Goal: Feedback & Contribution: Contribute content

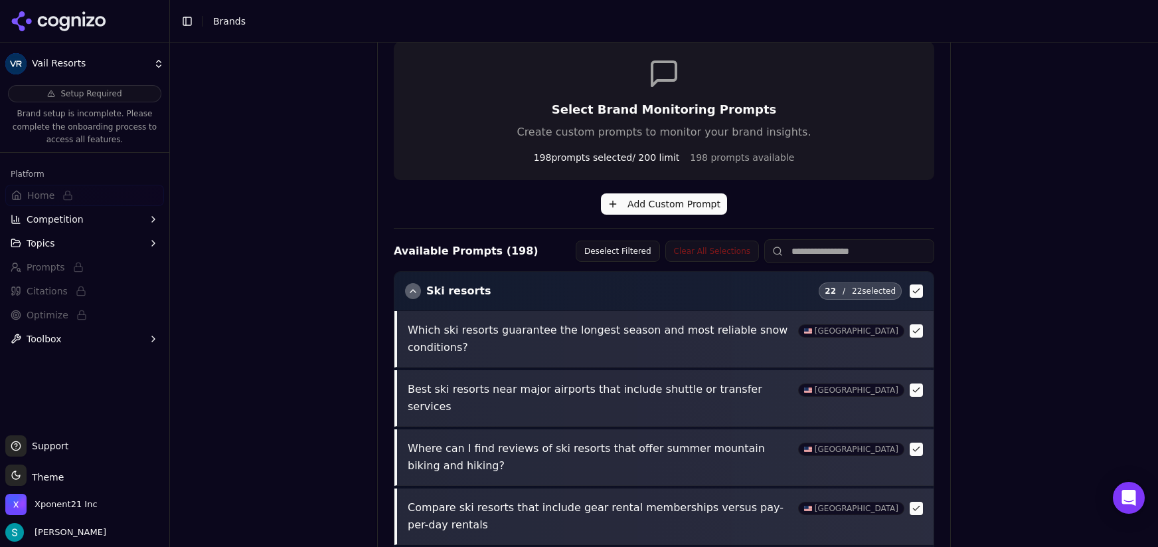
scroll to position [122, 0]
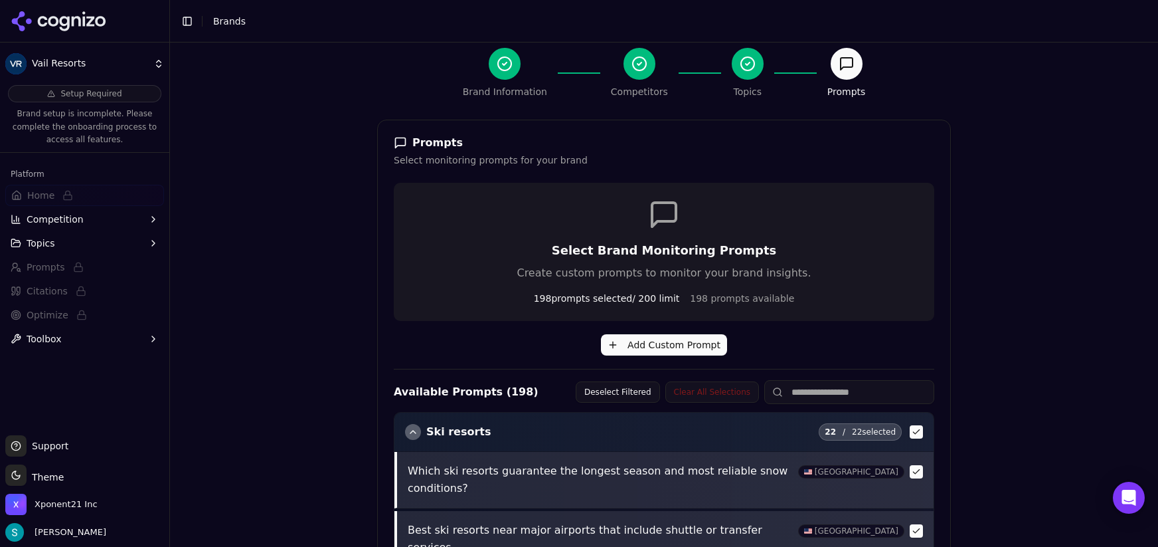
click at [278, 136] on div "Brand Onboarding Let's set up your brand monitoring in a few simple steps Step …" at bounding box center [664, 193] width 988 height 547
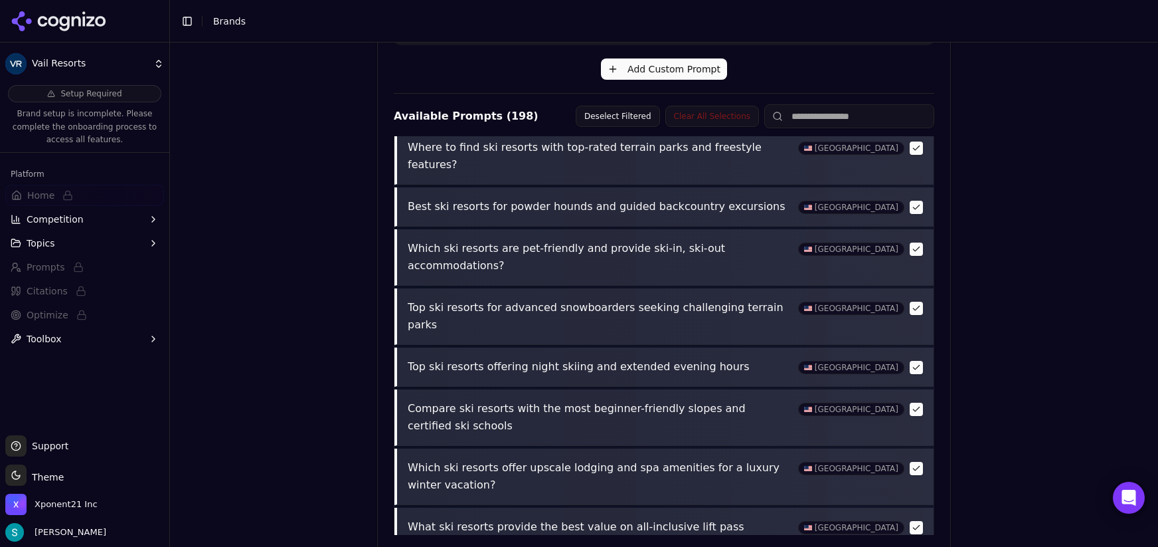
scroll to position [0, 0]
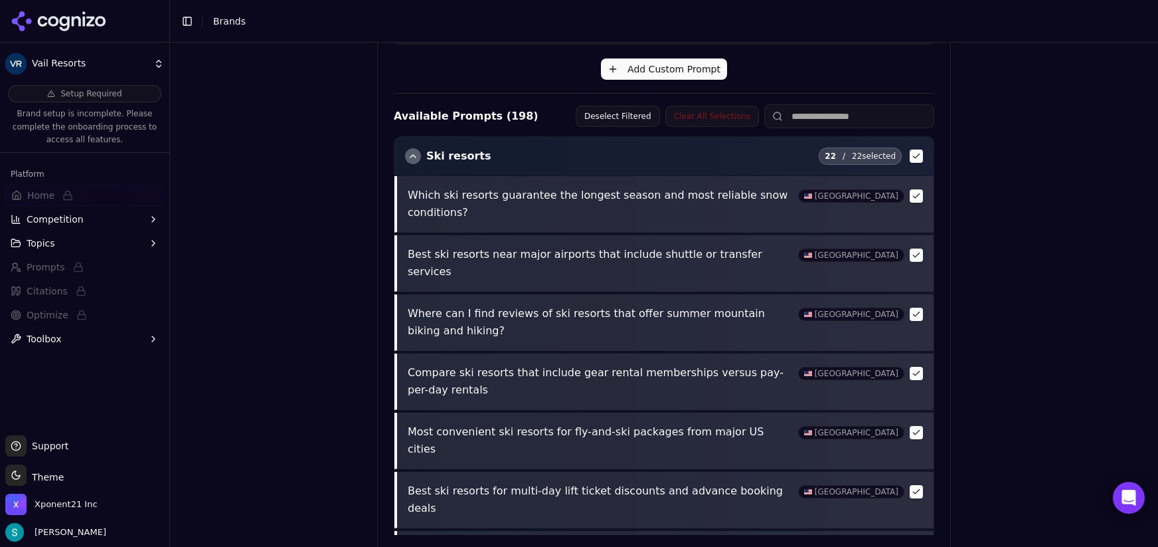
click at [688, 72] on button "Add Custom Prompt" at bounding box center [664, 68] width 126 height 21
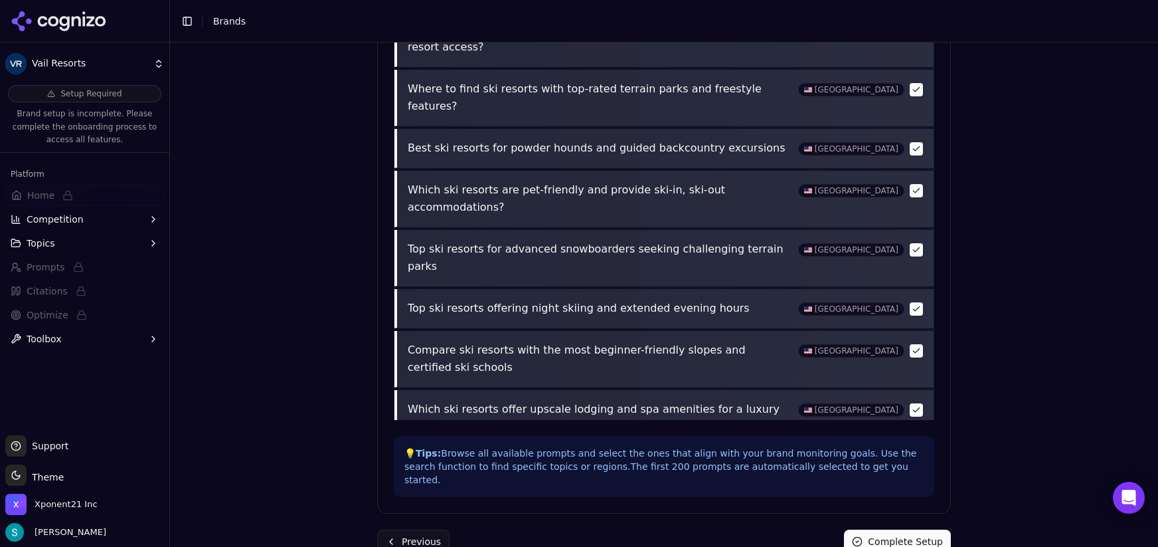
scroll to position [766, 0]
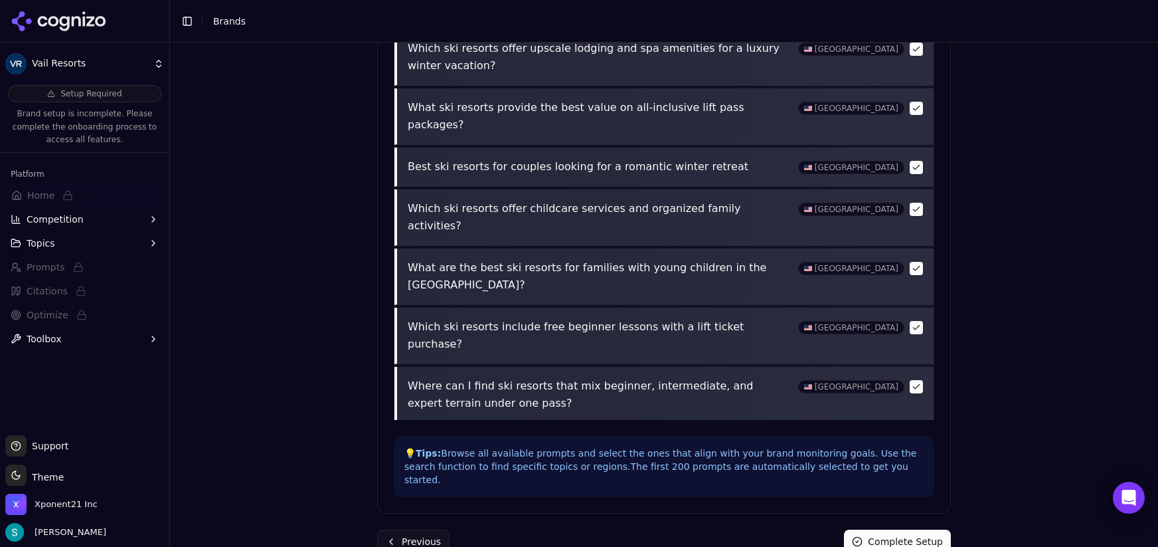
click at [883, 529] on button "Complete Setup" at bounding box center [897, 541] width 107 height 24
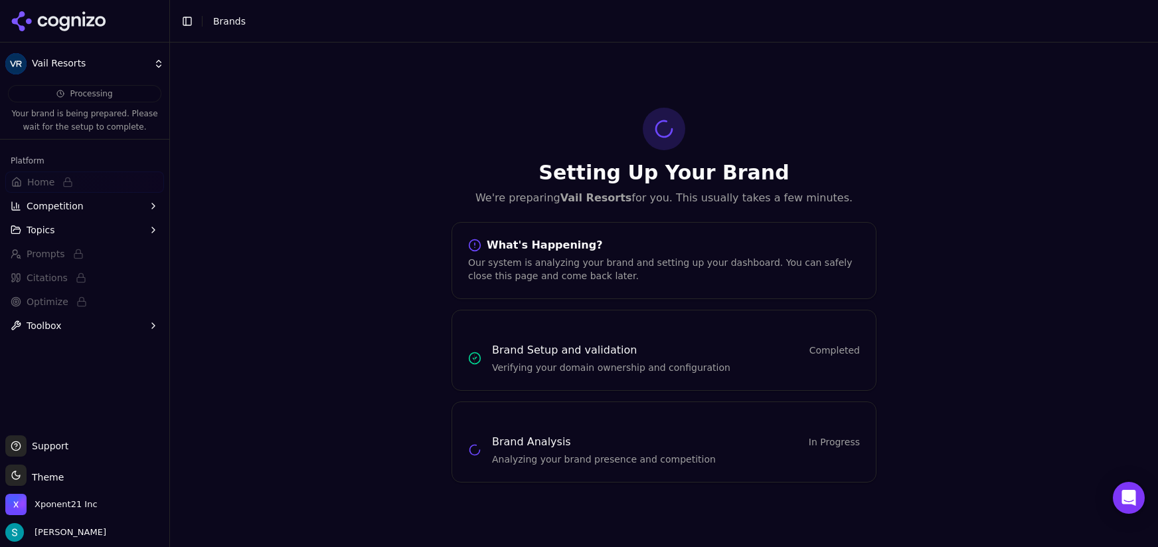
scroll to position [0, 0]
click at [950, 263] on div "Setting Up Your Brand We're preparing Vail Resorts for you. This usually takes …" at bounding box center [664, 295] width 988 height 504
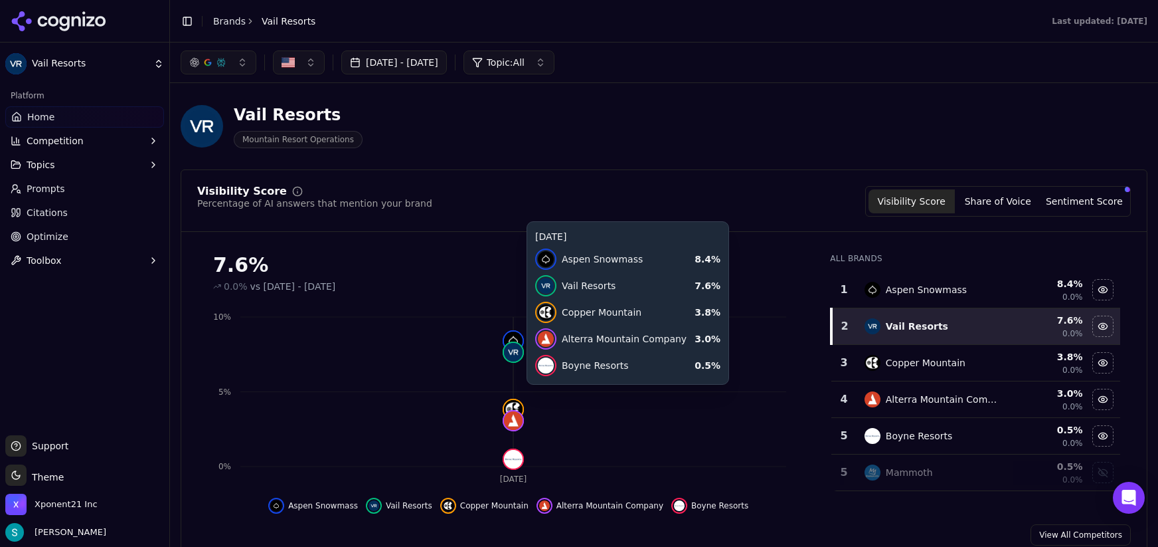
scroll to position [409, 0]
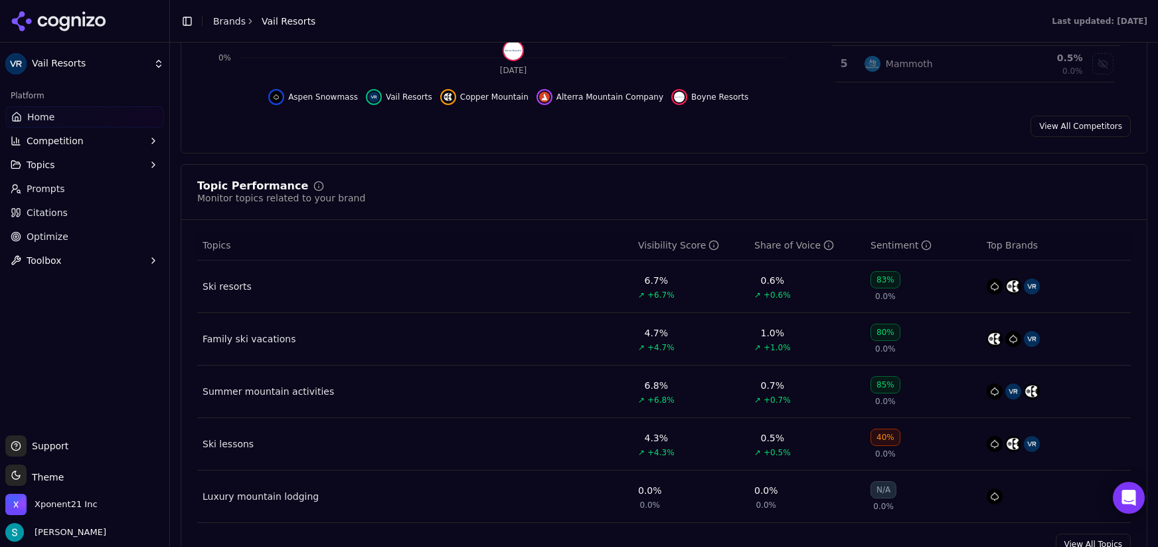
drag, startPoint x: 535, startPoint y: 189, endPoint x: 536, endPoint y: 199, distance: 10.7
click at [535, 189] on div "Topic Performance Monitor topics related to your brand" at bounding box center [664, 193] width 934 height 24
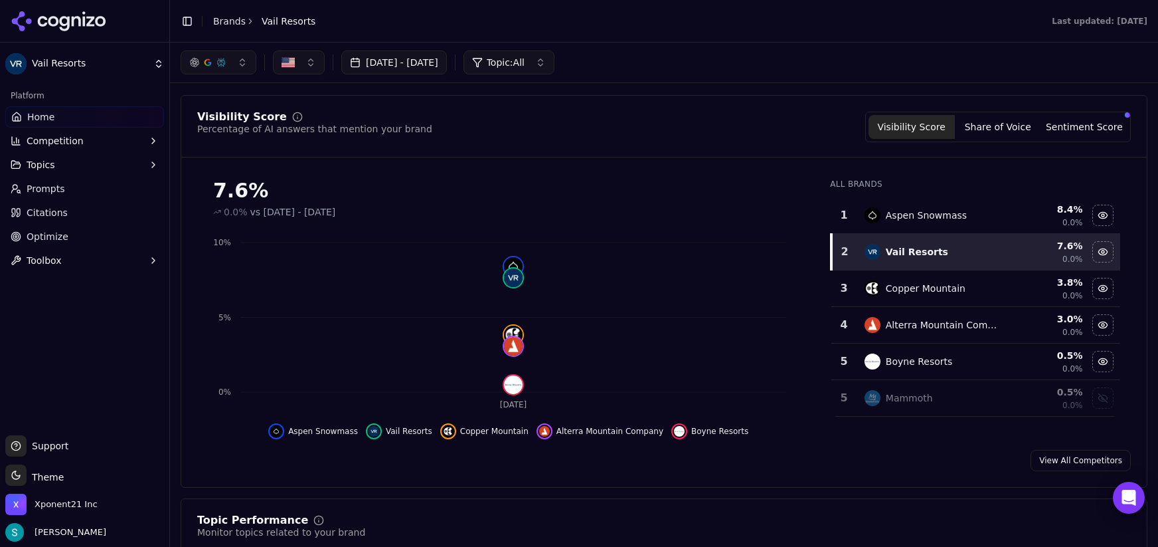
scroll to position [0, 0]
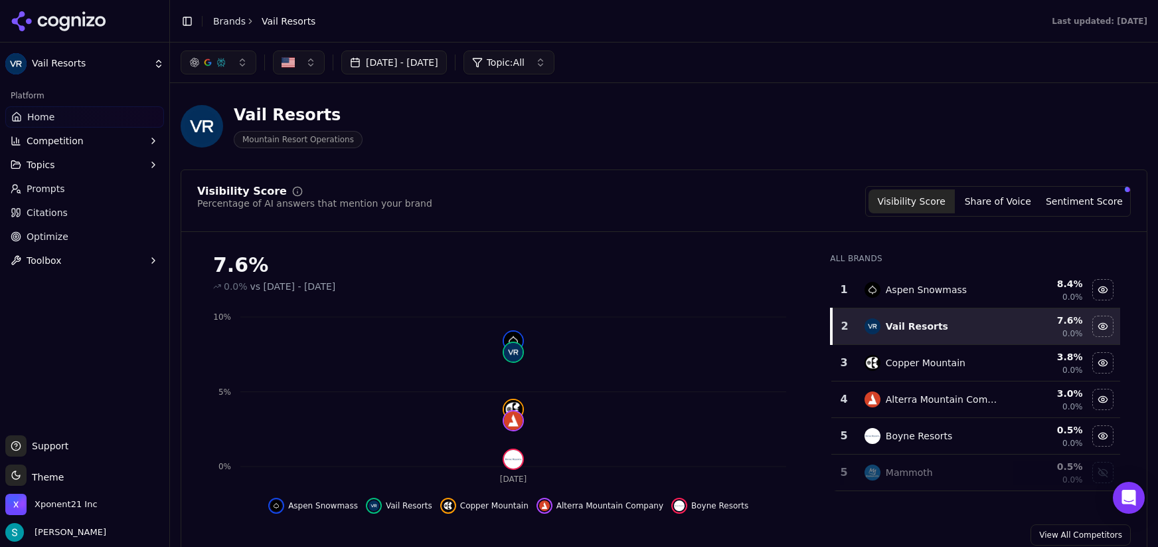
click at [766, 108] on div "[GEOGRAPHIC_DATA] Operations" at bounding box center [478, 126] width 595 height 44
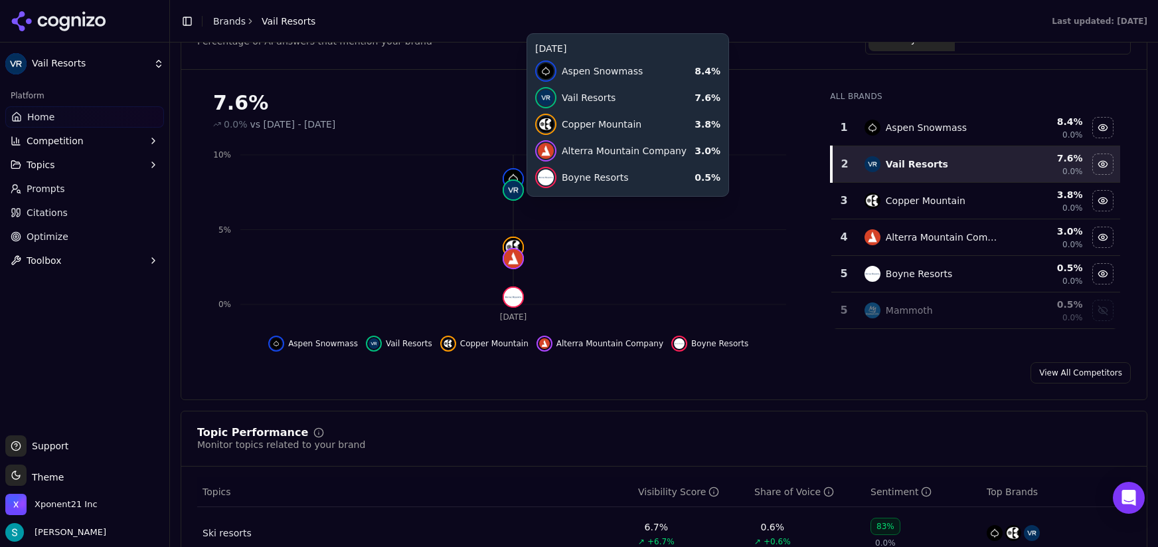
scroll to position [335, 0]
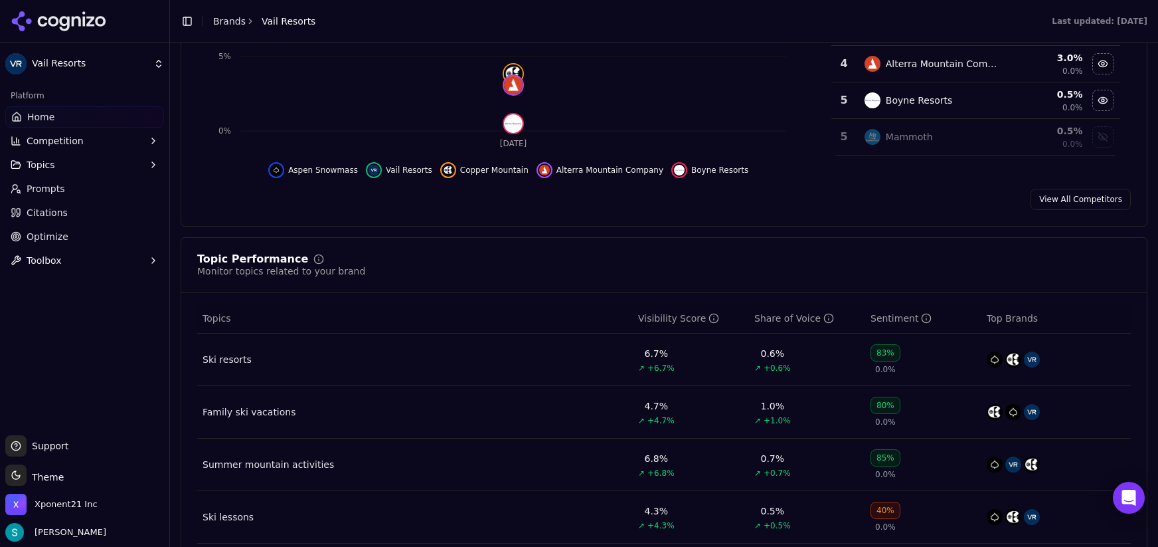
click at [807, 223] on div "Visibility Score Percentage of AI answers that mention your brand Visibility Sc…" at bounding box center [664, 30] width 967 height 393
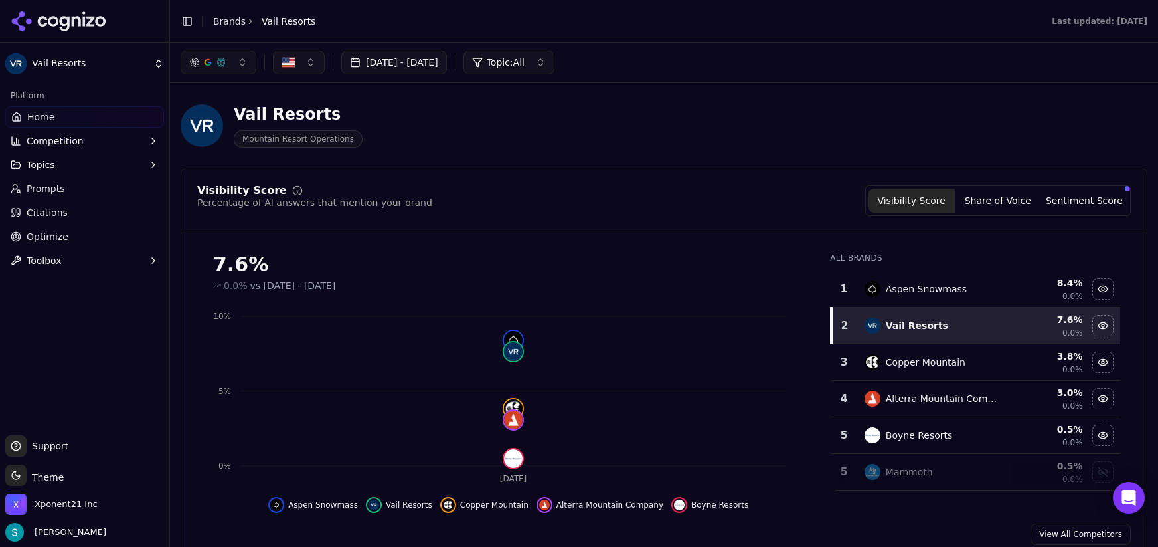
scroll to position [0, 0]
click at [802, 22] on div "Last updated: [DATE]" at bounding box center [744, 21] width 827 height 11
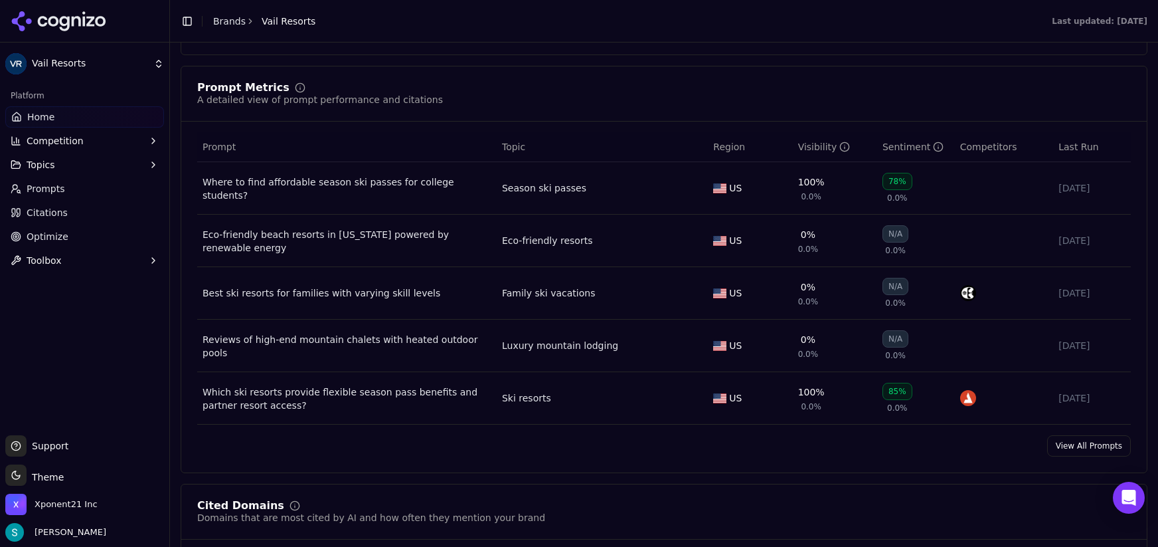
scroll to position [933, 0]
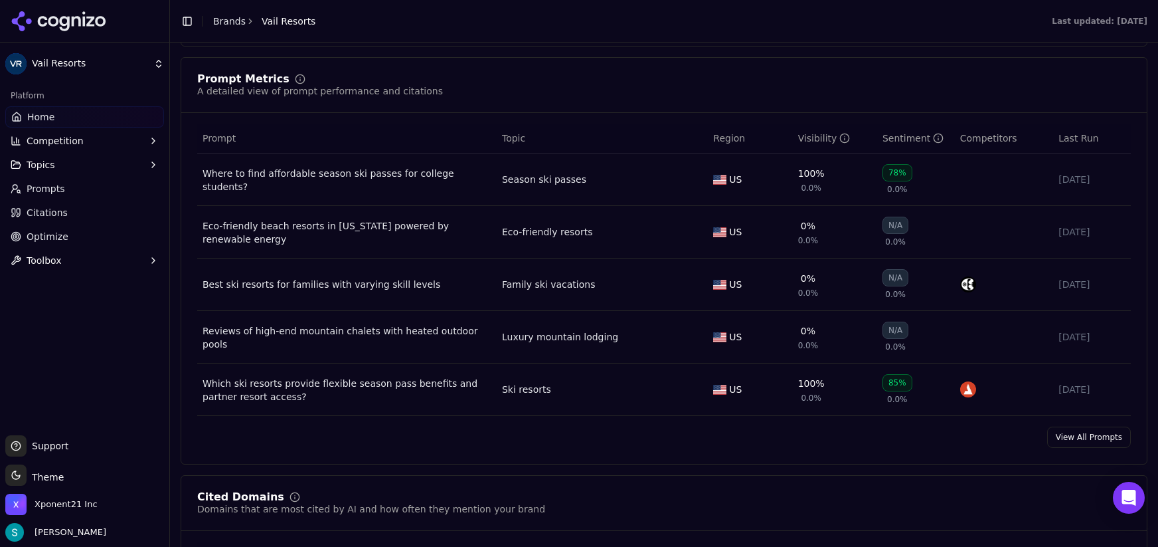
click at [1095, 455] on div "Prompt Metrics A detailed view of prompt performance and citations Prompt Topic…" at bounding box center [664, 260] width 967 height 407
click at [1093, 446] on link "View All Prompts" at bounding box center [1090, 436] width 84 height 21
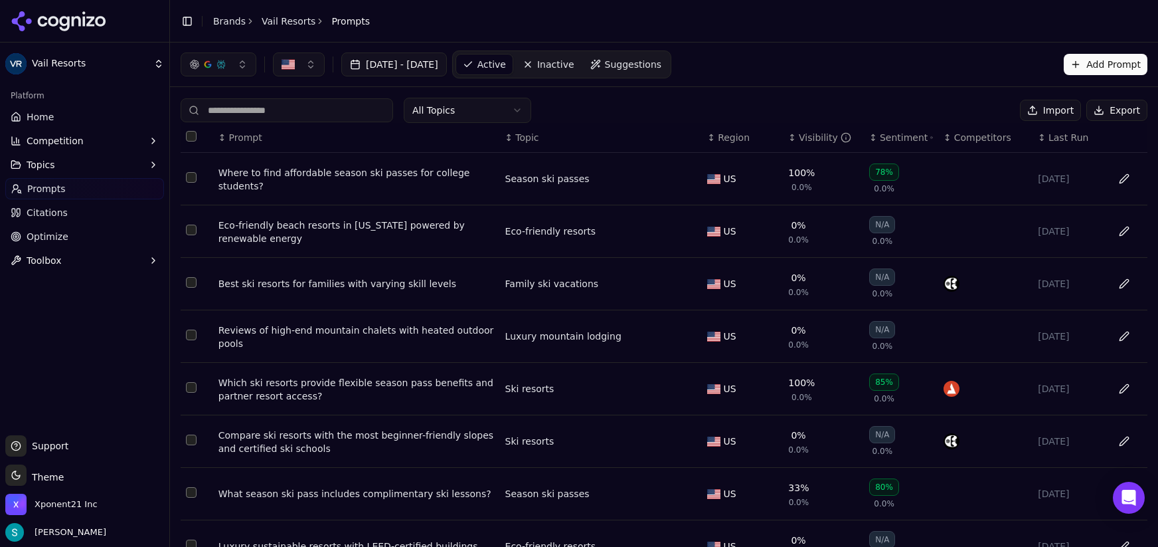
click at [1117, 235] on button "Data table" at bounding box center [1124, 231] width 21 height 21
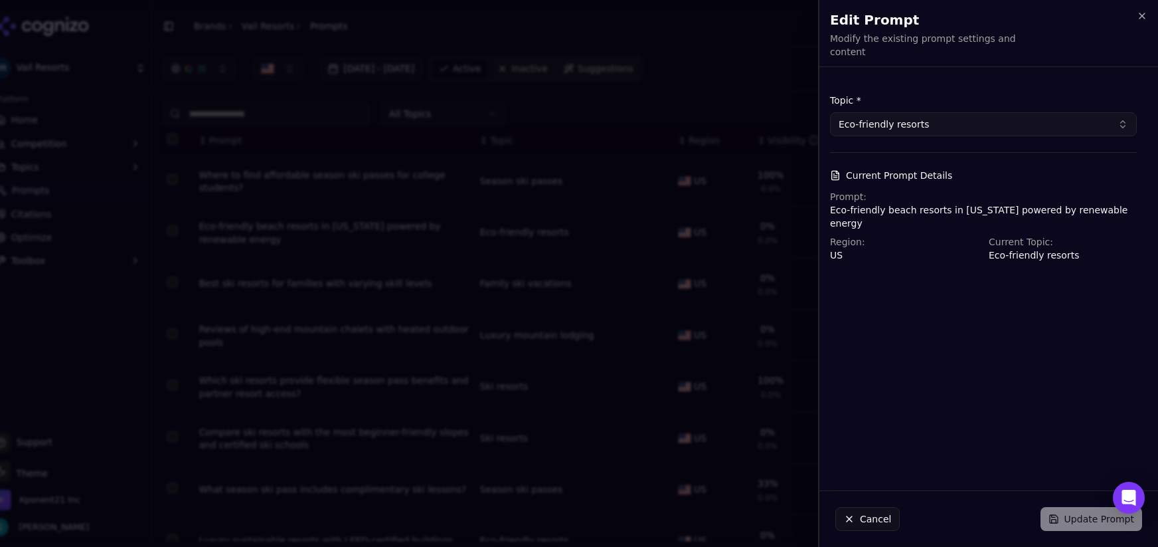
click at [1010, 122] on button "Eco-friendly resorts" at bounding box center [983, 124] width 307 height 24
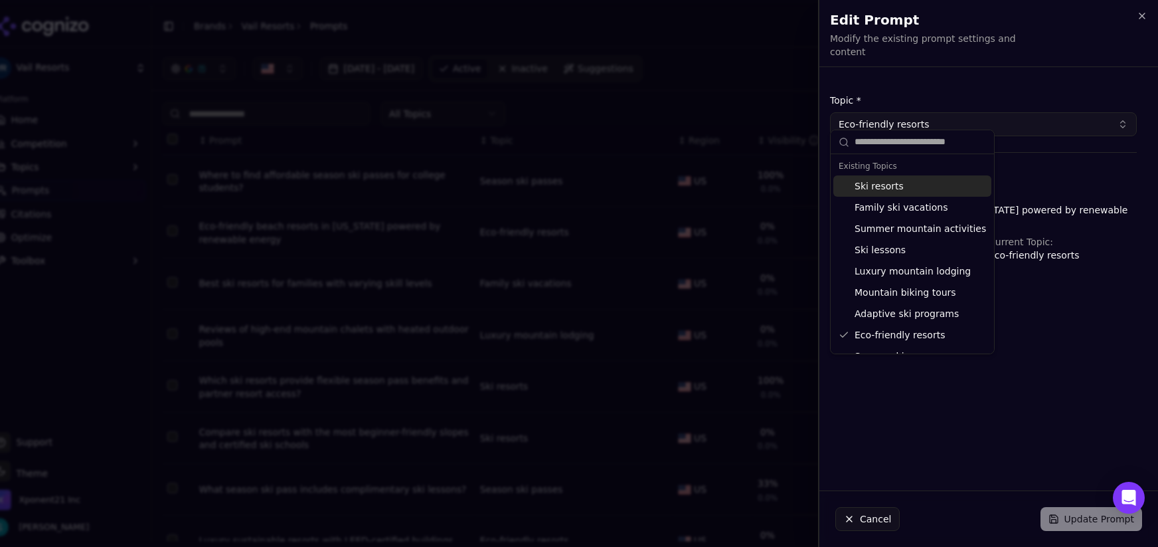
click at [1039, 78] on div "Topic * Eco-friendly resorts Current Prompt Details Prompt: Eco-friendly beach …" at bounding box center [984, 178] width 328 height 200
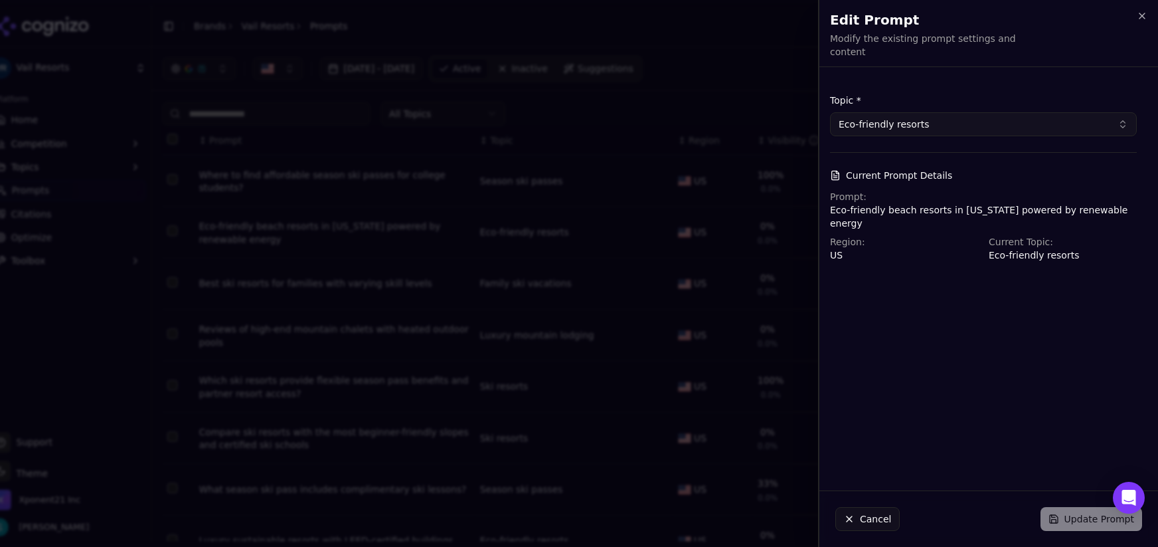
click at [871, 515] on button "Cancel" at bounding box center [868, 519] width 64 height 24
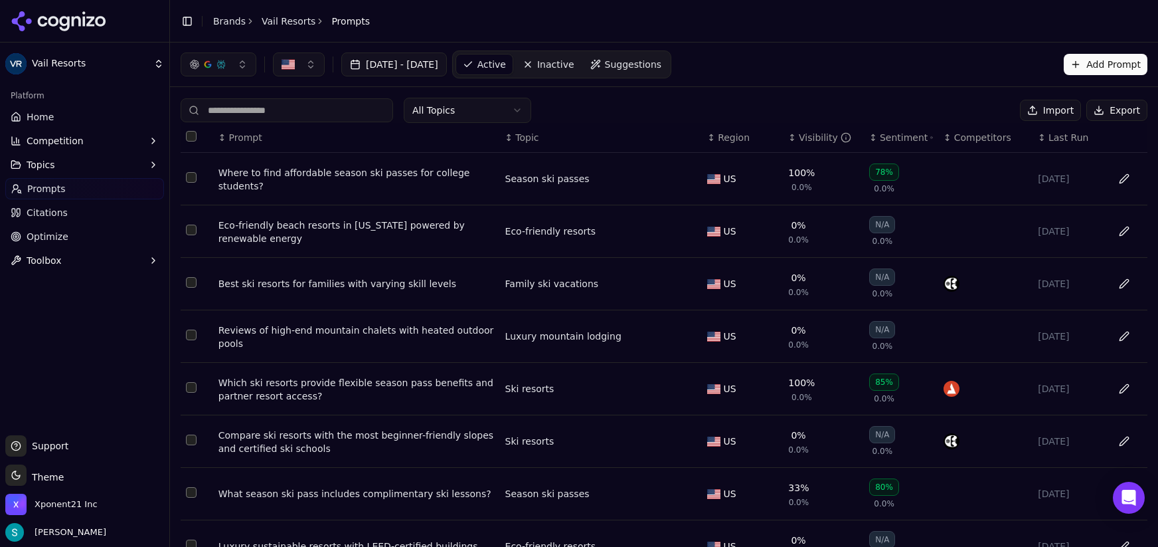
click at [194, 235] on button "Select row 2" at bounding box center [191, 230] width 11 height 11
click at [951, 124] on th "↕ Competitors" at bounding box center [986, 138] width 94 height 30
click at [950, 116] on button "Deactivate ( 1 )" at bounding box center [965, 110] width 97 height 21
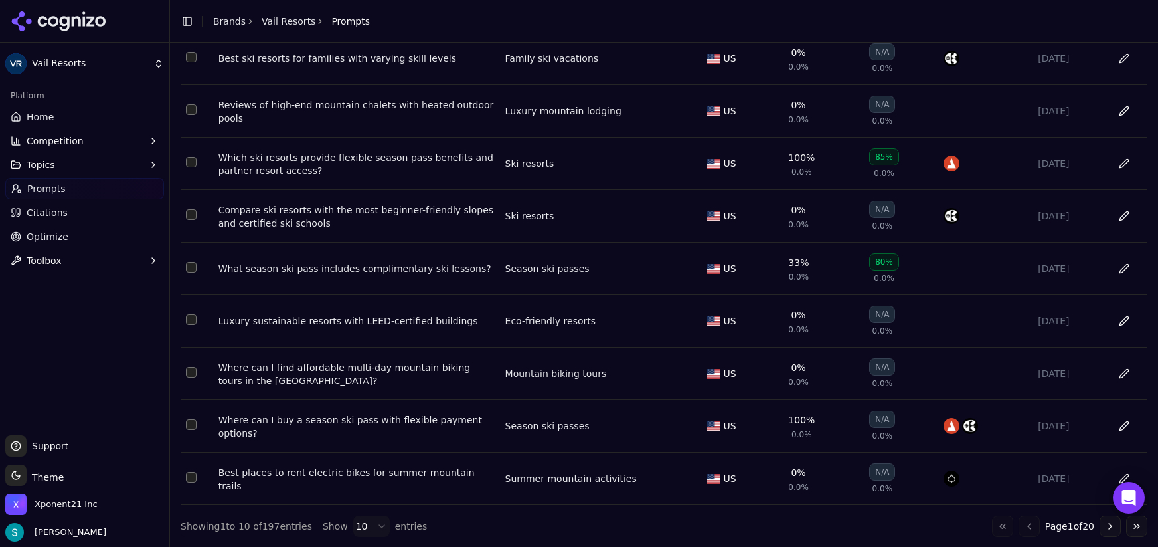
scroll to position [180, 0]
click at [1109, 532] on button "Go to next page" at bounding box center [1110, 525] width 21 height 21
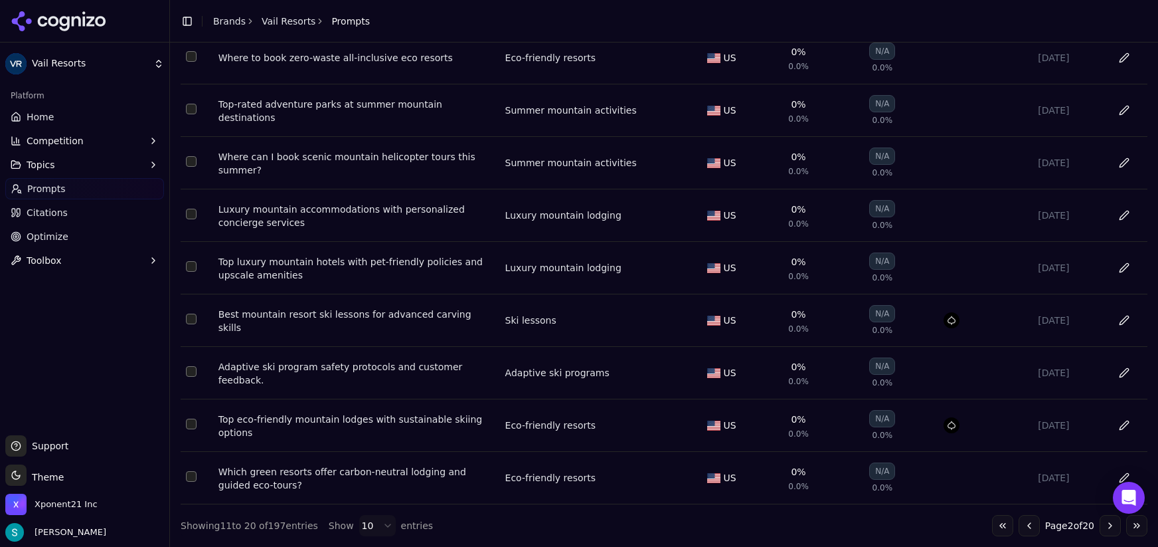
click at [1100, 531] on button "Go to next page" at bounding box center [1110, 525] width 21 height 21
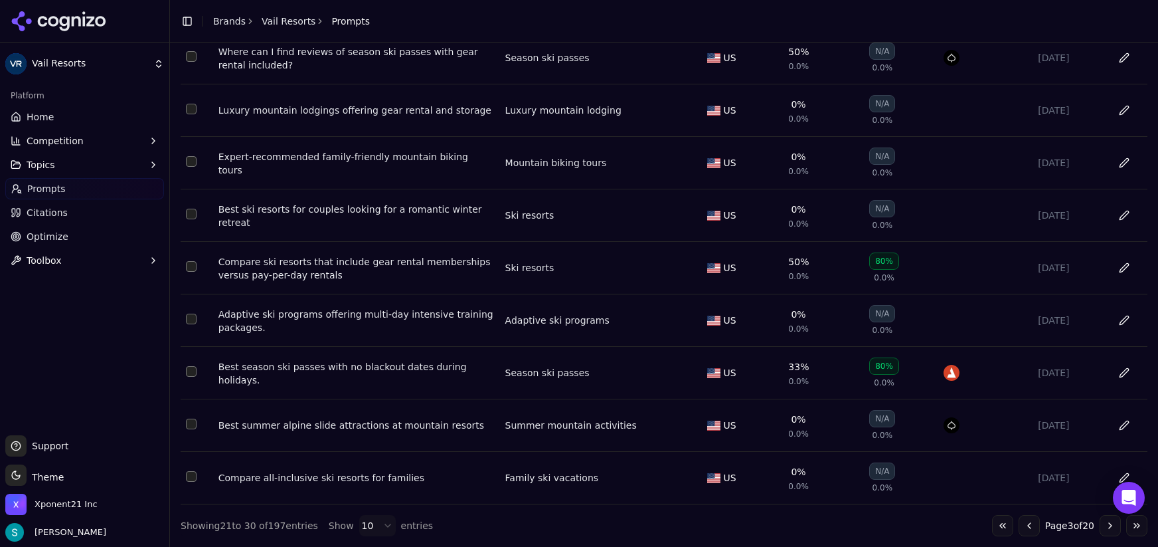
click at [1106, 526] on button "Go to next page" at bounding box center [1110, 525] width 21 height 21
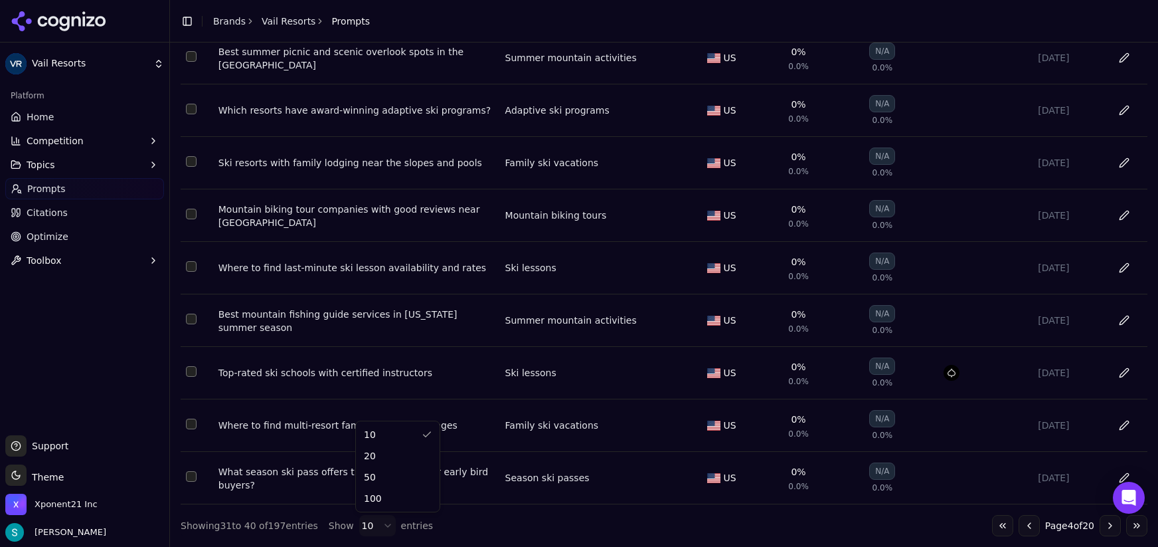
click at [389, 532] on html "Vail Resorts Platform Home Competition Topics Prompts Citations Optimize Toolbo…" at bounding box center [579, 273] width 1158 height 547
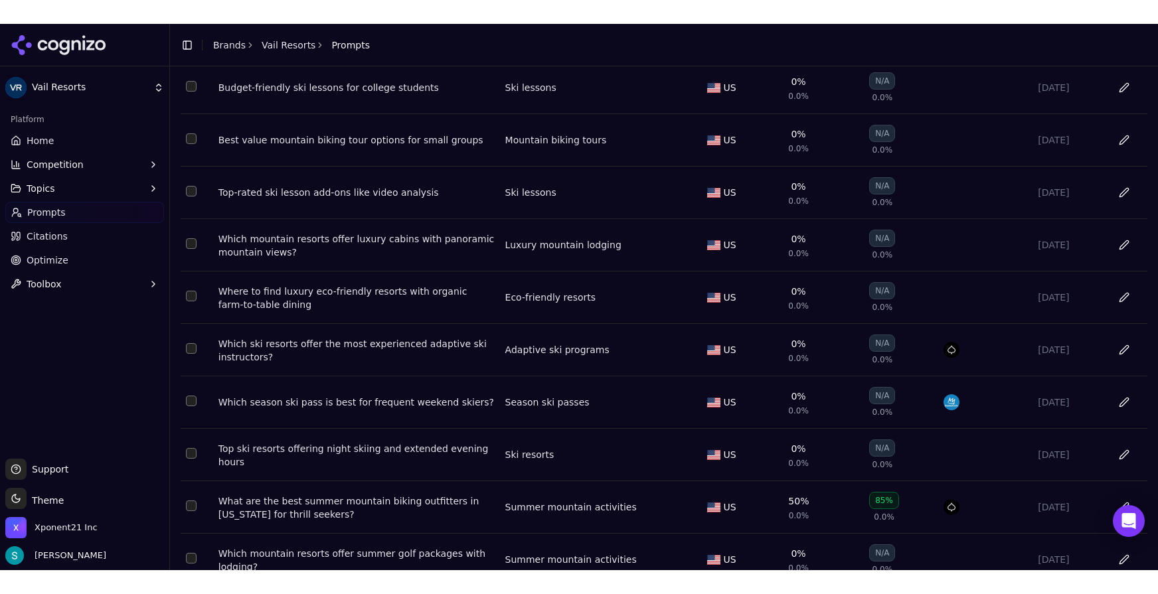
scroll to position [2565, 0]
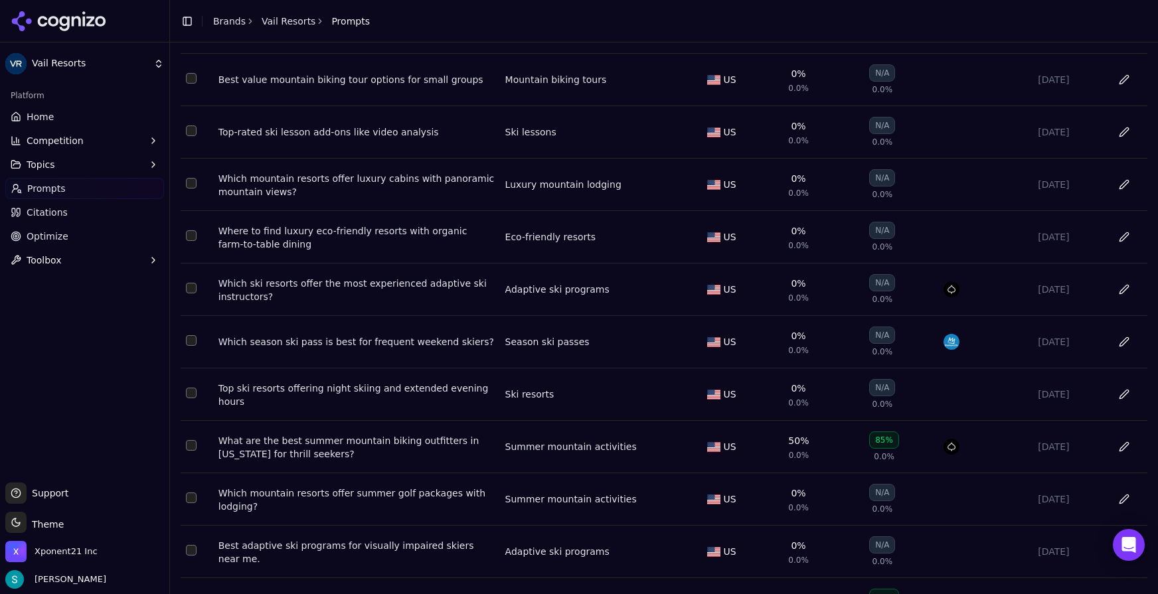
drag, startPoint x: 82, startPoint y: 324, endPoint x: 96, endPoint y: 334, distance: 16.6
click at [82, 324] on div "Platform Home Competition Topics Prompts Citations Optimize Toolbox" at bounding box center [84, 279] width 169 height 398
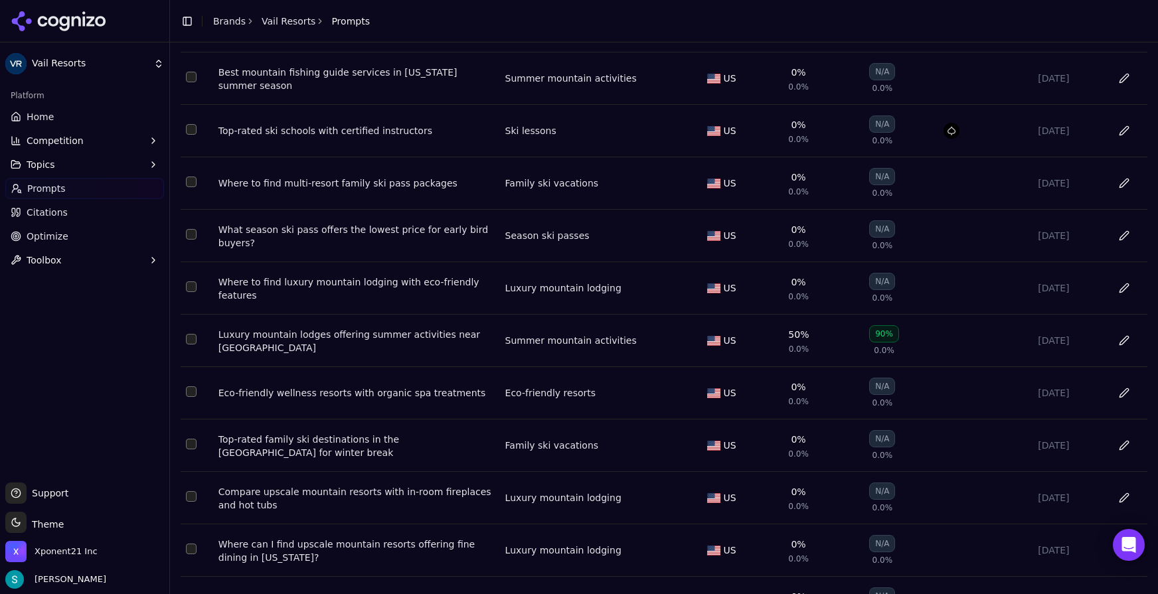
scroll to position [2072, 0]
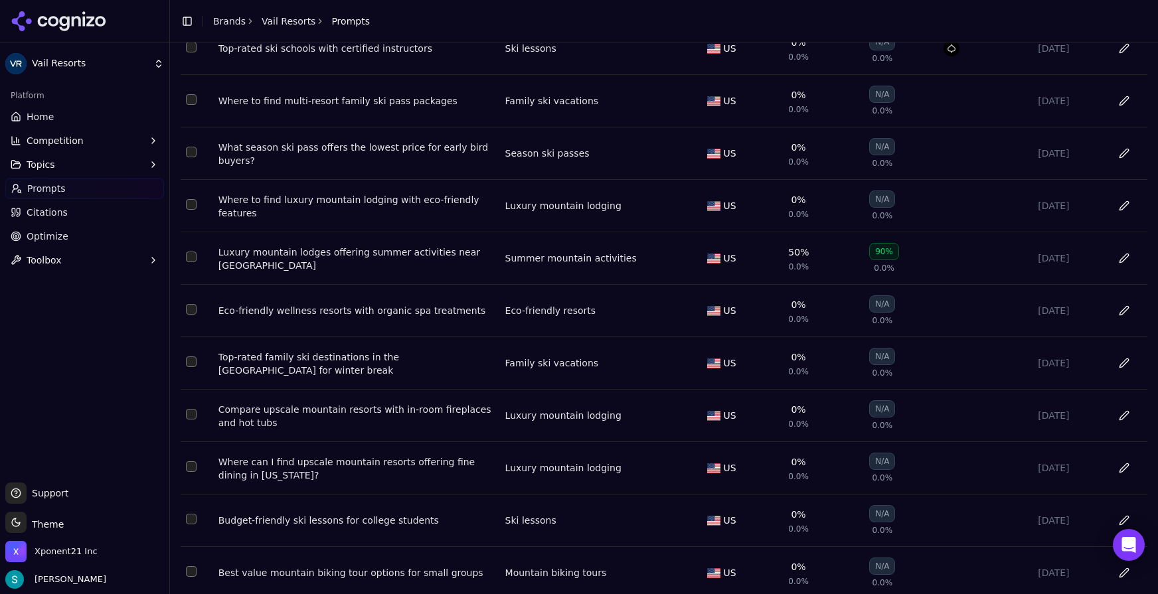
click at [194, 315] on button "Select row 43" at bounding box center [191, 309] width 11 height 11
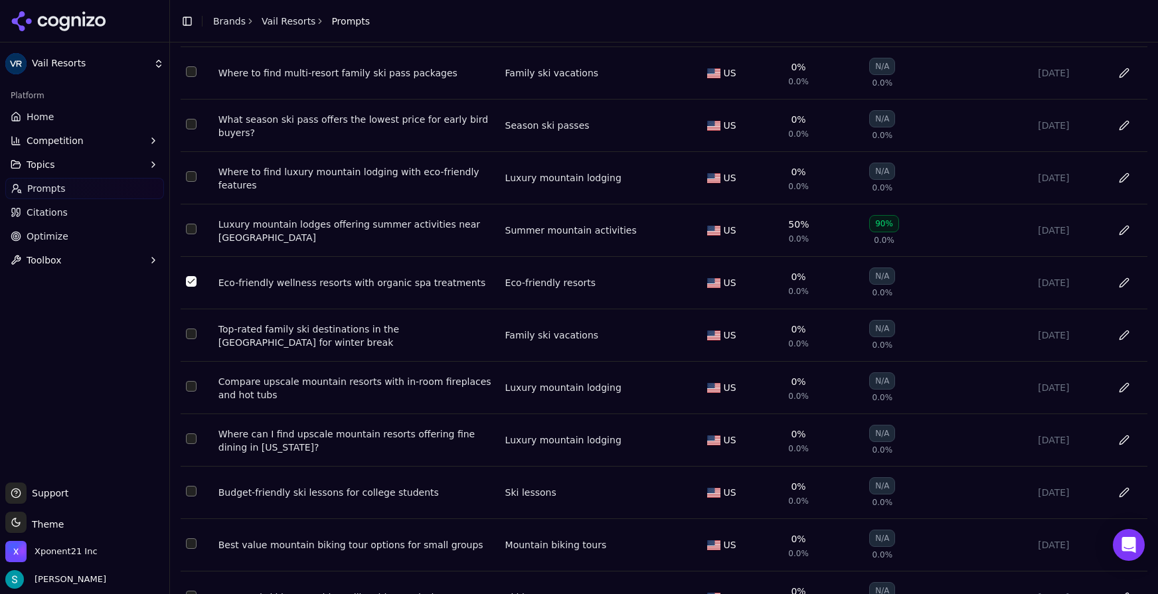
scroll to position [2110, 0]
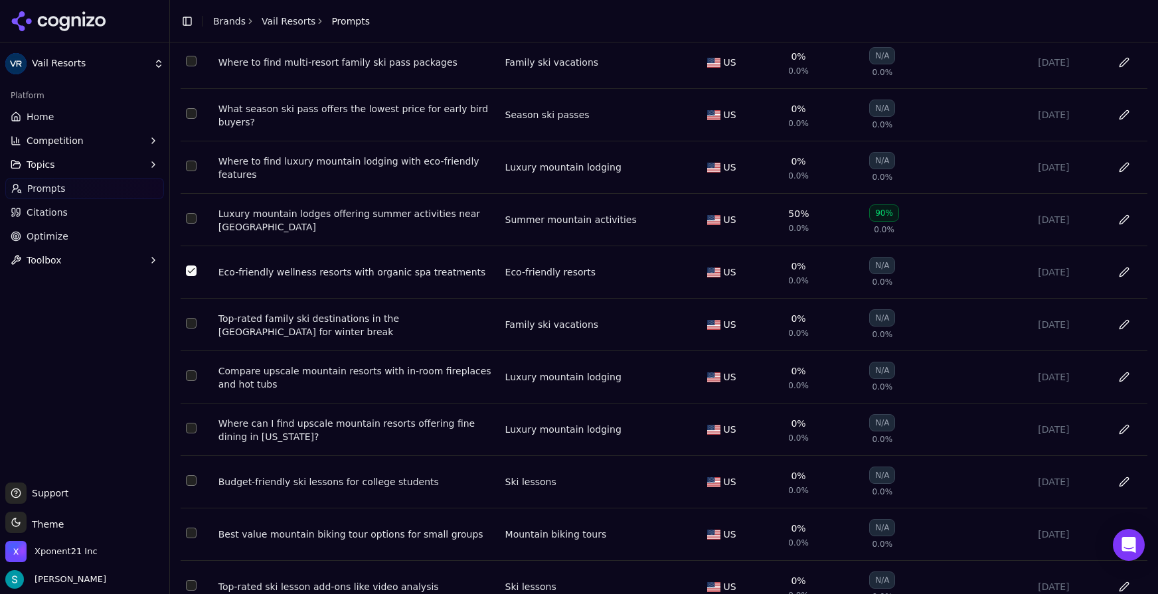
click at [190, 381] on button "Select row 45" at bounding box center [191, 376] width 11 height 11
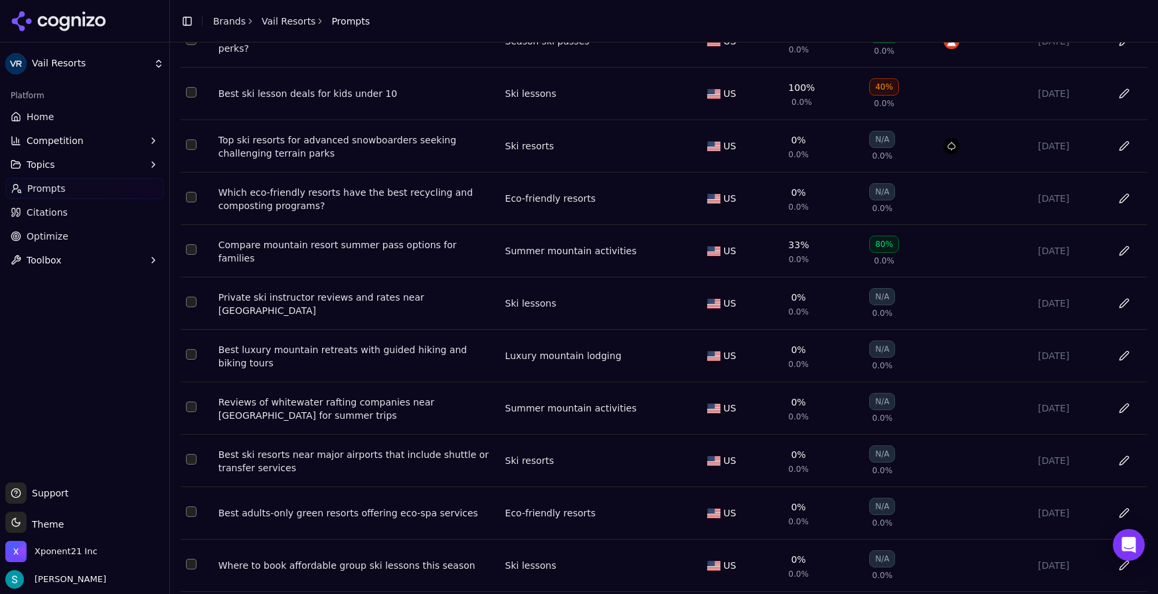
scroll to position [3248, 0]
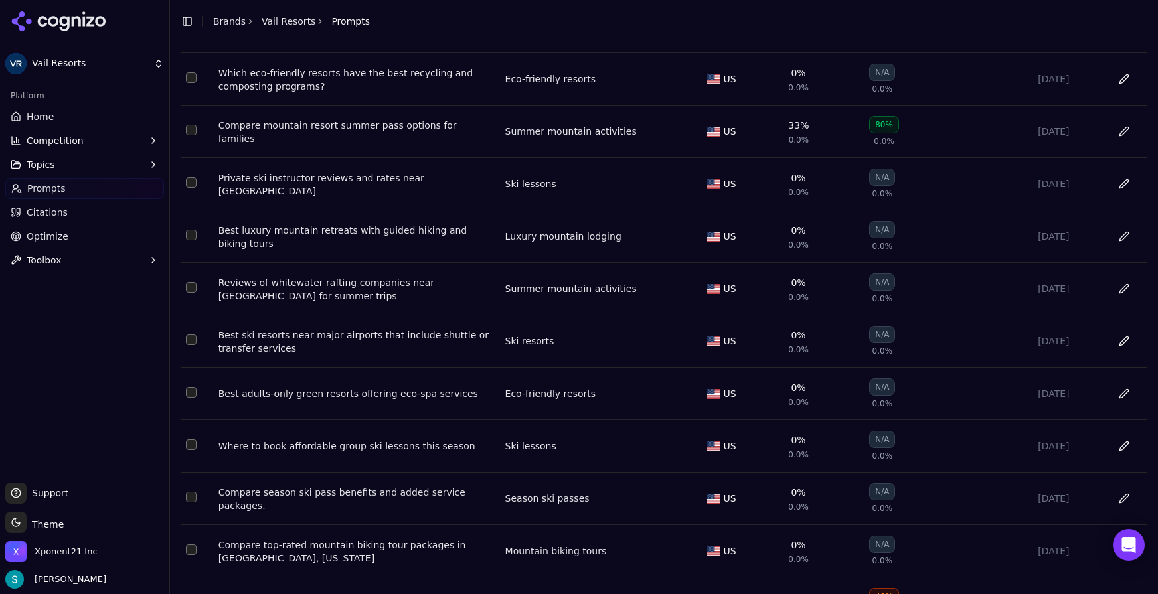
click at [195, 398] on button "Select row 67" at bounding box center [191, 392] width 11 height 11
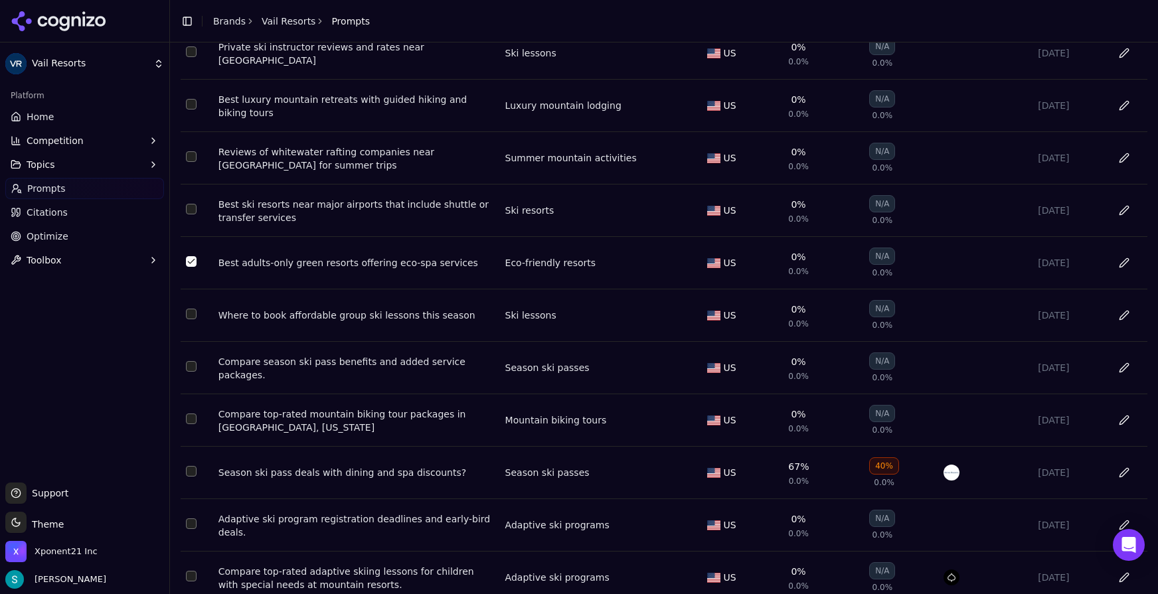
scroll to position [3413, 0]
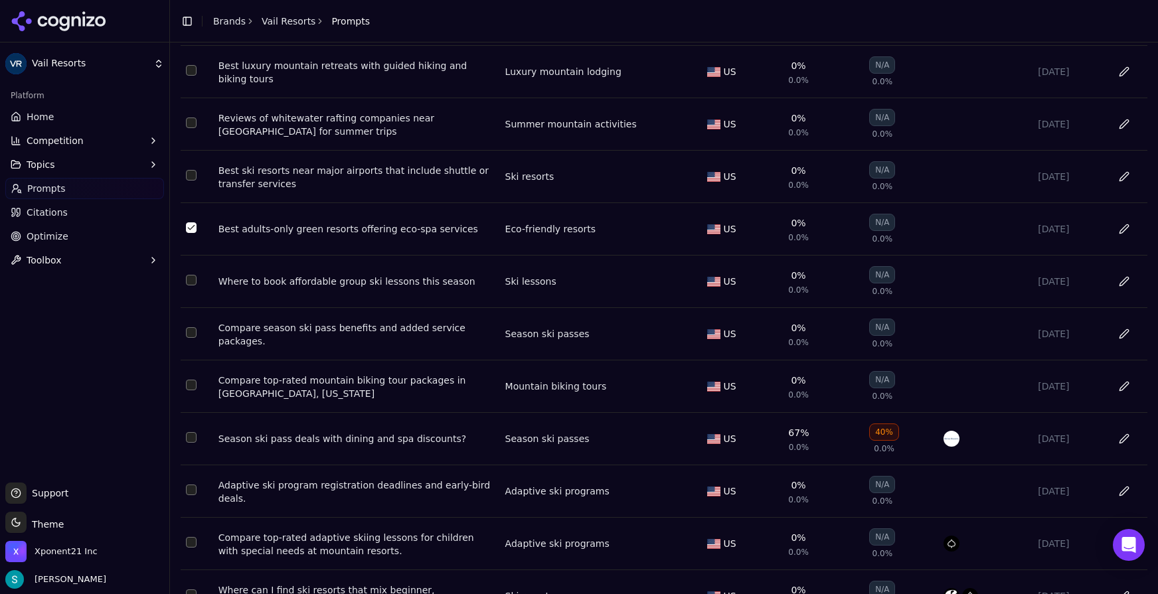
click at [196, 391] on button "Select row 70" at bounding box center [191, 385] width 11 height 11
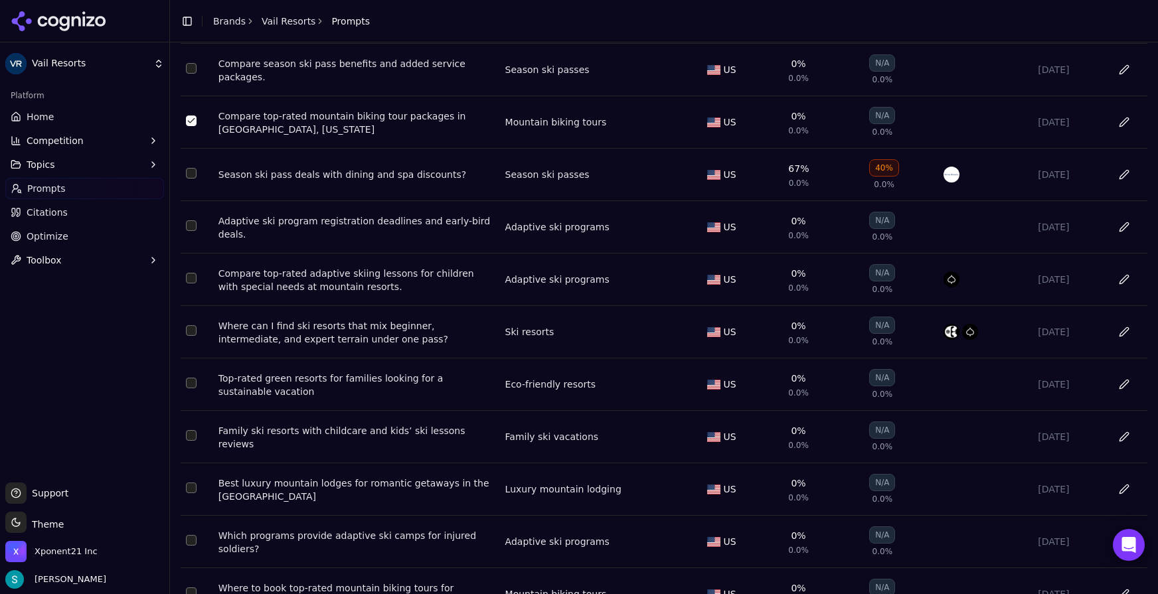
scroll to position [3679, 0]
click at [195, 387] on button "Select row 75" at bounding box center [191, 381] width 11 height 11
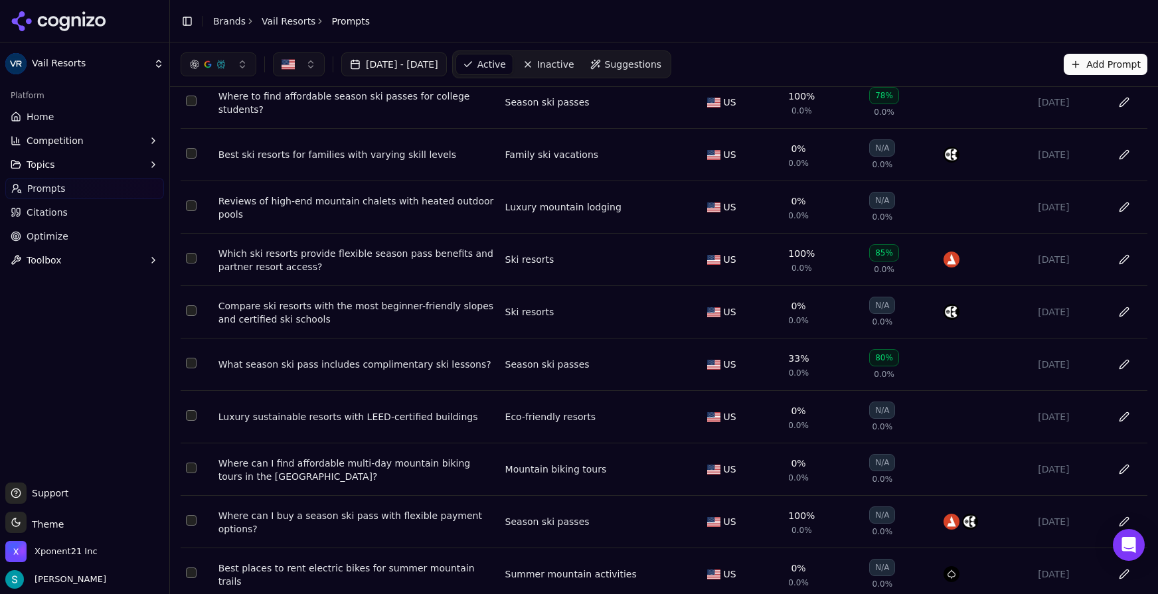
scroll to position [0, 0]
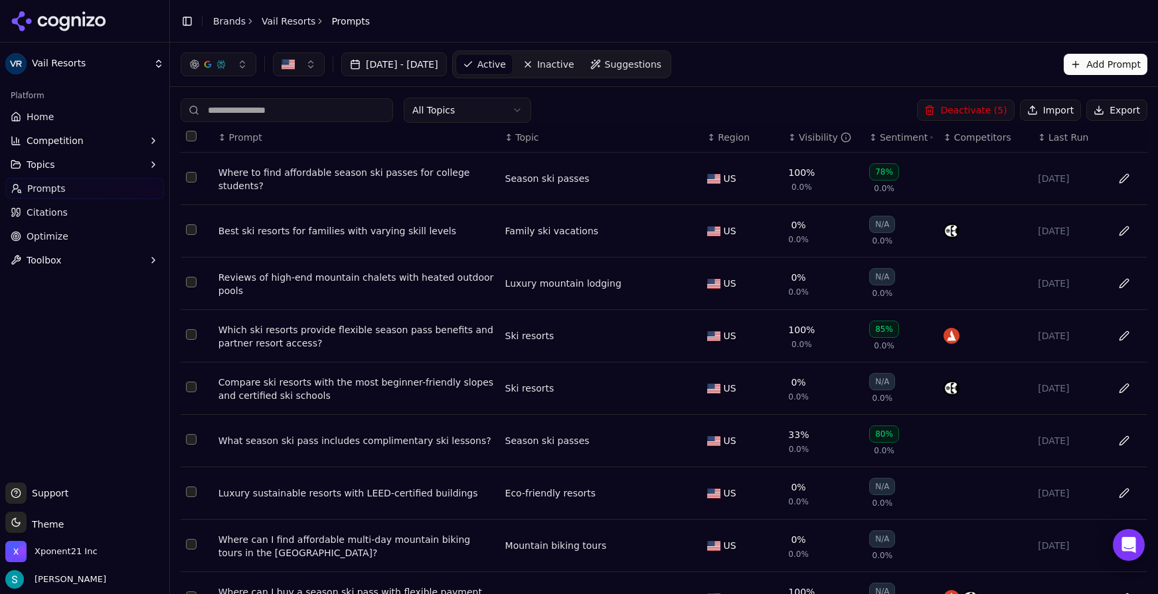
click at [527, 135] on span "Topic" at bounding box center [526, 137] width 23 height 13
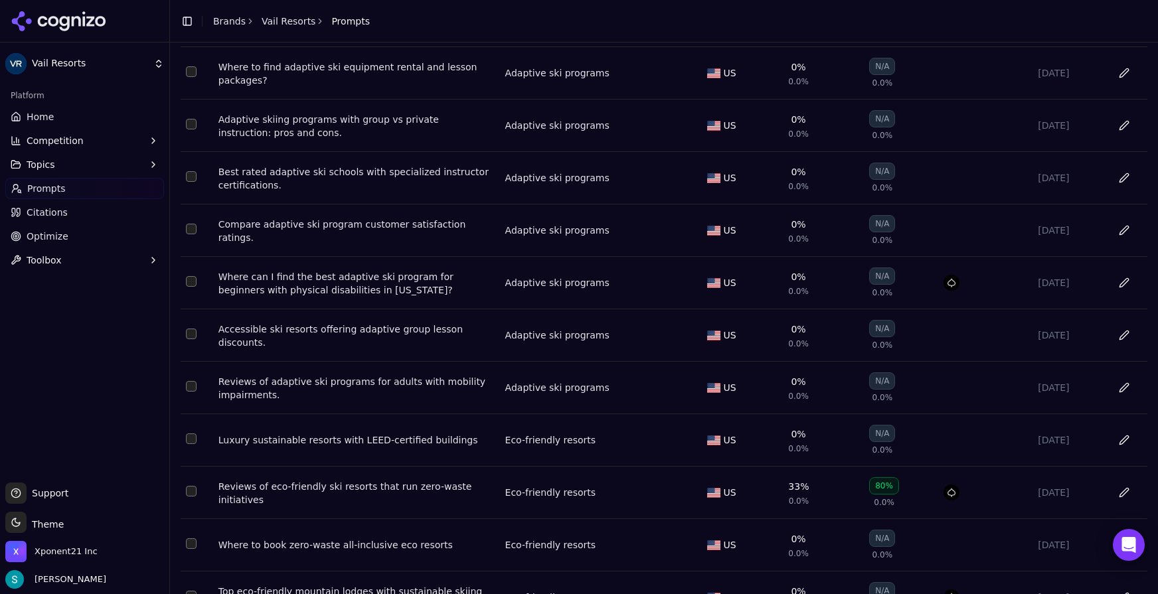
scroll to position [1133, 0]
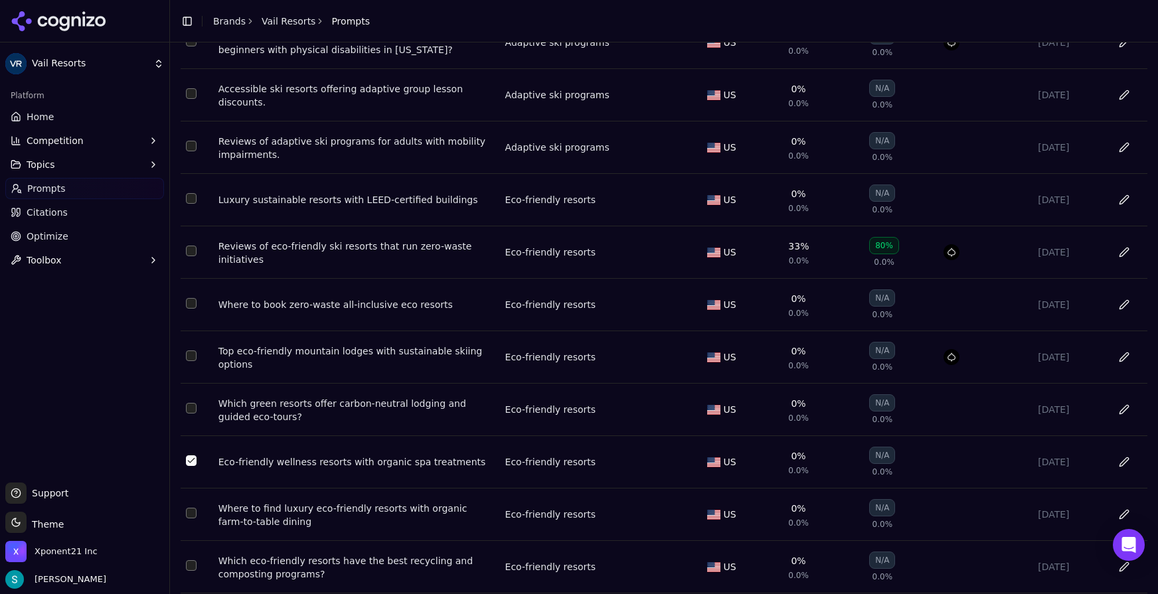
click at [192, 204] on button "Select row 7" at bounding box center [191, 198] width 11 height 11
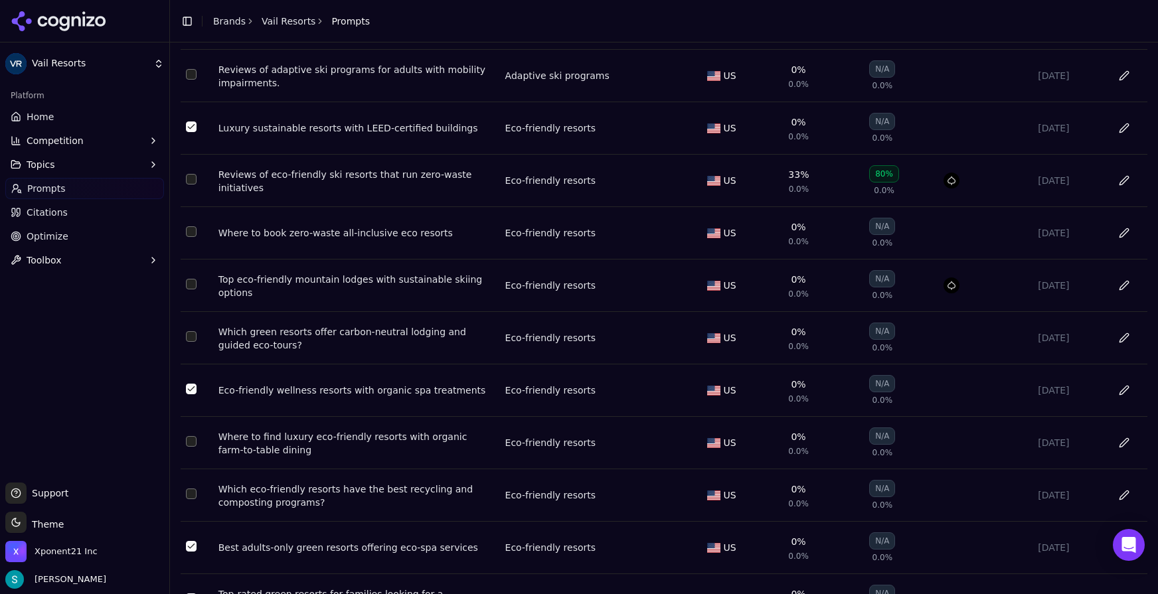
scroll to position [1222, 0]
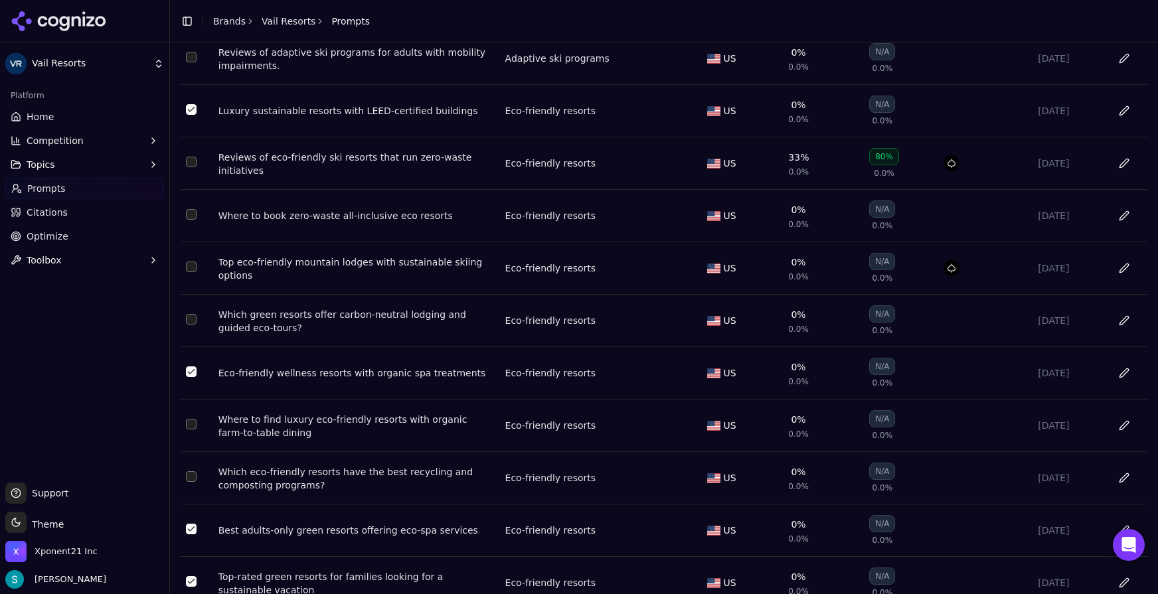
click at [193, 220] on button "Select row 12" at bounding box center [191, 214] width 11 height 11
click at [190, 325] on button "Select row 20" at bounding box center [191, 319] width 11 height 11
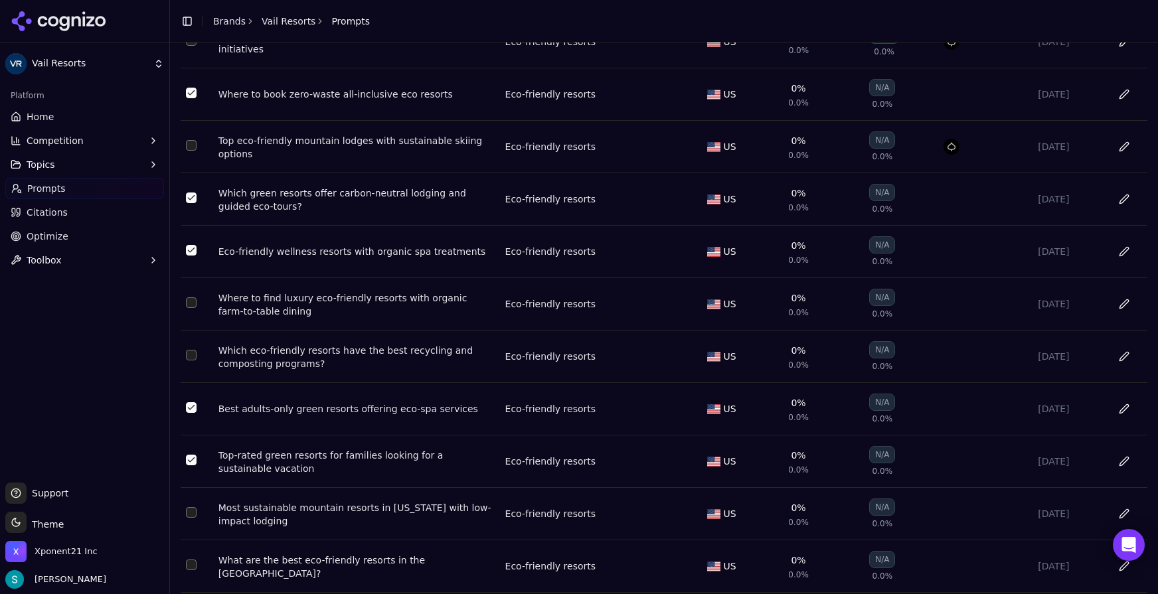
click at [196, 308] on button "Select row 51" at bounding box center [191, 303] width 11 height 11
click at [195, 369] on td "Data table" at bounding box center [197, 357] width 33 height 52
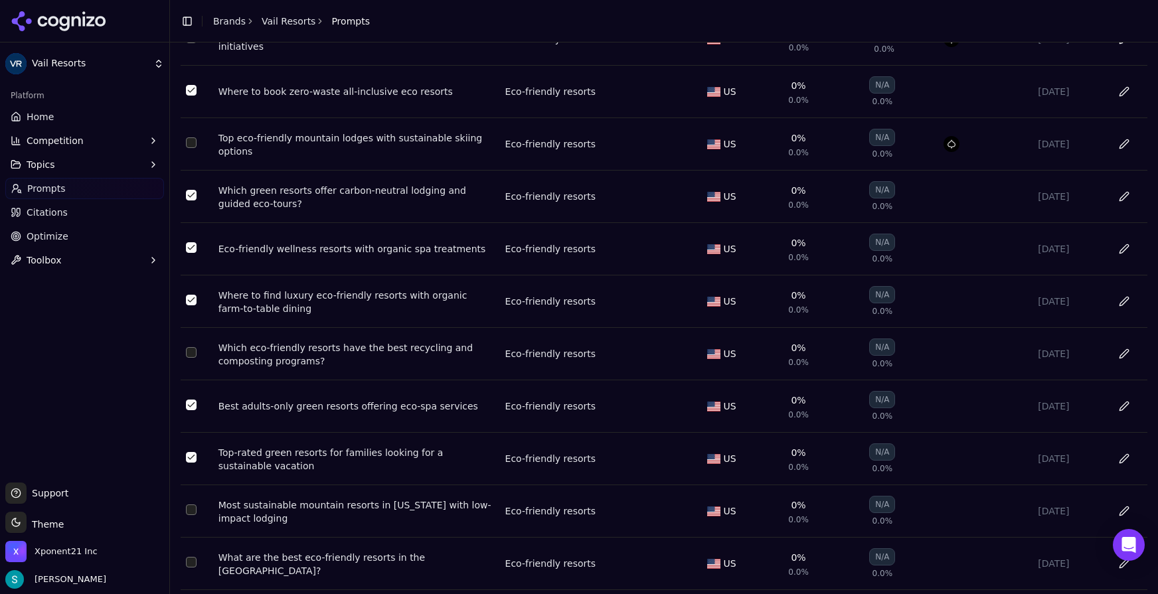
click at [195, 358] on button "Select row 61" at bounding box center [191, 352] width 11 height 11
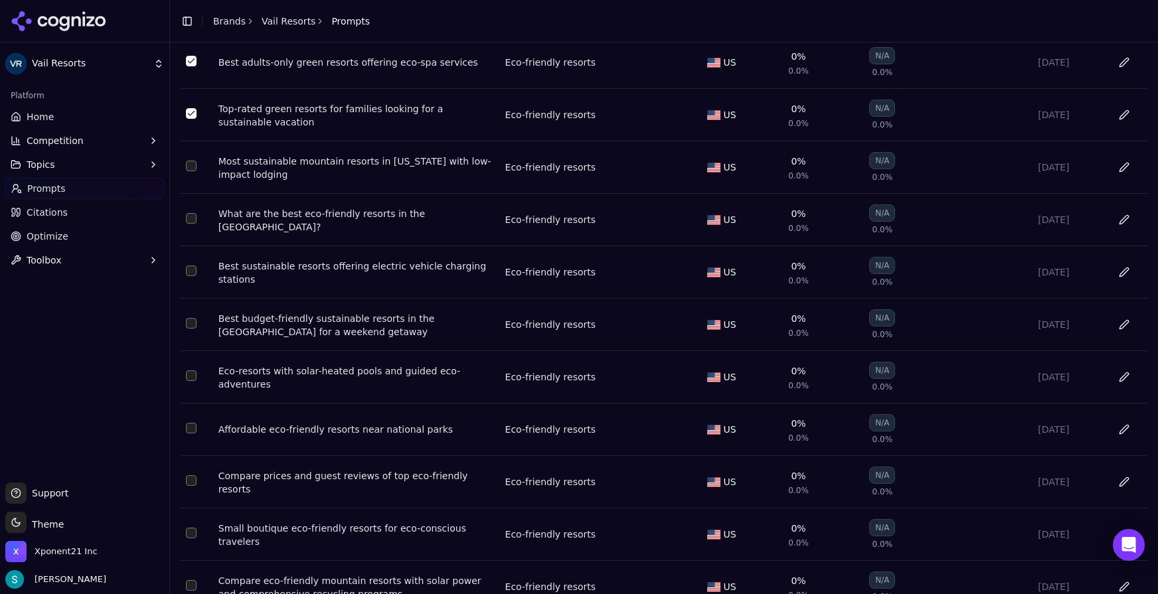
scroll to position [1749, 0]
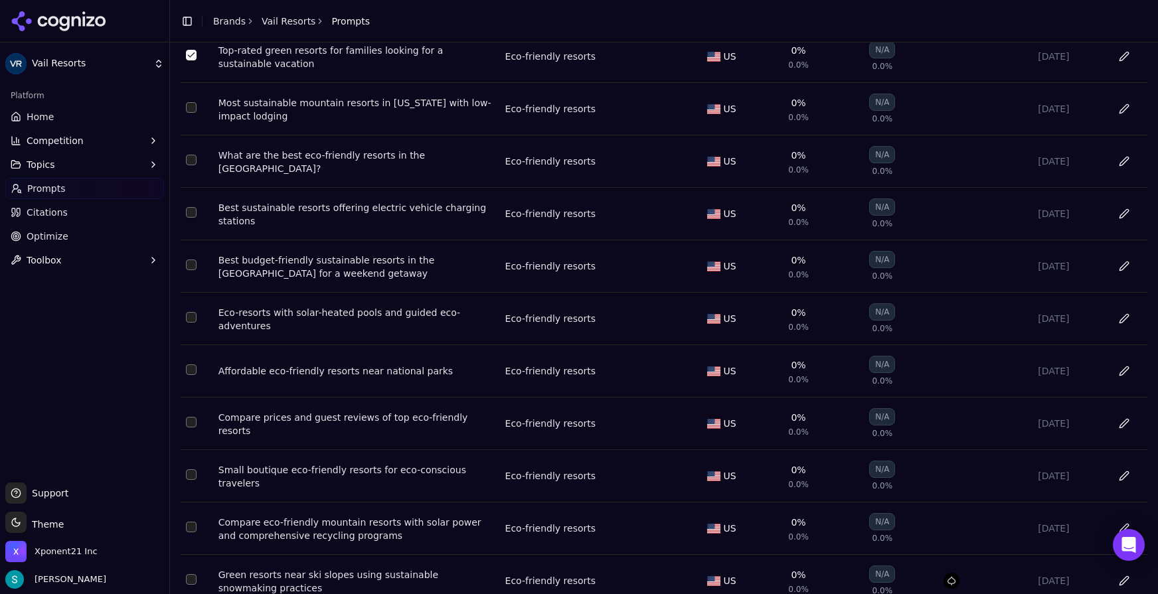
click at [191, 323] on button "Select row 115" at bounding box center [191, 317] width 11 height 11
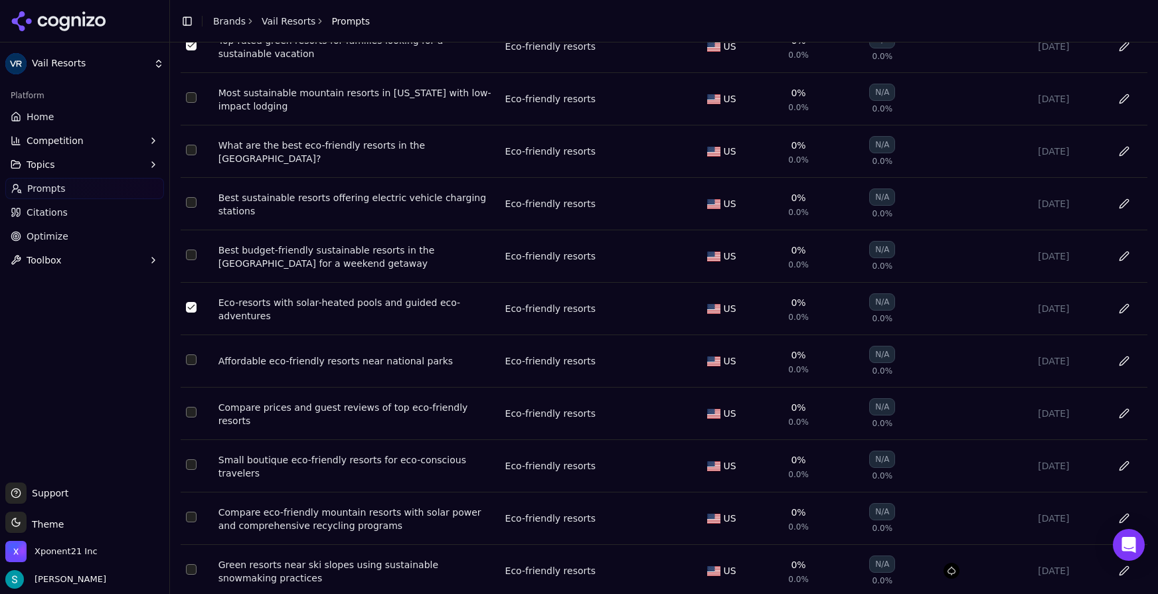
scroll to position [1823, 0]
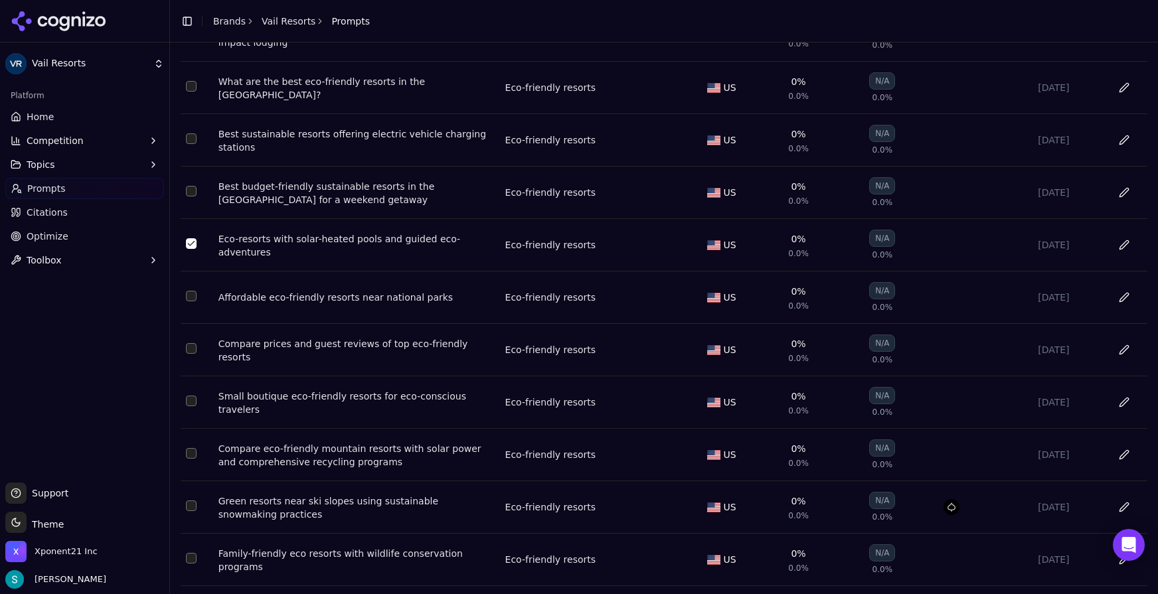
click at [195, 302] on button "Select row 137" at bounding box center [191, 296] width 11 height 11
click at [195, 354] on button "Select row 144" at bounding box center [191, 348] width 11 height 11
click at [193, 407] on button "Select row 152" at bounding box center [191, 401] width 11 height 11
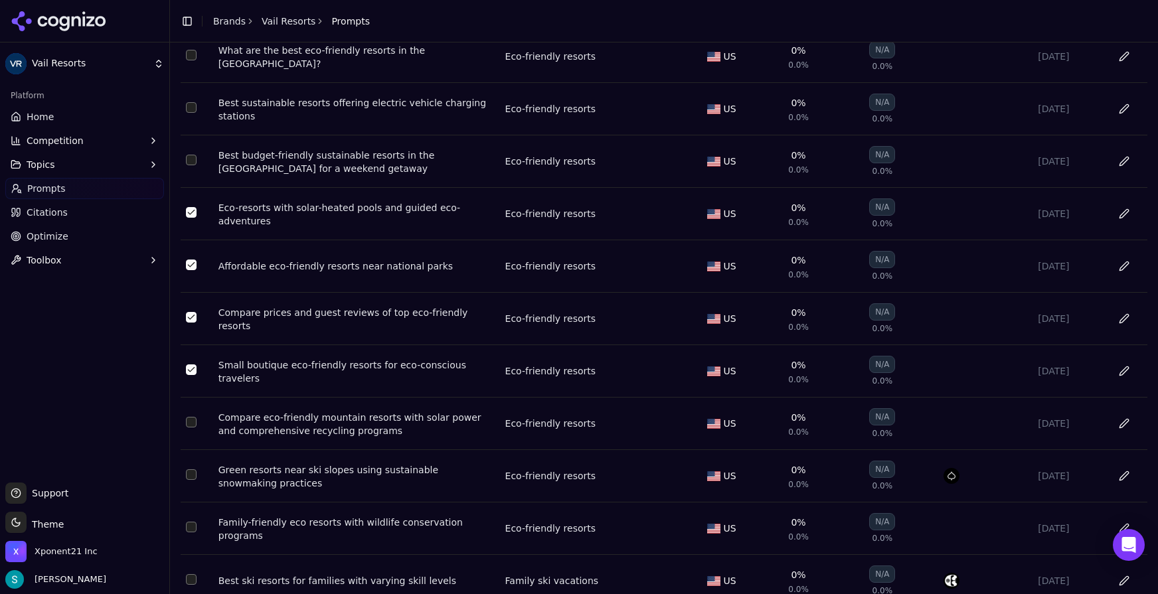
scroll to position [1926, 0]
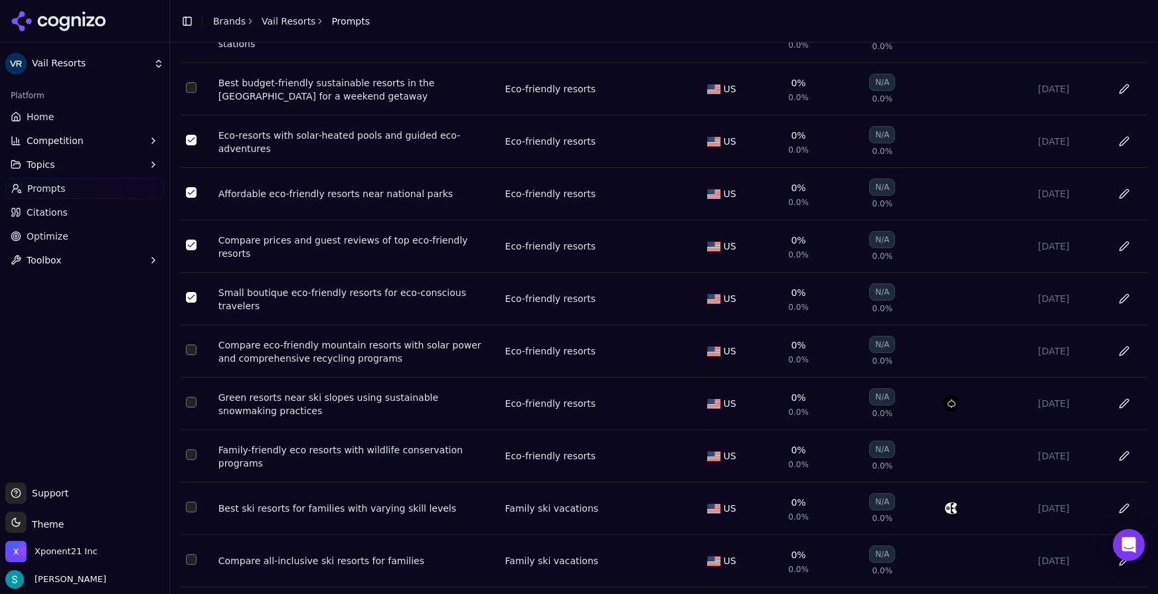
click at [195, 355] on button "Select row 157" at bounding box center [191, 350] width 11 height 11
click at [196, 408] on button "Select row 158" at bounding box center [191, 402] width 11 height 11
click at [192, 460] on button "Select row 159" at bounding box center [191, 455] width 11 height 11
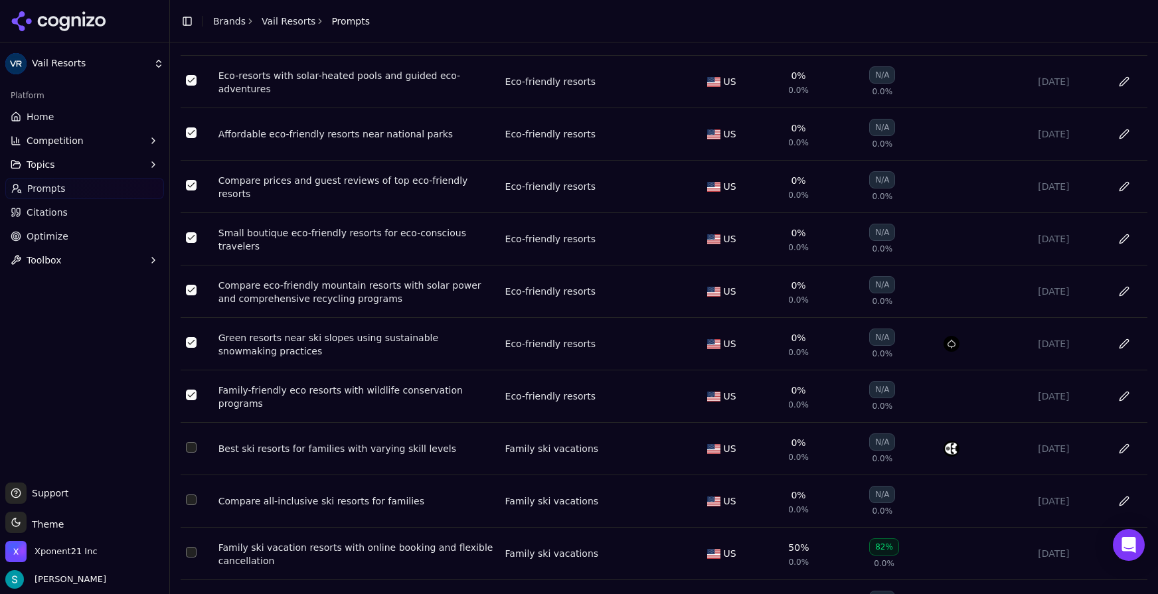
scroll to position [2051, 0]
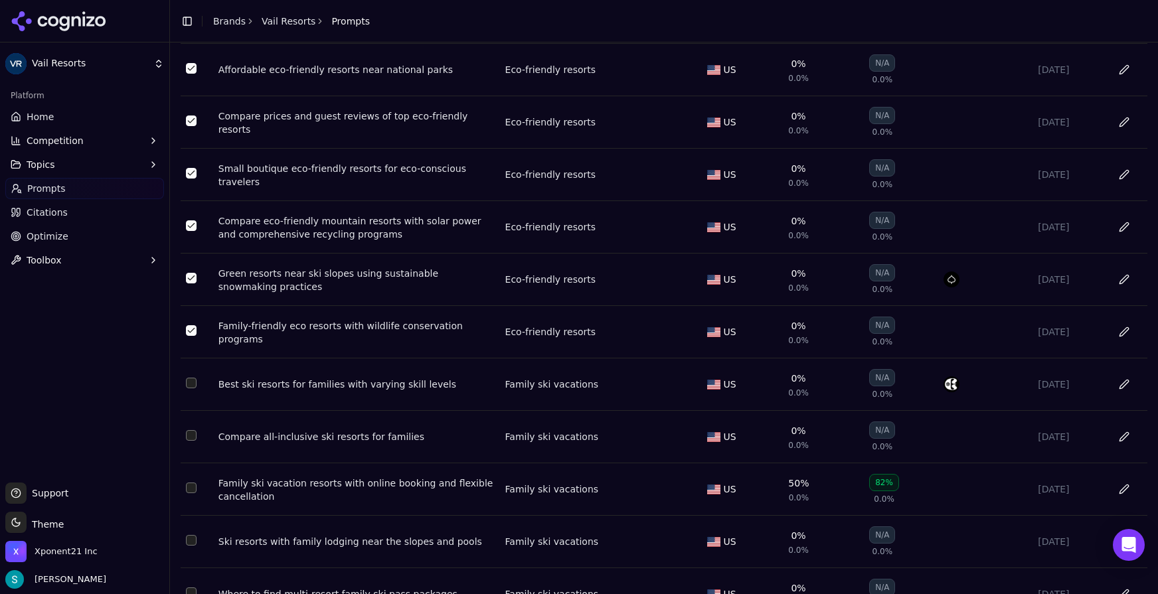
click at [200, 411] on td "Data table" at bounding box center [197, 385] width 33 height 52
click at [193, 441] on button "Select row 30" at bounding box center [191, 435] width 11 height 11
click at [193, 400] on td "Data table" at bounding box center [197, 385] width 33 height 52
click at [193, 389] on button "Select row 2" at bounding box center [191, 383] width 11 height 11
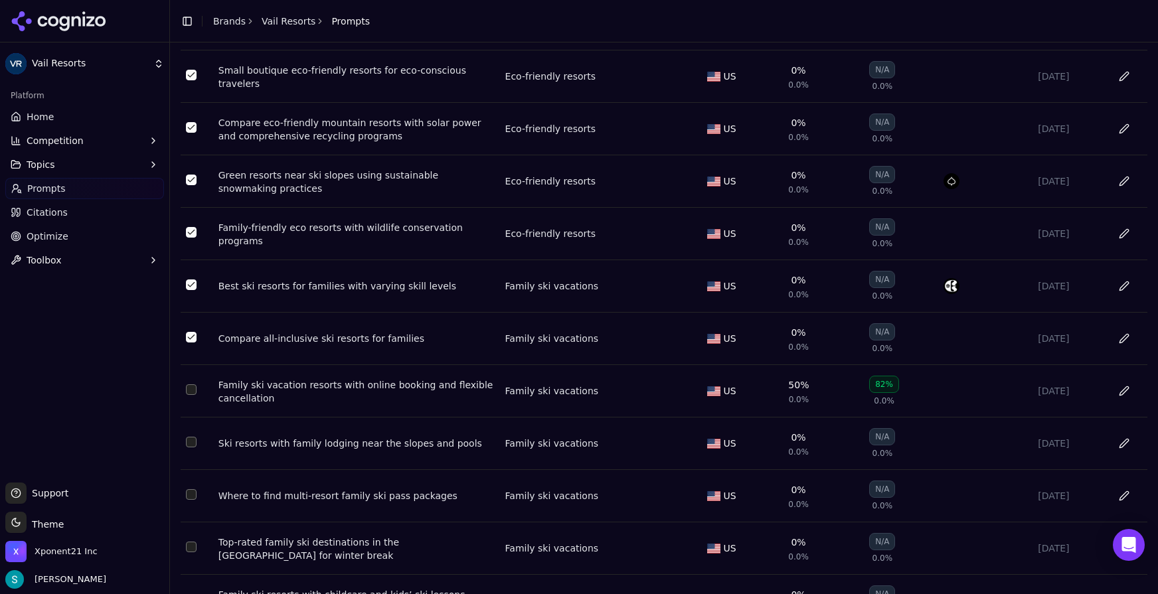
click at [199, 313] on td "Data table" at bounding box center [197, 286] width 33 height 52
click at [196, 343] on button "Select row 30" at bounding box center [191, 337] width 11 height 11
click at [187, 343] on button "Select row 30" at bounding box center [191, 337] width 11 height 11
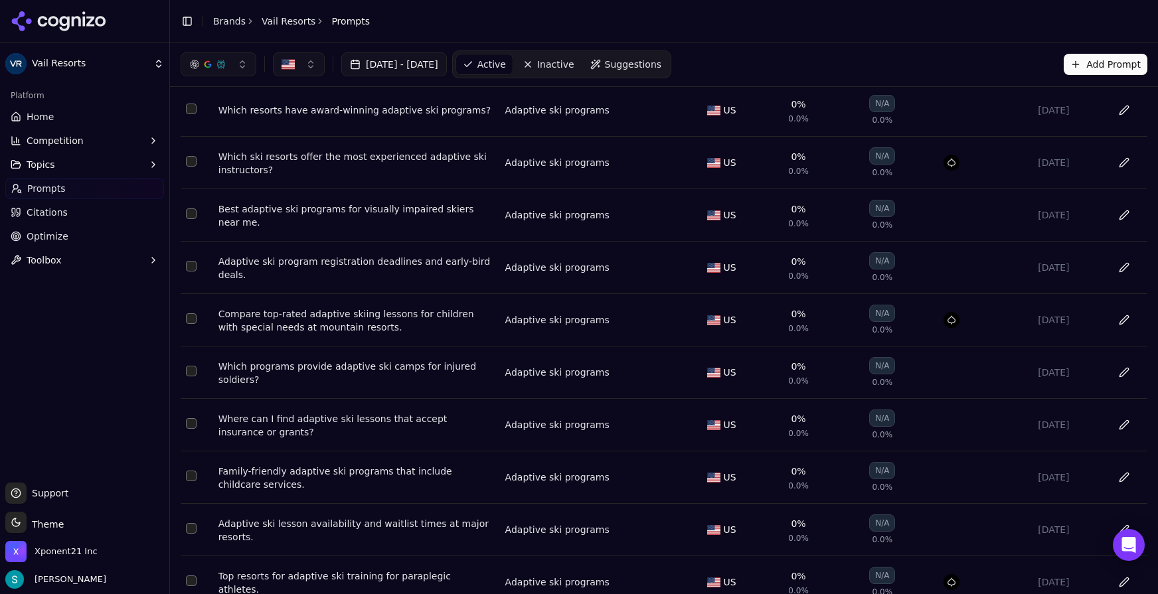
scroll to position [0, 0]
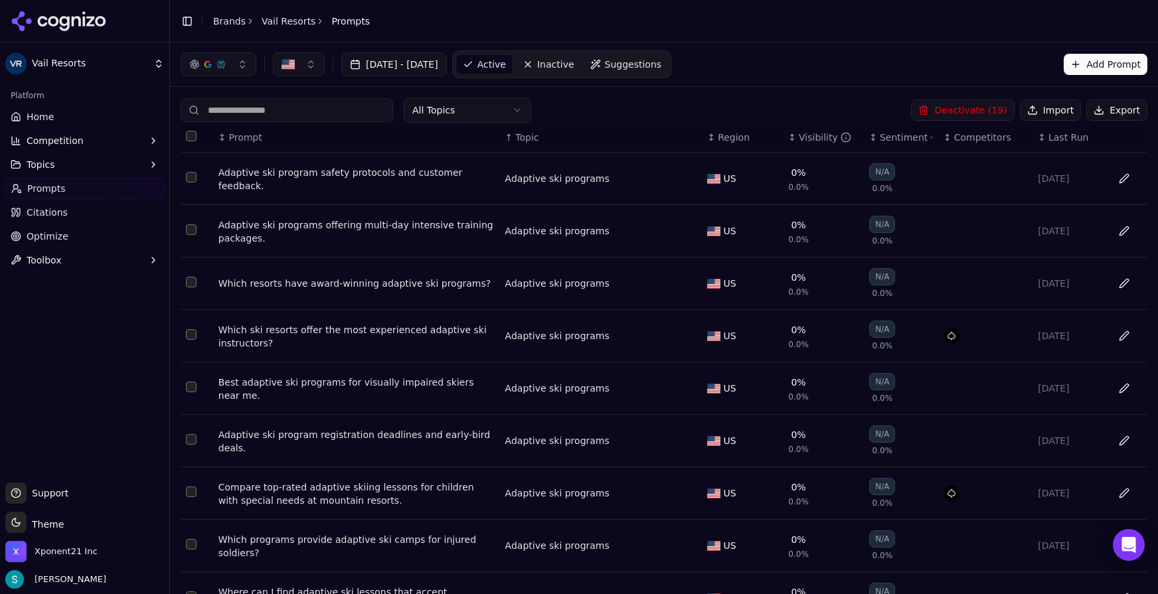
click at [956, 108] on button "Deactivate ( 19 )" at bounding box center [962, 110] width 103 height 21
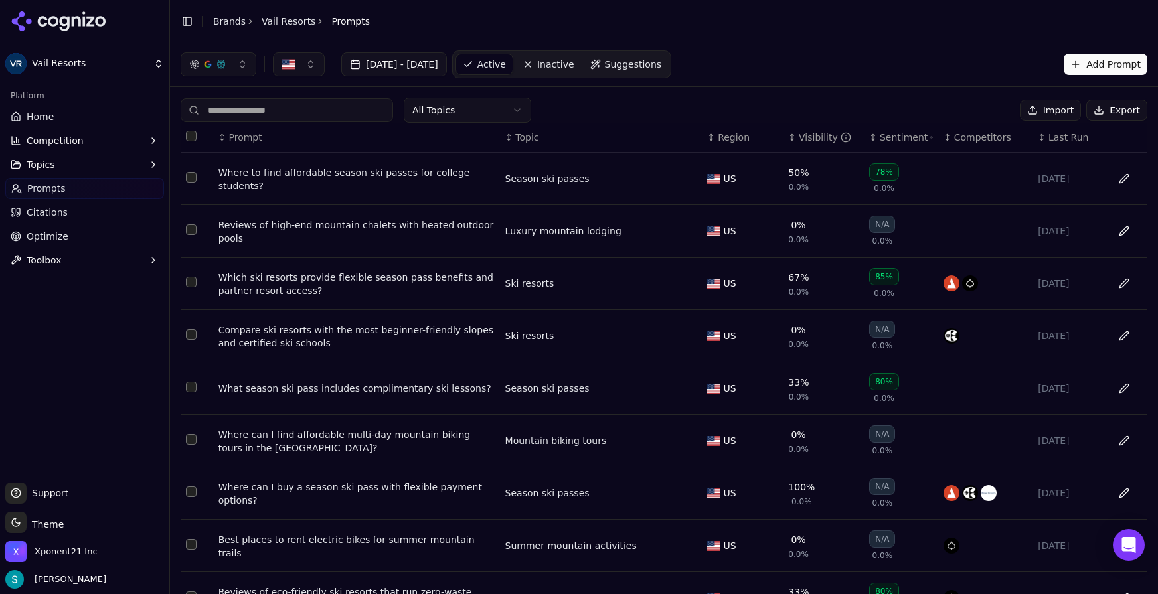
click at [533, 141] on div "↕ Topic" at bounding box center [601, 137] width 192 height 13
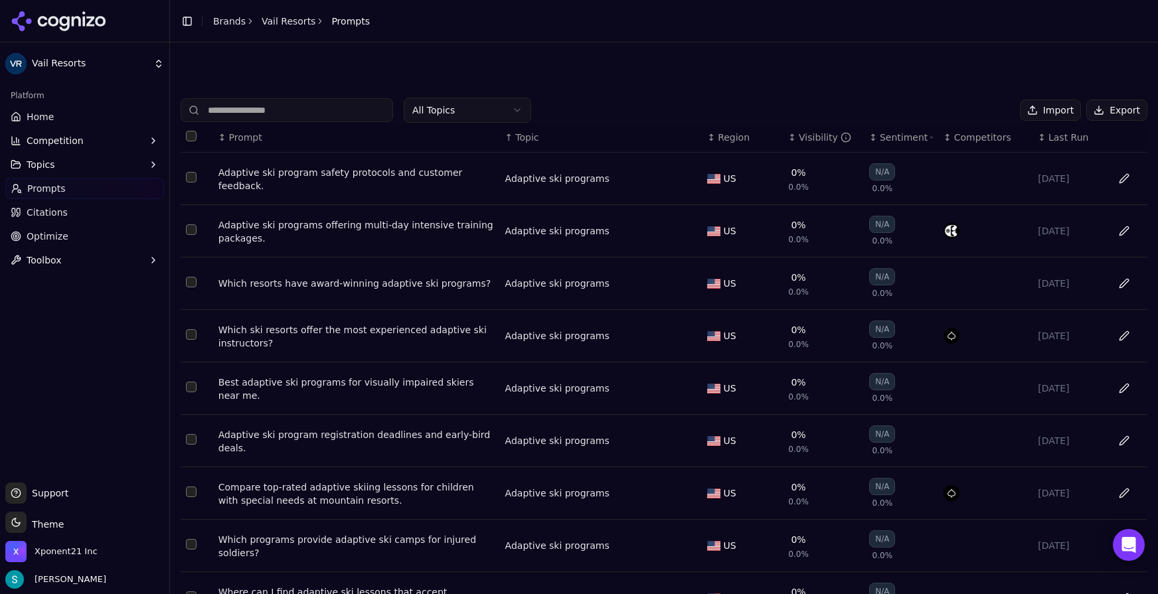
scroll to position [132, 0]
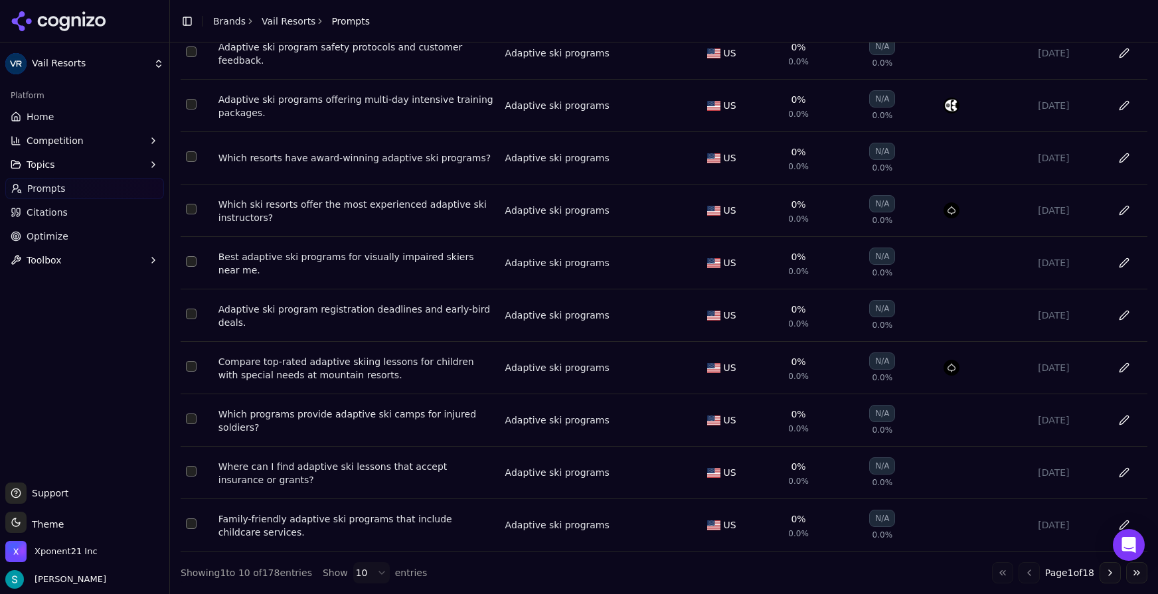
click at [355, 546] on html "Vail Resorts Platform Home Competition Topics Prompts Citations Optimize Toolbo…" at bounding box center [579, 297] width 1158 height 594
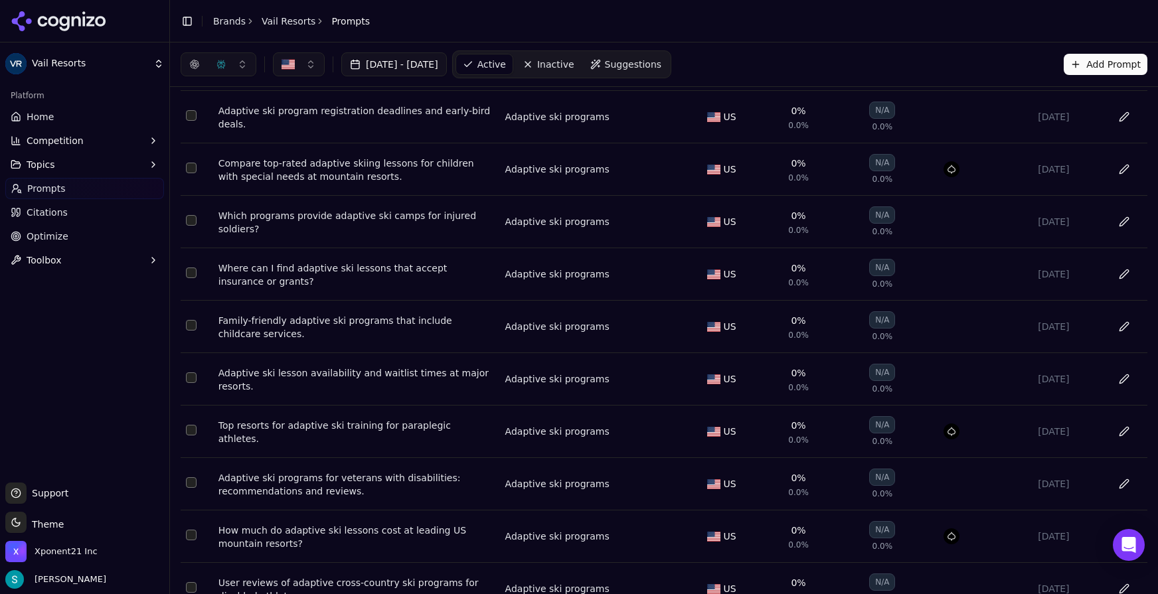
scroll to position [0, 0]
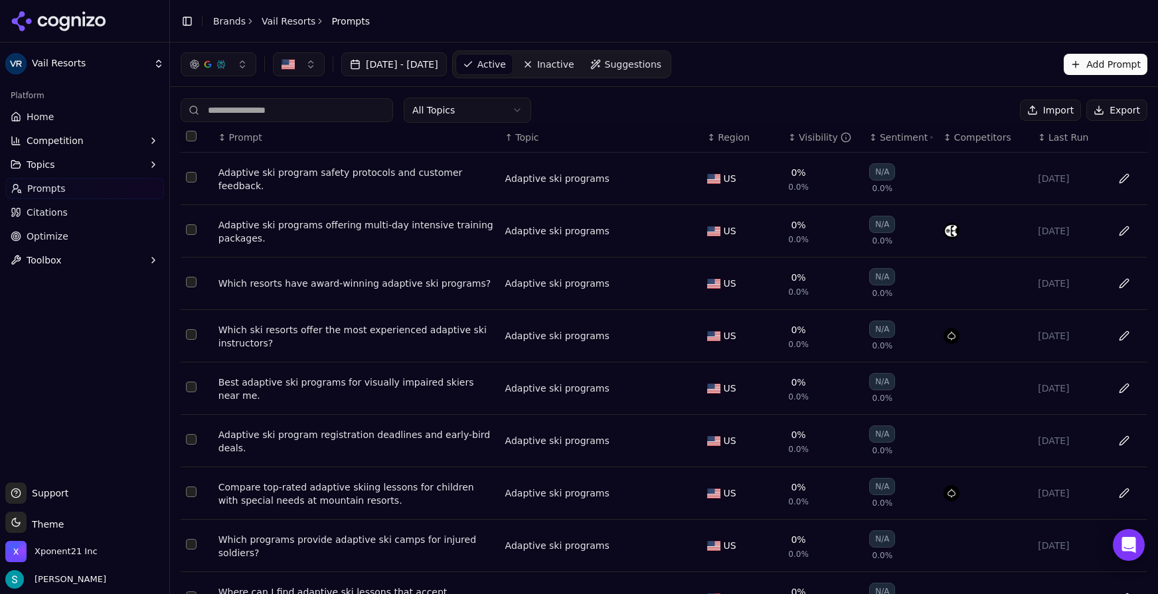
click at [191, 179] on button "Select row 15" at bounding box center [191, 177] width 11 height 11
click at [193, 234] on button "Select row 23" at bounding box center [191, 230] width 11 height 11
click at [193, 233] on button "Select row 23" at bounding box center [191, 230] width 11 height 11
click at [195, 396] on td "Data table" at bounding box center [197, 389] width 33 height 52
click at [195, 393] on button "Select row 49" at bounding box center [191, 387] width 11 height 11
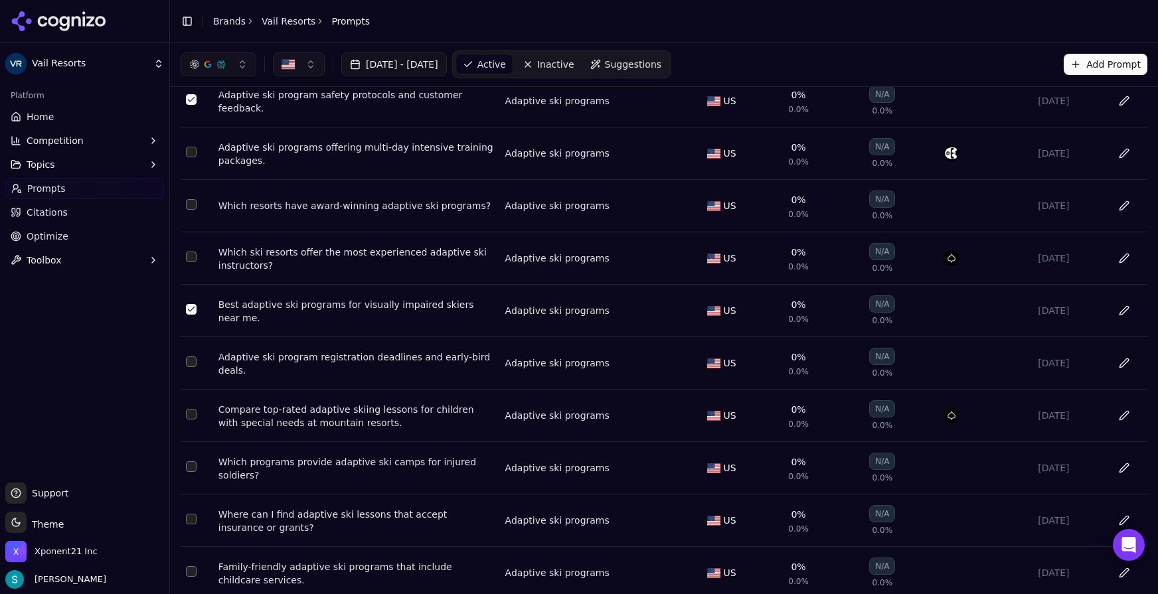
scroll to position [95, 0]
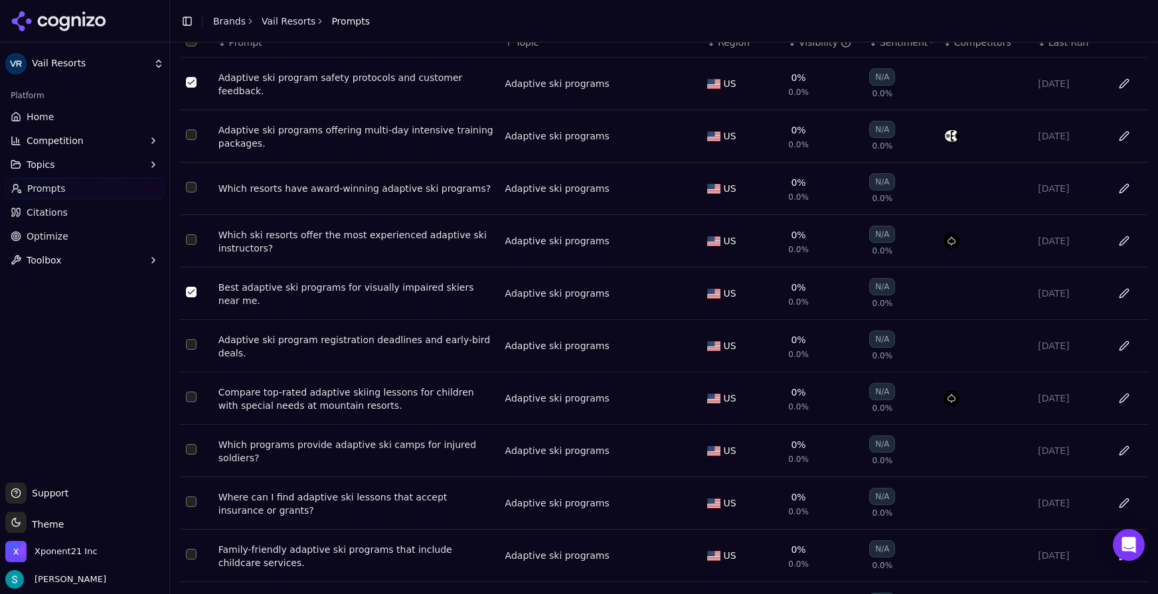
click at [191, 350] on button "Select row 61" at bounding box center [191, 344] width 11 height 11
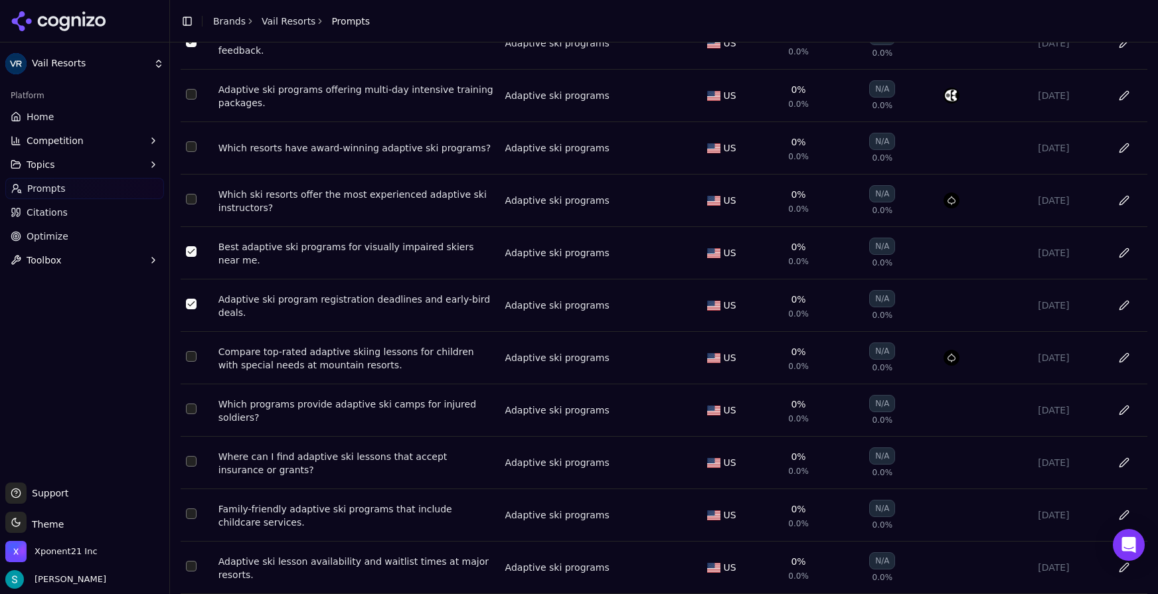
scroll to position [147, 0]
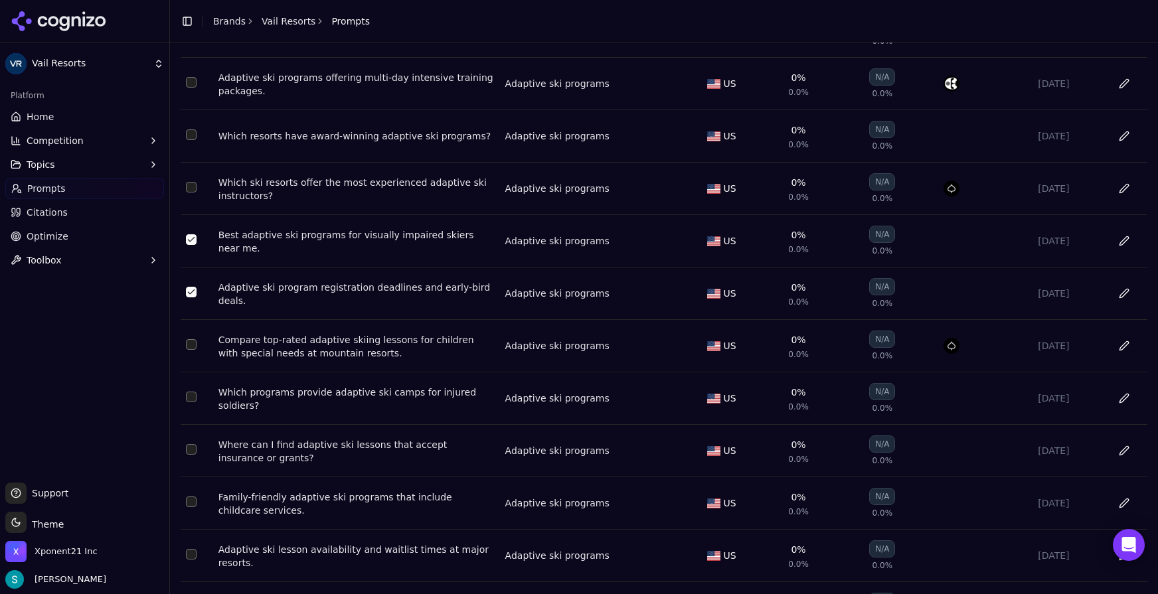
click at [190, 355] on td "Data table" at bounding box center [197, 346] width 33 height 52
click at [194, 350] on button "Select row 62" at bounding box center [191, 344] width 11 height 11
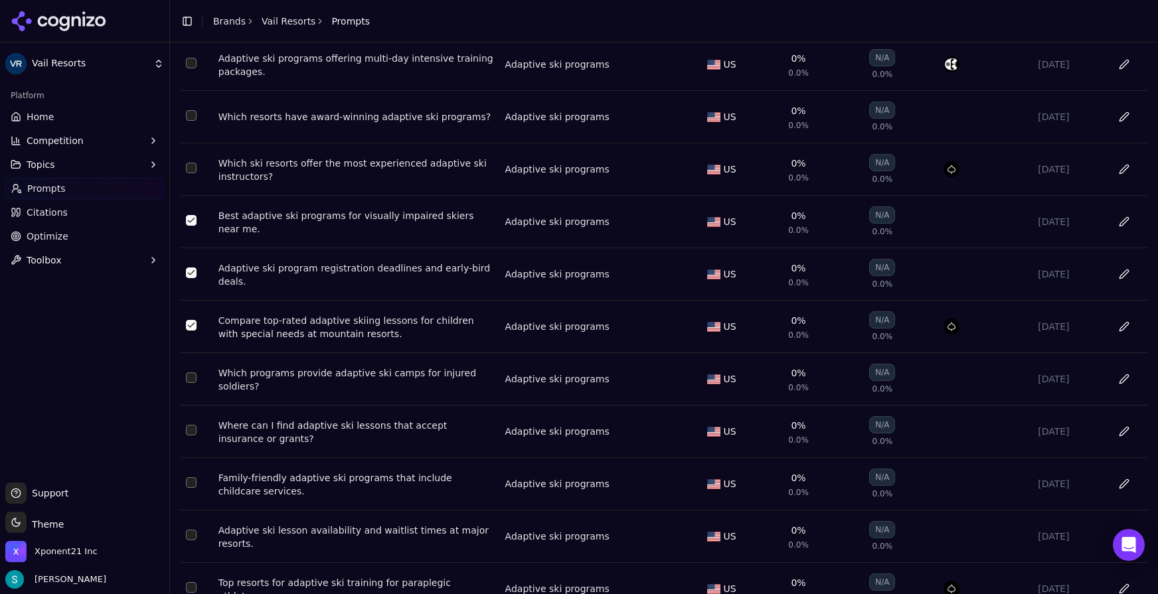
scroll to position [168, 0]
click at [193, 382] on button "Select row 66" at bounding box center [191, 376] width 11 height 11
click at [193, 434] on button "Select row 82" at bounding box center [191, 429] width 11 height 11
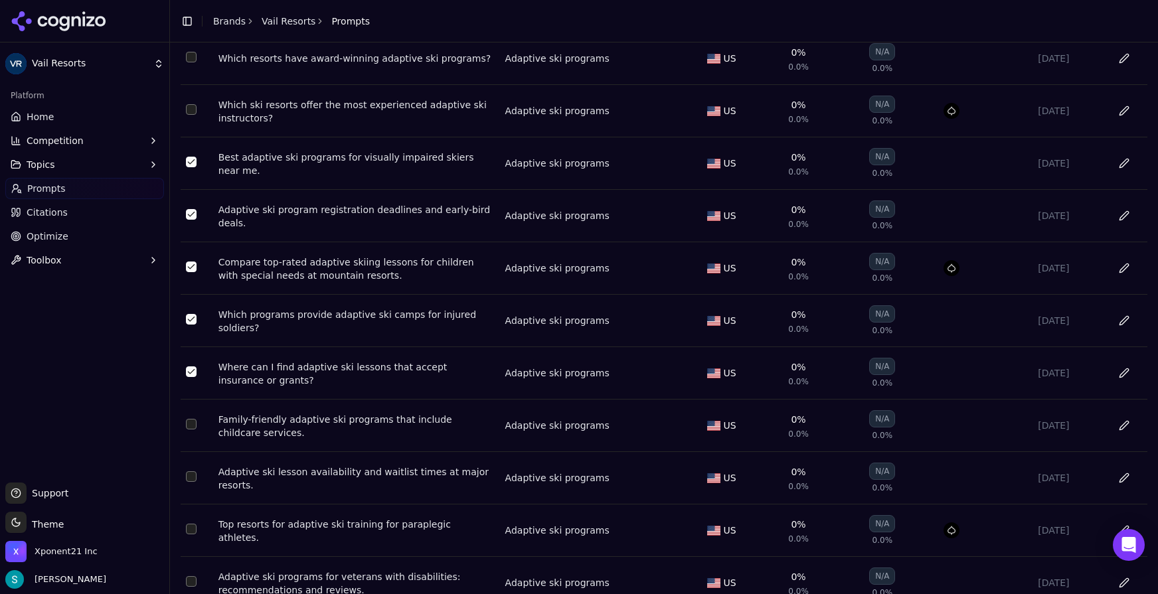
scroll to position [417, 0]
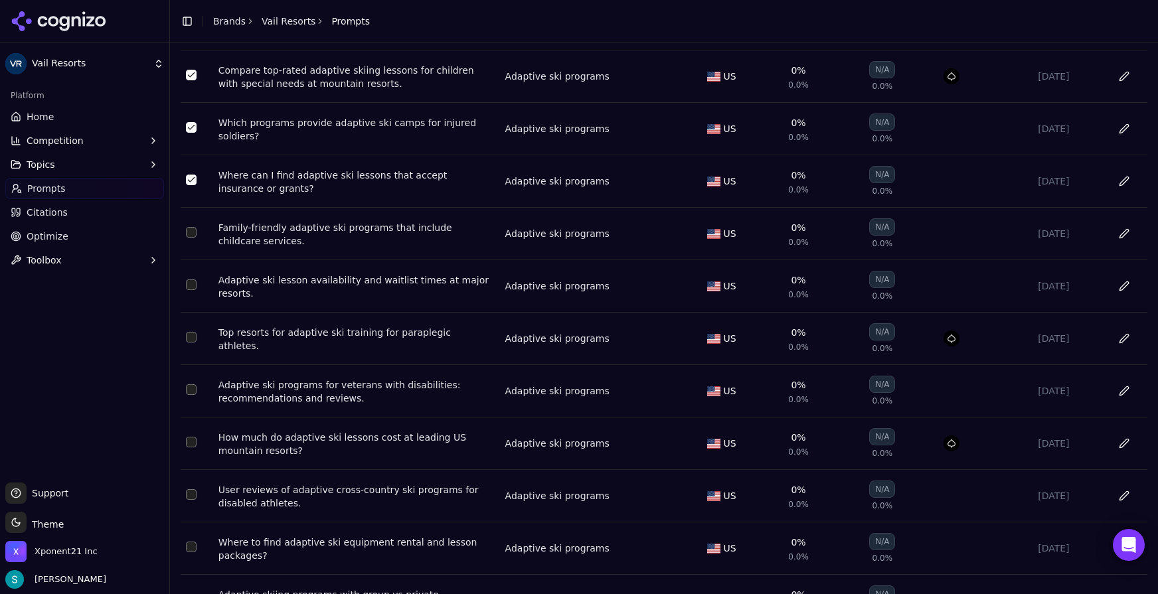
click at [191, 238] on button "Select row 87" at bounding box center [191, 232] width 11 height 11
click at [189, 290] on button "Select row 97" at bounding box center [191, 285] width 11 height 11
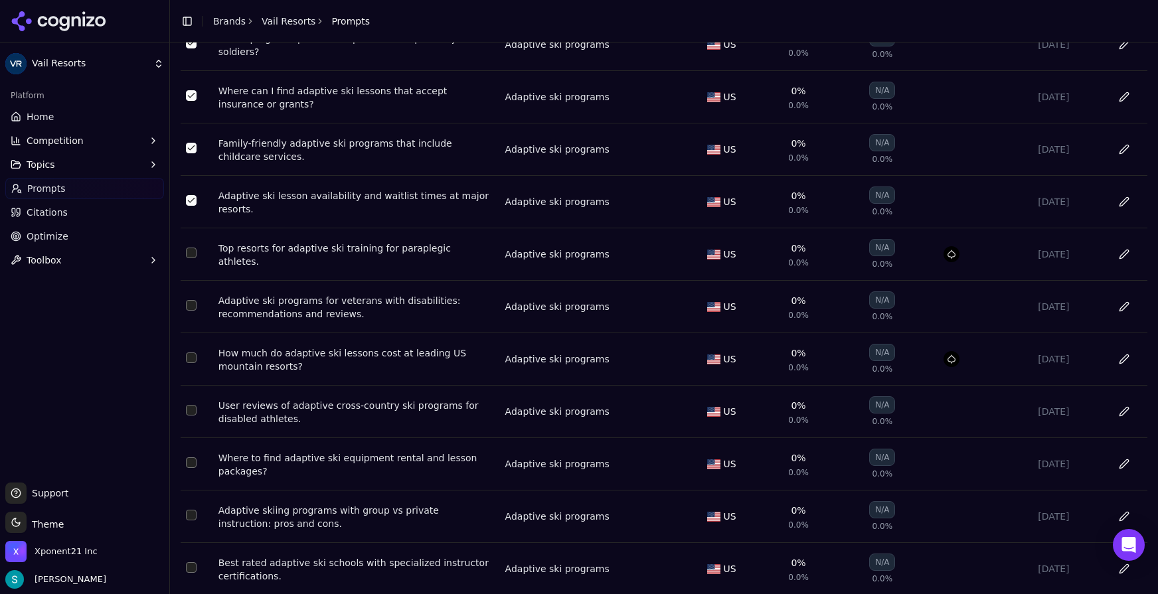
scroll to position [504, 0]
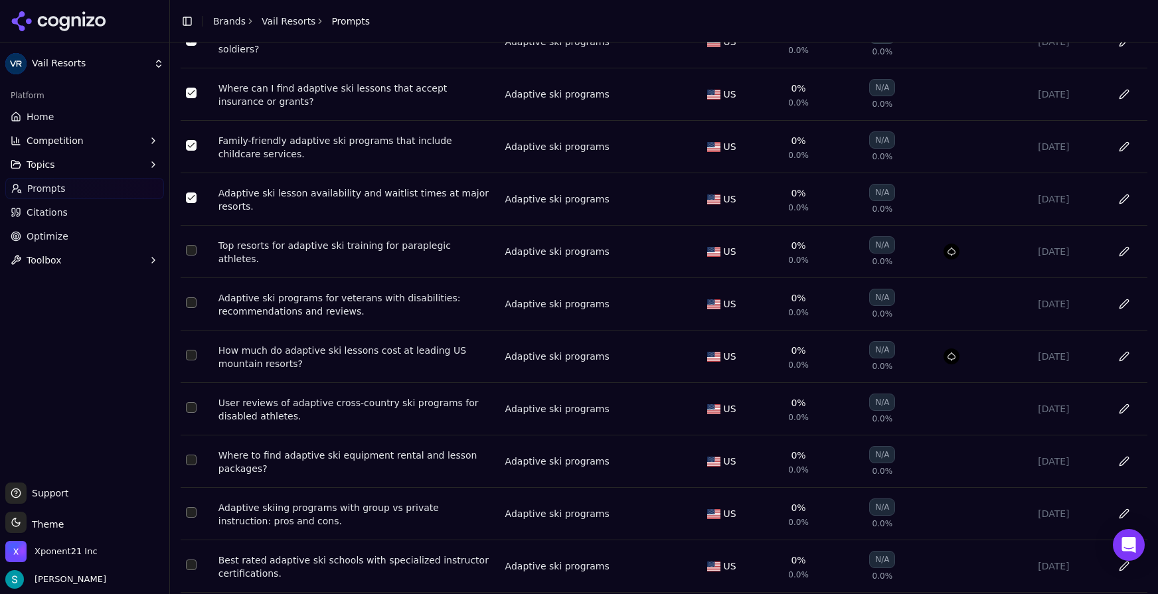
click at [191, 308] on button "Select row 105" at bounding box center [191, 303] width 11 height 11
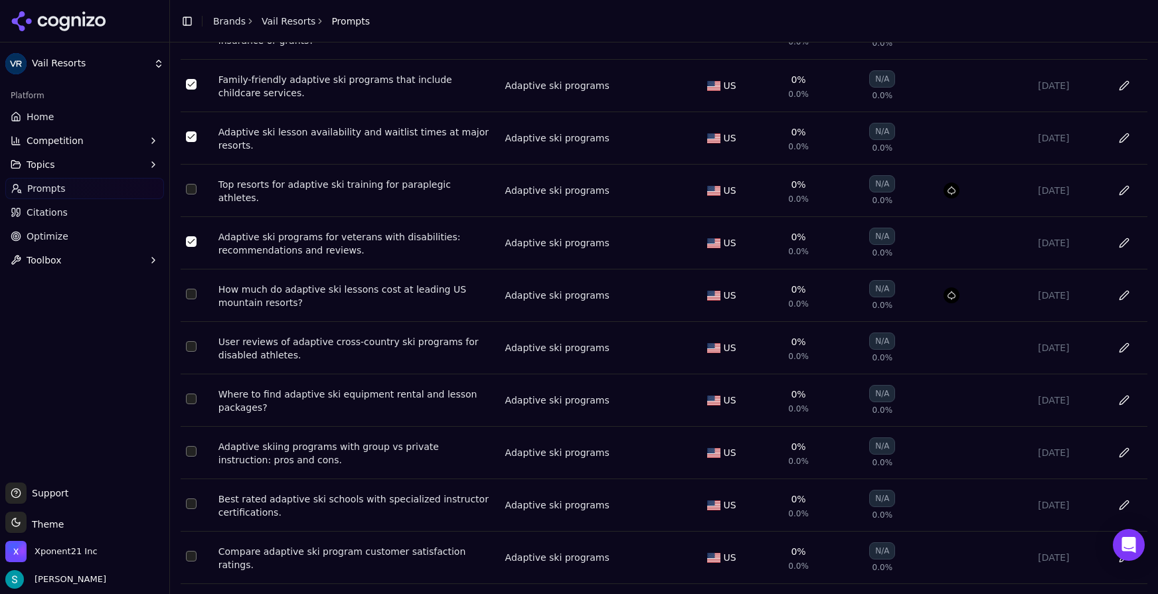
scroll to position [574, 0]
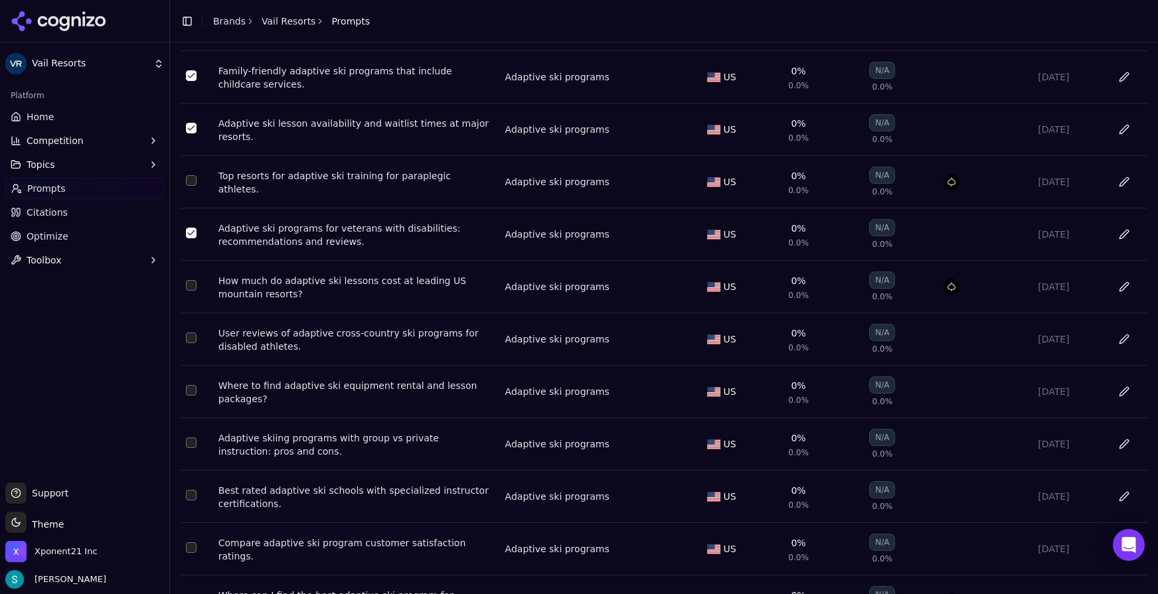
click at [193, 291] on button "Select row 111" at bounding box center [191, 285] width 11 height 11
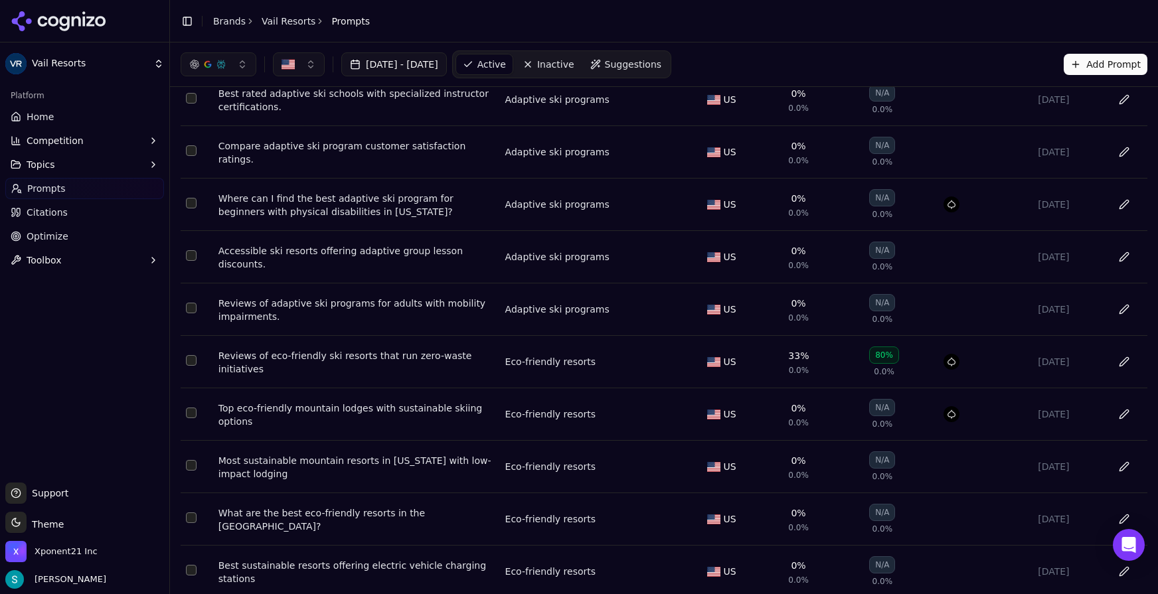
scroll to position [858, 0]
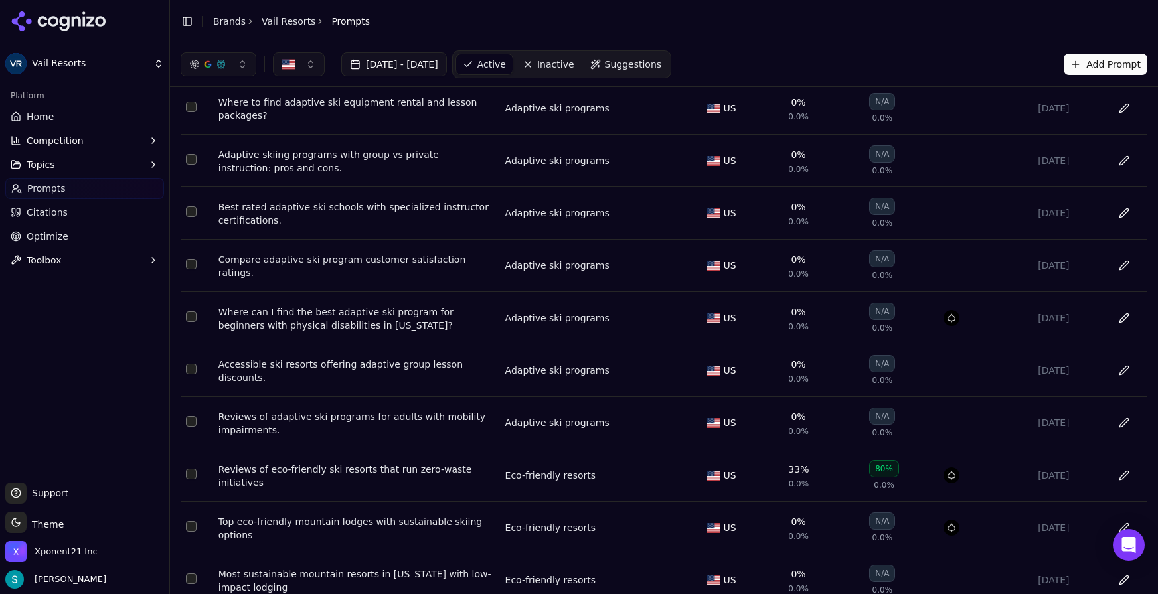
click at [192, 427] on button "Select row 170" at bounding box center [191, 421] width 11 height 11
click at [193, 322] on button "Select row 162" at bounding box center [191, 317] width 11 height 11
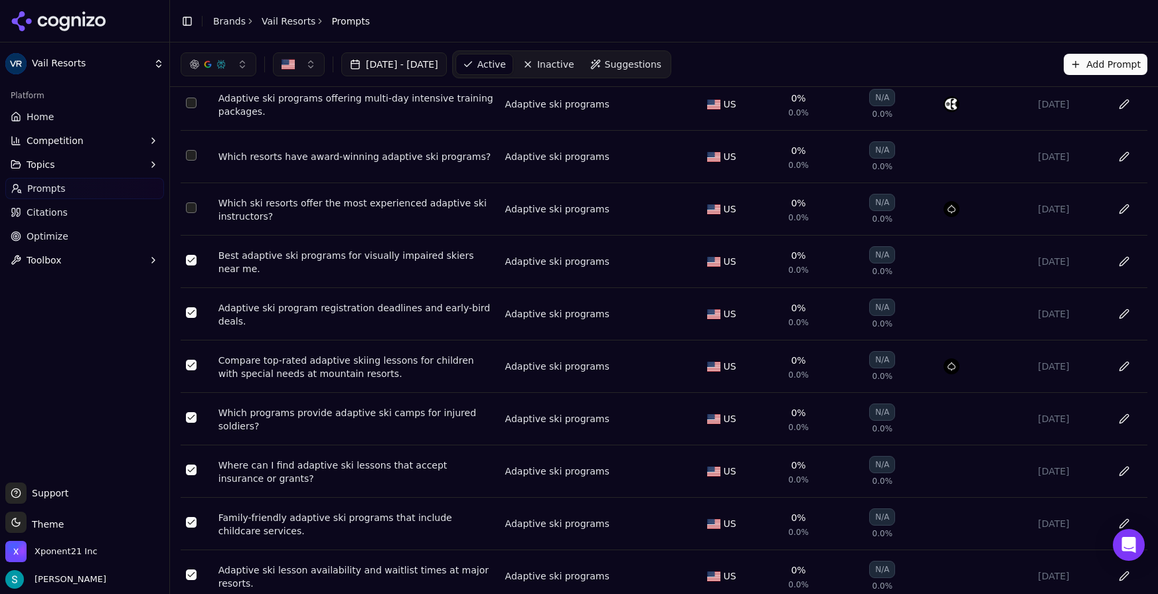
scroll to position [0, 0]
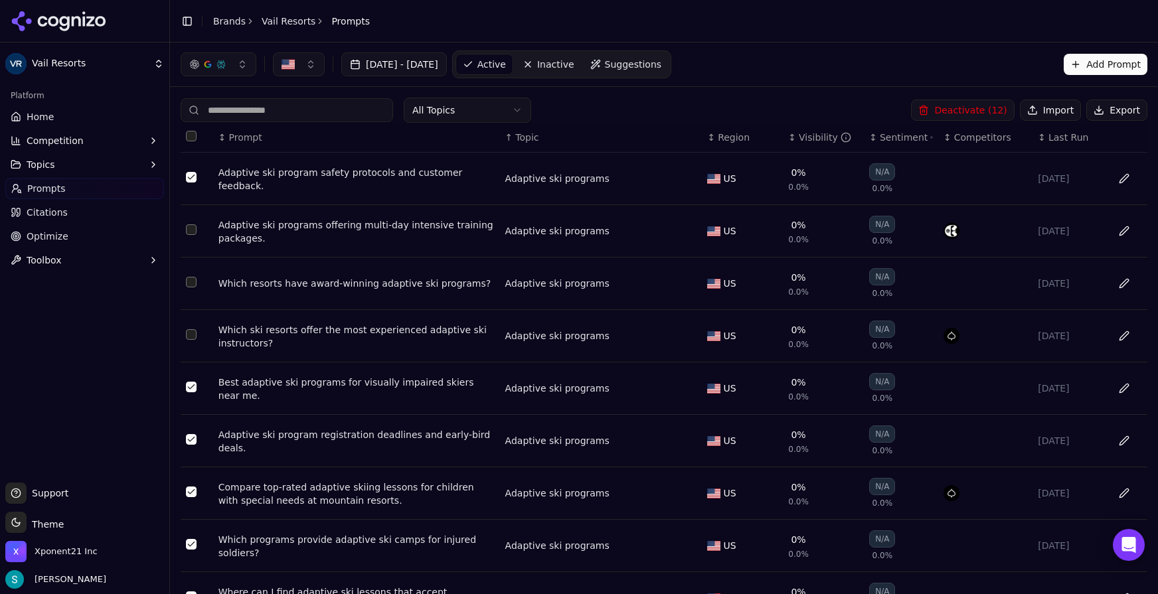
click at [941, 107] on button "Deactivate ( 12 )" at bounding box center [962, 110] width 103 height 21
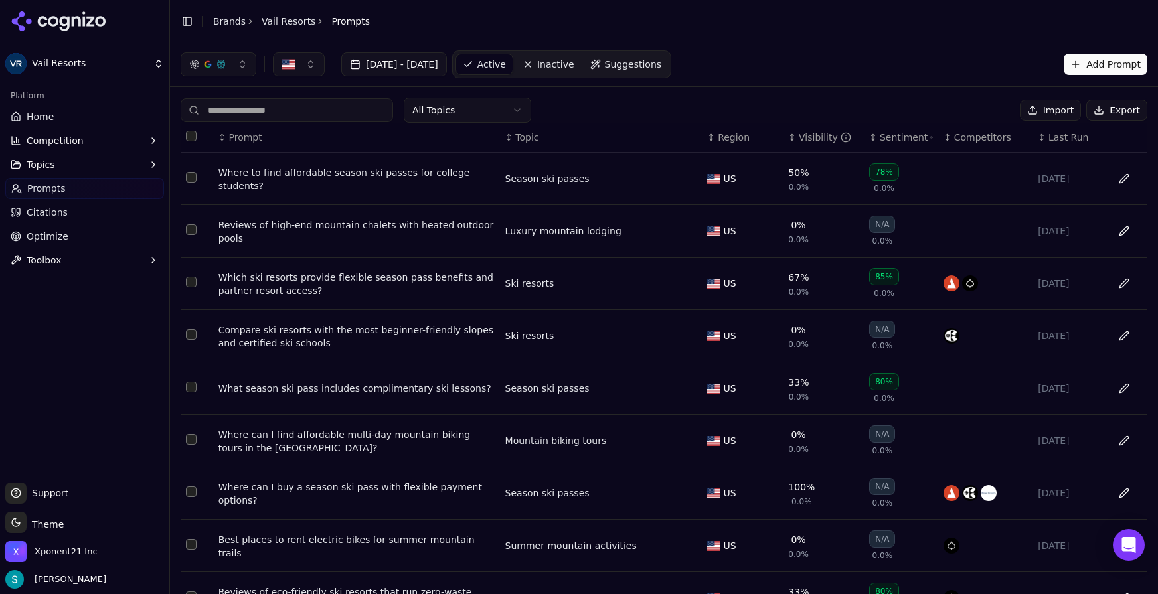
click at [972, 139] on span "Competitors" at bounding box center [983, 137] width 57 height 13
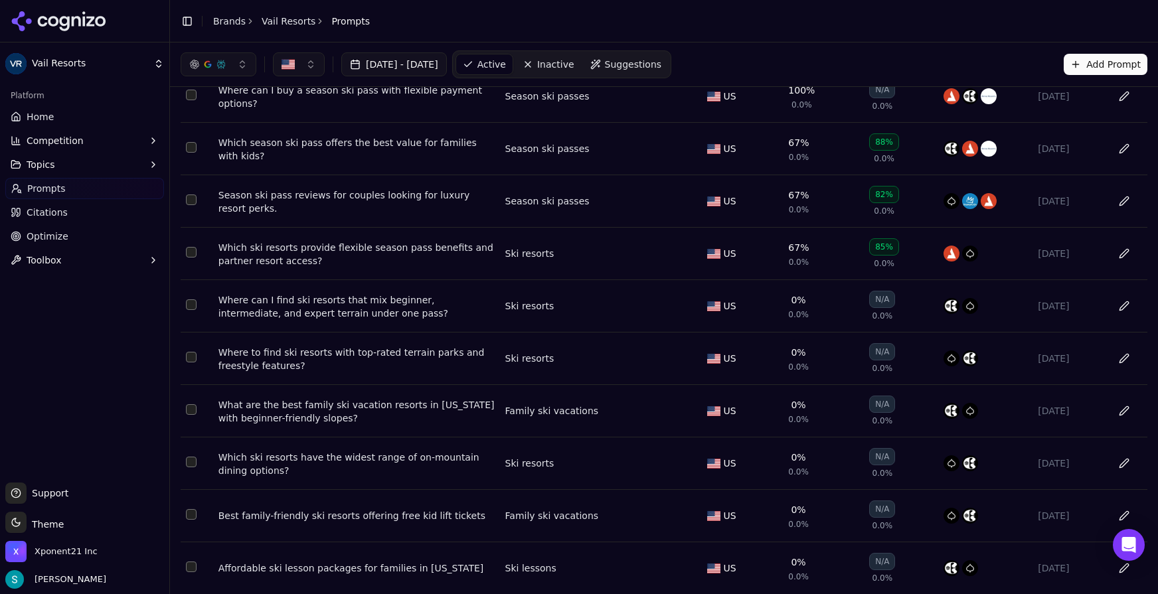
scroll to position [132, 0]
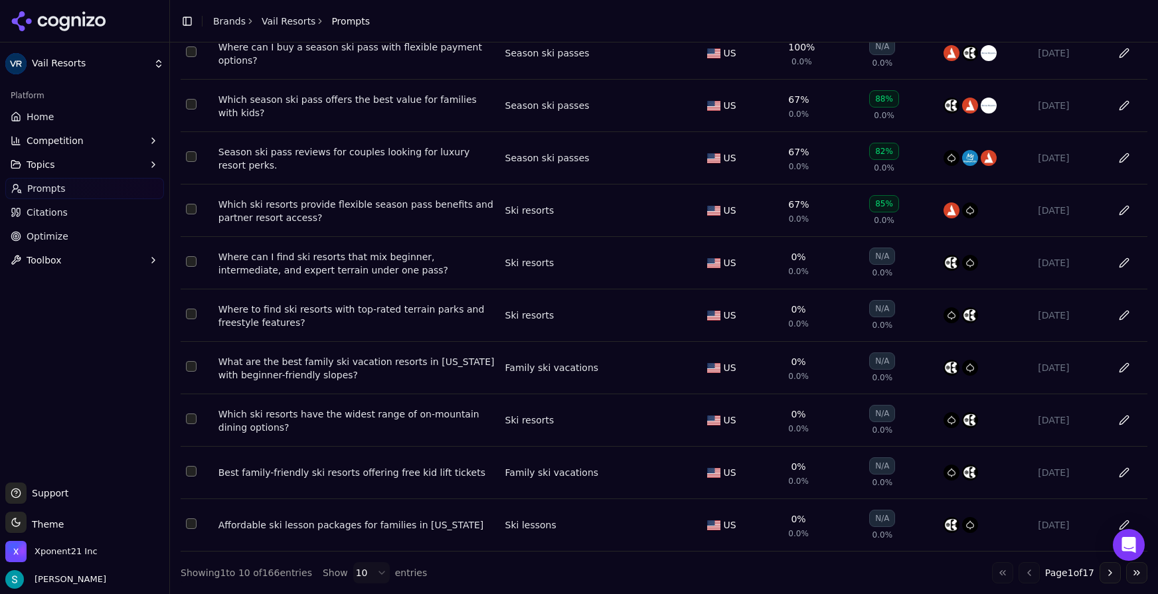
click at [343, 546] on div "Show 10 entries" at bounding box center [375, 573] width 104 height 21
click at [373, 546] on html "Vail Resorts Platform Home Competition Topics Prompts Citations Optimize Toolbo…" at bounding box center [579, 297] width 1158 height 594
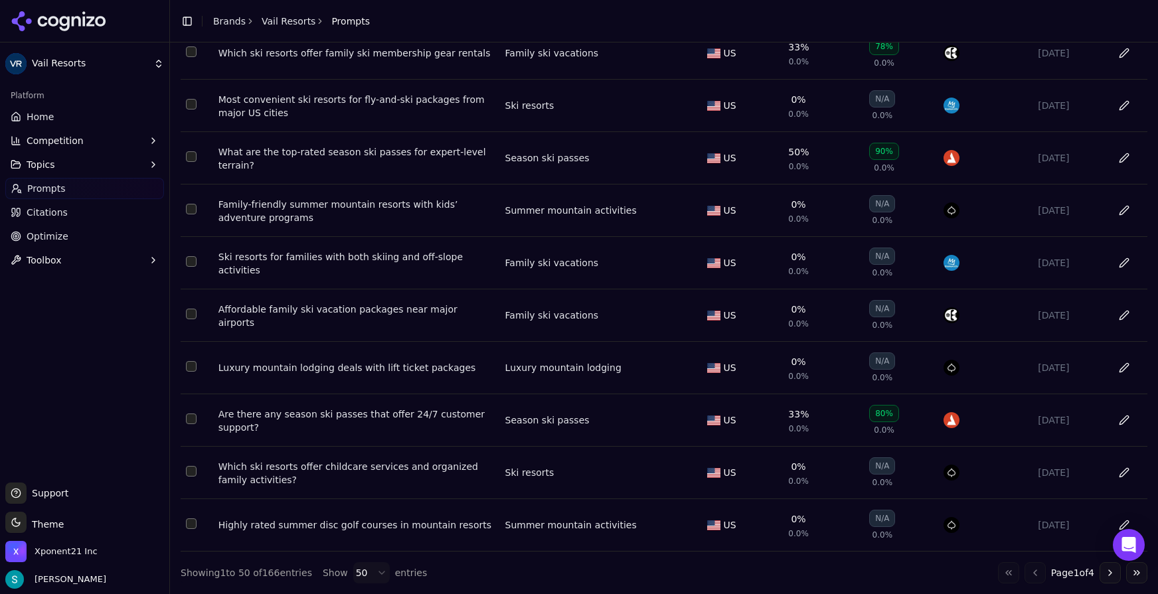
scroll to position [2258, 0]
click at [376, 546] on html "Vail Resorts Platform Home Competition Topics Prompts Citations Optimize Toolbo…" at bounding box center [579, 297] width 1158 height 594
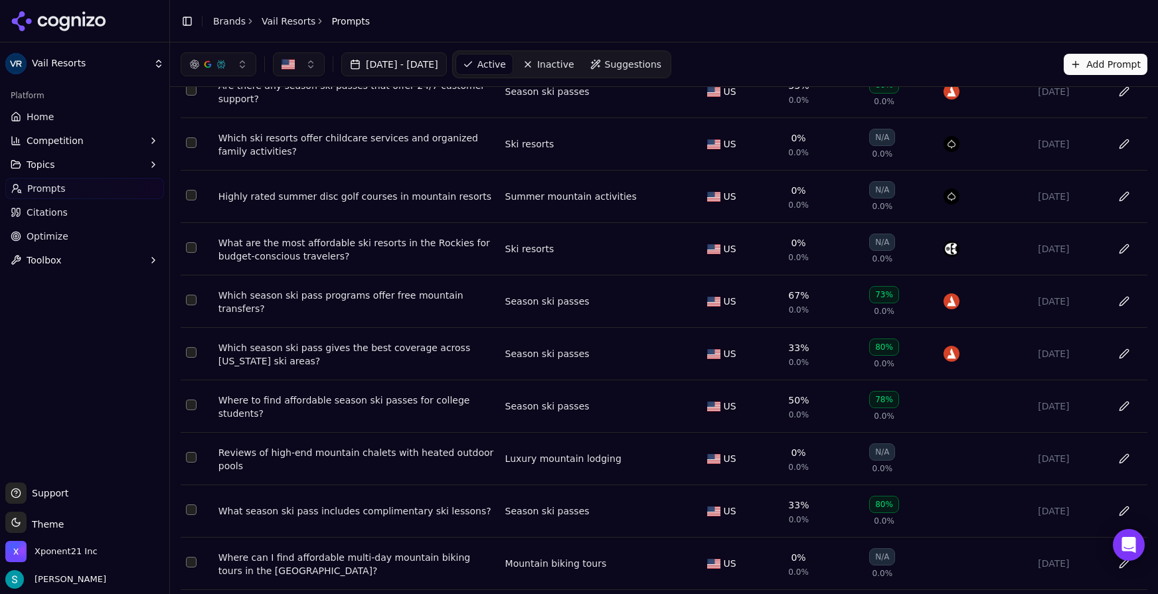
scroll to position [2812, 0]
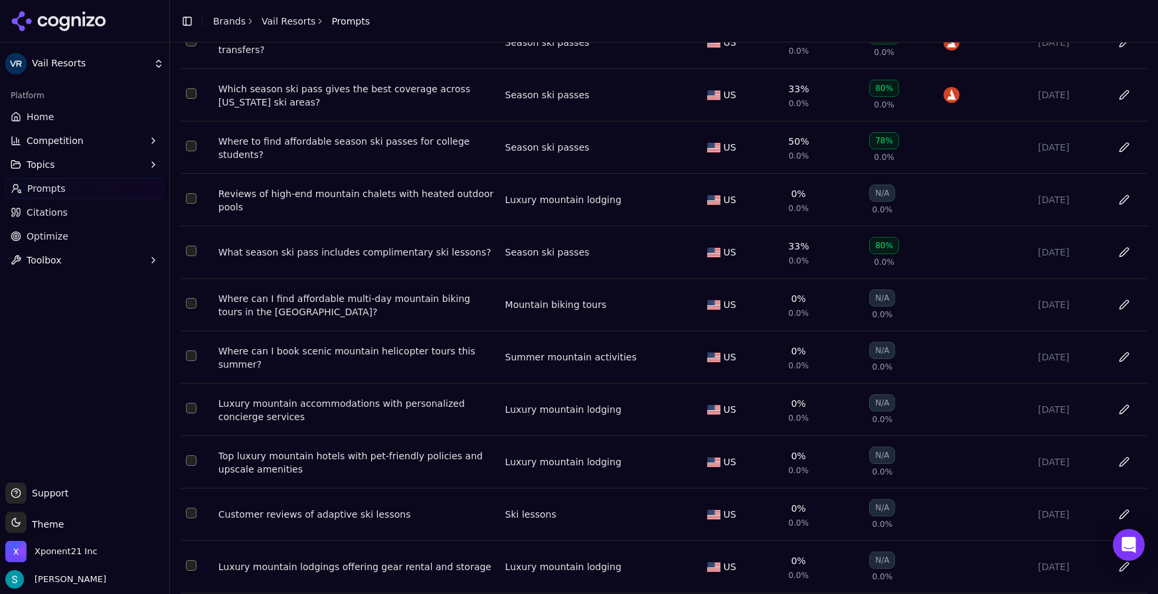
click at [193, 227] on td "Data table" at bounding box center [197, 200] width 33 height 52
click at [196, 309] on button "Select row 6" at bounding box center [191, 303] width 11 height 11
click at [195, 309] on button "Select row 6" at bounding box center [191, 303] width 11 height 11
click at [194, 204] on button "Select row 2" at bounding box center [191, 198] width 11 height 11
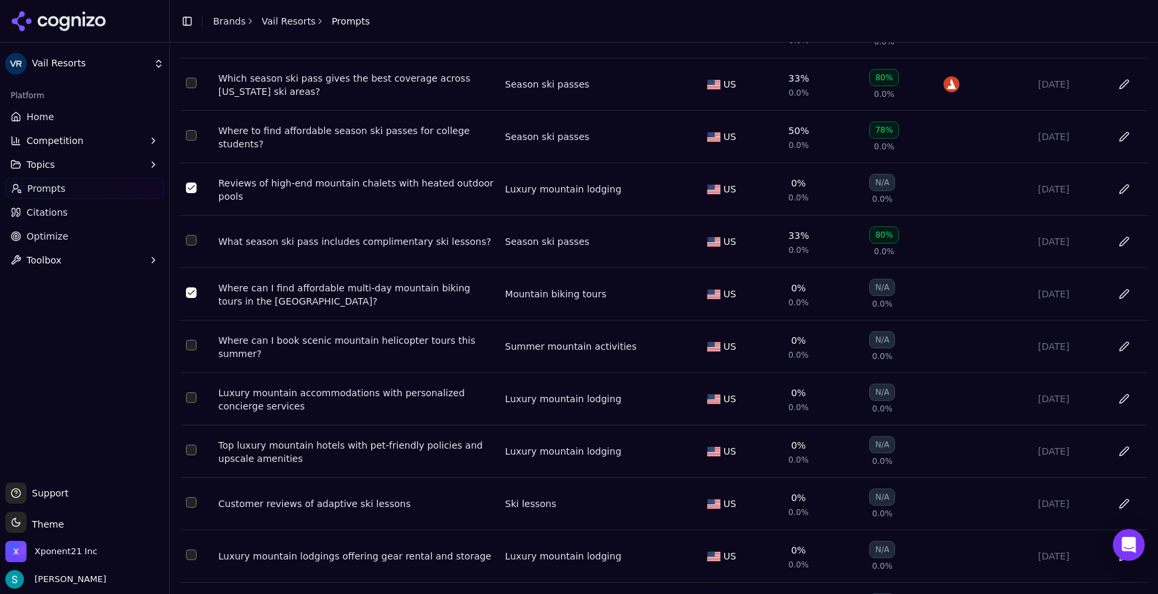
scroll to position [2838, 0]
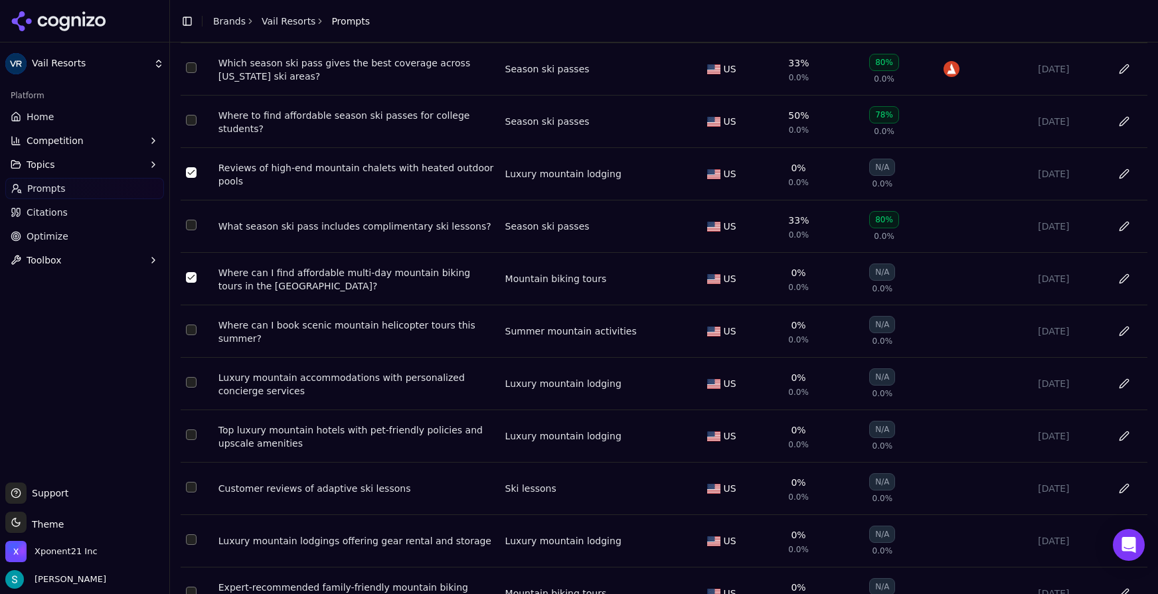
click at [199, 358] on td "Data table" at bounding box center [197, 332] width 33 height 52
click at [186, 335] on button "Select row 11" at bounding box center [191, 330] width 11 height 11
click at [193, 440] on button "Select row 13" at bounding box center [191, 435] width 11 height 11
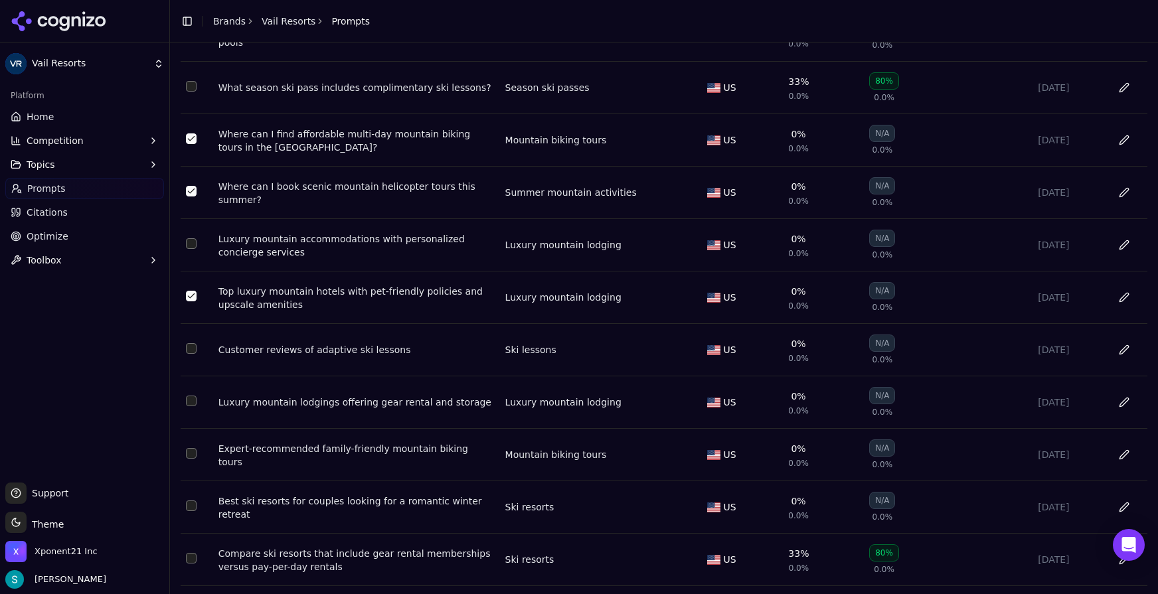
scroll to position [2979, 0]
click at [192, 352] on button "Select row 16" at bounding box center [191, 346] width 11 height 11
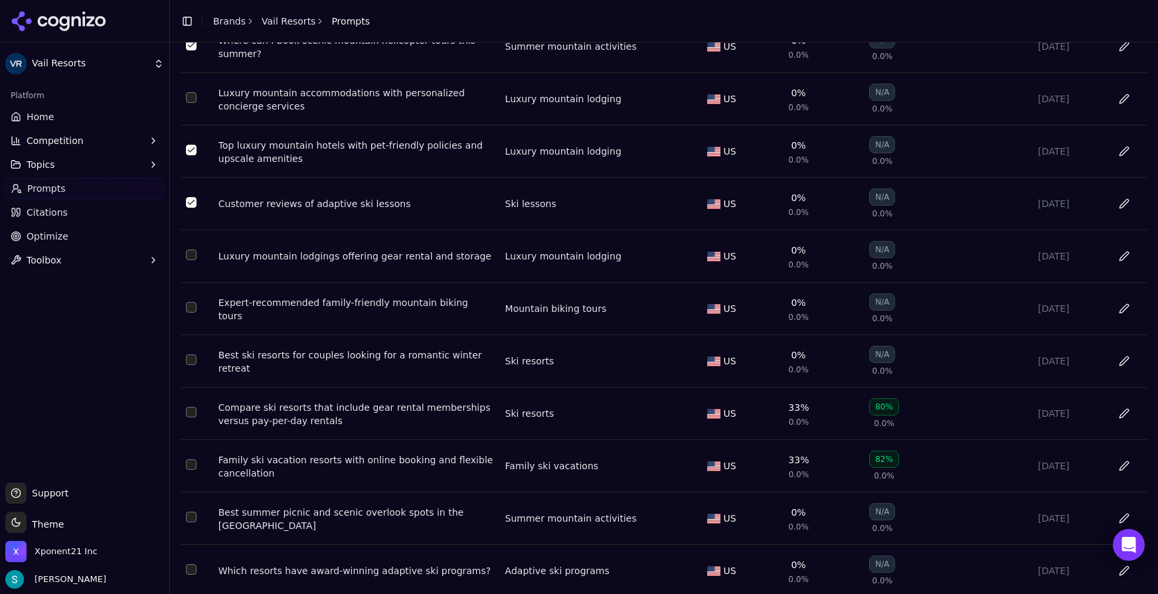
scroll to position [3136, 0]
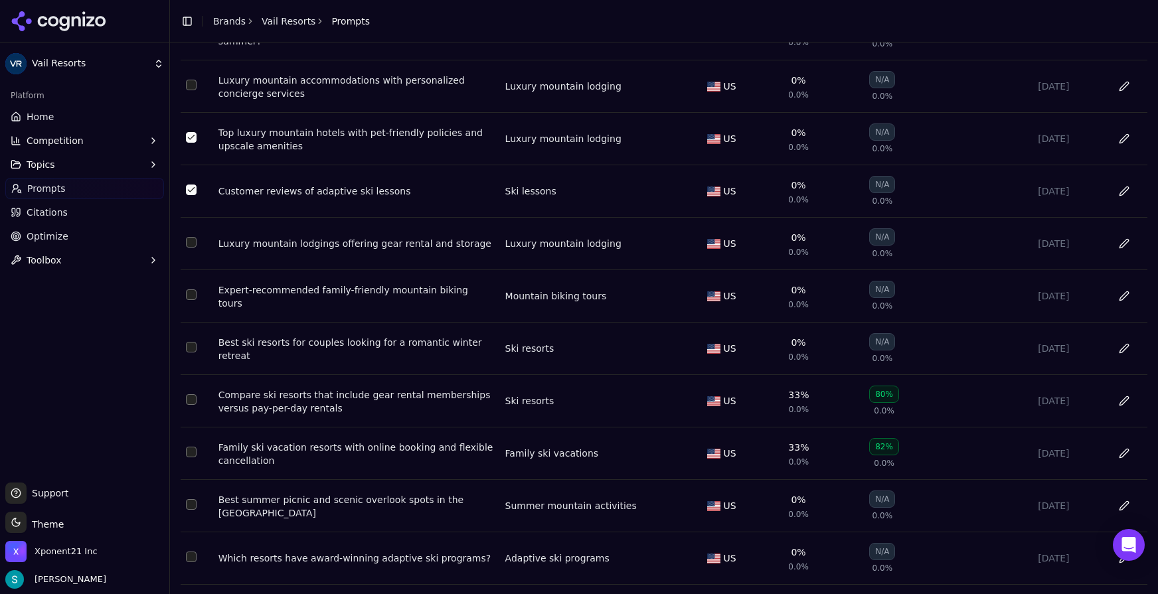
click at [199, 428] on td "Data table" at bounding box center [197, 401] width 33 height 52
click at [189, 405] on button "Select row 21" at bounding box center [191, 400] width 11 height 11
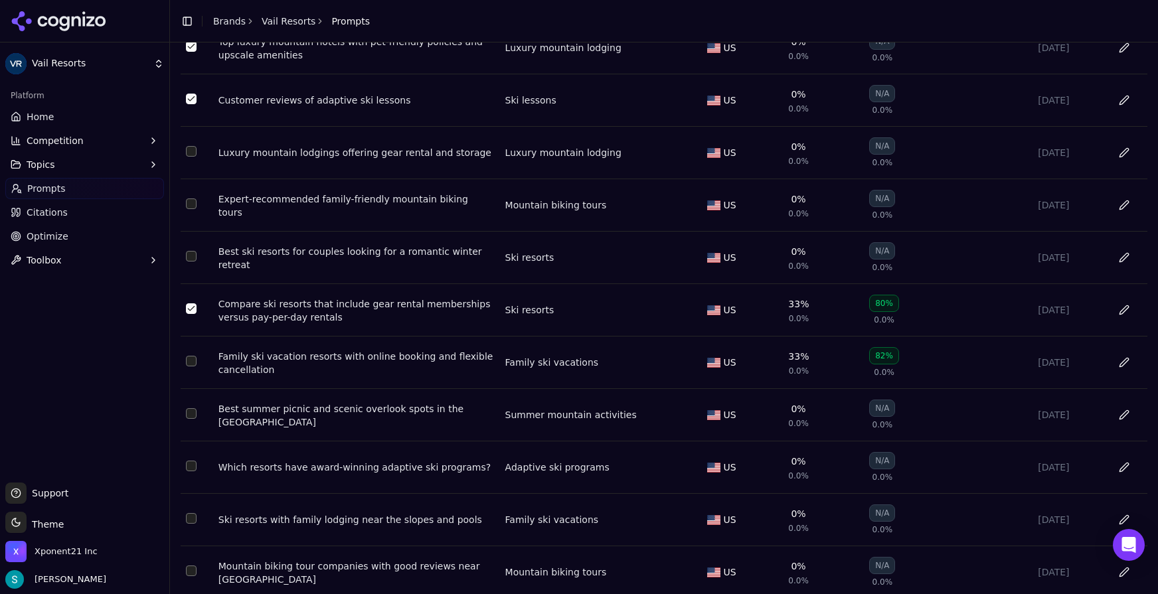
scroll to position [3235, 0]
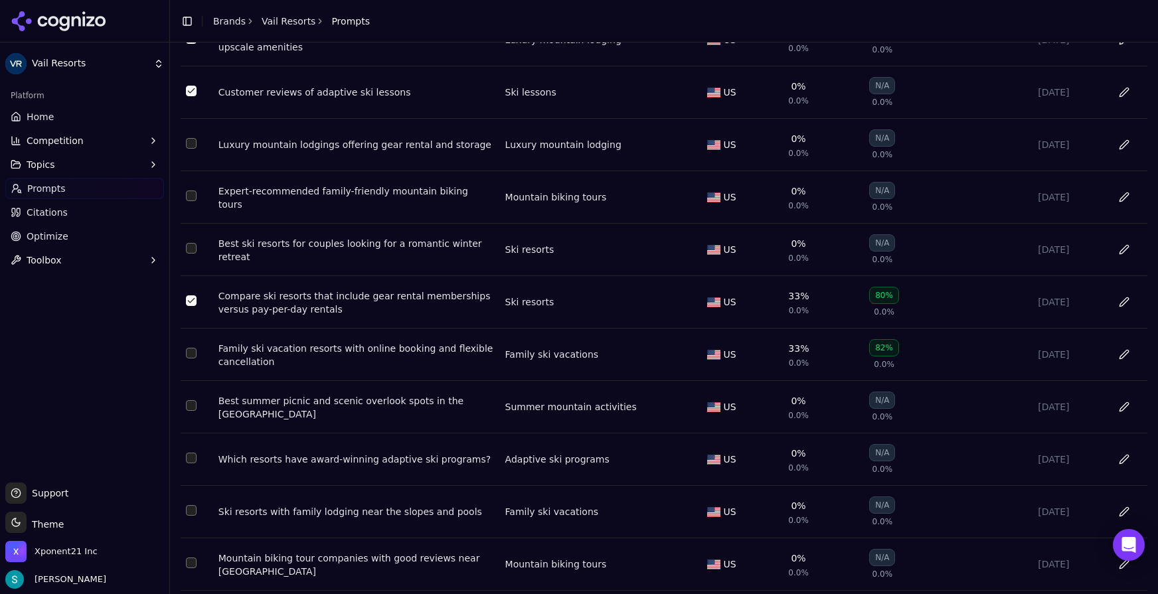
click at [191, 306] on button "Select row 21" at bounding box center [191, 301] width 11 height 11
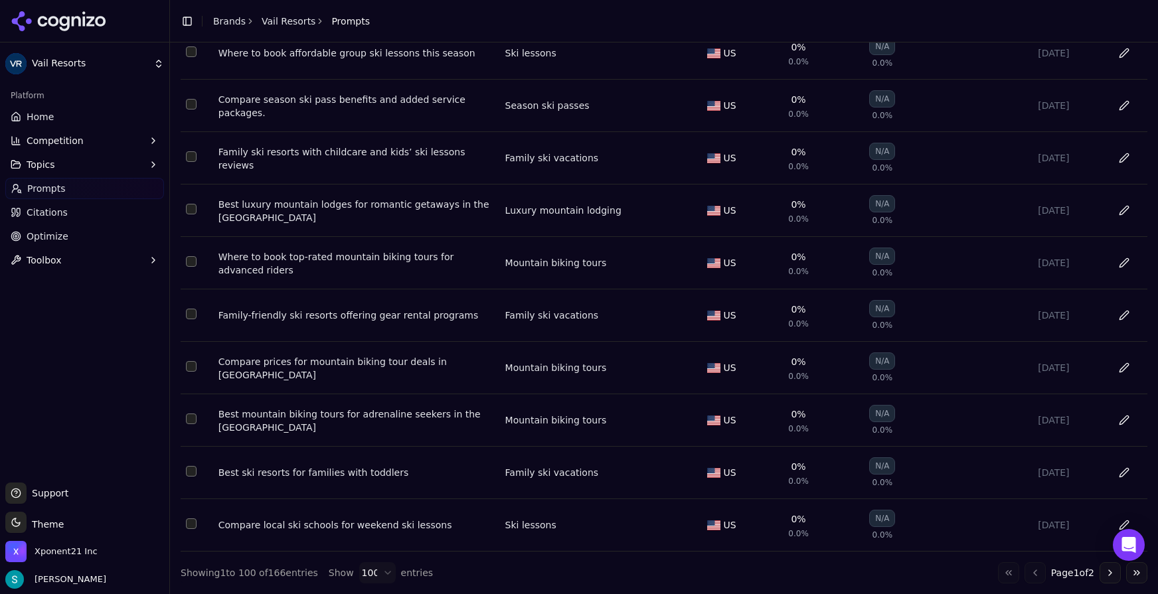
scroll to position [4915, 0]
click at [190, 526] on button "Select row 70" at bounding box center [191, 524] width 11 height 11
click at [191, 474] on button "Select row 69" at bounding box center [191, 471] width 11 height 11
click at [194, 369] on button "Select row 66" at bounding box center [191, 366] width 11 height 11
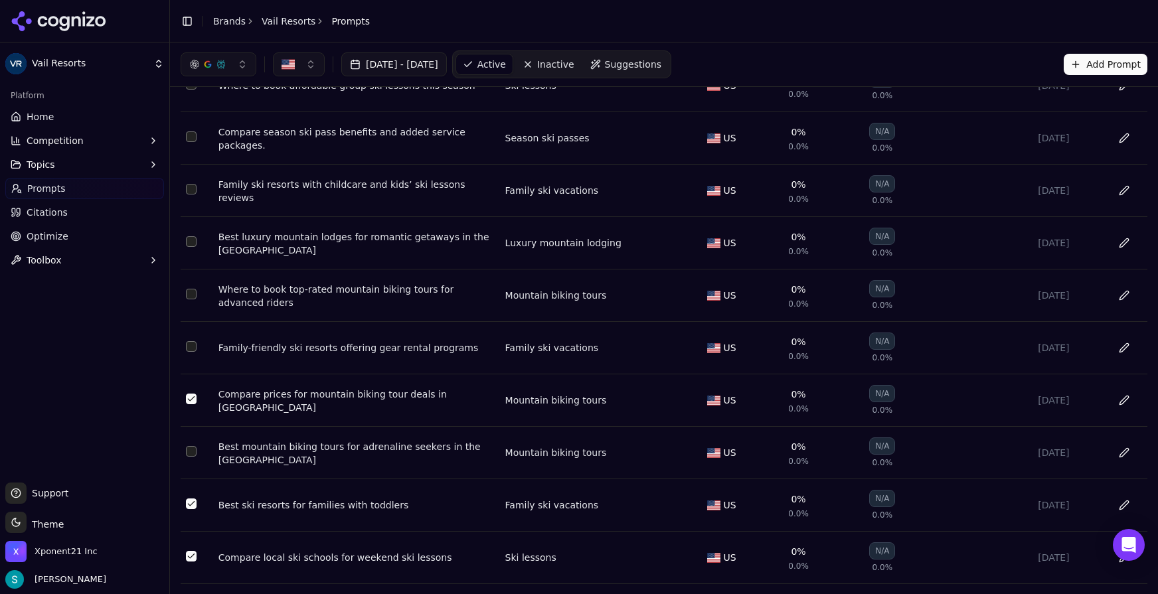
scroll to position [4809, 0]
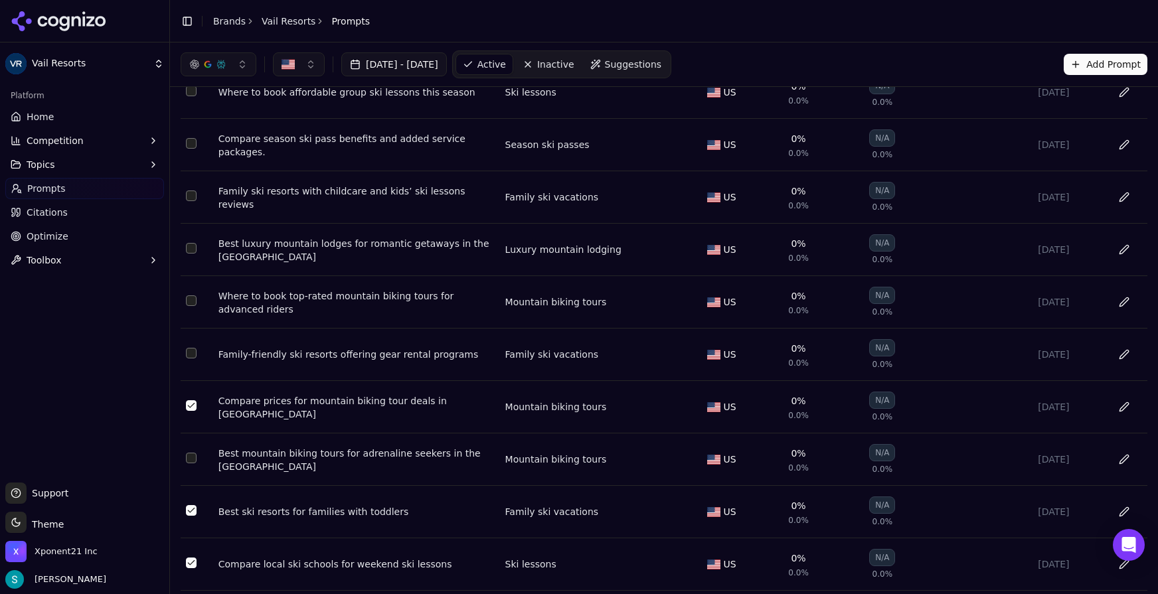
click at [193, 306] on button "Select row 62" at bounding box center [191, 301] width 11 height 11
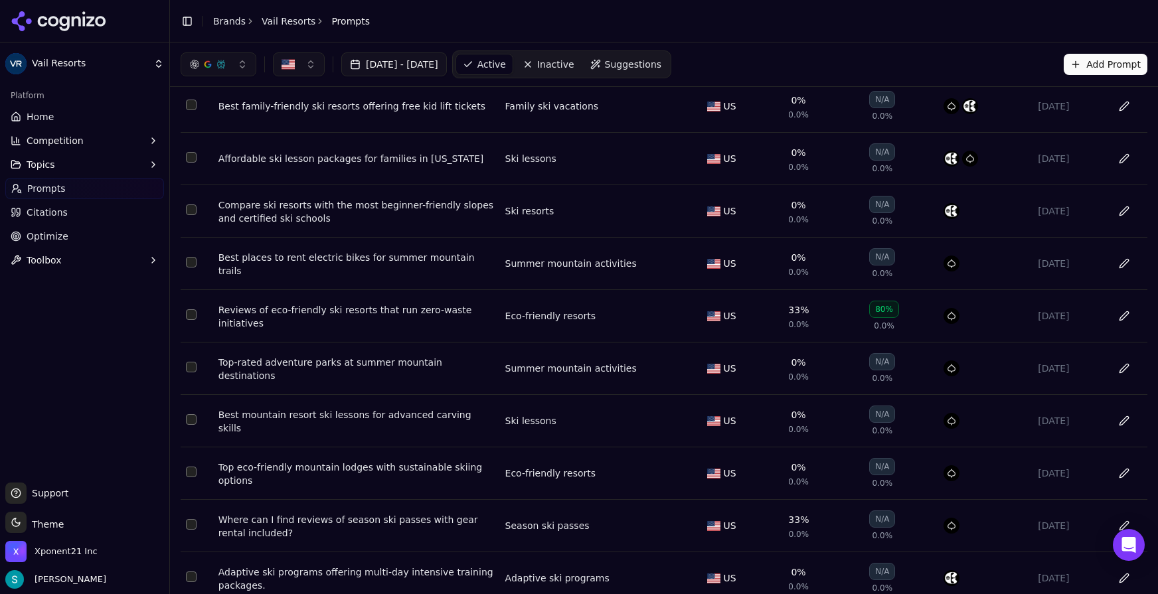
scroll to position [0, 0]
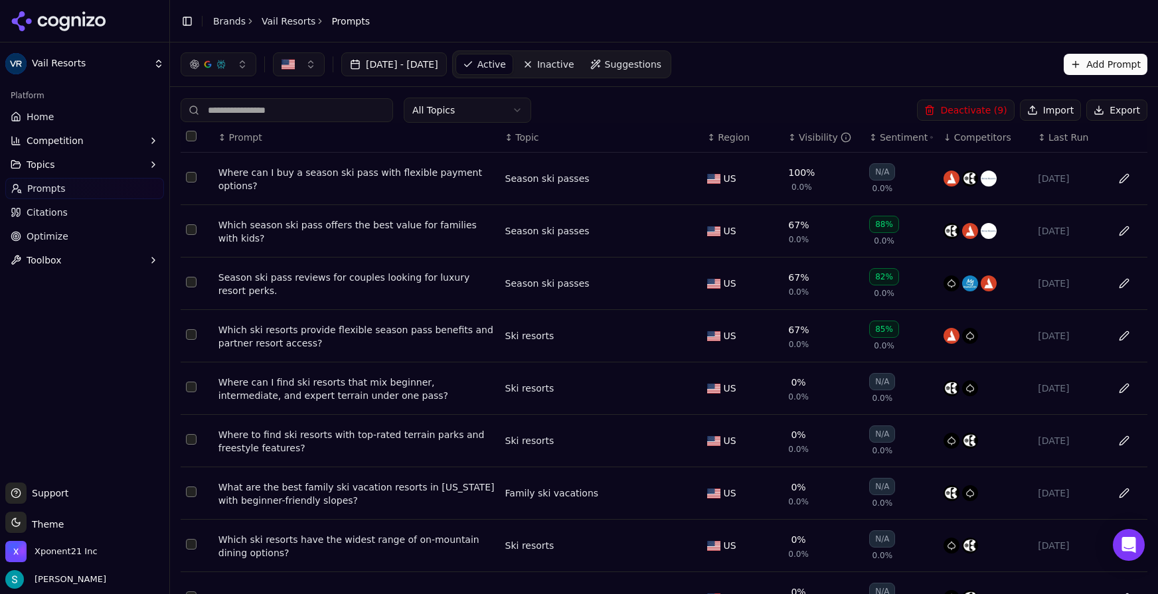
click at [957, 105] on button "Deactivate ( 9 )" at bounding box center [965, 110] width 97 height 21
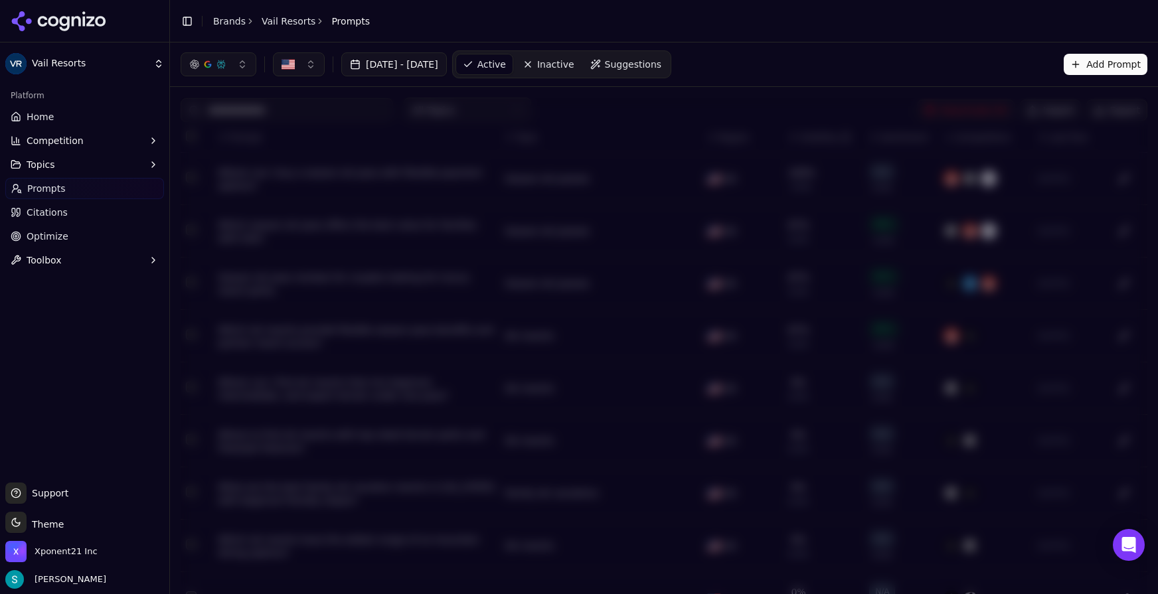
click at [808, 51] on div "[DATE] - [DATE] Active Inactive Suggestions Add Prompt" at bounding box center [664, 64] width 967 height 28
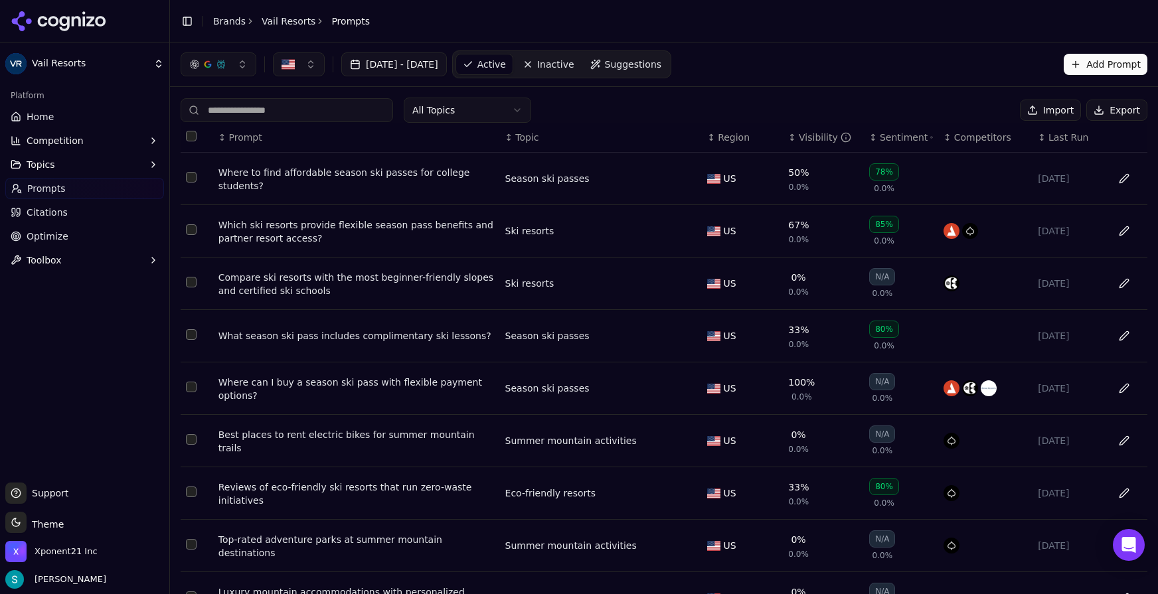
click at [802, 61] on div "[DATE] - [DATE] Active Inactive Suggestions Add Prompt" at bounding box center [664, 64] width 967 height 28
click at [760, 62] on div "[DATE] - [DATE] Active Inactive Suggestions Add Prompt" at bounding box center [664, 64] width 967 height 28
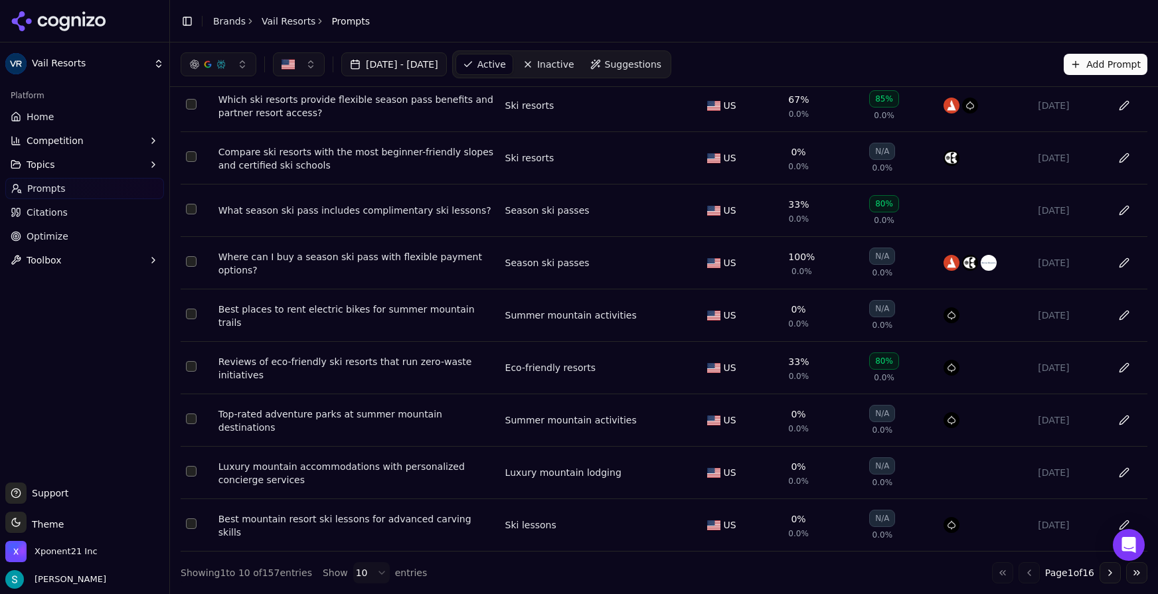
scroll to position [132, 0]
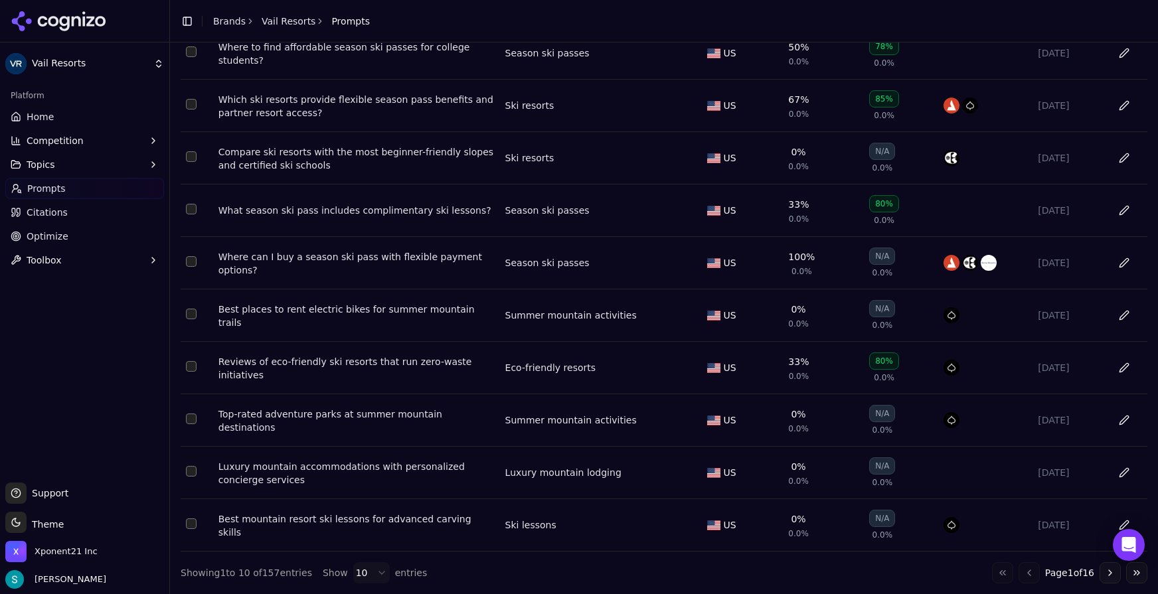
click at [376, 546] on html "Vail Resorts Platform Home Competition Topics Prompts Citations Optimize Toolbo…" at bounding box center [579, 297] width 1158 height 594
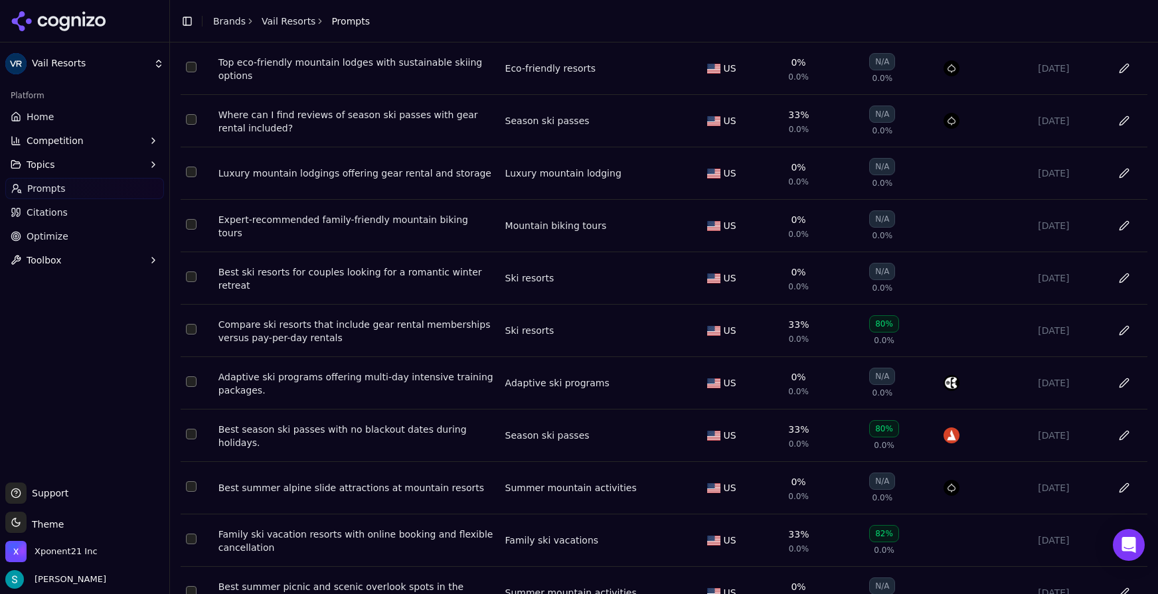
scroll to position [651, 0]
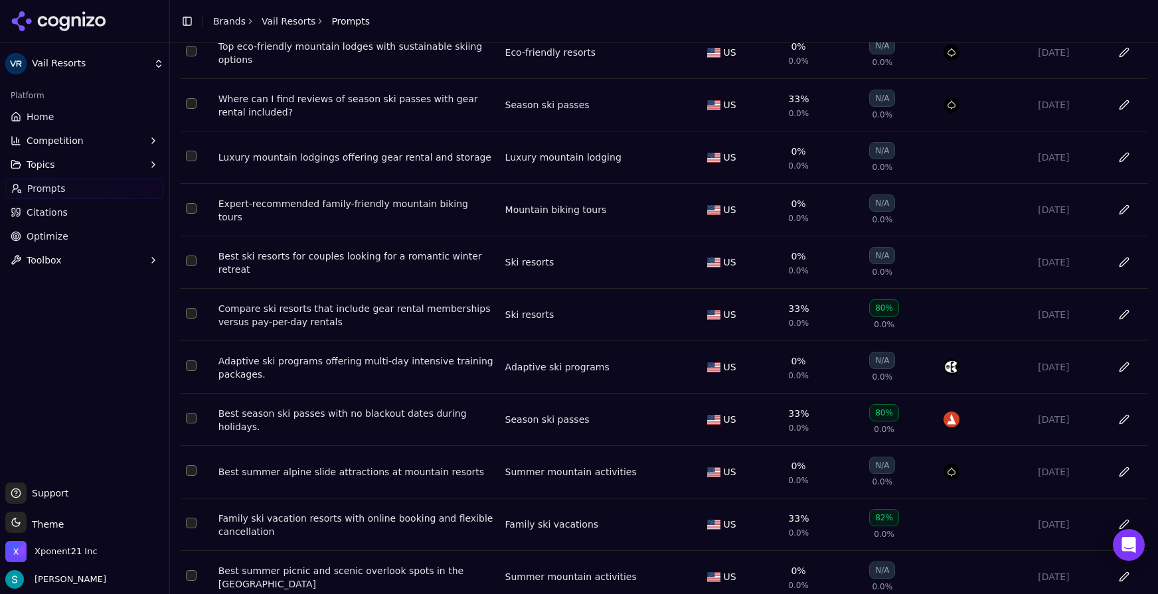
click at [187, 319] on button "Select row 16" at bounding box center [191, 313] width 11 height 11
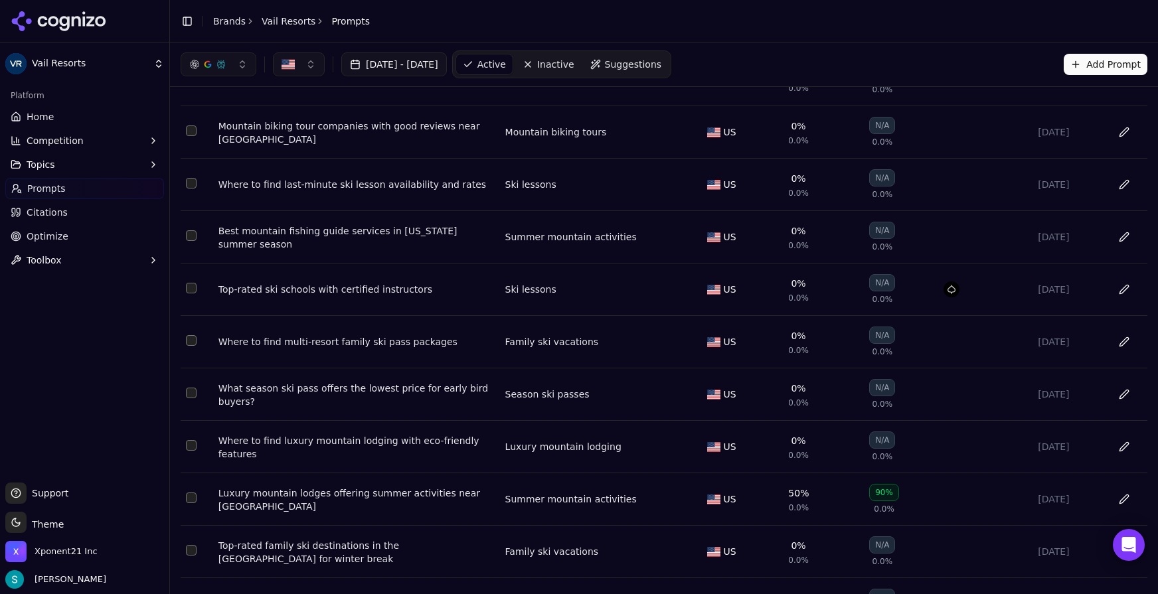
scroll to position [0, 0]
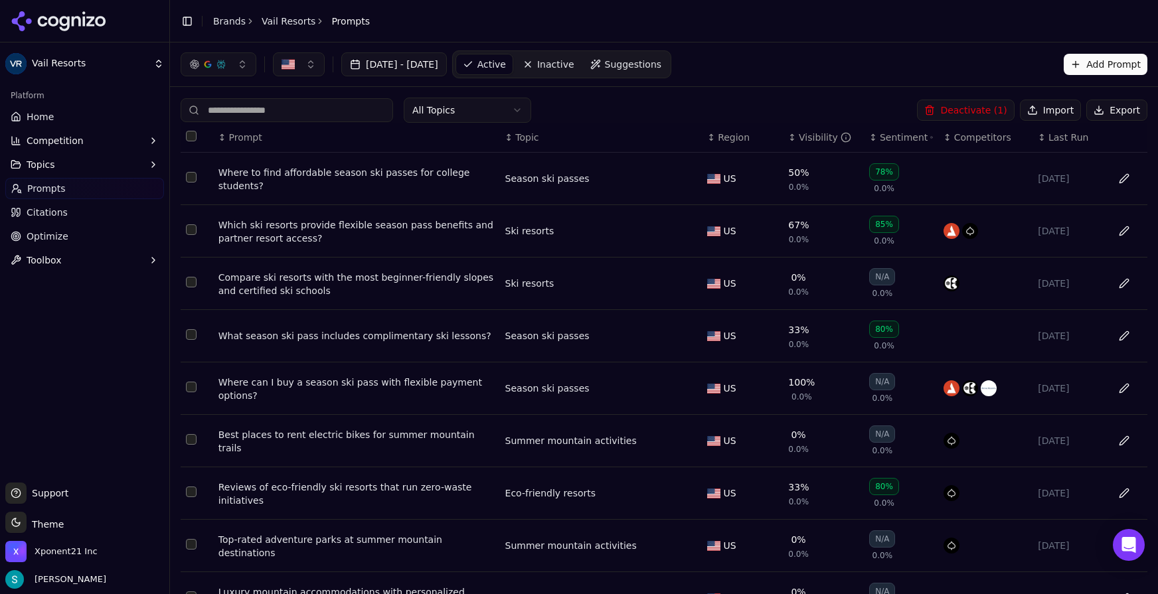
click at [799, 136] on div "Visibility" at bounding box center [825, 137] width 52 height 13
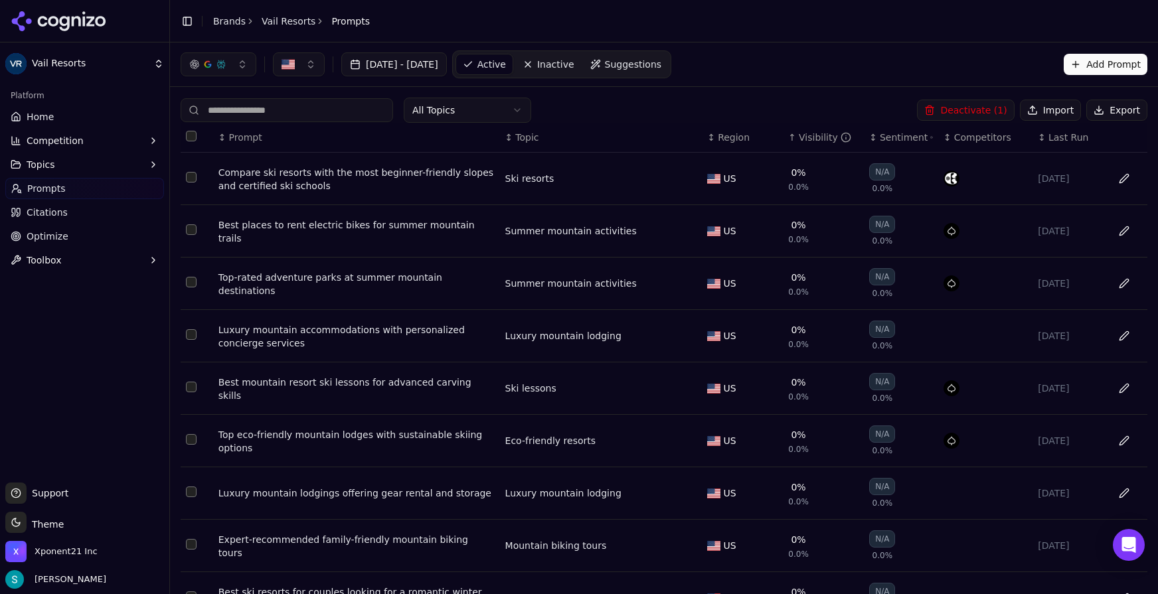
scroll to position [22, 0]
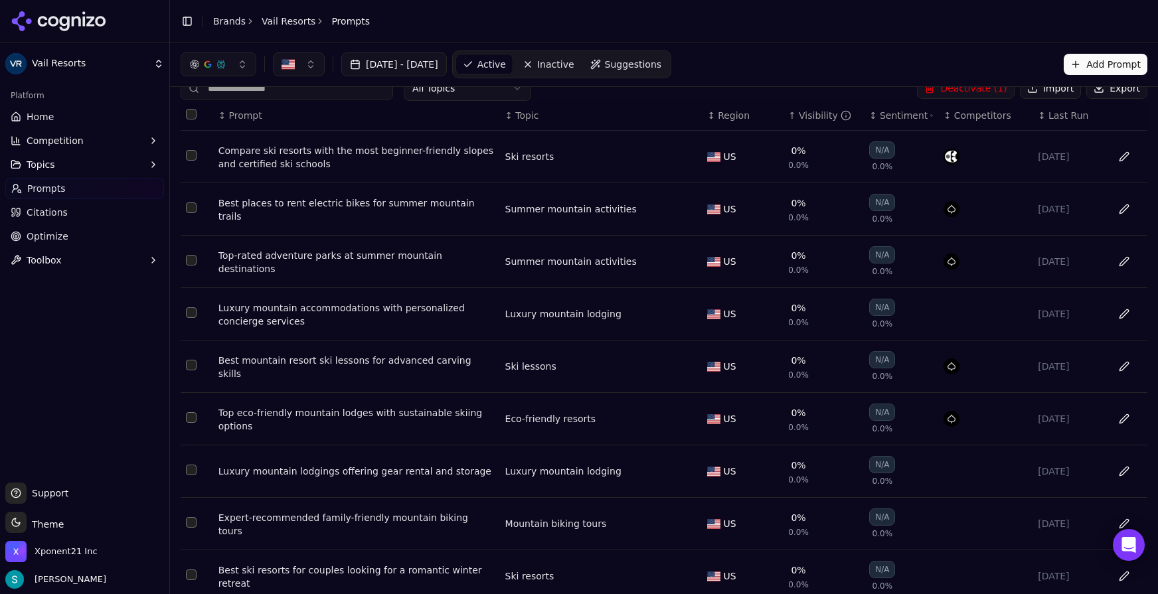
click at [190, 318] on button "Select row 9" at bounding box center [191, 313] width 11 height 11
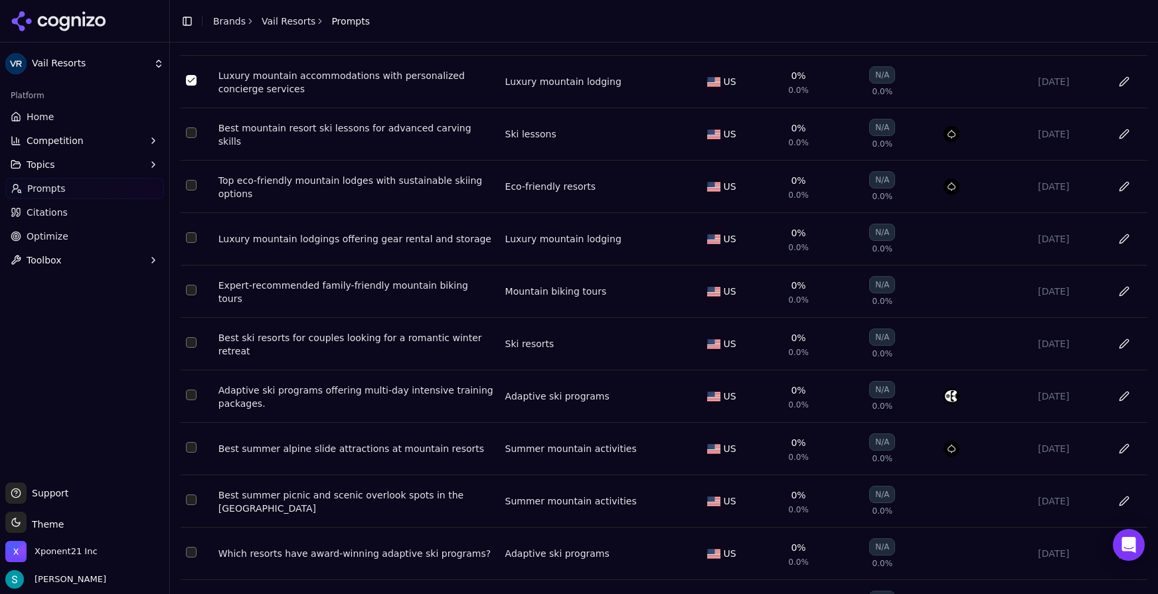
click at [195, 243] on button "Select row 13" at bounding box center [191, 237] width 11 height 11
click at [191, 296] on button "Select row 14" at bounding box center [191, 290] width 11 height 11
click at [191, 348] on button "Select row 15" at bounding box center [191, 342] width 11 height 11
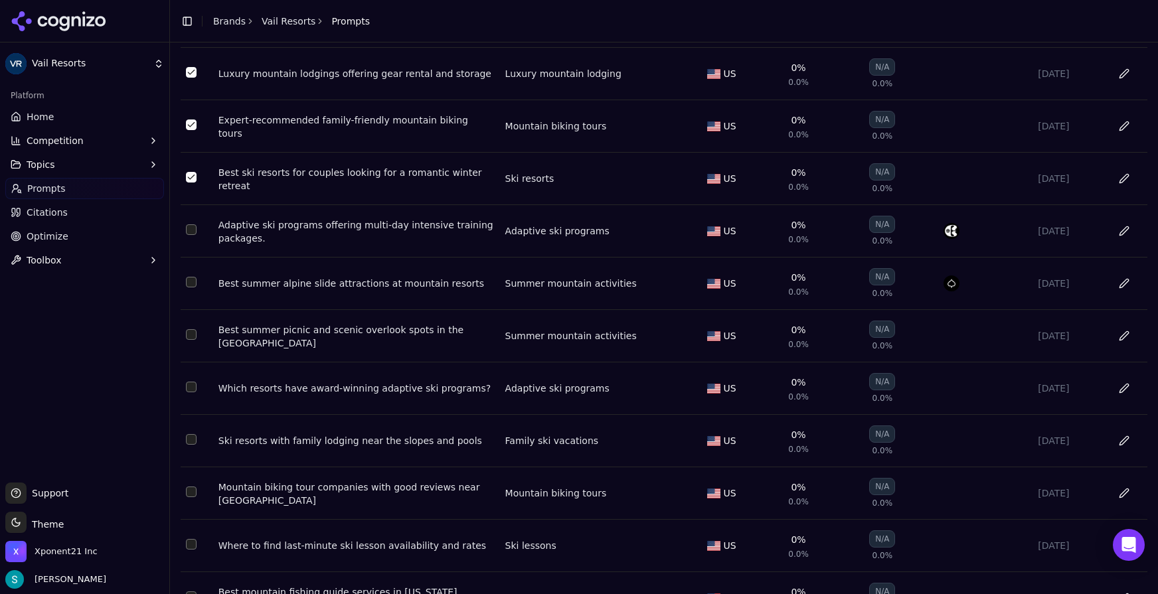
scroll to position [488, 0]
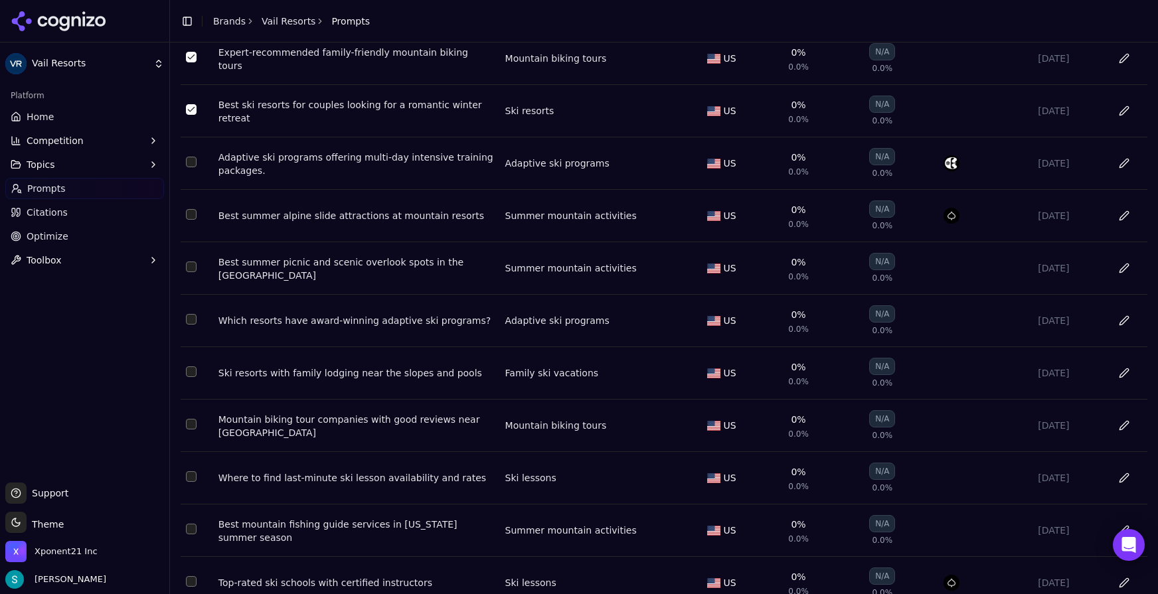
click at [193, 272] on button "Select row 21" at bounding box center [191, 267] width 11 height 11
click at [191, 325] on button "Select row 22" at bounding box center [191, 319] width 11 height 11
click at [192, 377] on button "Select row 23" at bounding box center [191, 372] width 11 height 11
click at [189, 444] on td "Data table" at bounding box center [197, 426] width 33 height 52
click at [195, 498] on td "Data table" at bounding box center [197, 478] width 33 height 52
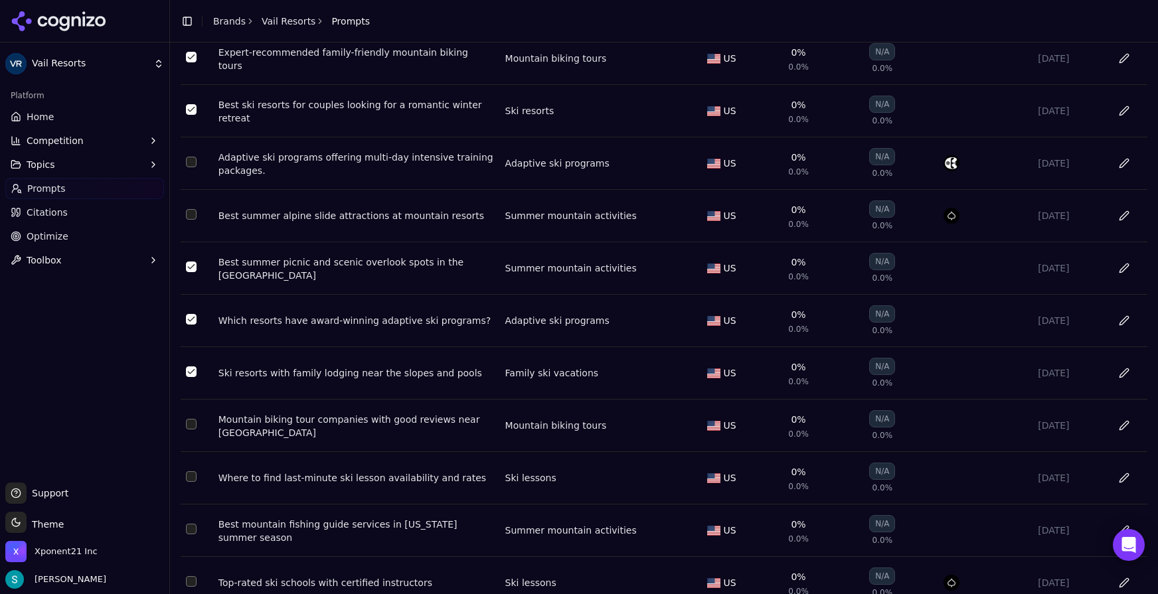
click at [196, 441] on td "Data table" at bounding box center [197, 426] width 33 height 52
click at [195, 440] on td "Data table" at bounding box center [197, 426] width 33 height 52
click at [195, 430] on button "Select row 24" at bounding box center [191, 424] width 11 height 11
click at [193, 482] on button "Select row 25" at bounding box center [191, 477] width 11 height 11
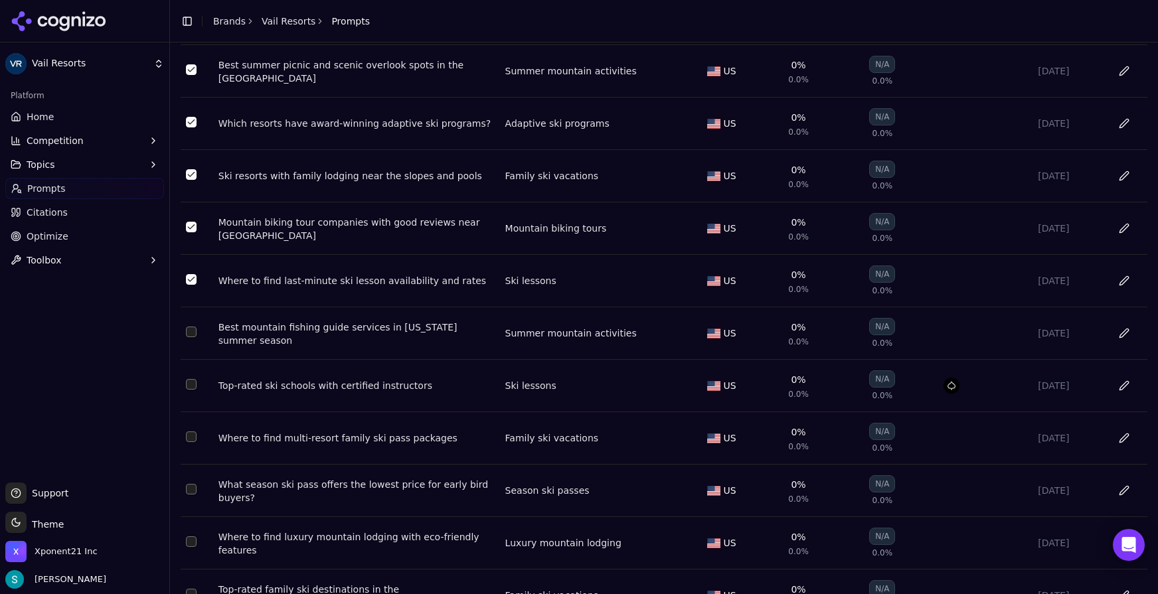
scroll to position [770, 0]
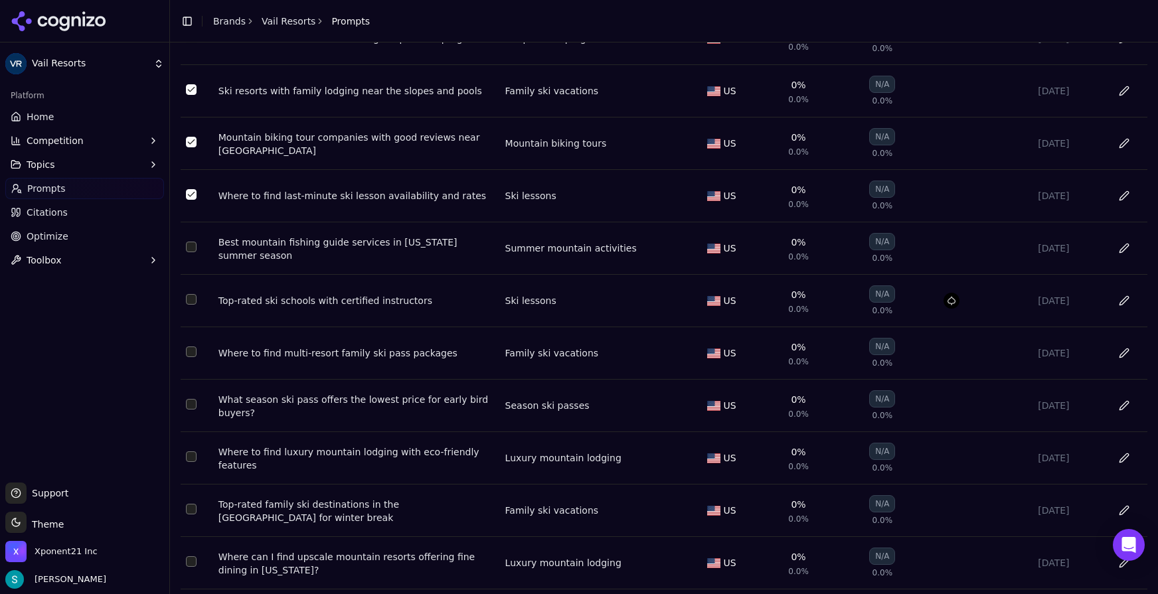
click at [195, 252] on button "Select row 26" at bounding box center [191, 247] width 11 height 11
click at [193, 357] on button "Select row 28" at bounding box center [191, 352] width 11 height 11
click at [195, 410] on button "Select row 29" at bounding box center [191, 404] width 11 height 11
click at [195, 462] on button "Select row 30" at bounding box center [191, 457] width 11 height 11
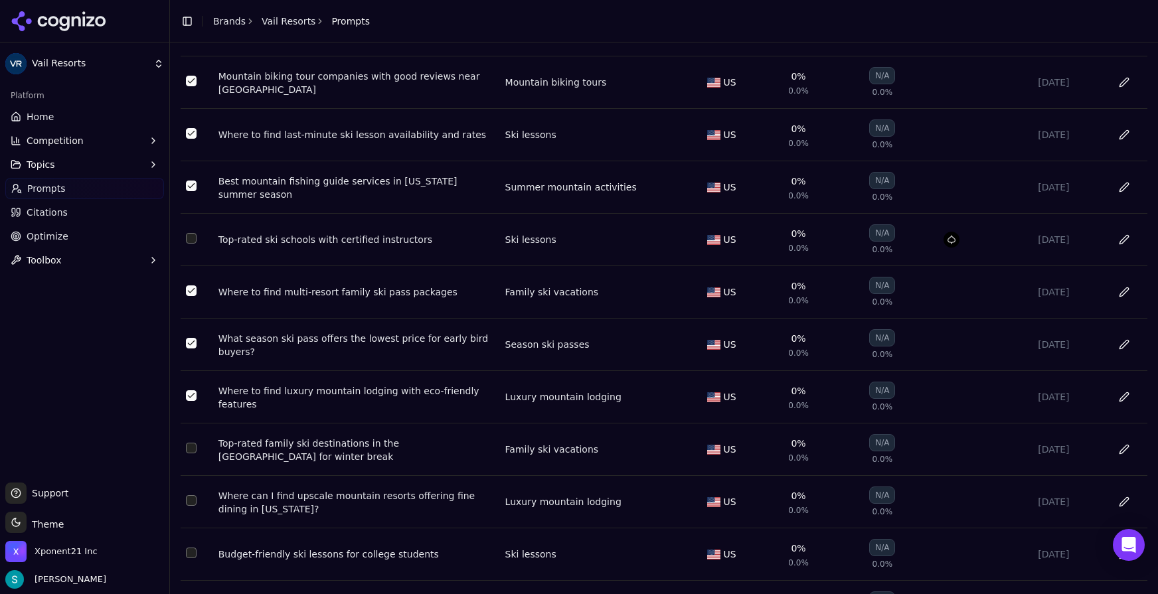
scroll to position [891, 0]
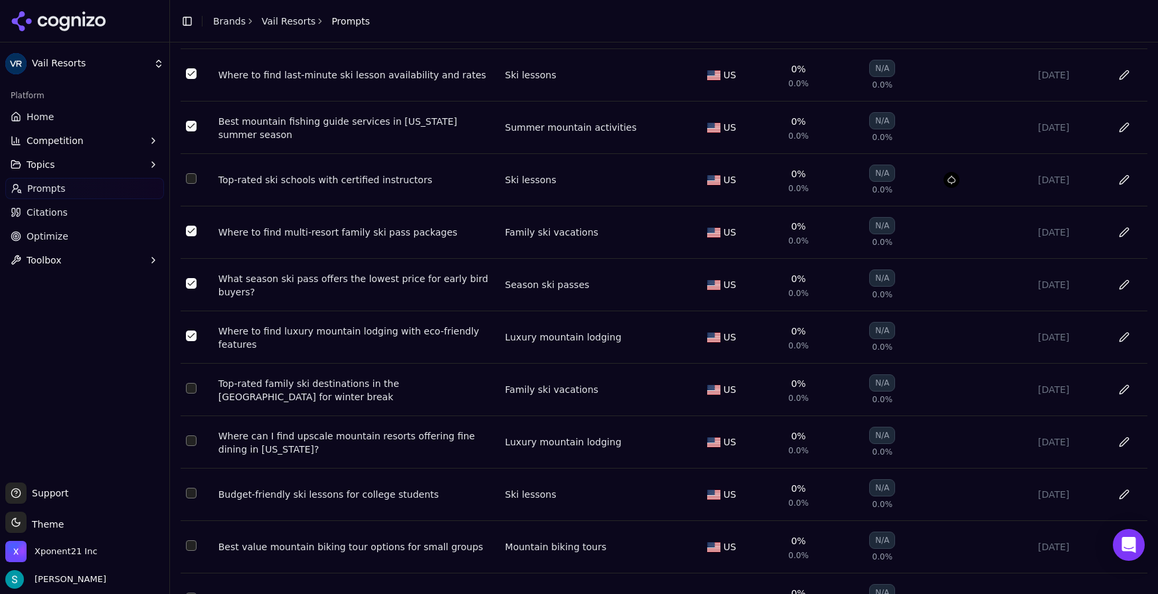
click at [195, 394] on button "Select row 32" at bounding box center [191, 388] width 11 height 11
click at [192, 446] on button "Select row 33" at bounding box center [191, 441] width 11 height 11
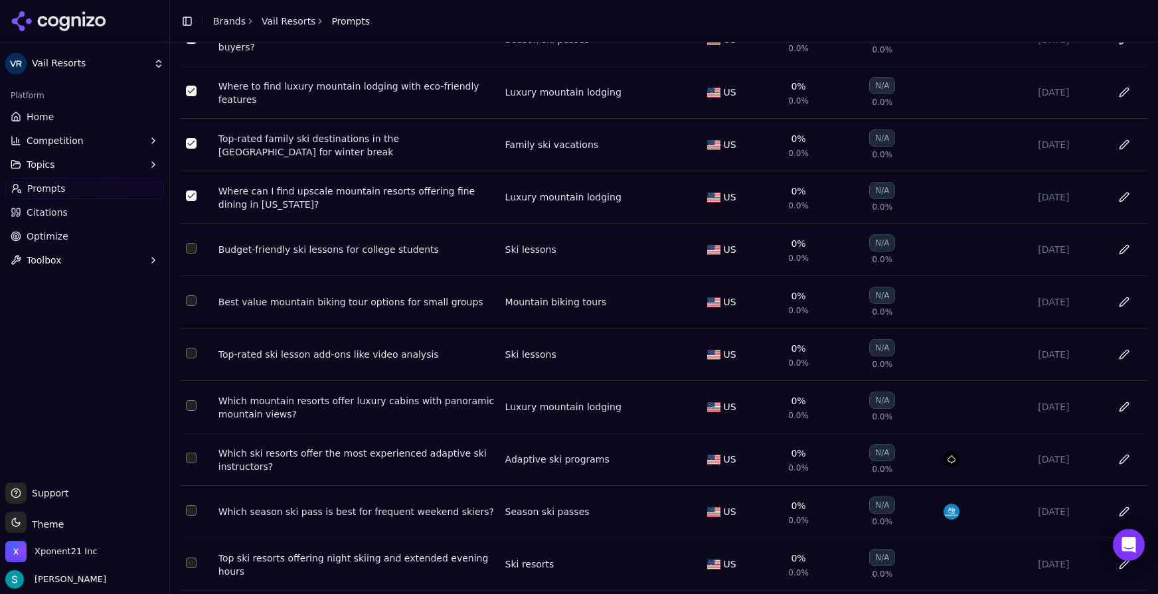
scroll to position [1232, 0]
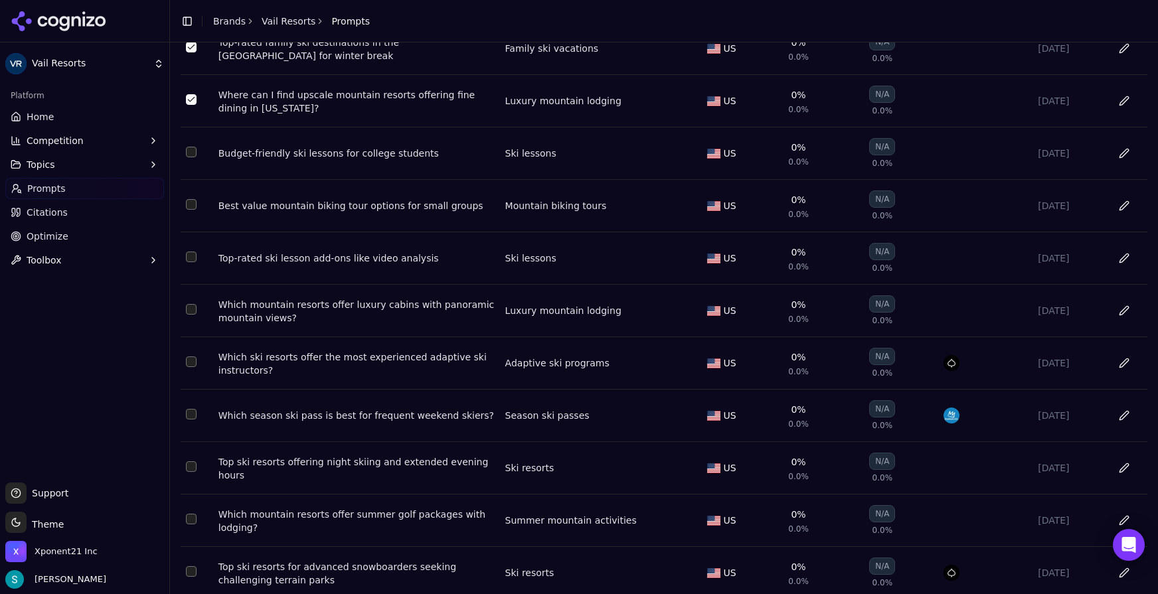
click at [194, 177] on td "Data table" at bounding box center [197, 154] width 33 height 52
click at [194, 157] on button "Select row 34" at bounding box center [191, 152] width 11 height 11
click at [193, 210] on button "Select row 35" at bounding box center [191, 204] width 11 height 11
click at [192, 280] on td "Data table" at bounding box center [197, 258] width 33 height 52
click at [192, 262] on button "Select row 36" at bounding box center [191, 257] width 11 height 11
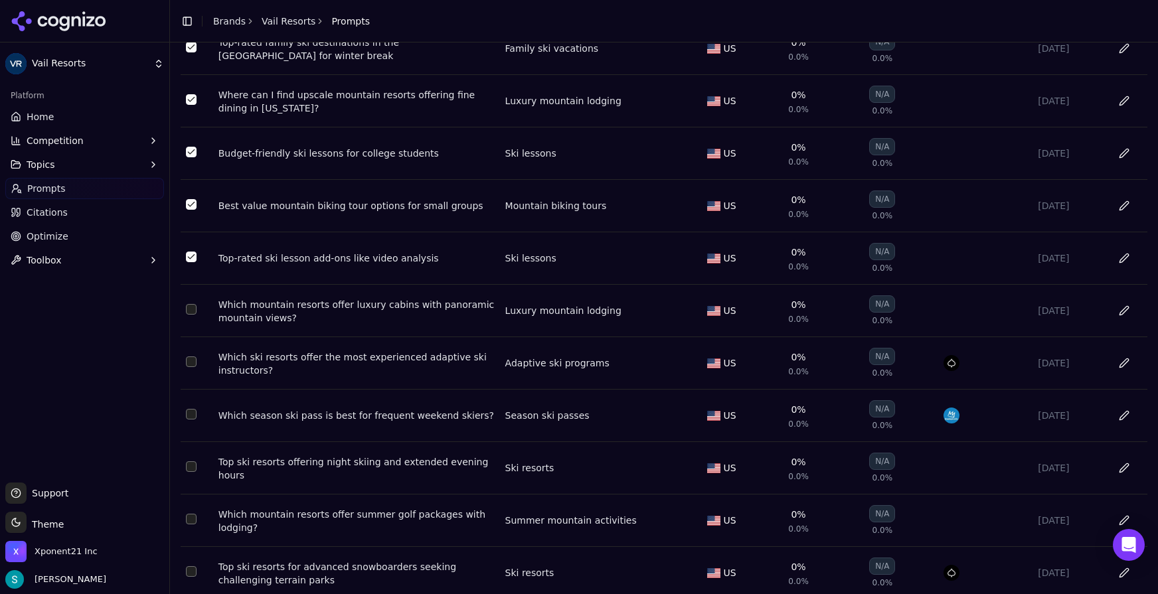
click at [193, 315] on button "Select row 37" at bounding box center [191, 309] width 11 height 11
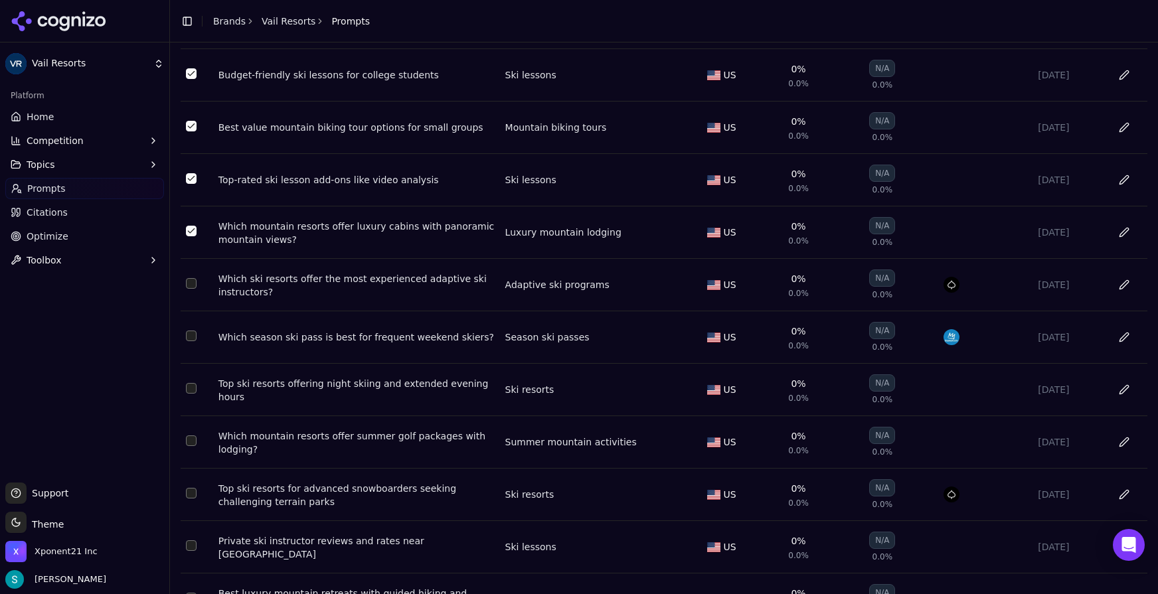
scroll to position [1458, 0]
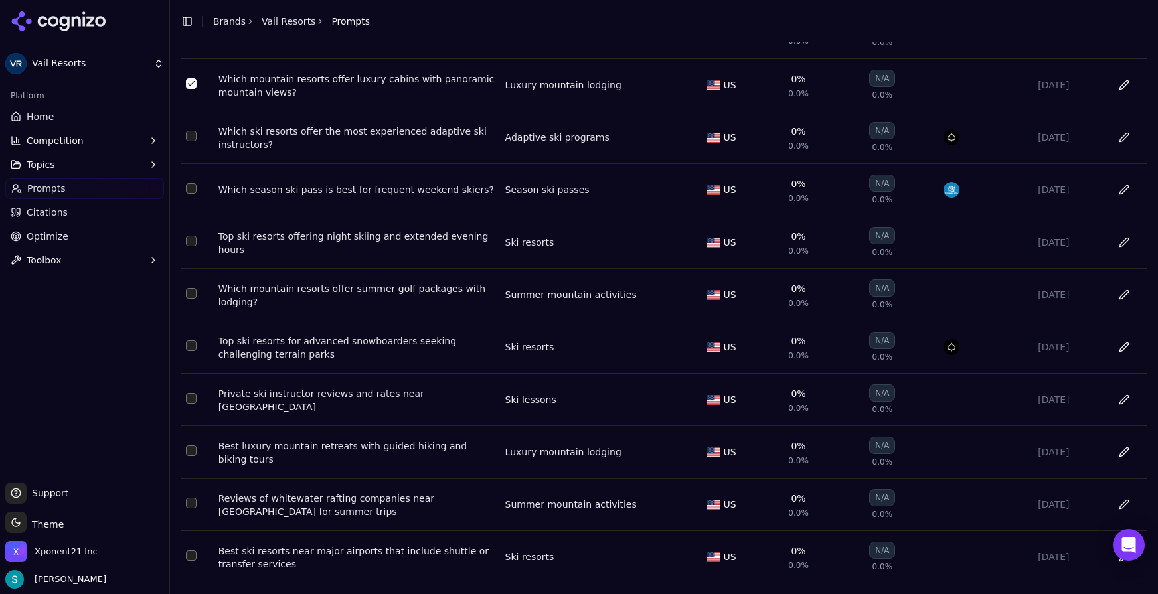
click at [191, 246] on button "Select row 40" at bounding box center [191, 241] width 11 height 11
click at [193, 299] on button "Select row 42" at bounding box center [191, 293] width 11 height 11
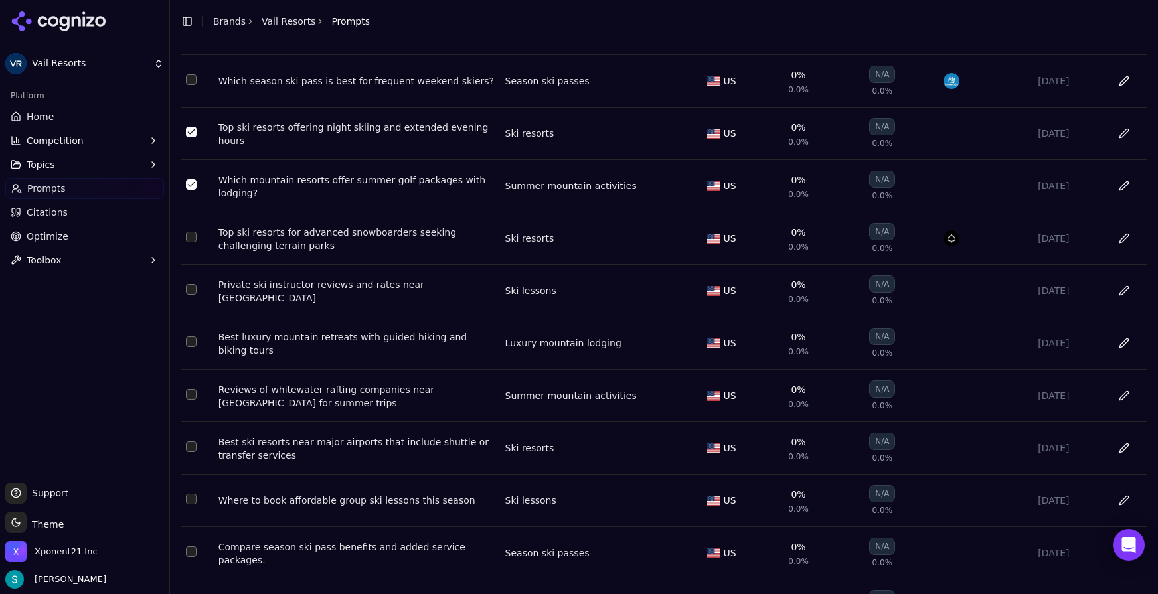
scroll to position [1569, 0]
click at [185, 312] on td "Data table" at bounding box center [197, 289] width 33 height 52
click at [193, 293] on button "Select row 47" at bounding box center [191, 287] width 11 height 11
click at [190, 345] on button "Select row 48" at bounding box center [191, 340] width 11 height 11
click at [193, 420] on td "Data table" at bounding box center [197, 394] width 33 height 52
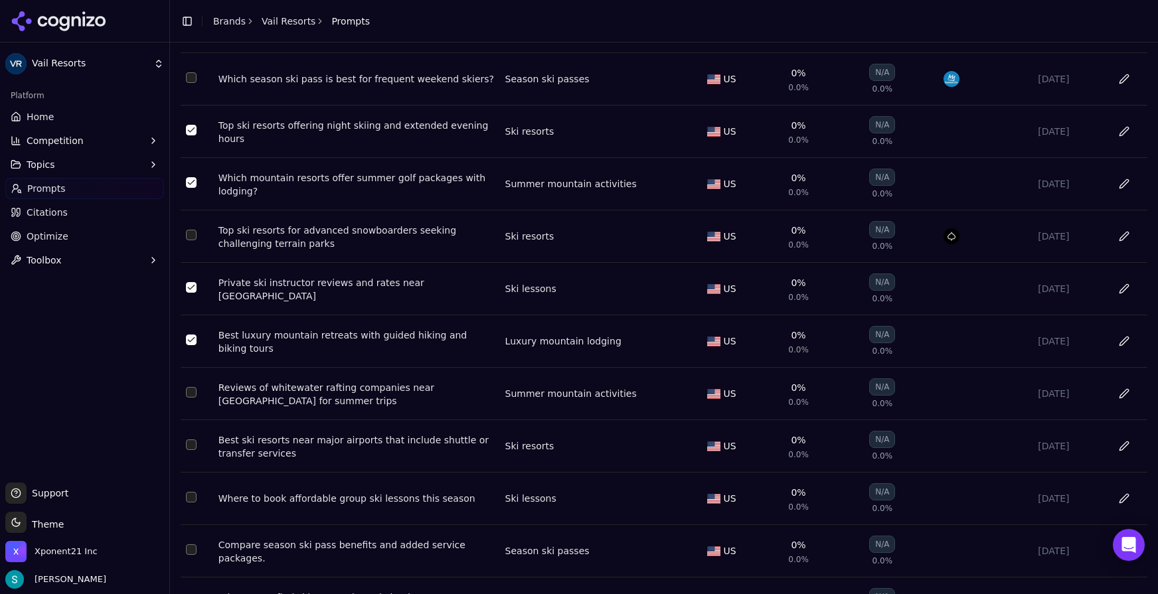
click at [193, 398] on button "Select row 49" at bounding box center [191, 392] width 11 height 11
click at [191, 450] on button "Select row 50" at bounding box center [191, 445] width 11 height 11
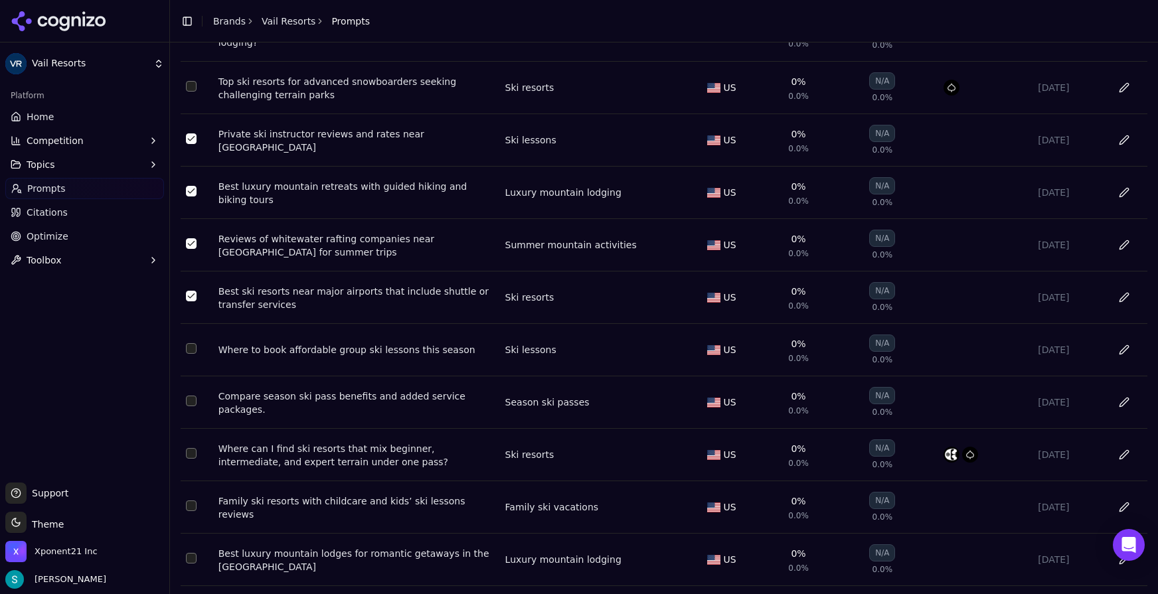
scroll to position [1837, 0]
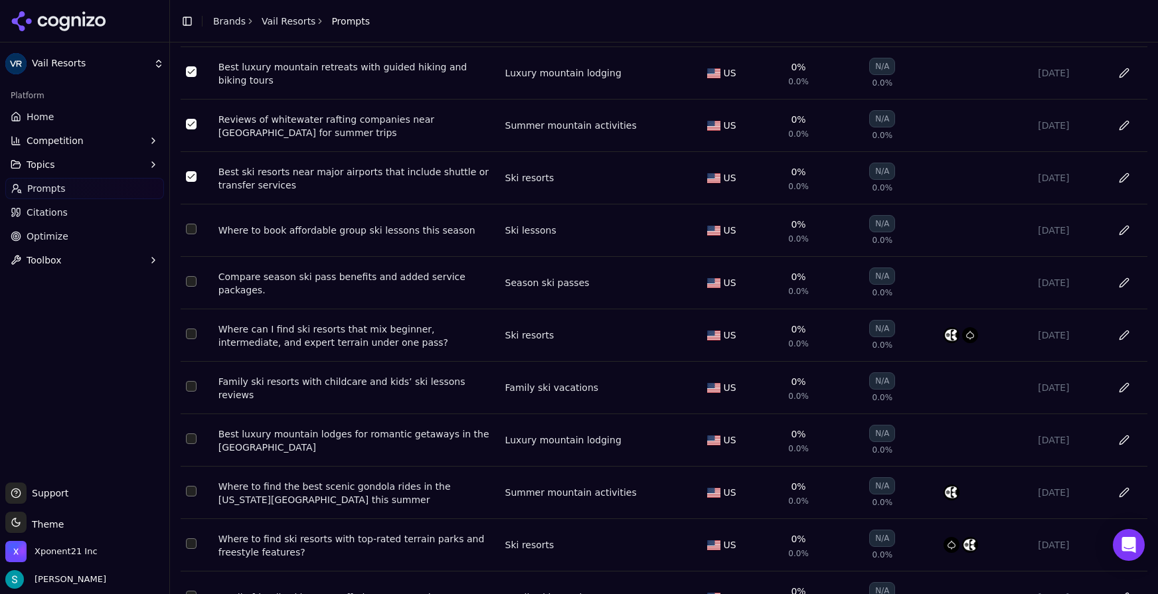
click at [194, 234] on button "Select row 51" at bounding box center [191, 229] width 11 height 11
click at [192, 287] on button "Select row 52" at bounding box center [191, 281] width 11 height 11
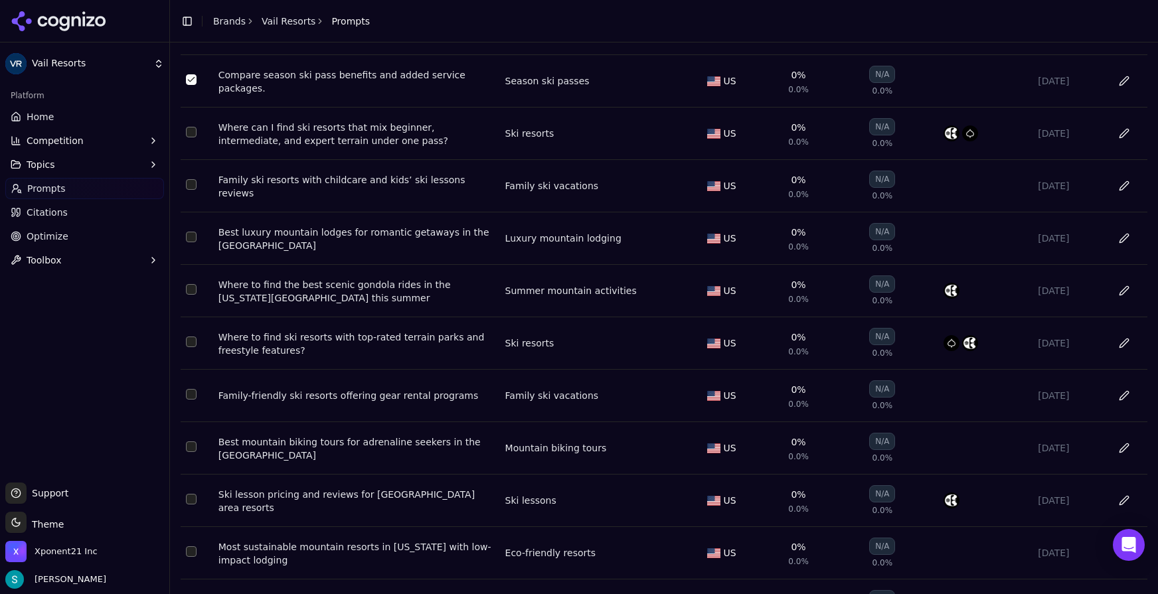
scroll to position [2060, 0]
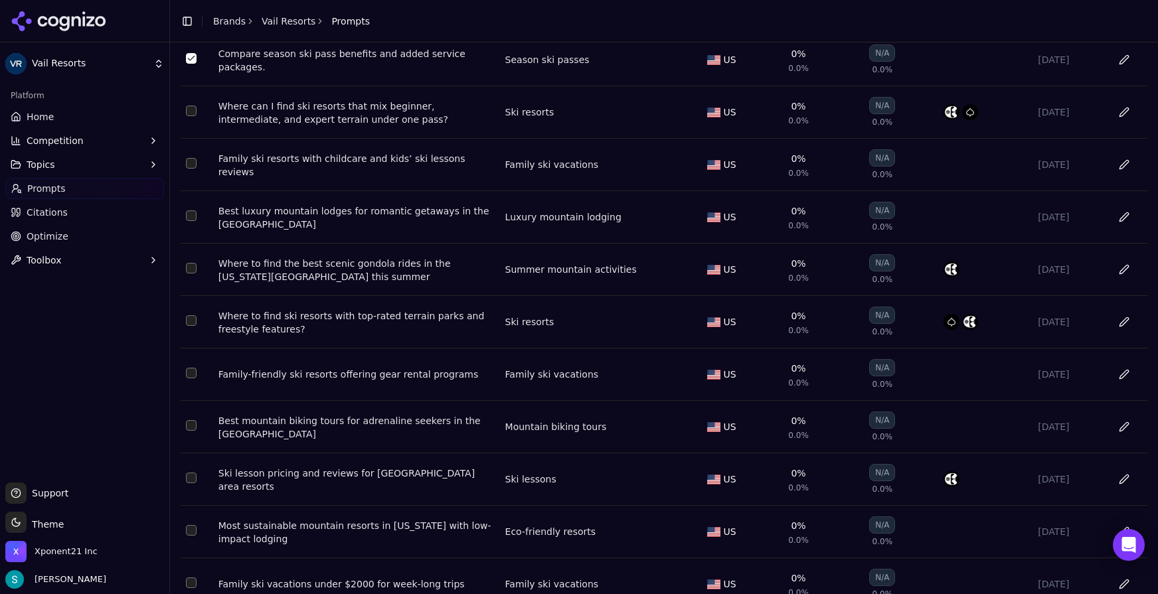
click at [193, 221] on button "Select row 56" at bounding box center [191, 216] width 11 height 11
click at [193, 169] on button "Select row 55" at bounding box center [191, 163] width 11 height 11
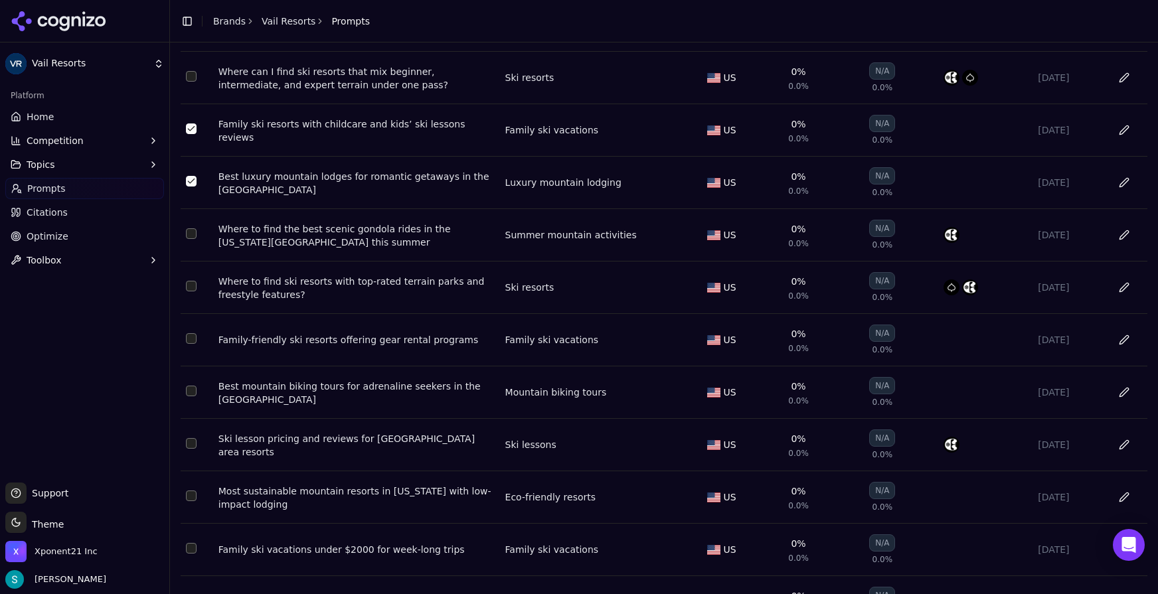
scroll to position [2124, 0]
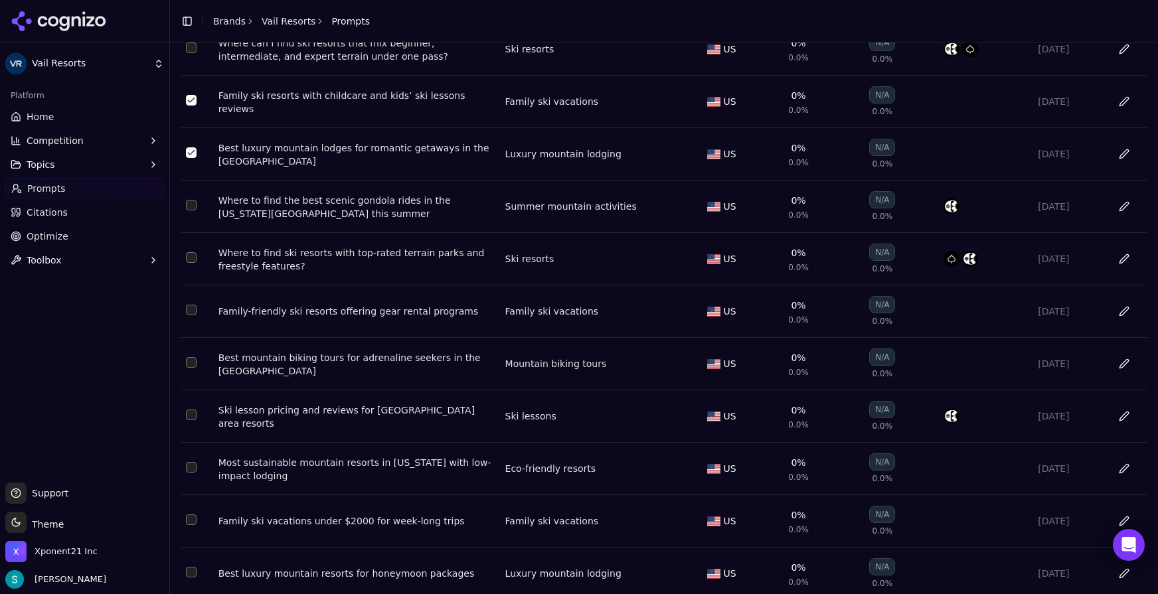
click at [196, 316] on button "Select row 59" at bounding box center [191, 310] width 11 height 11
click at [192, 368] on button "Select row 60" at bounding box center [191, 362] width 11 height 11
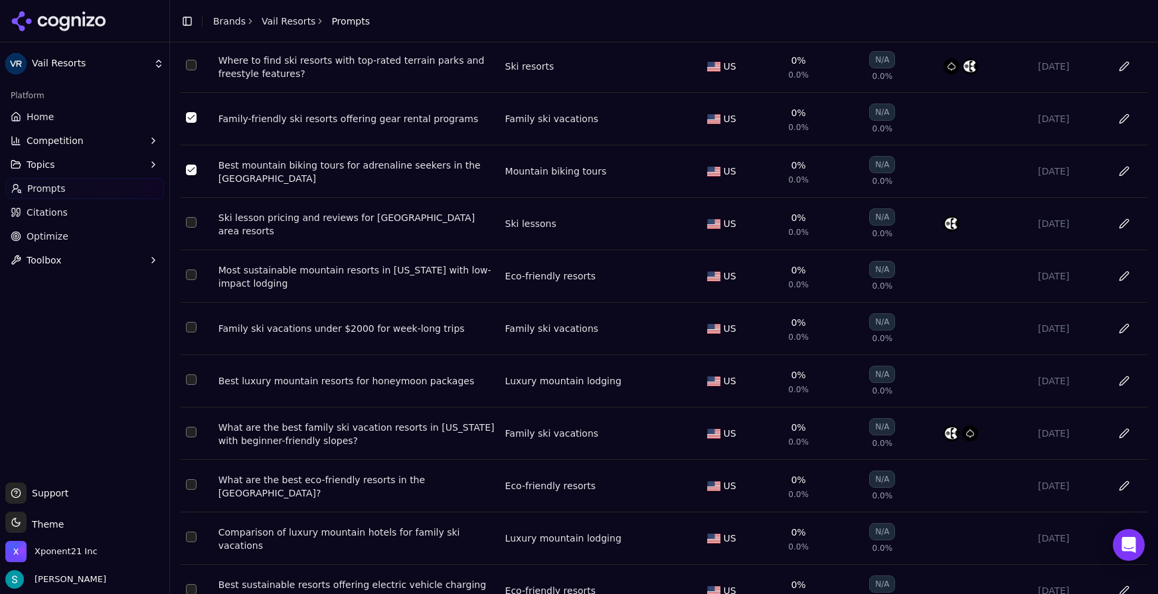
scroll to position [2321, 0]
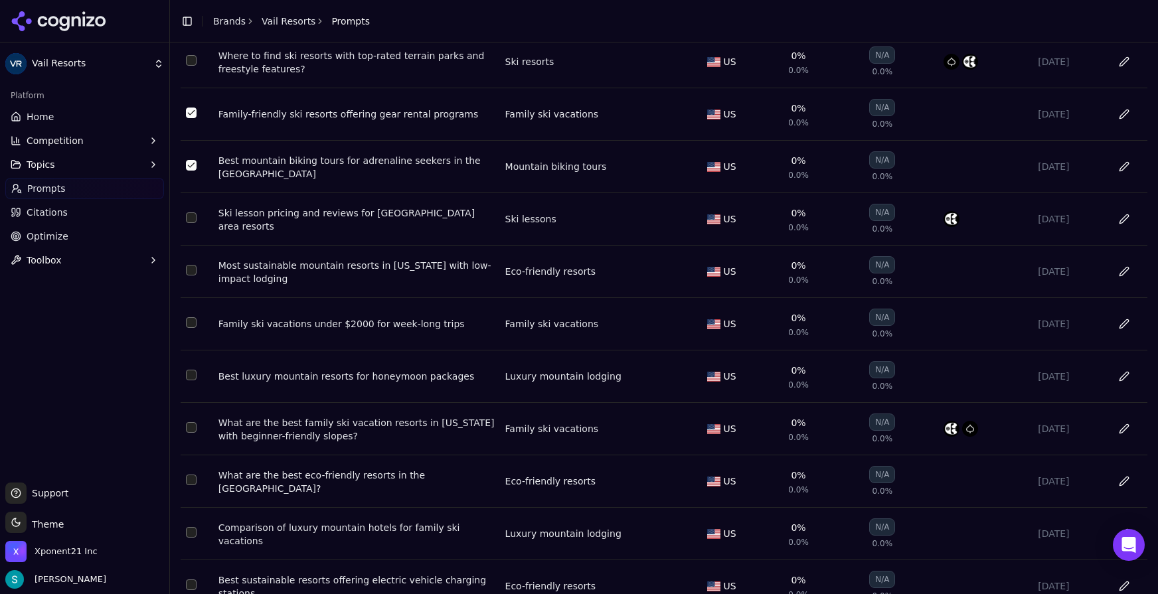
click at [196, 276] on button "Select row 62" at bounding box center [191, 270] width 11 height 11
click at [207, 351] on td "Data table" at bounding box center [197, 324] width 33 height 52
click at [189, 328] on button "Select row 63" at bounding box center [191, 323] width 11 height 11
click at [191, 381] on button "Select row 64" at bounding box center [191, 375] width 11 height 11
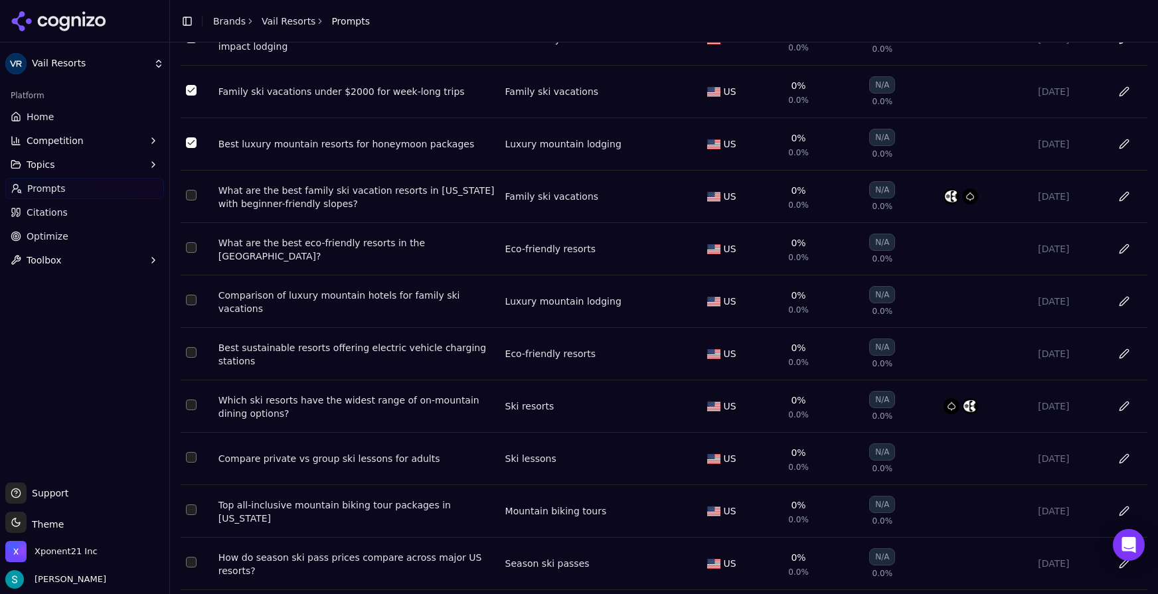
click at [188, 253] on button "Select row 66" at bounding box center [191, 247] width 11 height 11
click at [197, 328] on td "Data table" at bounding box center [197, 302] width 33 height 52
click at [195, 306] on button "Select row 67" at bounding box center [191, 300] width 11 height 11
click at [193, 358] on button "Select row 68" at bounding box center [191, 352] width 11 height 11
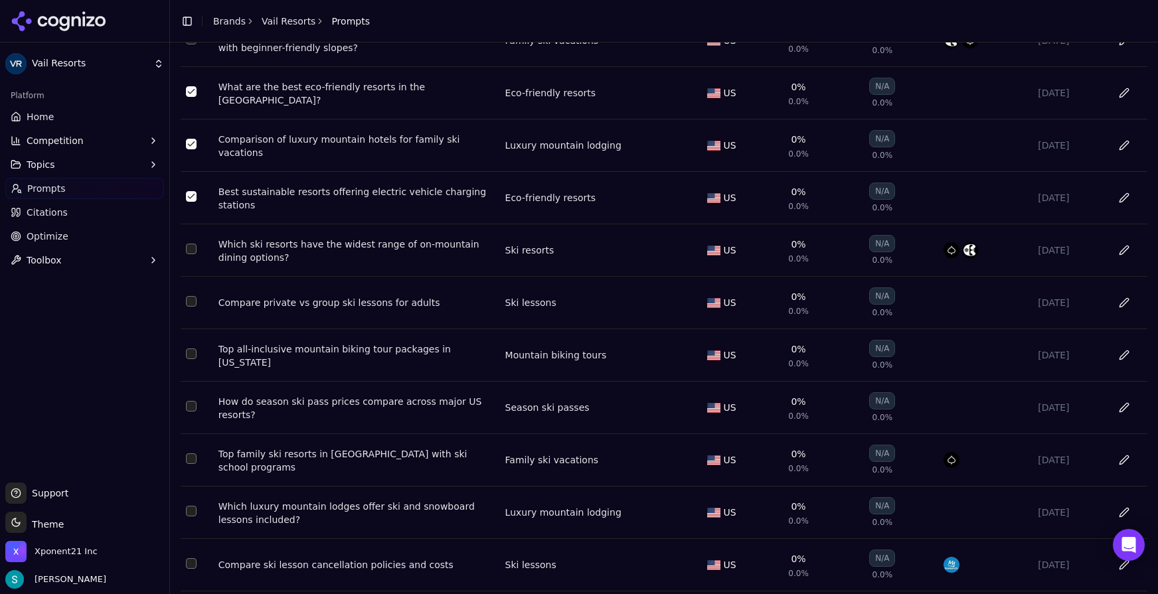
scroll to position [2807, 0]
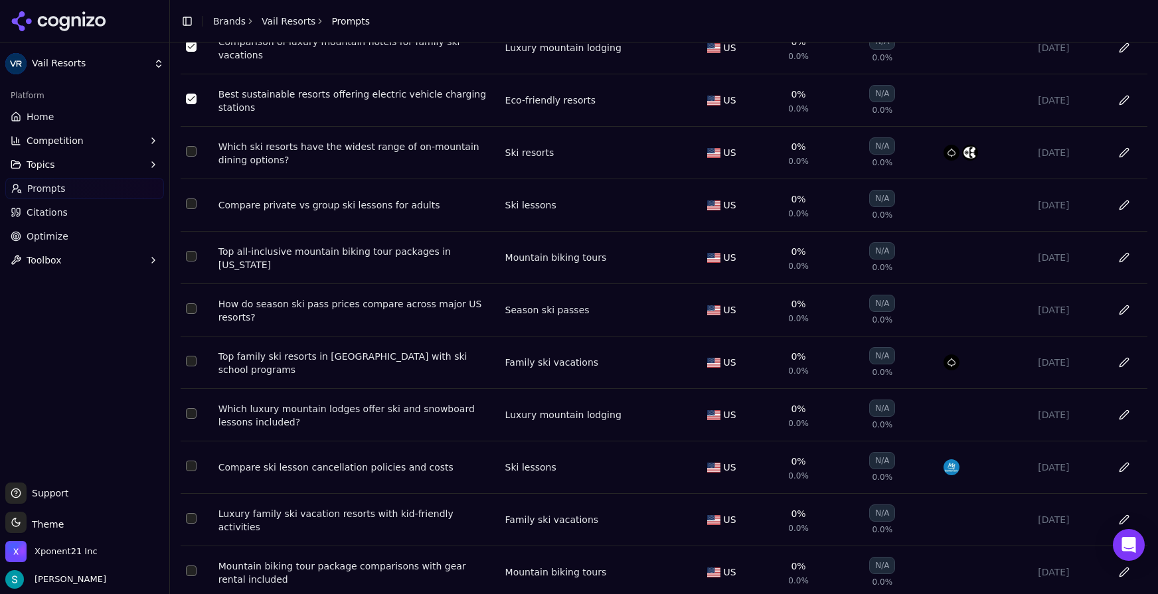
click at [189, 209] on button "Select row 70" at bounding box center [191, 204] width 11 height 11
click at [191, 262] on button "Select row 71" at bounding box center [191, 256] width 11 height 11
click at [189, 337] on td "Data table" at bounding box center [197, 310] width 33 height 52
click at [191, 314] on button "Select row 72" at bounding box center [191, 309] width 11 height 11
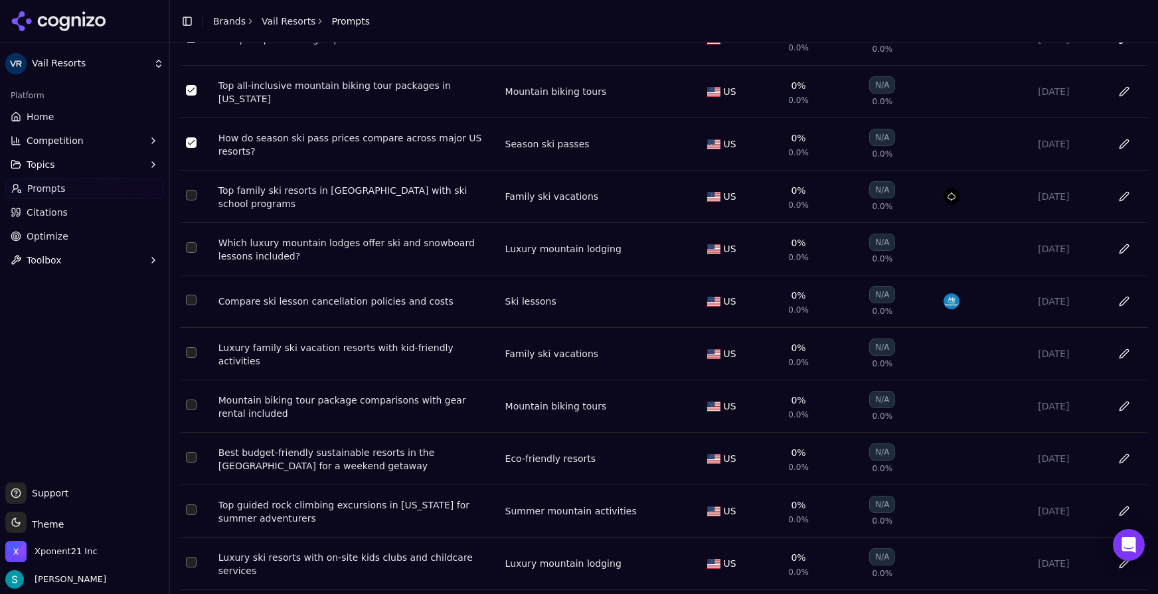
scroll to position [2987, 0]
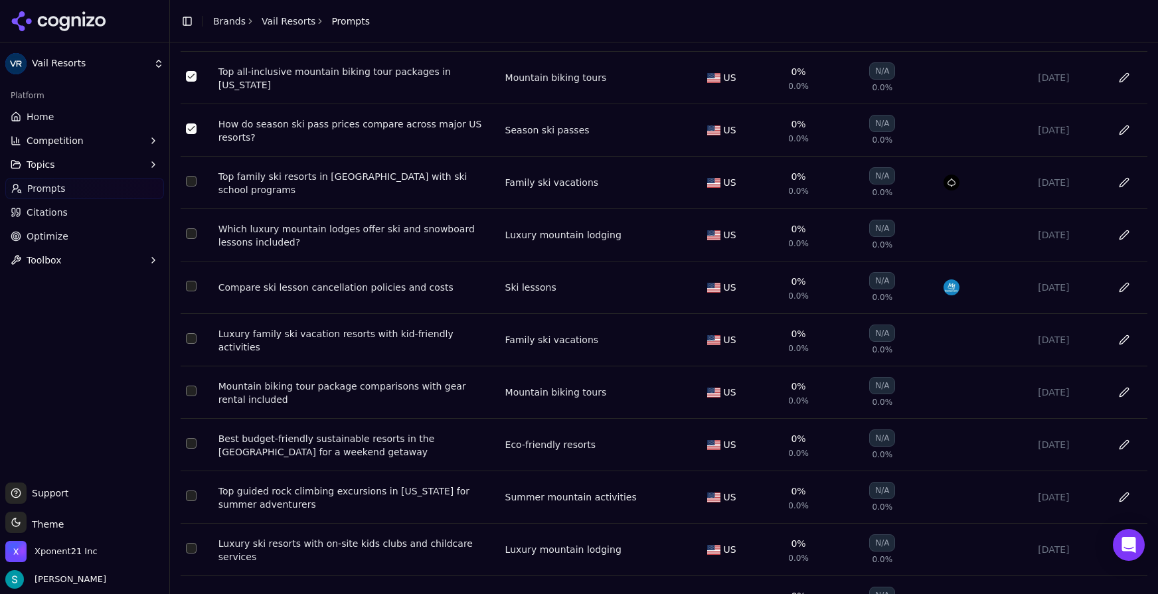
click at [195, 239] on button "Select row 75" at bounding box center [191, 234] width 11 height 11
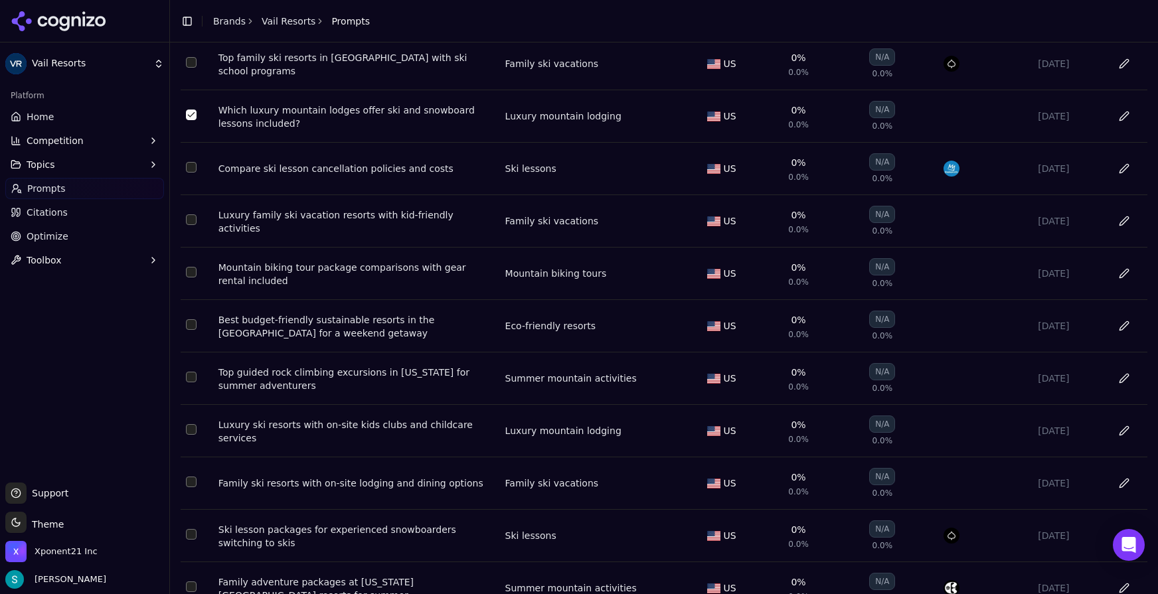
scroll to position [3107, 0]
click at [195, 225] on button "Select row 77" at bounding box center [191, 219] width 11 height 11
click at [191, 277] on button "Select row 78" at bounding box center [191, 271] width 11 height 11
click at [192, 329] on button "Select row 79" at bounding box center [191, 324] width 11 height 11
click at [193, 382] on button "Select row 80" at bounding box center [191, 376] width 11 height 11
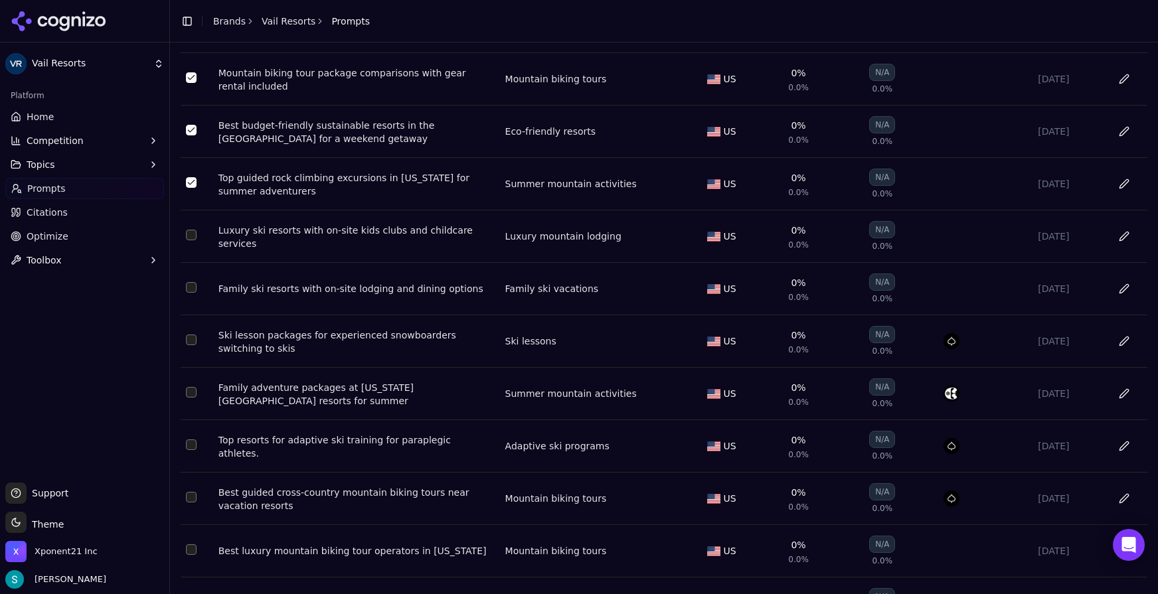
scroll to position [3319, 0]
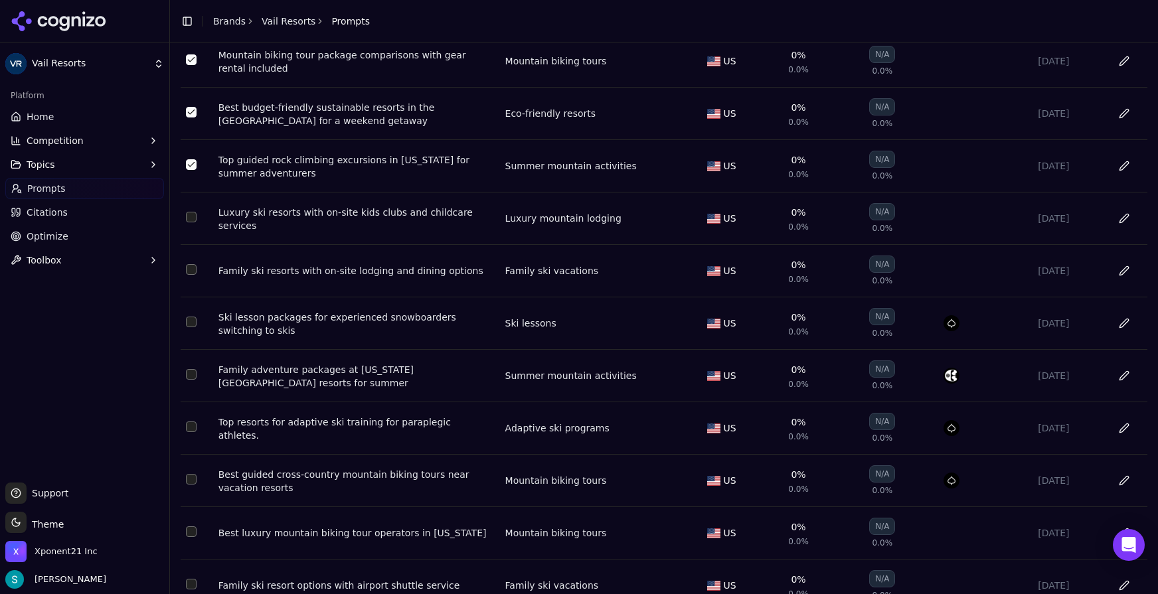
click at [195, 223] on button "Select row 81" at bounding box center [191, 217] width 11 height 11
click at [191, 275] on button "Select row 82" at bounding box center [191, 269] width 11 height 11
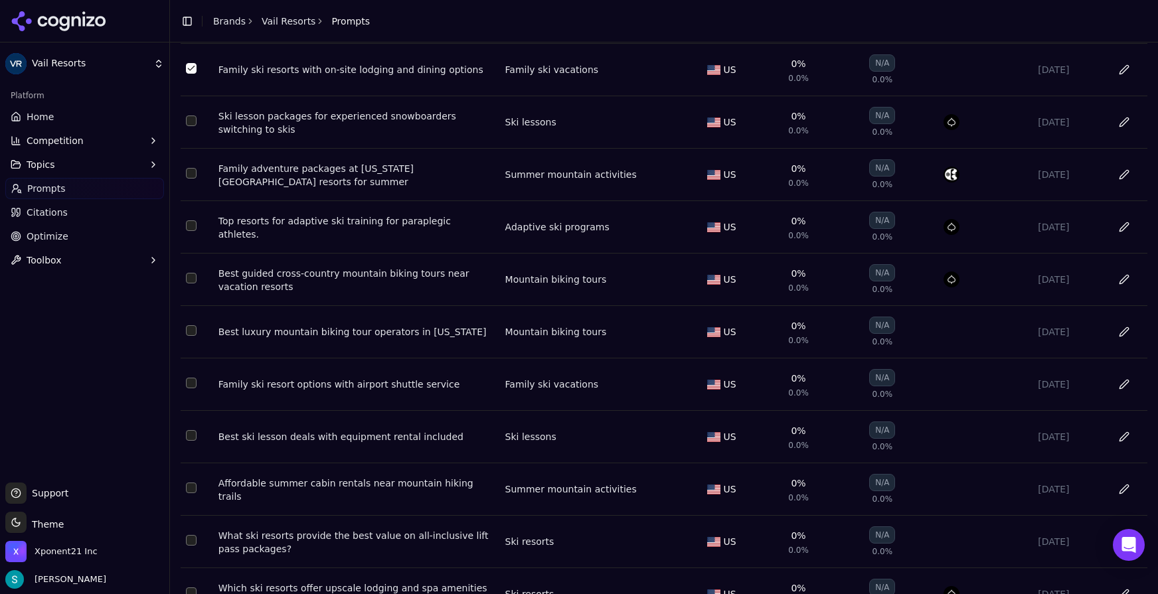
scroll to position [3532, 0]
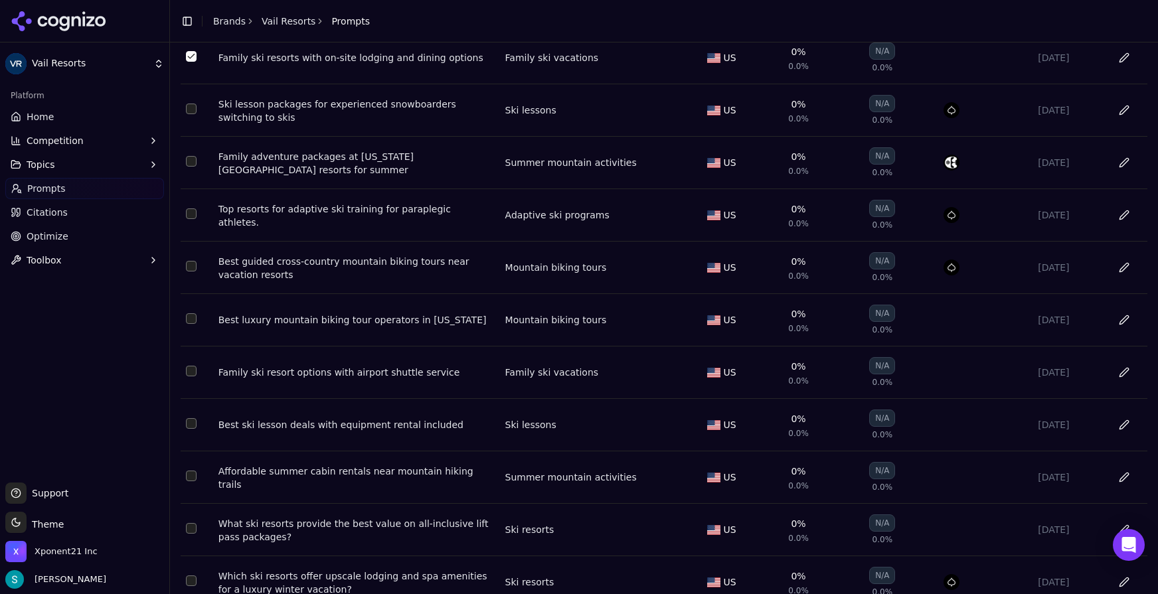
click at [192, 324] on button "Select row 88" at bounding box center [191, 319] width 11 height 11
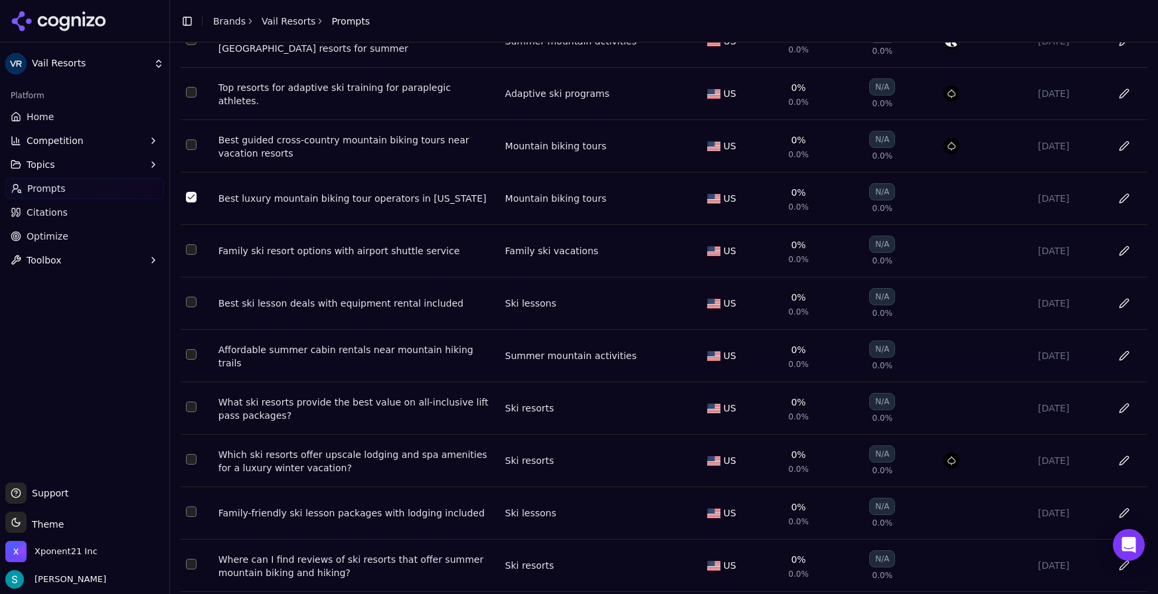
scroll to position [3795, 0]
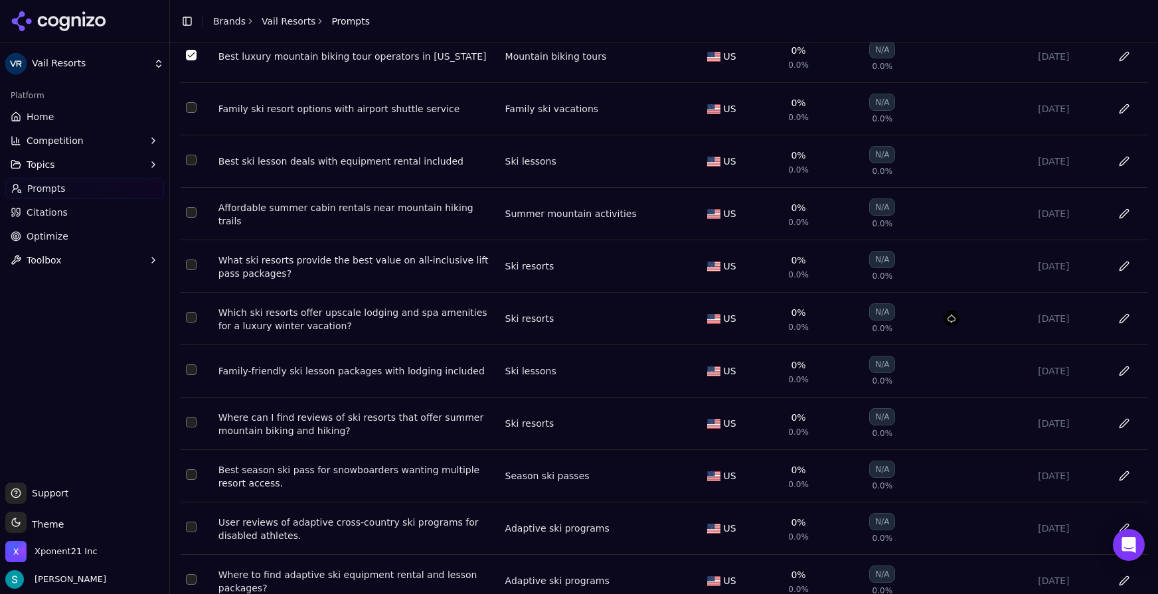
click at [193, 113] on button "Select row 89" at bounding box center [191, 107] width 11 height 11
click at [194, 188] on td "Data table" at bounding box center [197, 162] width 33 height 52
click at [192, 165] on button "Select row 90" at bounding box center [191, 160] width 11 height 11
click at [195, 218] on button "Select row 91" at bounding box center [191, 212] width 11 height 11
click at [191, 270] on button "Select row 92" at bounding box center [191, 265] width 11 height 11
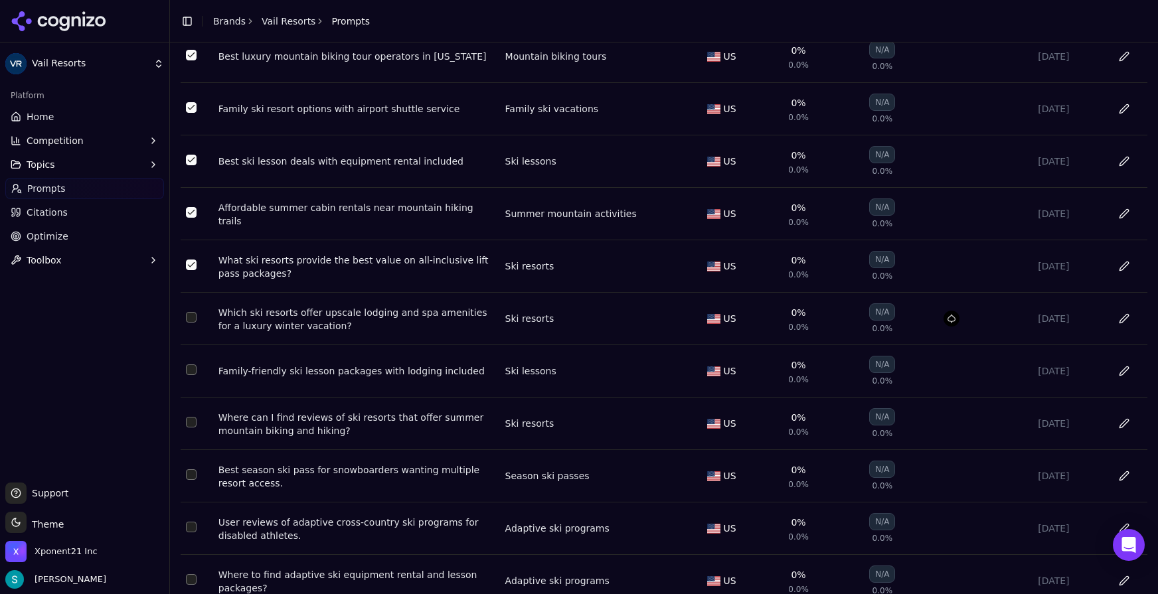
click at [193, 375] on button "Select row 94" at bounding box center [191, 370] width 11 height 11
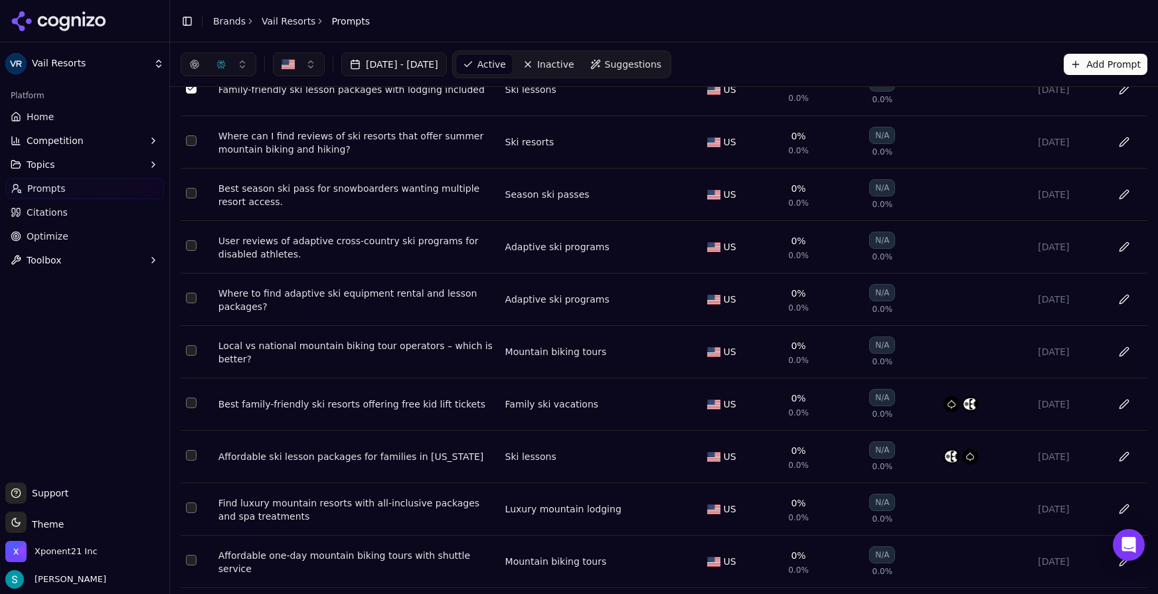
scroll to position [4070, 0]
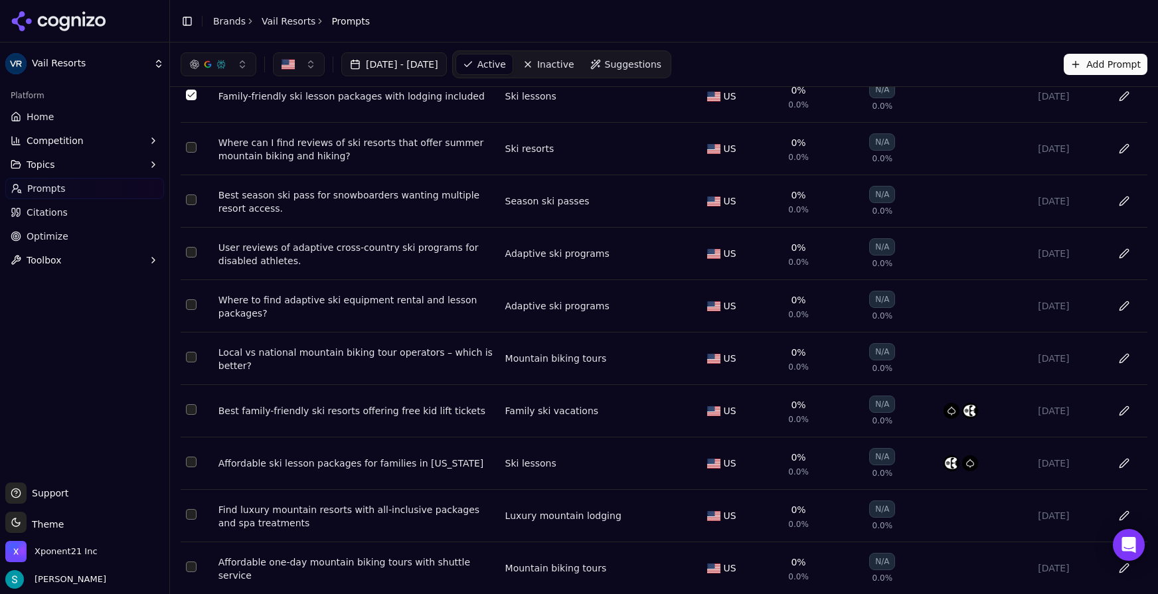
click at [191, 153] on button "Select row 95" at bounding box center [191, 147] width 11 height 11
click at [188, 205] on button "Select row 96" at bounding box center [191, 200] width 11 height 11
click at [191, 258] on button "Select row 97" at bounding box center [191, 252] width 11 height 11
click at [189, 310] on button "Select row 98" at bounding box center [191, 305] width 11 height 11
click at [195, 363] on button "Select row 99" at bounding box center [191, 357] width 11 height 11
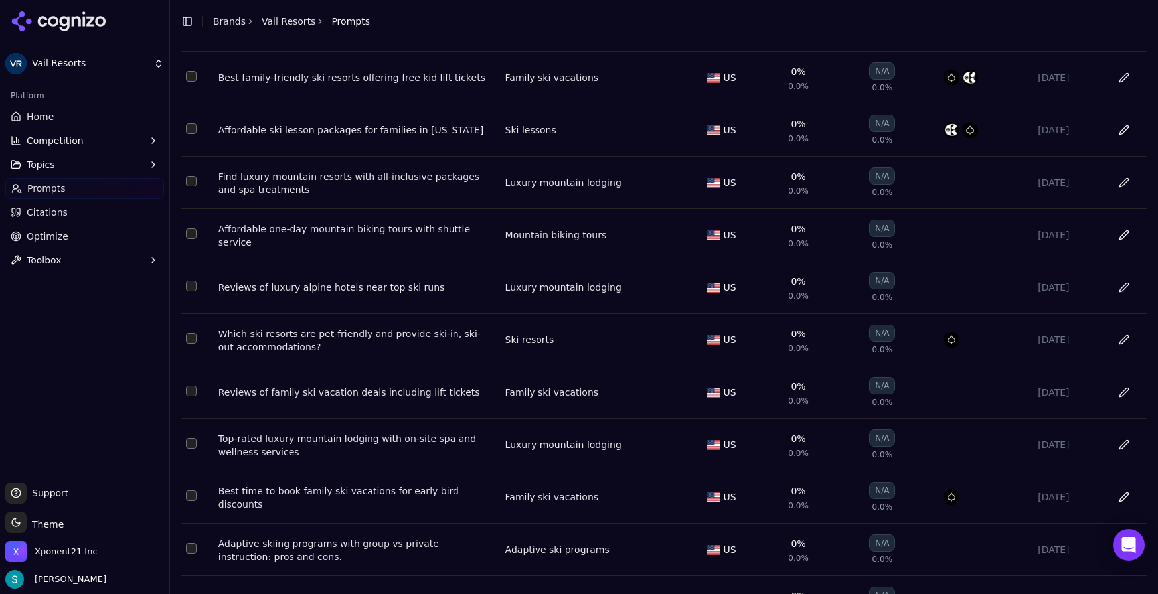
scroll to position [4462, 0]
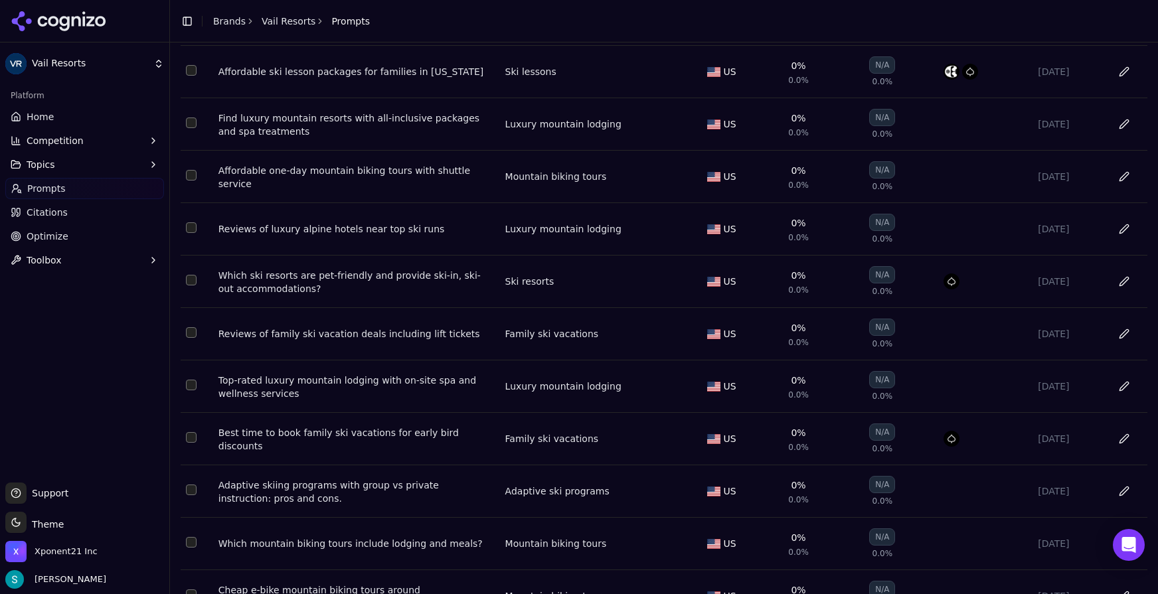
click at [189, 128] on button "Select row 102" at bounding box center [191, 123] width 11 height 11
click at [194, 181] on button "Select row 103" at bounding box center [191, 175] width 11 height 11
click at [195, 233] on button "Select row 104" at bounding box center [191, 228] width 11 height 11
click at [197, 361] on td "Data table" at bounding box center [197, 334] width 33 height 52
click at [188, 338] on button "Select row 106" at bounding box center [191, 332] width 11 height 11
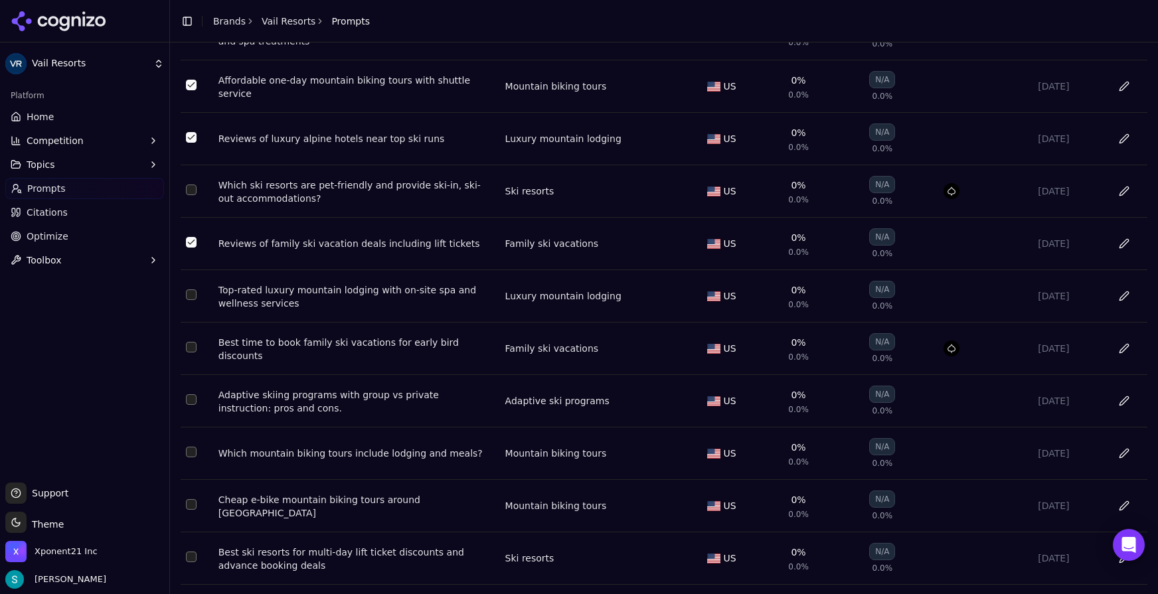
scroll to position [4569, 0]
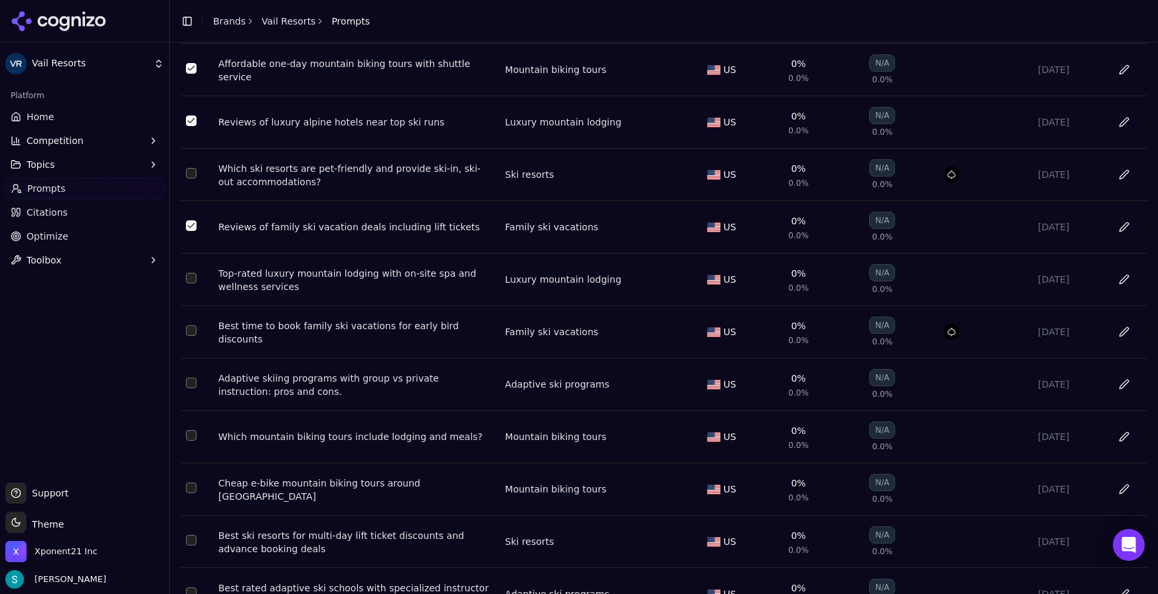
click at [192, 306] on td "Data table" at bounding box center [197, 280] width 33 height 52
click at [192, 284] on button "Select row 107" at bounding box center [191, 278] width 11 height 11
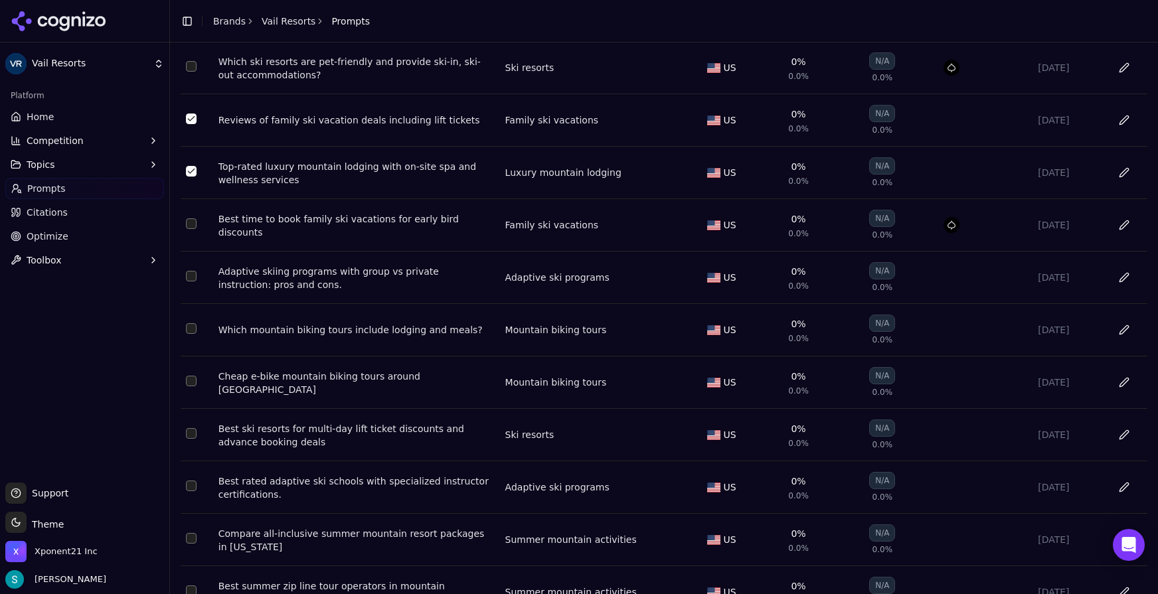
scroll to position [4678, 0]
click at [185, 303] on td "Data table" at bounding box center [197, 276] width 33 height 52
click at [189, 280] on button "Select row 111" at bounding box center [191, 275] width 11 height 11
click at [191, 333] on button "Select row 112" at bounding box center [191, 327] width 11 height 11
click at [189, 385] on button "Select row 114" at bounding box center [191, 380] width 11 height 11
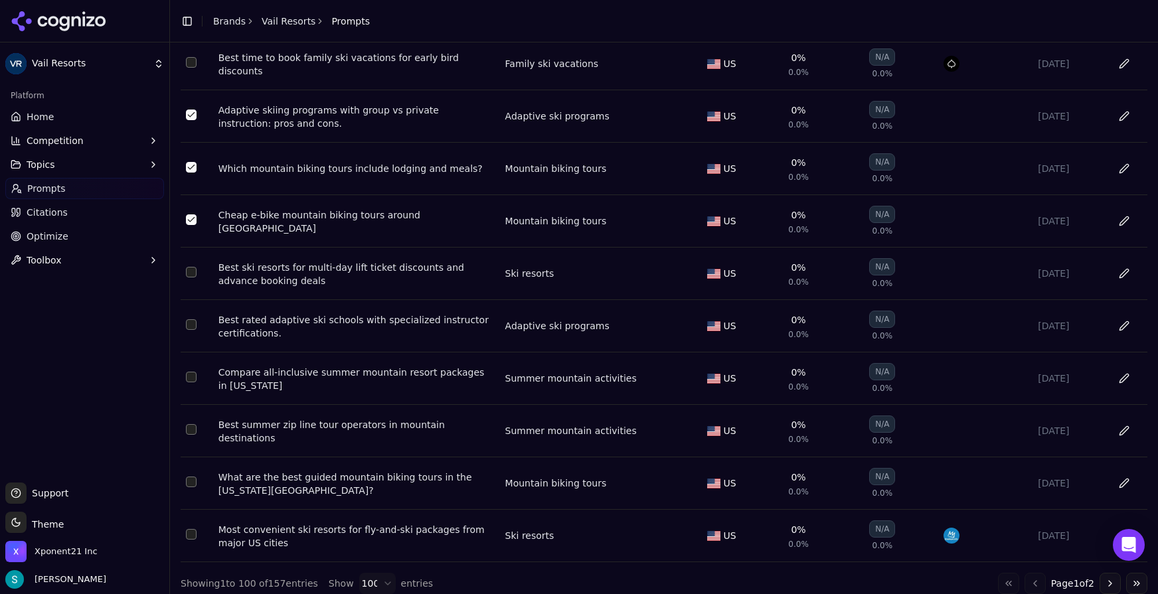
scroll to position [4893, 0]
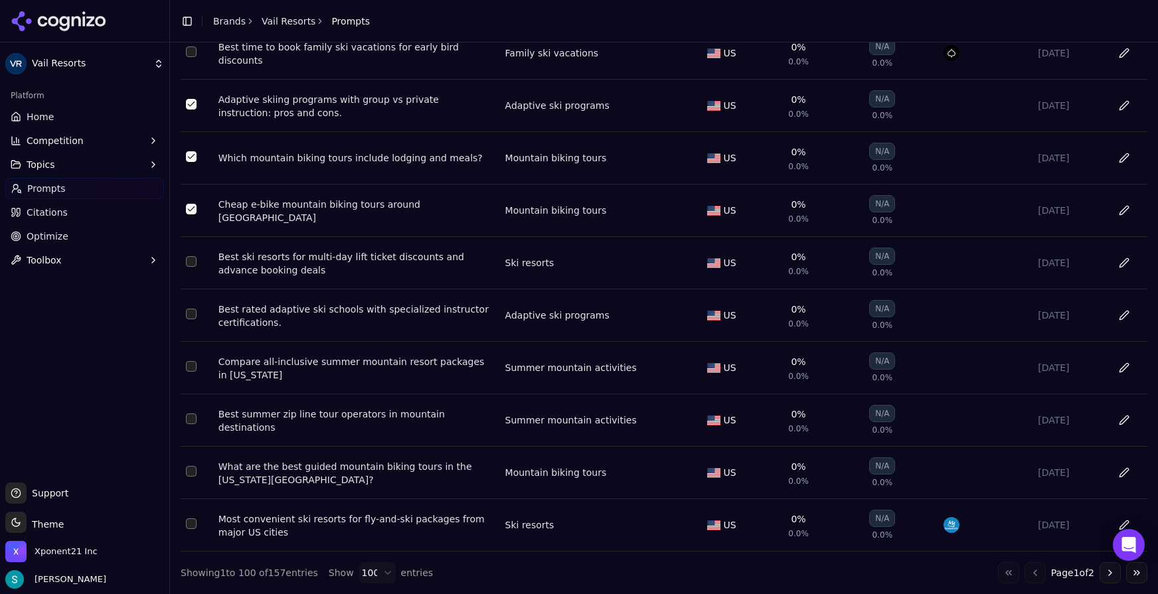
click at [193, 267] on button "Select row 115" at bounding box center [191, 261] width 11 height 11
click at [193, 320] on button "Select row 116" at bounding box center [191, 314] width 11 height 11
click at [192, 372] on button "Select row 117" at bounding box center [191, 366] width 11 height 11
click at [189, 424] on button "Select row 118" at bounding box center [191, 419] width 11 height 11
click at [191, 477] on button "Select row 119" at bounding box center [191, 471] width 11 height 11
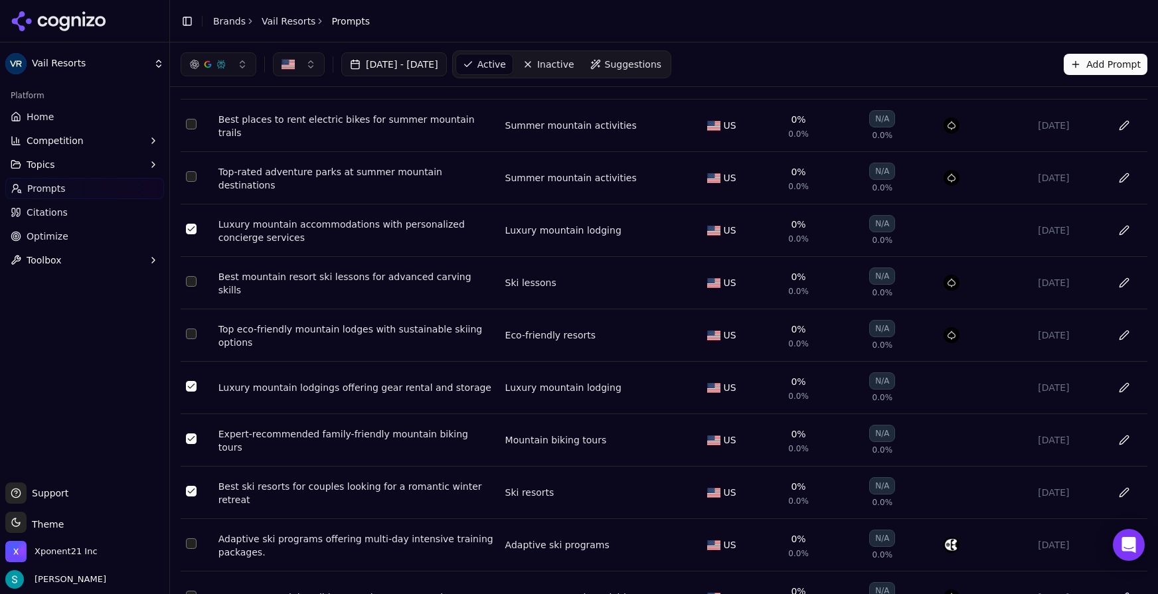
scroll to position [0, 0]
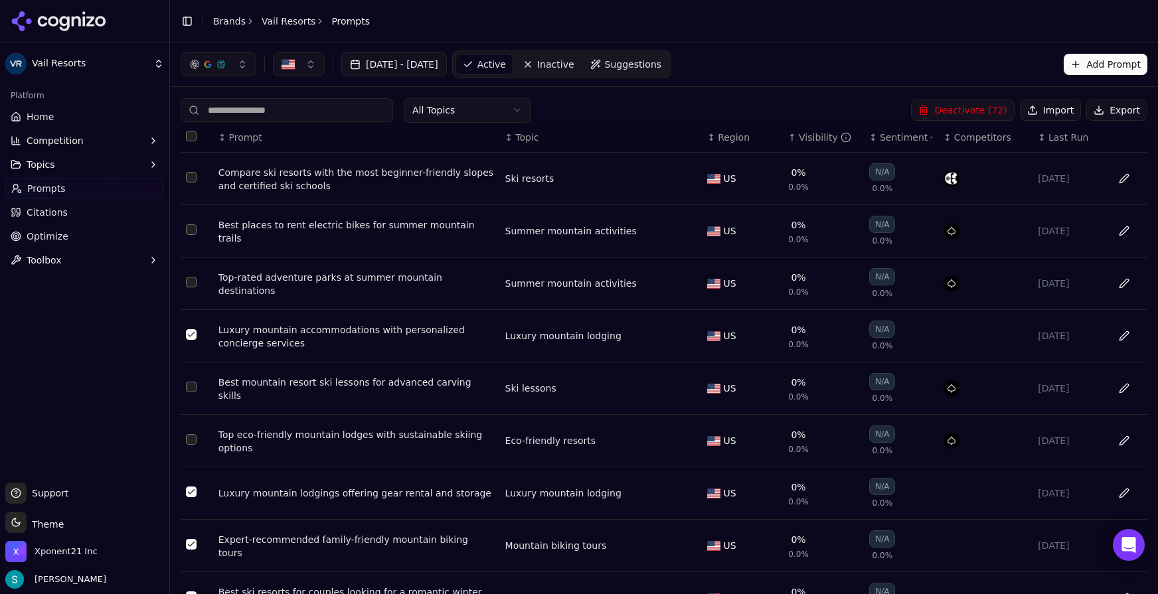
click at [955, 105] on button "Deactivate ( 72 )" at bounding box center [962, 110] width 103 height 21
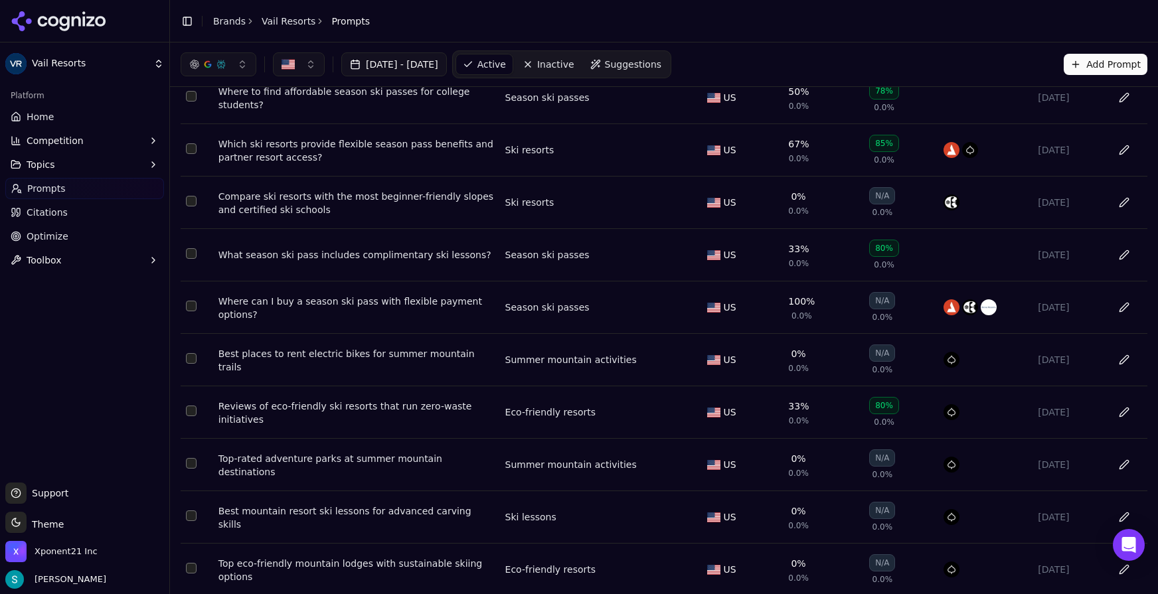
scroll to position [132, 0]
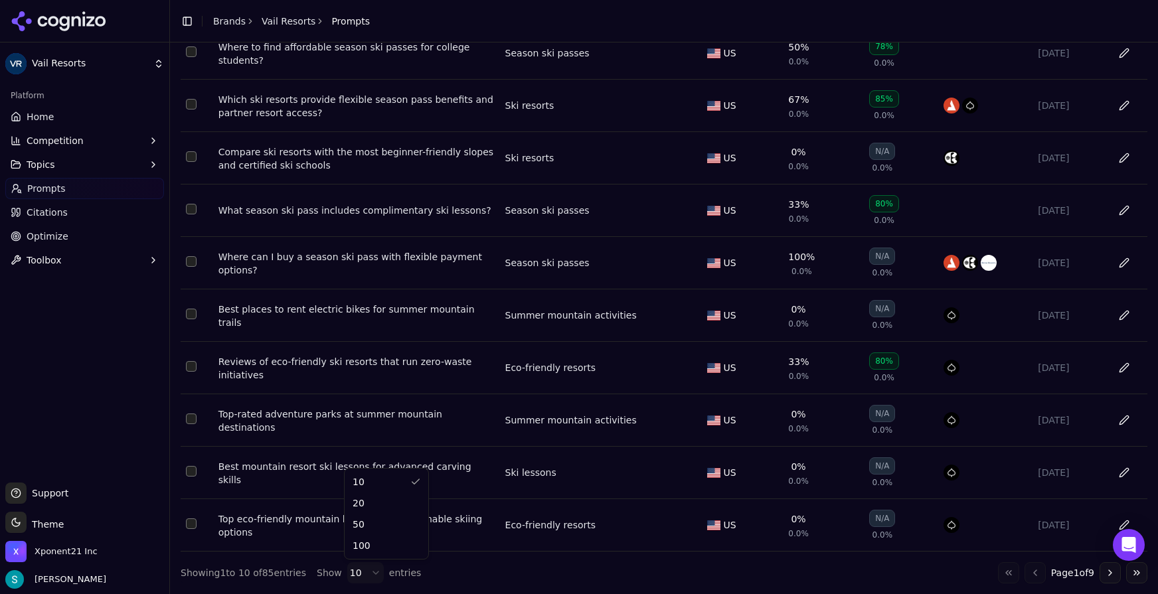
click at [375, 546] on html "Vail Resorts Platform Home Competition Topics Prompts Citations Optimize Toolbo…" at bounding box center [579, 297] width 1158 height 594
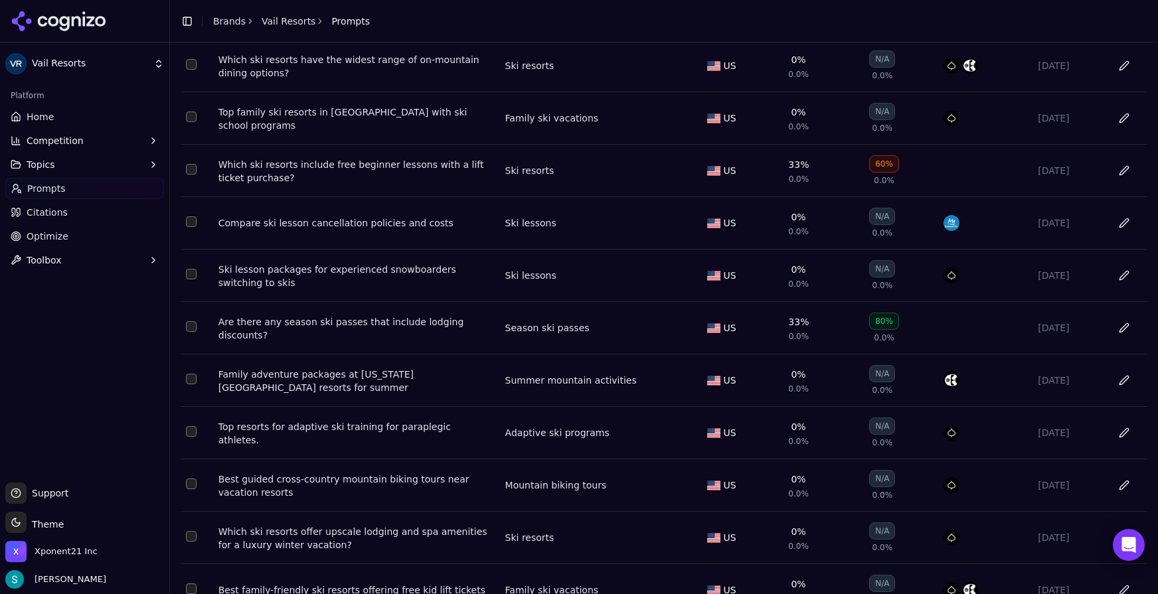
scroll to position [4096, 0]
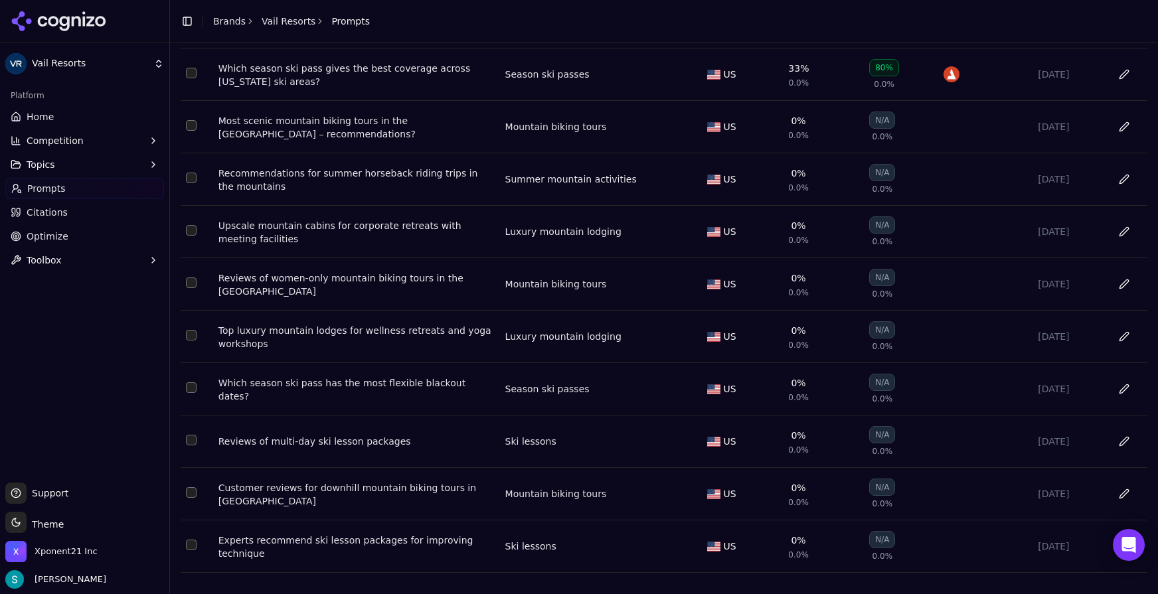
click at [193, 545] on button "Select row 85" at bounding box center [191, 545] width 11 height 11
click at [191, 497] on button "Select row 84" at bounding box center [191, 493] width 11 height 11
click at [193, 445] on td "Data table" at bounding box center [197, 442] width 33 height 52
click at [193, 389] on button "Select row 82" at bounding box center [191, 388] width 11 height 11
click at [191, 440] on button "Select row 83" at bounding box center [191, 440] width 11 height 11
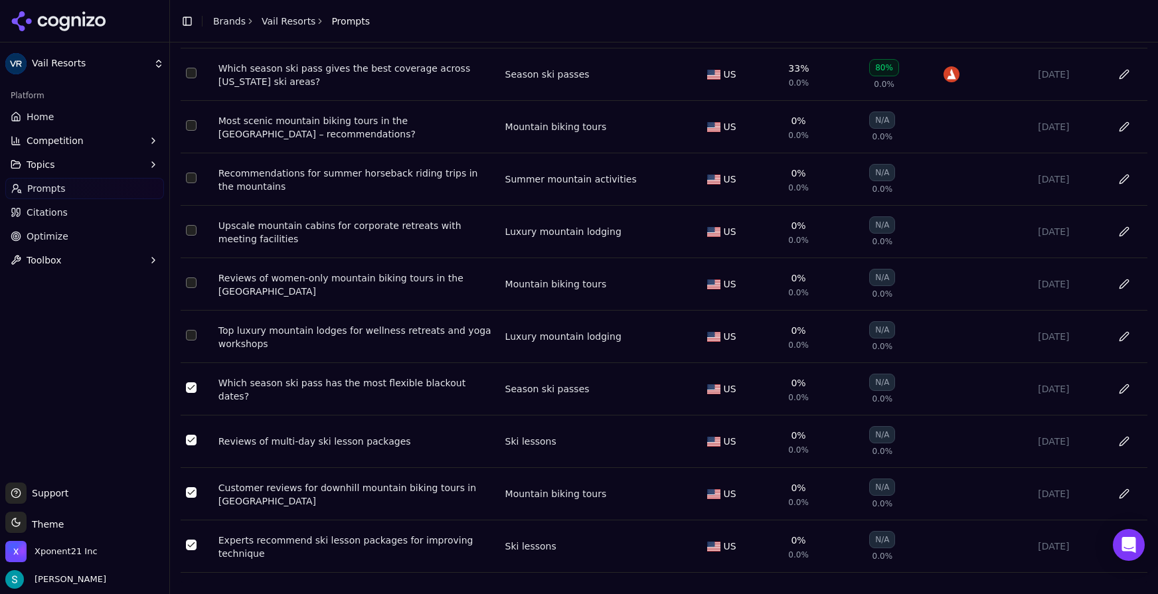
click at [191, 335] on button "Select row 81" at bounding box center [191, 335] width 11 height 11
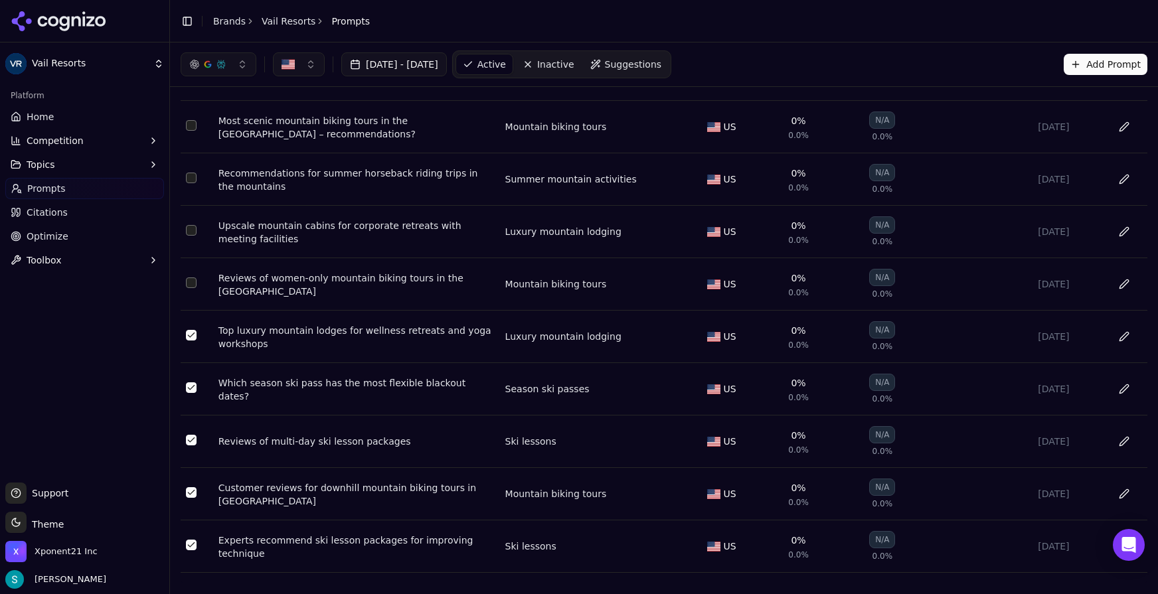
scroll to position [3977, 0]
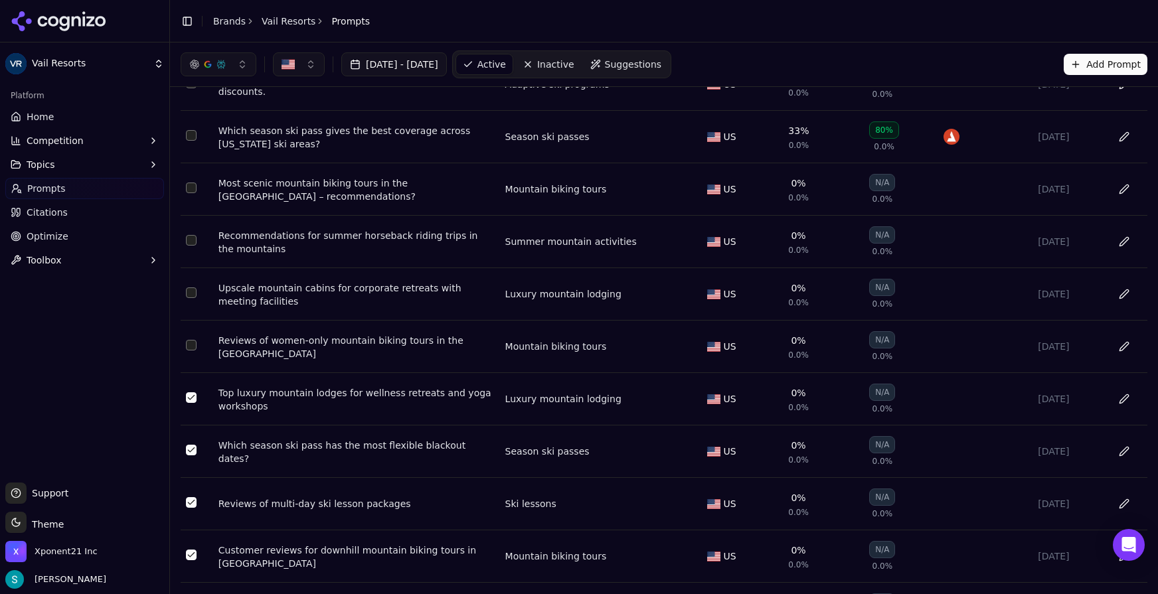
click at [193, 351] on button "Select row 80" at bounding box center [191, 345] width 11 height 11
click at [193, 321] on td "Data table" at bounding box center [197, 294] width 33 height 52
click at [194, 298] on button "Select row 79" at bounding box center [191, 293] width 11 height 11
click at [193, 246] on button "Select row 78" at bounding box center [191, 240] width 11 height 11
click at [194, 193] on button "Select row 77" at bounding box center [191, 188] width 11 height 11
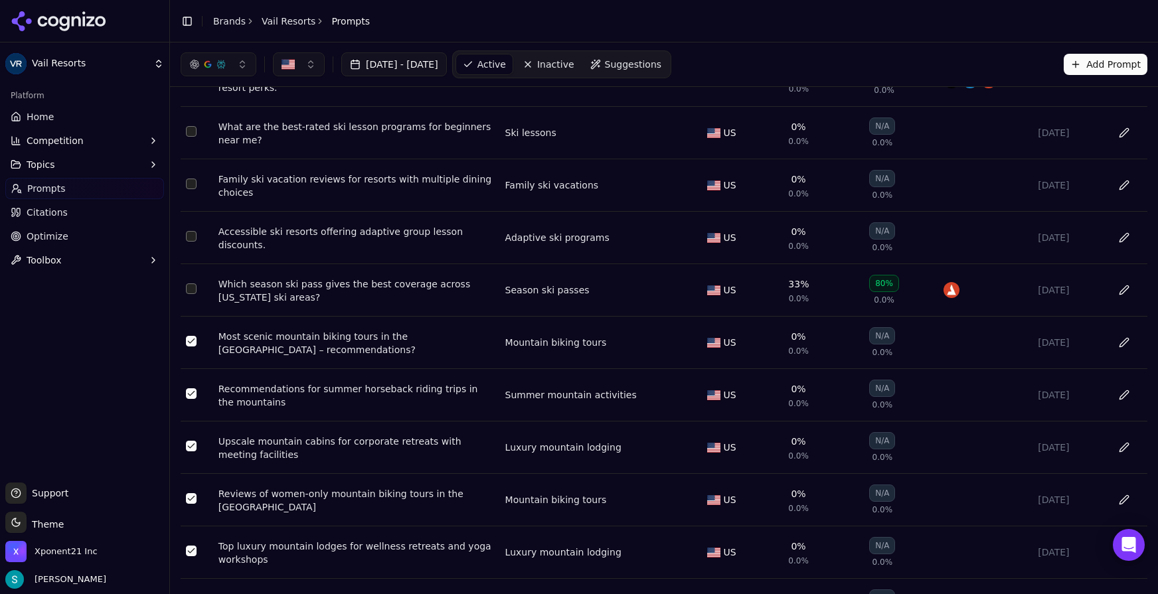
scroll to position [3748, 0]
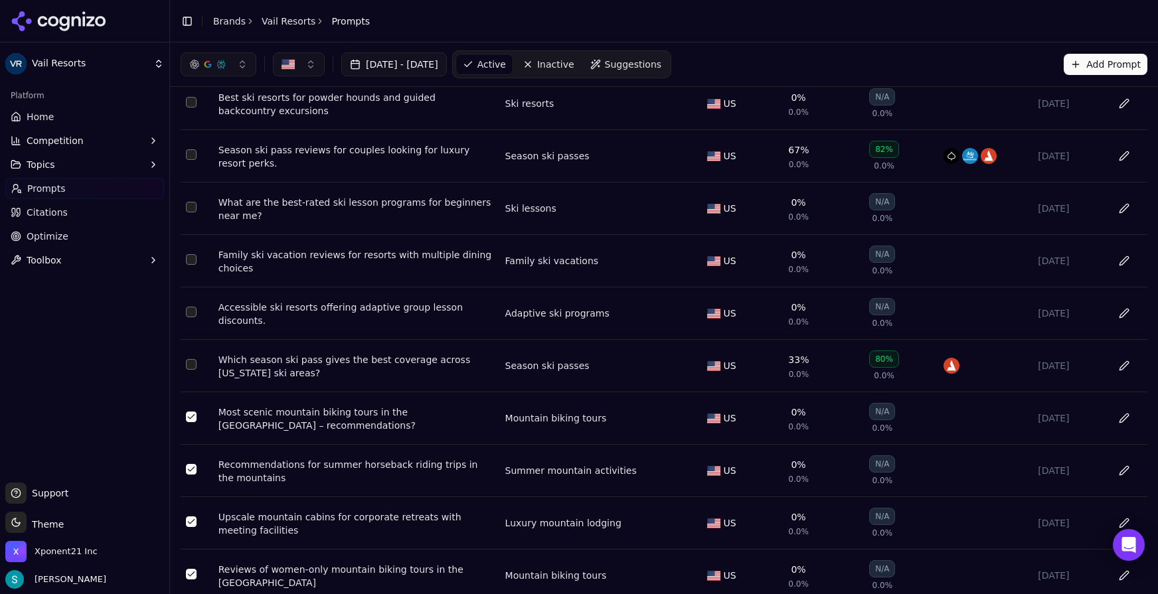
click at [195, 318] on button "Select row 75" at bounding box center [191, 312] width 11 height 11
click at [195, 265] on button "Select row 74" at bounding box center [191, 259] width 11 height 11
click at [190, 213] on button "Select row 73" at bounding box center [191, 207] width 11 height 11
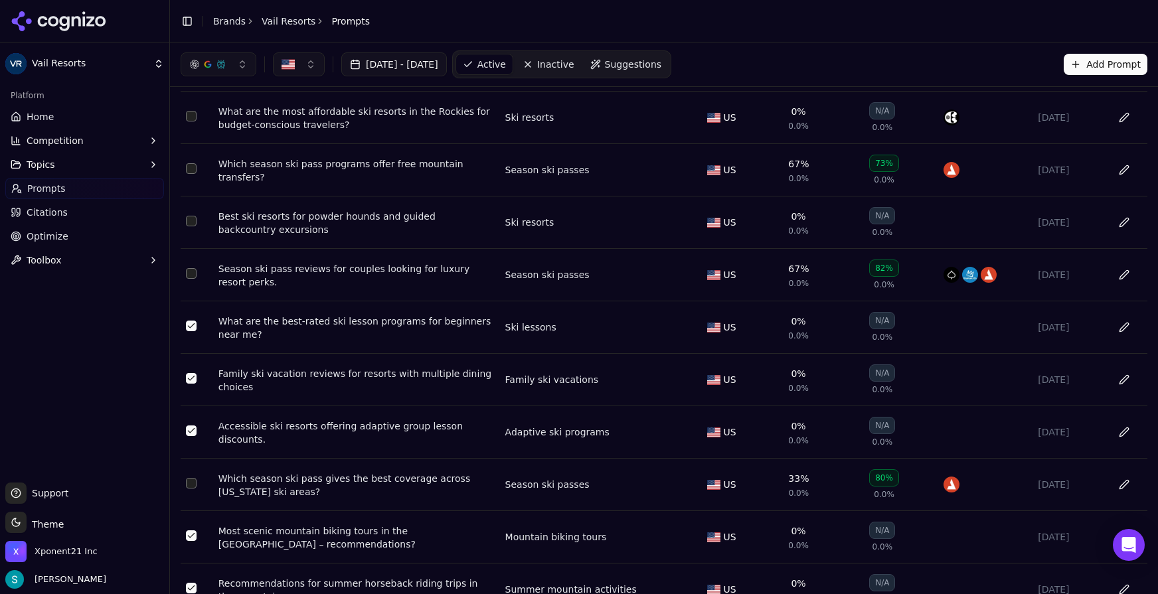
click at [193, 227] on button "Select row 71" at bounding box center [191, 221] width 11 height 11
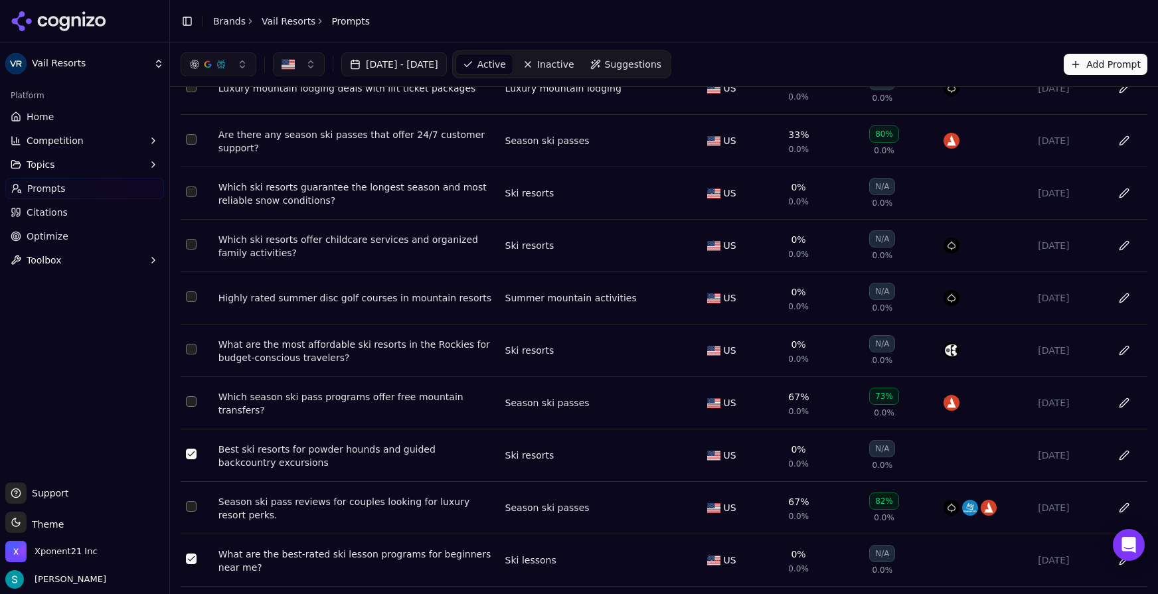
scroll to position [3141, 0]
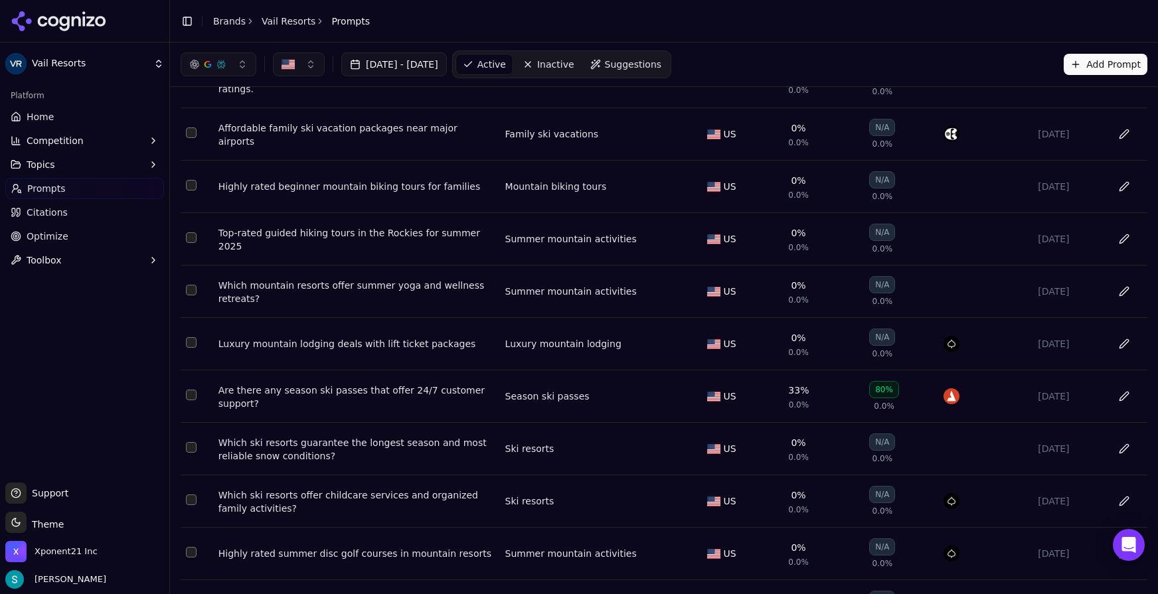
click at [195, 453] on button "Select row 66" at bounding box center [191, 447] width 11 height 11
click at [189, 296] on button "Select row 63" at bounding box center [191, 290] width 11 height 11
click at [191, 243] on button "Select row 62" at bounding box center [191, 237] width 11 height 11
click at [191, 191] on button "Select row 61" at bounding box center [191, 185] width 11 height 11
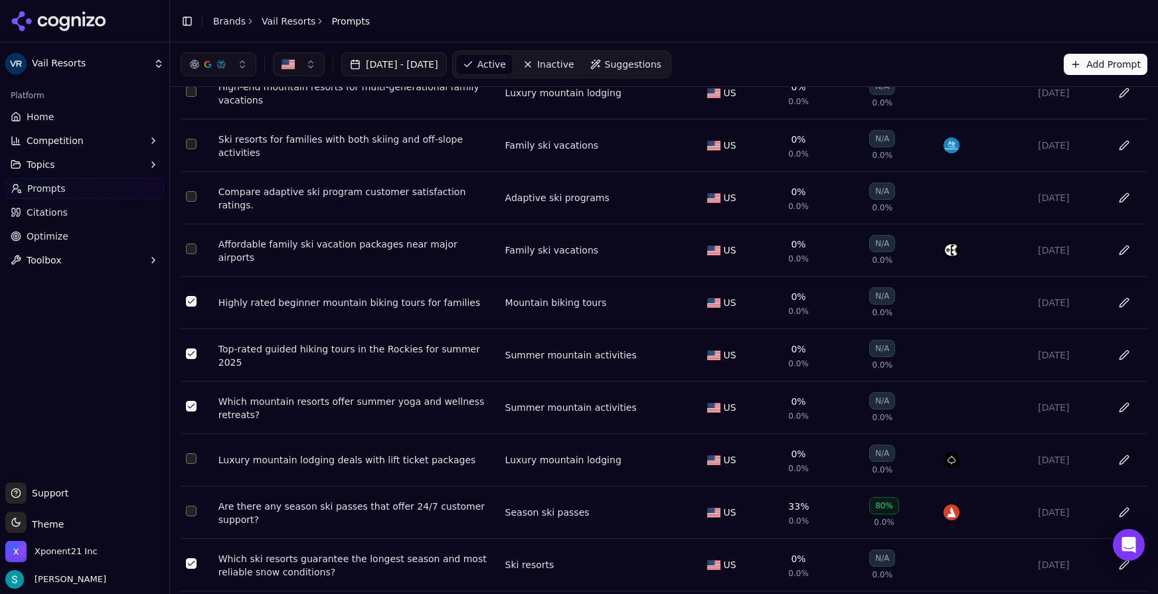
scroll to position [3014, 0]
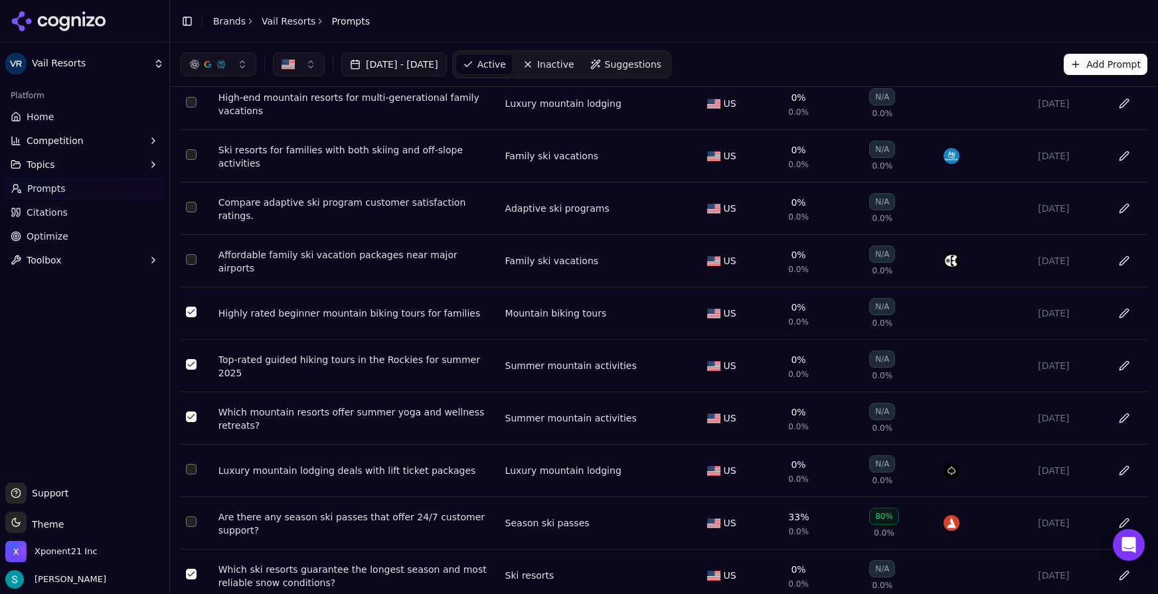
click at [191, 213] on button "Select row 59" at bounding box center [191, 207] width 11 height 11
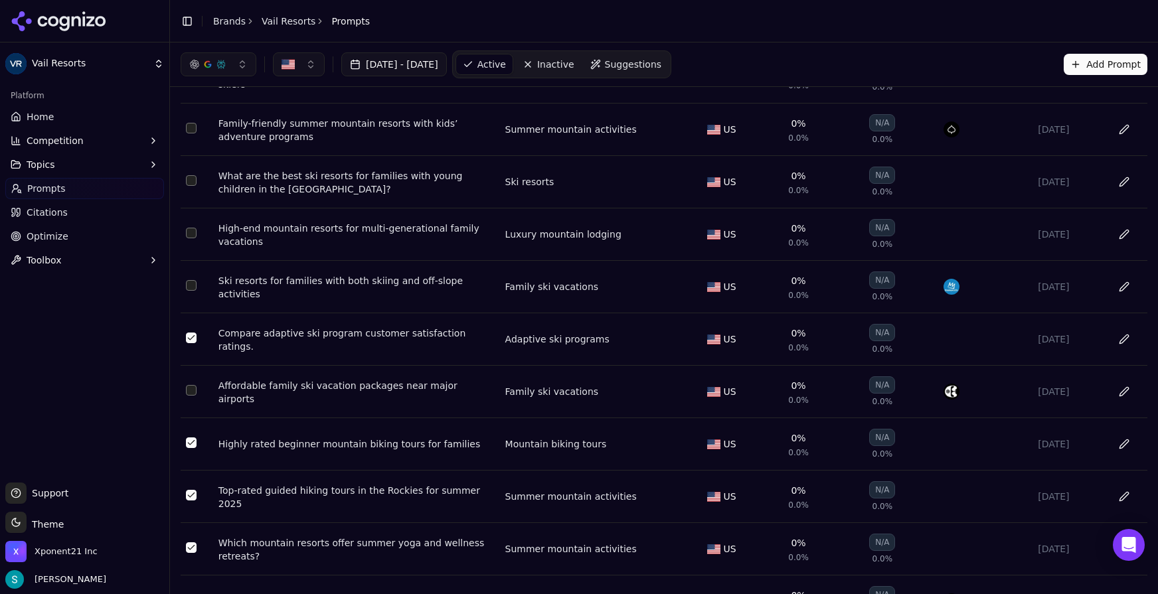
scroll to position [2828, 0]
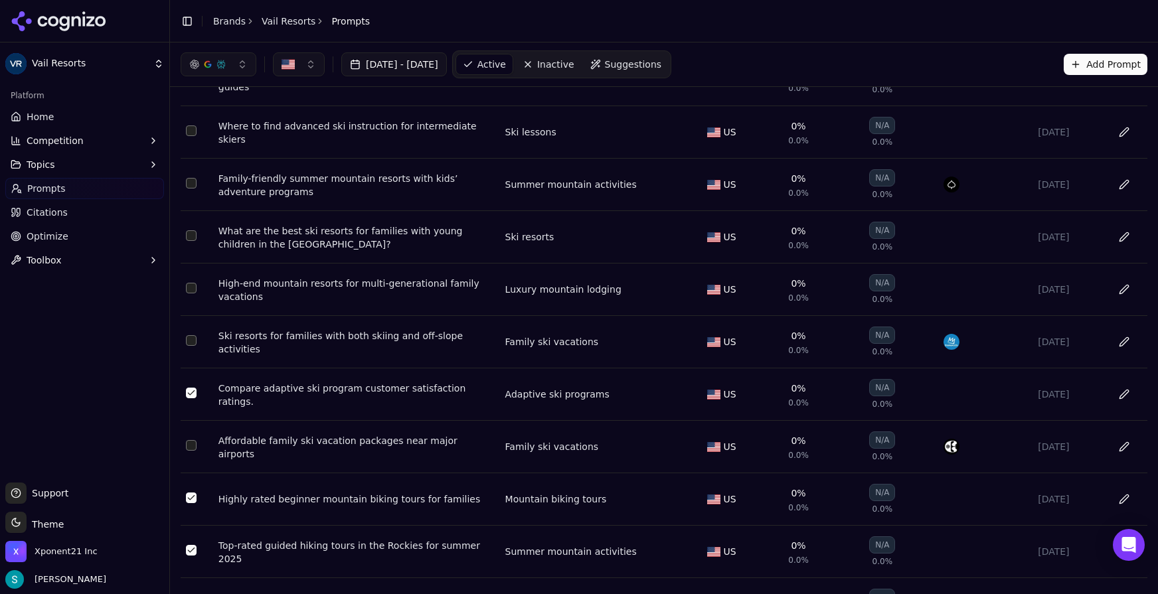
click at [190, 294] on button "Select row 57" at bounding box center [191, 288] width 11 height 11
click at [195, 241] on button "Select row 56" at bounding box center [191, 235] width 11 height 11
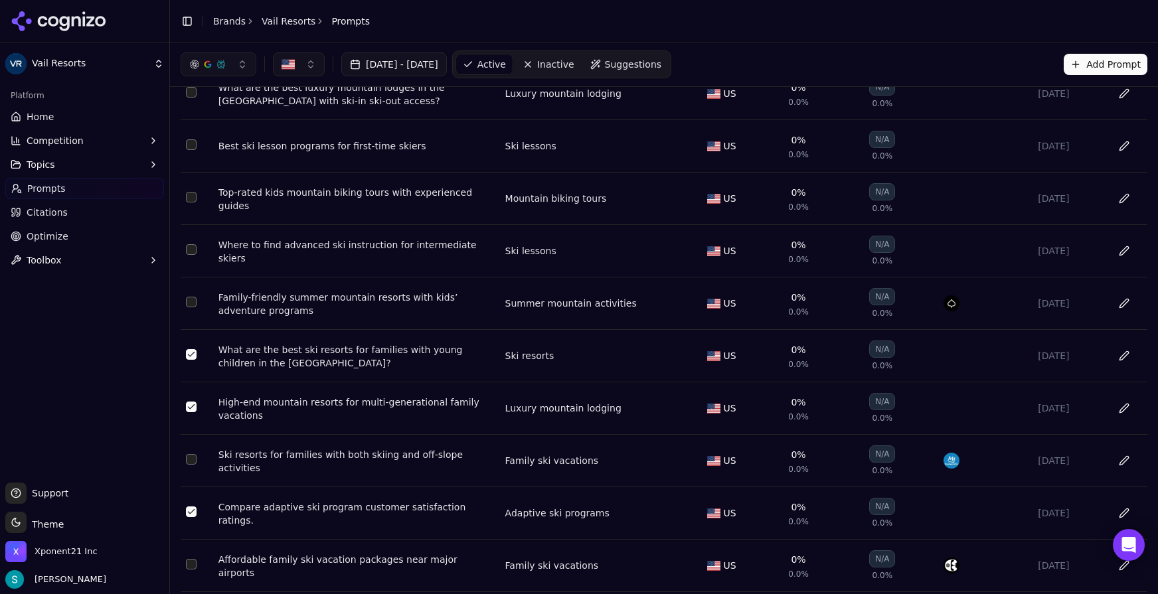
scroll to position [2707, 0]
click at [189, 257] on button "Select row 54" at bounding box center [191, 251] width 11 height 11
click at [193, 205] on button "Select row 53" at bounding box center [191, 199] width 11 height 11
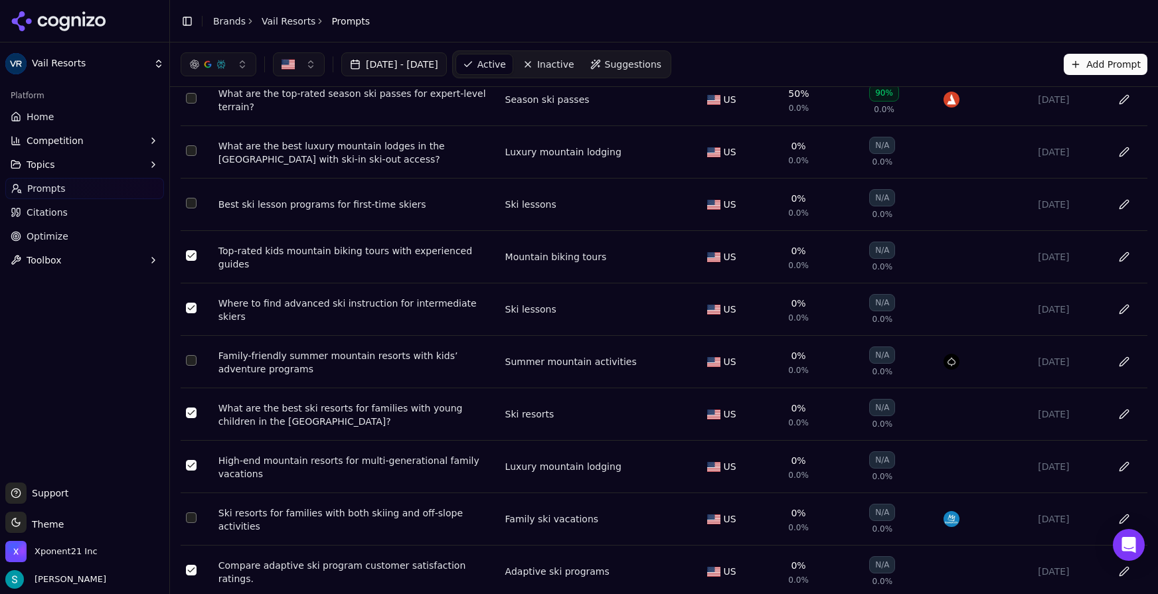
scroll to position [2585, 0]
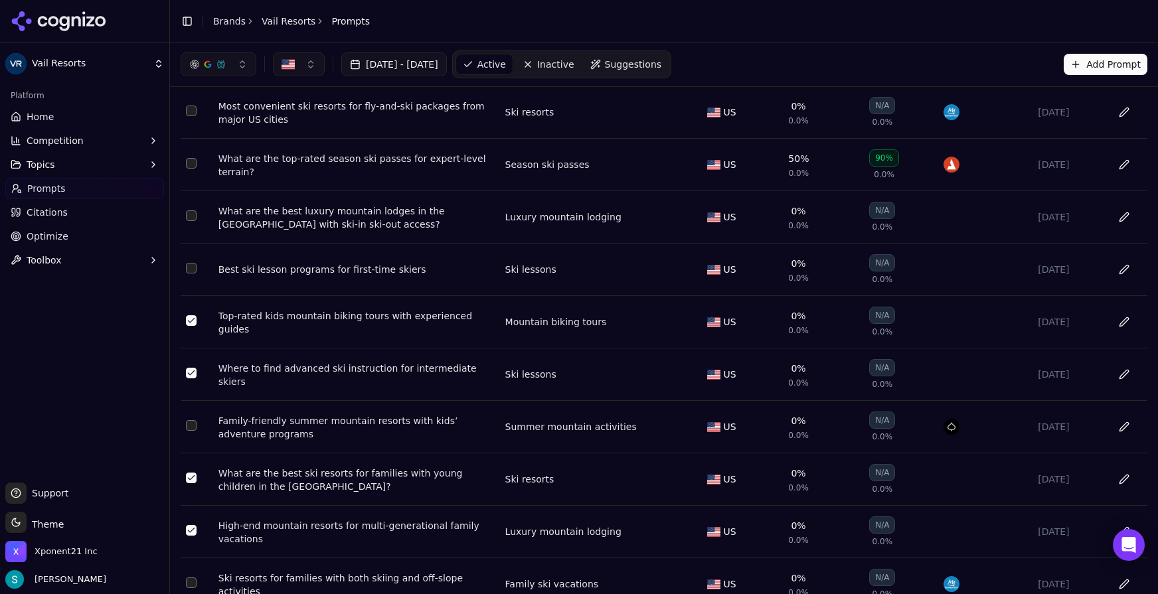
click at [193, 274] on button "Select row 52" at bounding box center [191, 268] width 11 height 11
click at [196, 221] on button "Select row 51" at bounding box center [191, 216] width 11 height 11
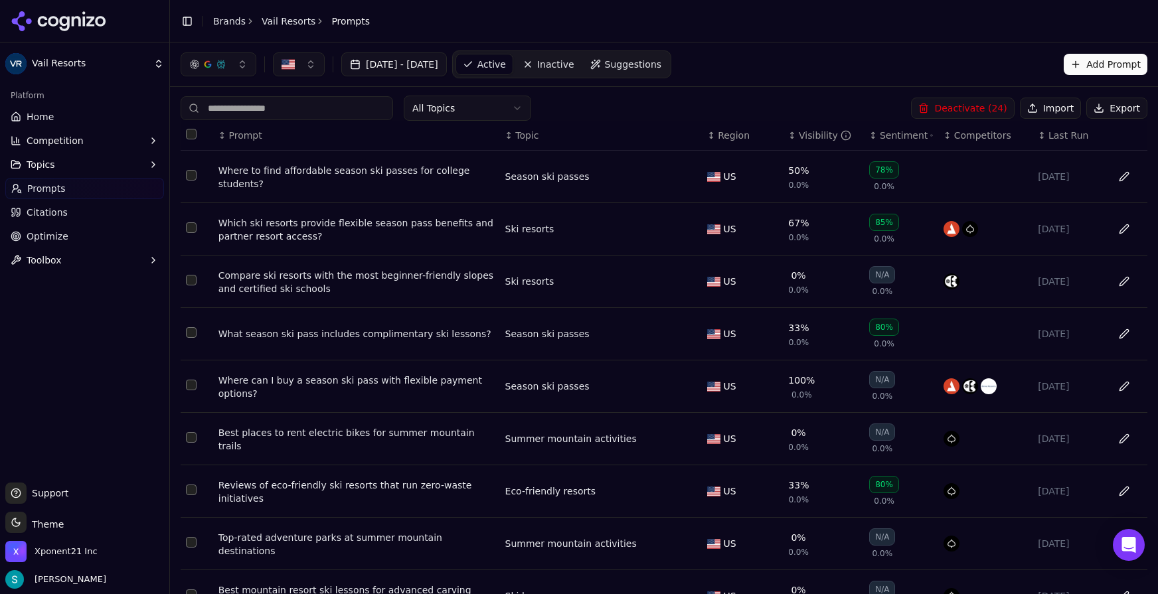
scroll to position [0, 0]
click at [928, 109] on button "Deactivate ( 24 )" at bounding box center [962, 110] width 103 height 21
click at [696, 11] on header "Toggle Sidebar Brands Vail Resorts Prompts" at bounding box center [664, 21] width 988 height 43
click at [279, 141] on div "↕ Prompt" at bounding box center [357, 137] width 276 height 13
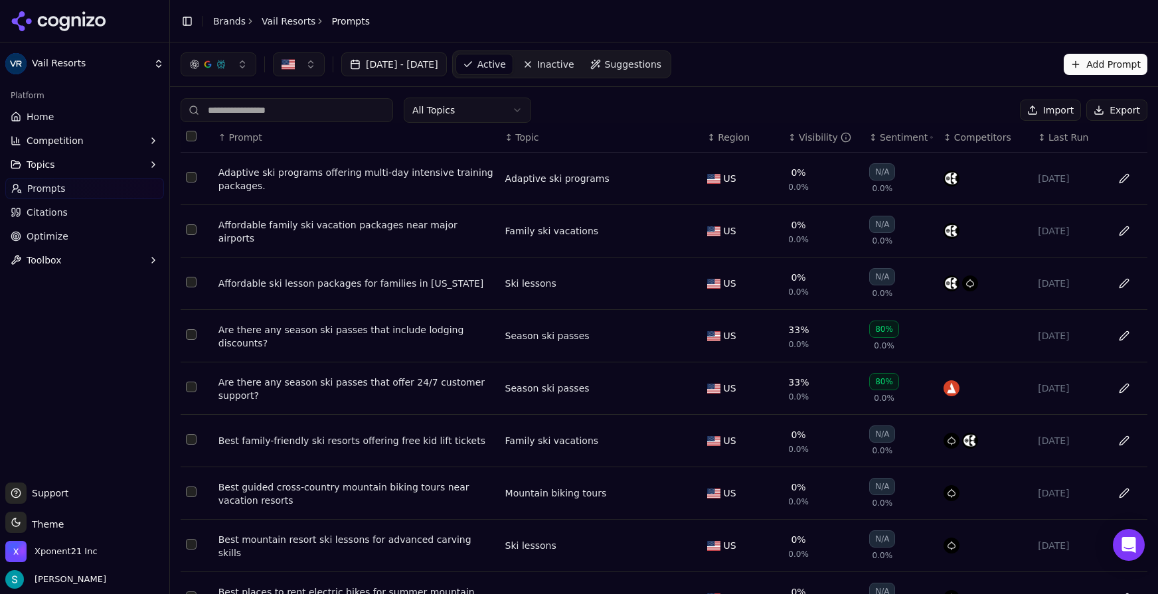
click at [810, 137] on div "Visibility" at bounding box center [825, 137] width 52 height 13
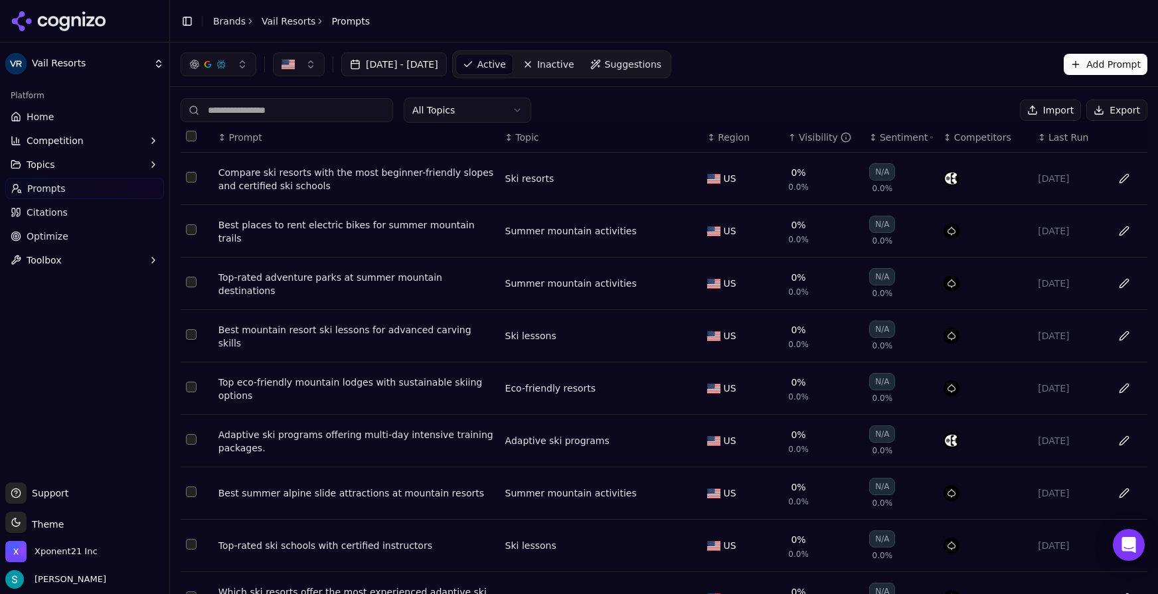
click at [810, 136] on div "Visibility" at bounding box center [825, 137] width 52 height 13
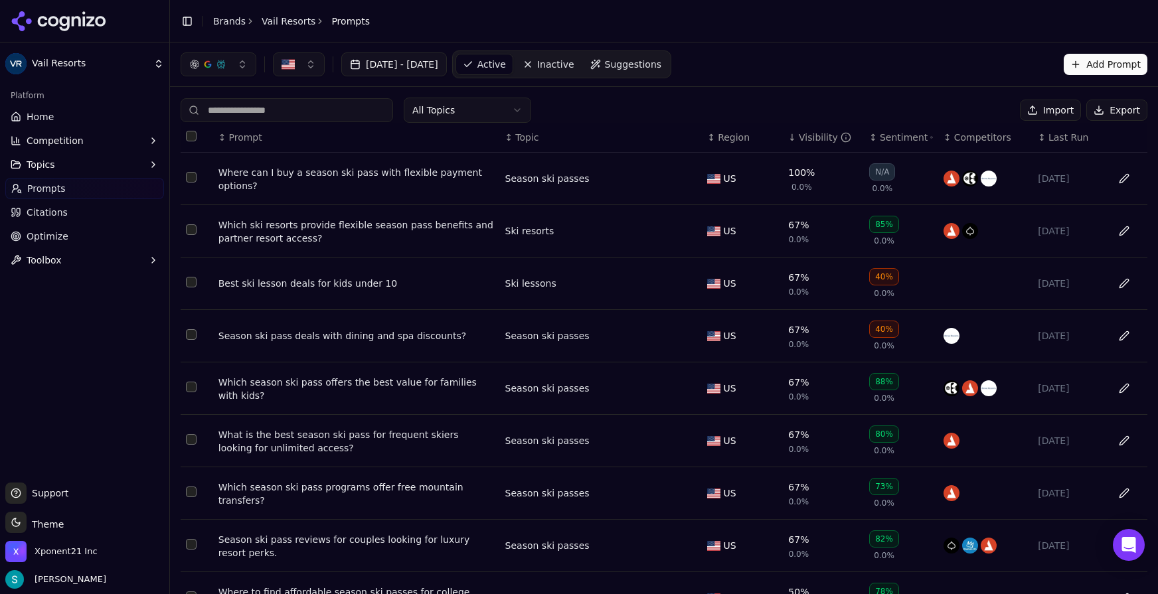
click at [847, 54] on div "[DATE] - [DATE] Active Inactive Suggestions Add Prompt" at bounding box center [664, 64] width 967 height 28
click at [1088, 65] on button "Add Prompt" at bounding box center [1106, 64] width 84 height 21
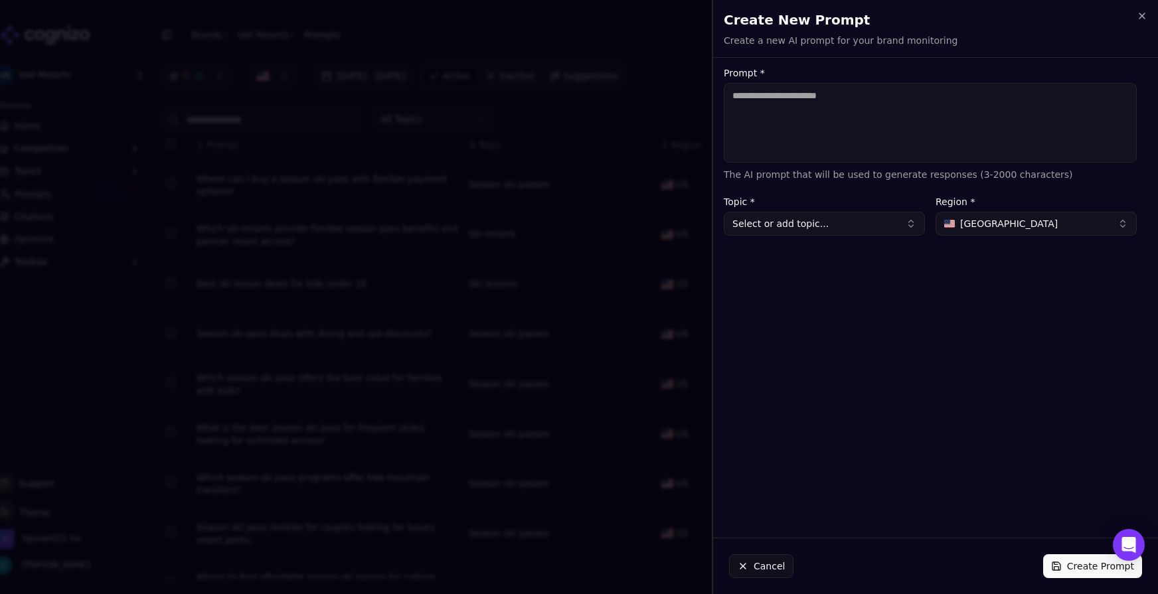
paste textarea "**********"
type textarea "**********"
click at [937, 298] on div "**********" at bounding box center [930, 297] width 434 height 459
click at [821, 203] on label "Topic *" at bounding box center [824, 201] width 201 height 9
click at [824, 229] on button "Select or add topic..." at bounding box center [824, 224] width 201 height 24
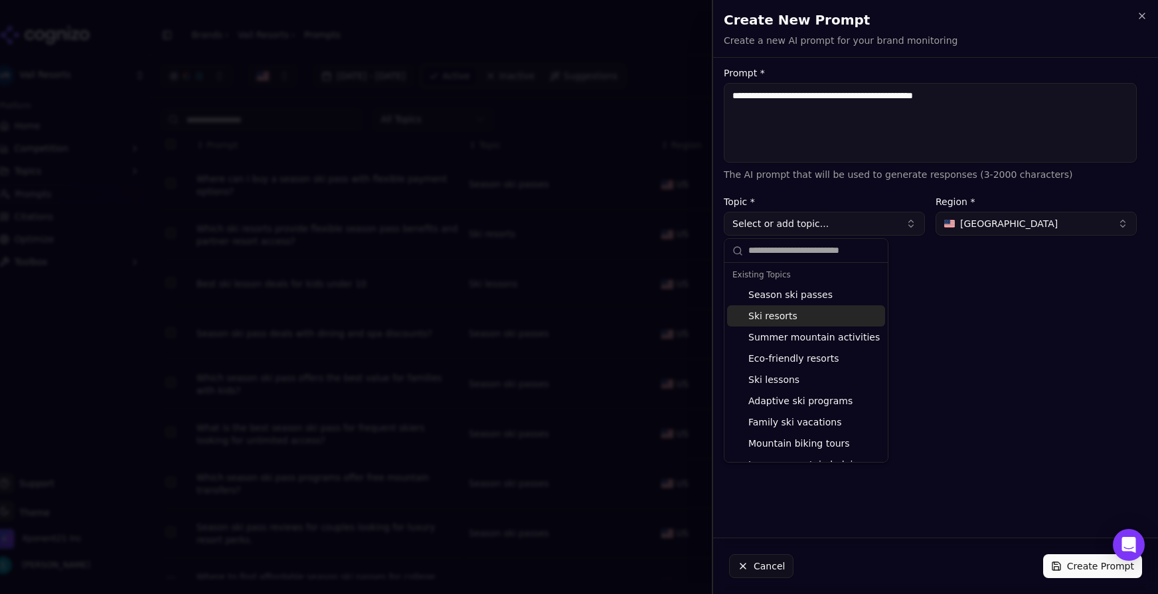
click at [822, 317] on div "Ski resorts" at bounding box center [806, 316] width 158 height 21
type input "**********"
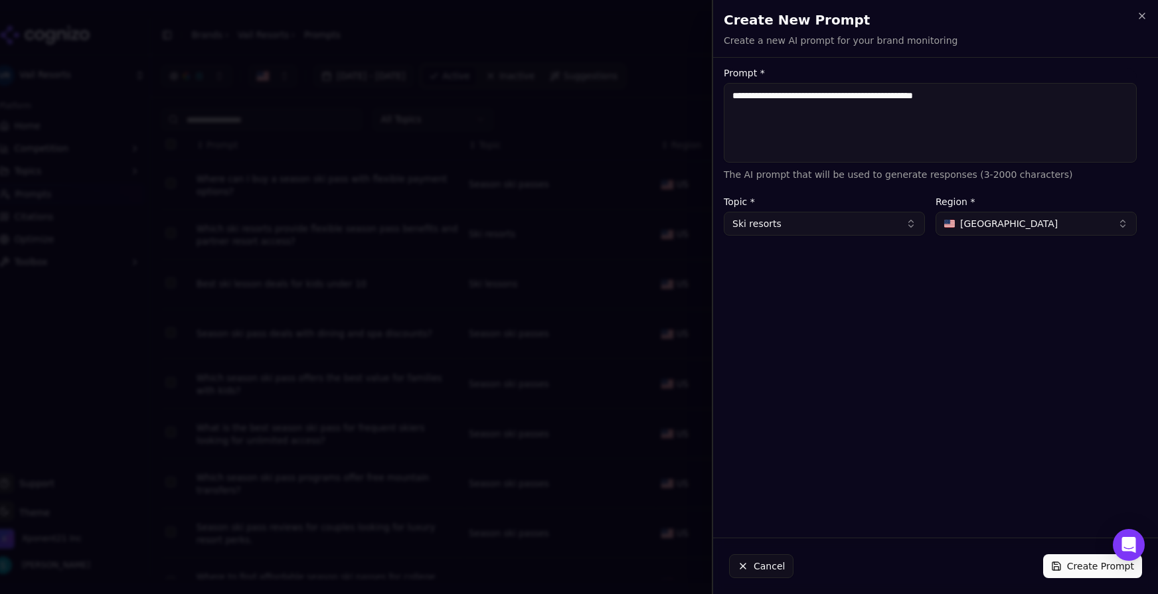
click at [926, 347] on div "**********" at bounding box center [930, 297] width 434 height 459
click at [1069, 546] on button "Create Prompt" at bounding box center [1093, 567] width 99 height 24
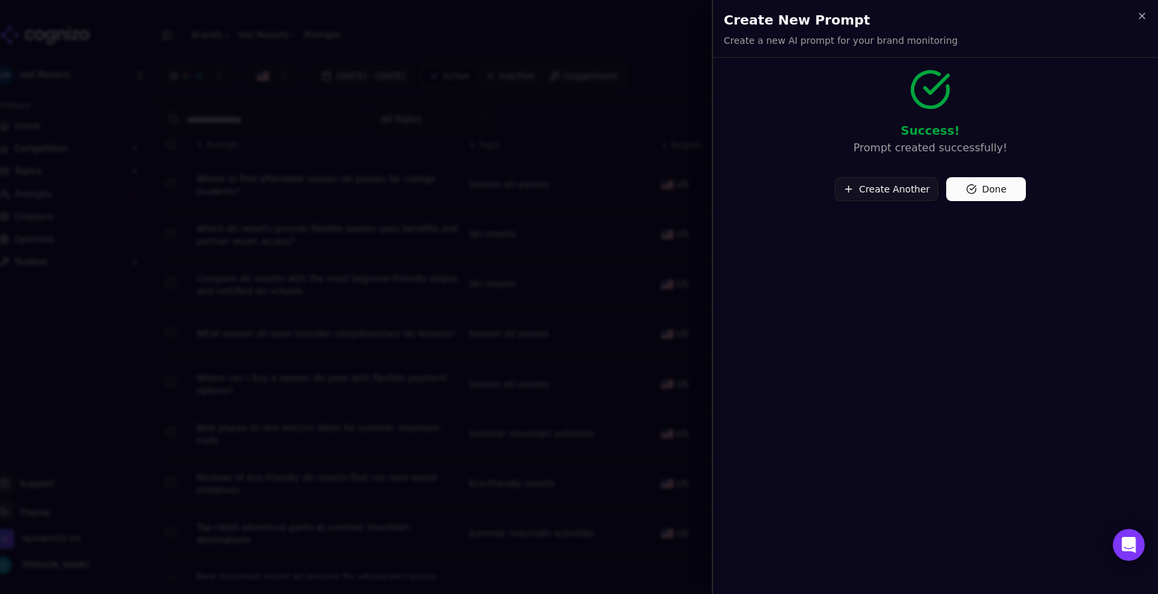
click at [873, 190] on button "Create Another" at bounding box center [887, 189] width 104 height 24
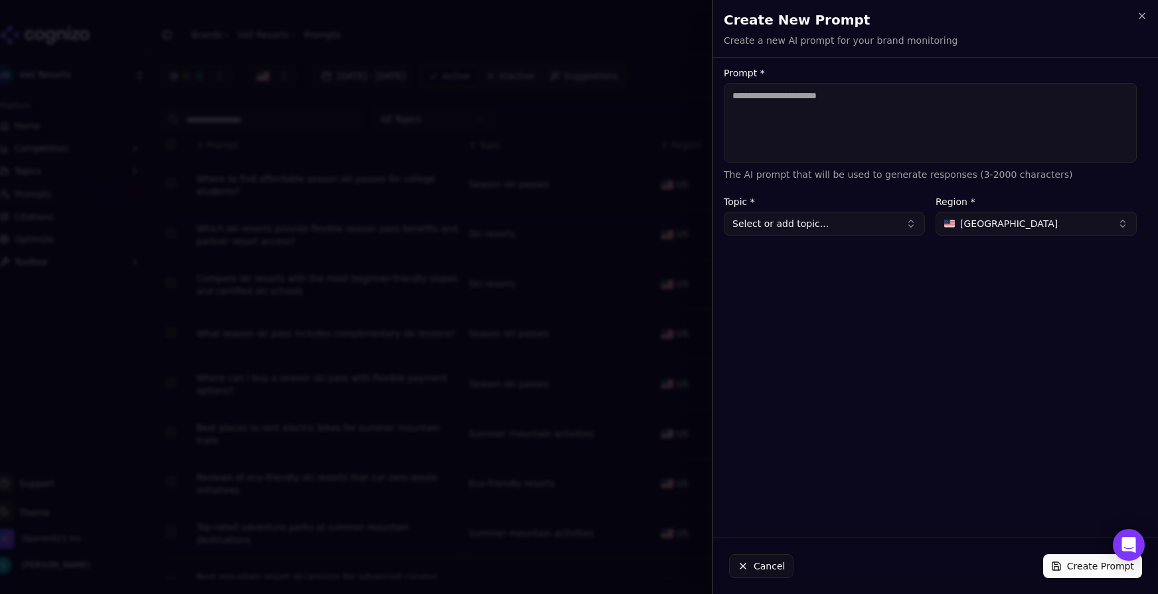
drag, startPoint x: 919, startPoint y: 132, endPoint x: 902, endPoint y: 135, distance: 17.5
click at [919, 132] on textarea "Prompt *" at bounding box center [930, 123] width 413 height 80
paste textarea "**********"
type textarea "**********"
click at [862, 233] on button "Select or add topic..." at bounding box center [824, 224] width 201 height 24
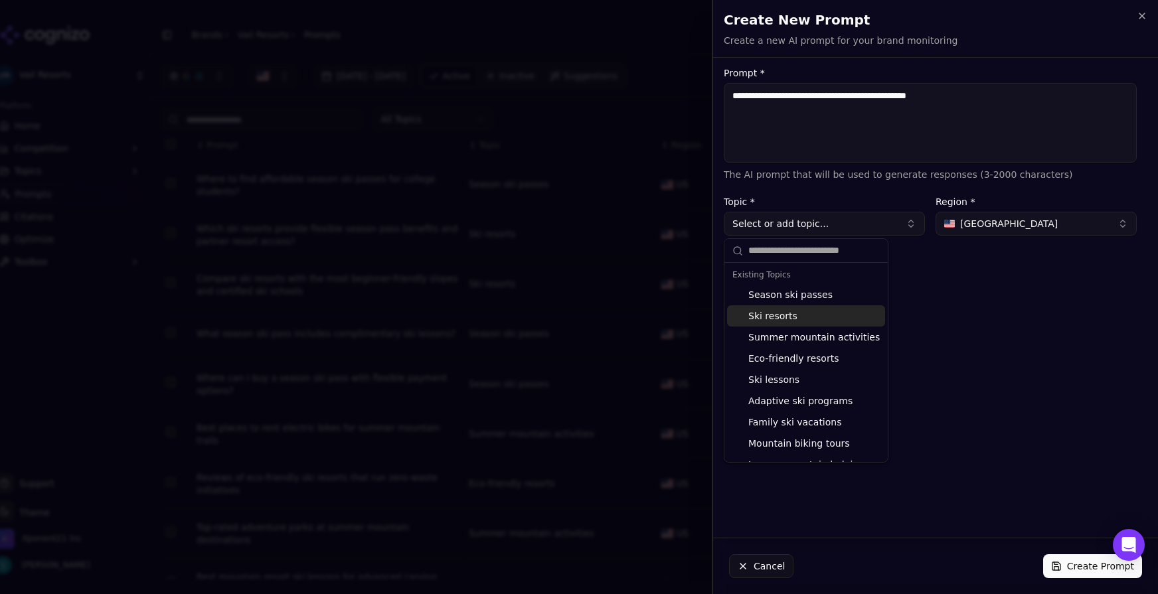
click at [818, 320] on div "Ski resorts" at bounding box center [806, 316] width 158 height 21
type input "**********"
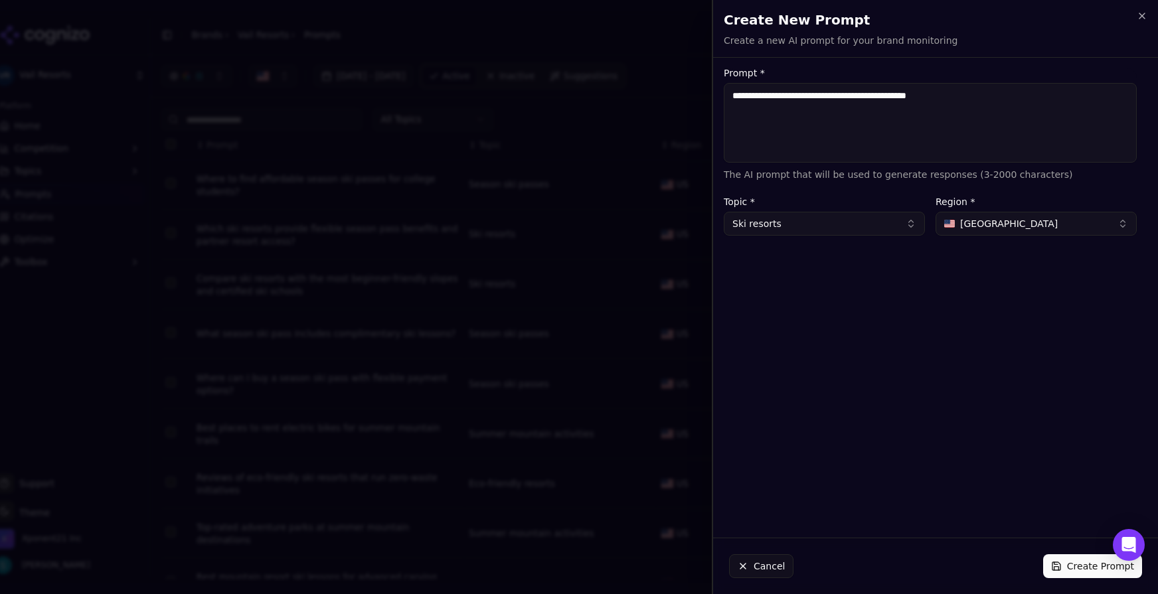
click at [958, 323] on div "**********" at bounding box center [930, 297] width 434 height 459
click at [1079, 546] on button "Create Prompt" at bounding box center [1093, 567] width 99 height 24
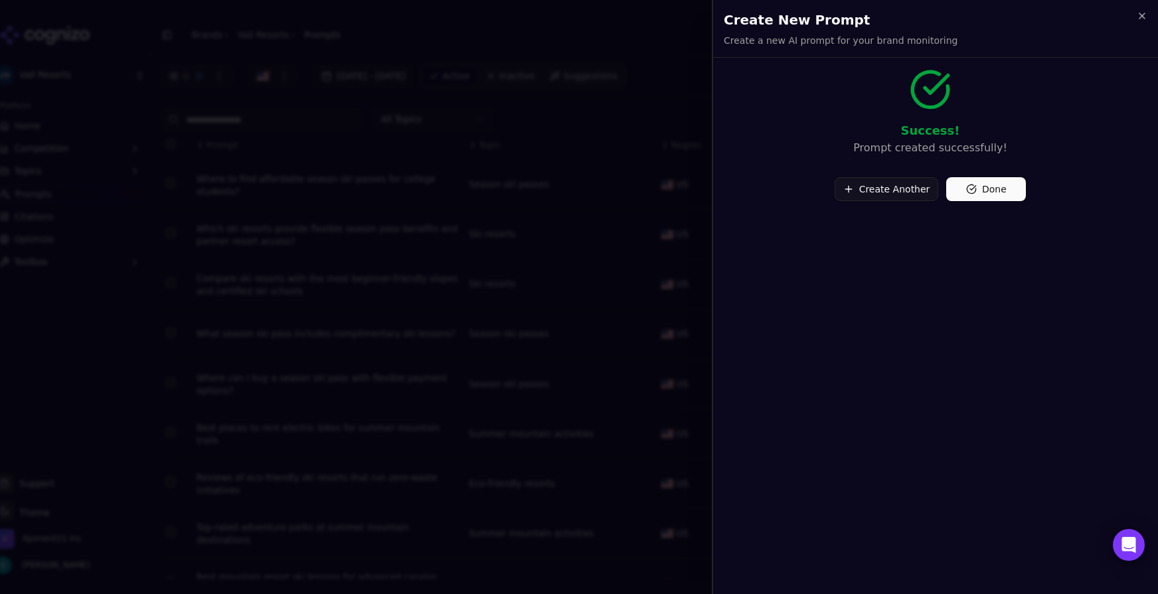
click at [989, 184] on button "Done" at bounding box center [987, 189] width 80 height 24
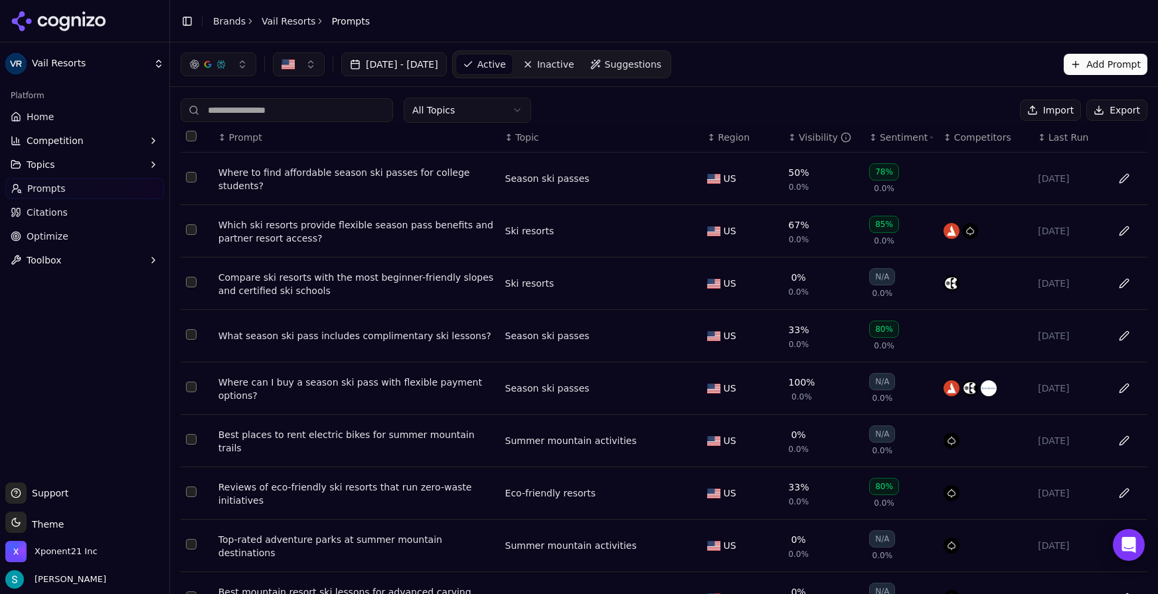
click at [1085, 62] on button "Add Prompt" at bounding box center [1106, 64] width 84 height 21
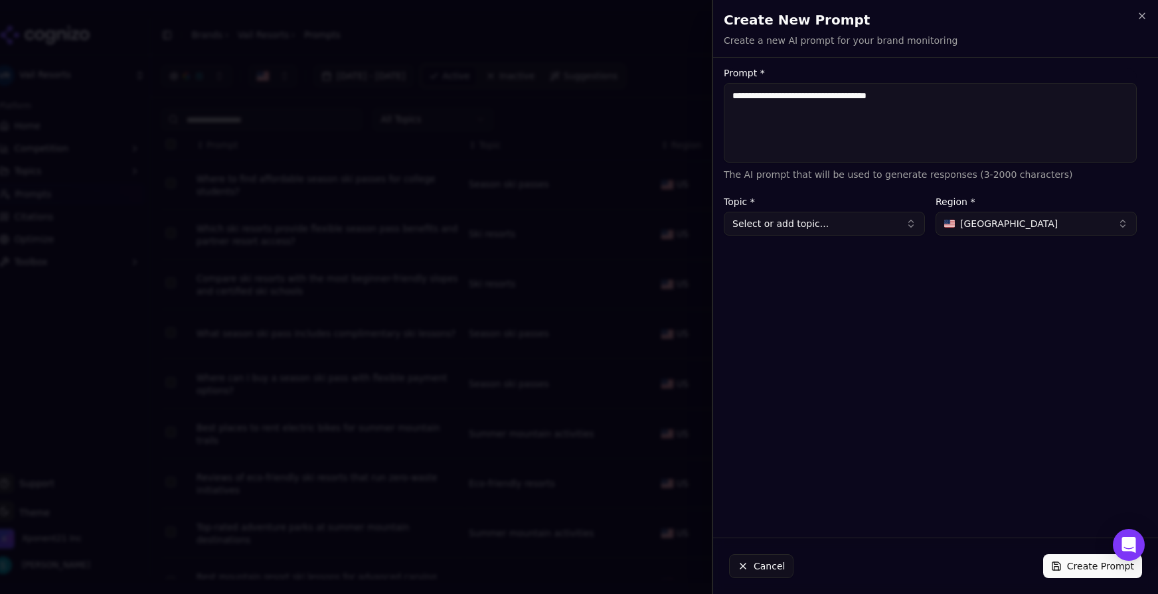
type textarea "**********"
click at [883, 223] on button "Select or add topic..." at bounding box center [824, 224] width 201 height 24
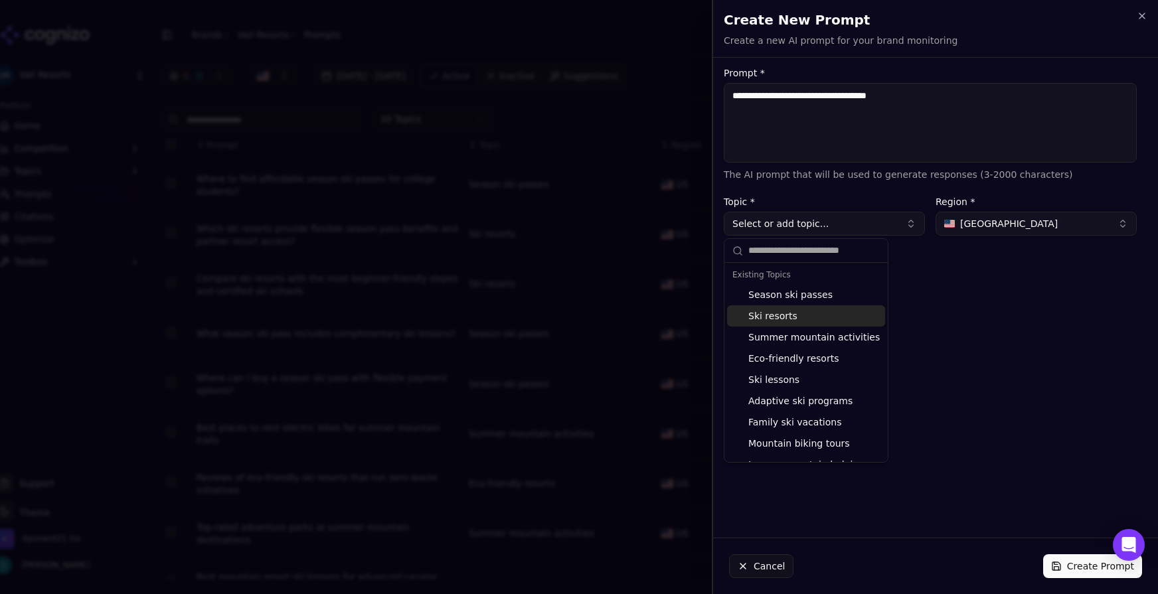
click at [834, 322] on div "Ski resorts" at bounding box center [806, 316] width 158 height 21
type input "**********"
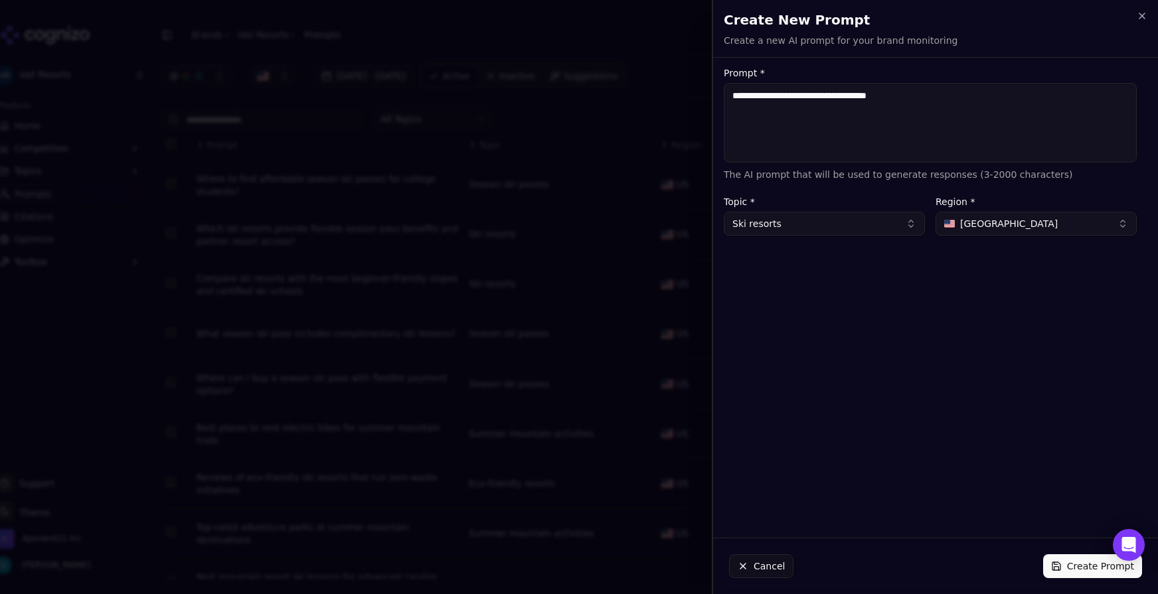
click at [984, 332] on div "**********" at bounding box center [930, 297] width 434 height 459
click at [1069, 220] on button "[GEOGRAPHIC_DATA]" at bounding box center [1036, 224] width 201 height 24
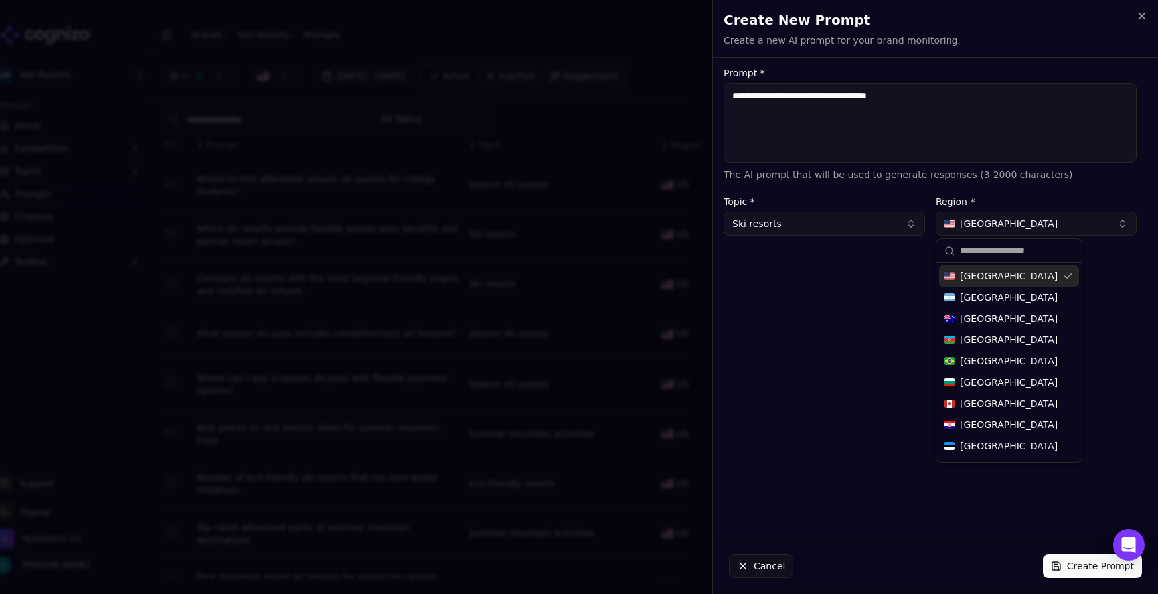
click at [846, 283] on div "**********" at bounding box center [930, 297] width 434 height 459
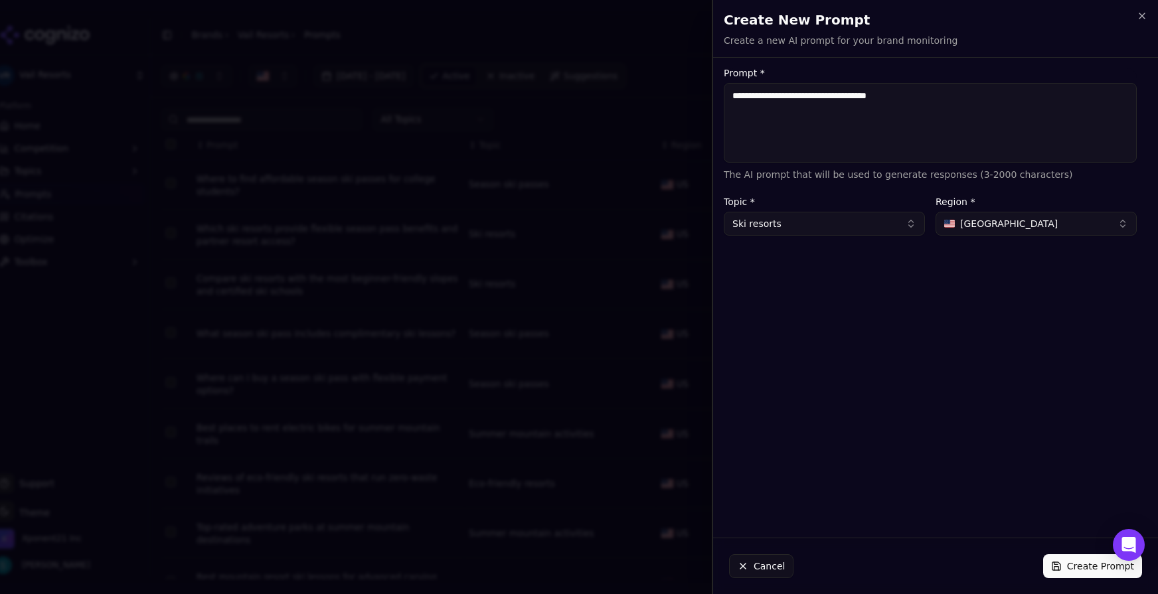
click at [1081, 546] on button "Create Prompt" at bounding box center [1093, 567] width 99 height 24
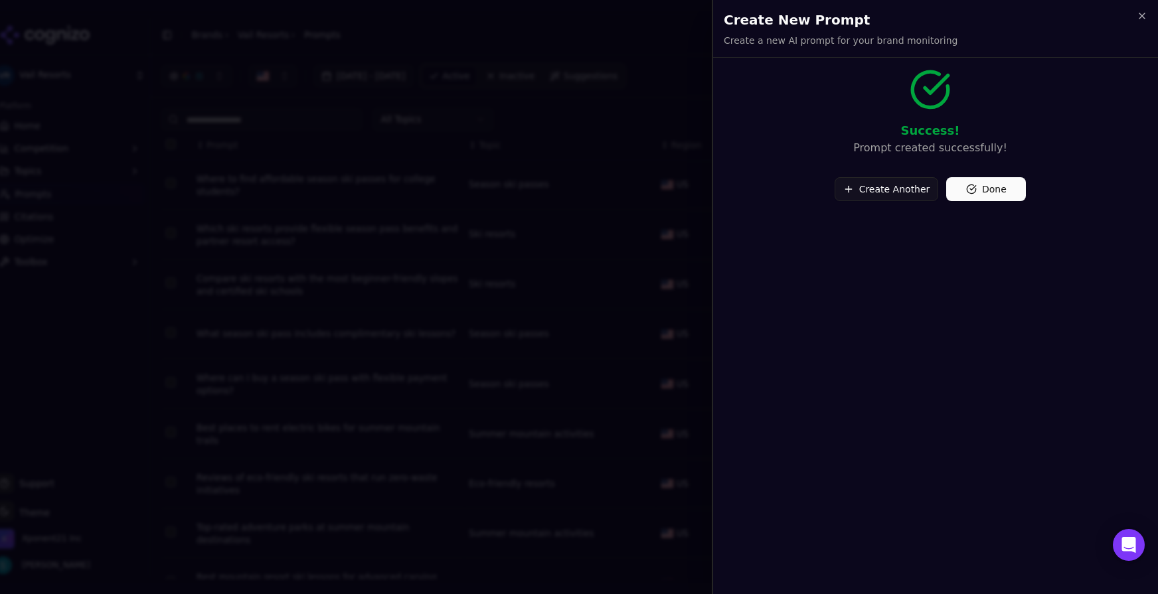
click at [868, 197] on button "Create Another" at bounding box center [887, 189] width 104 height 24
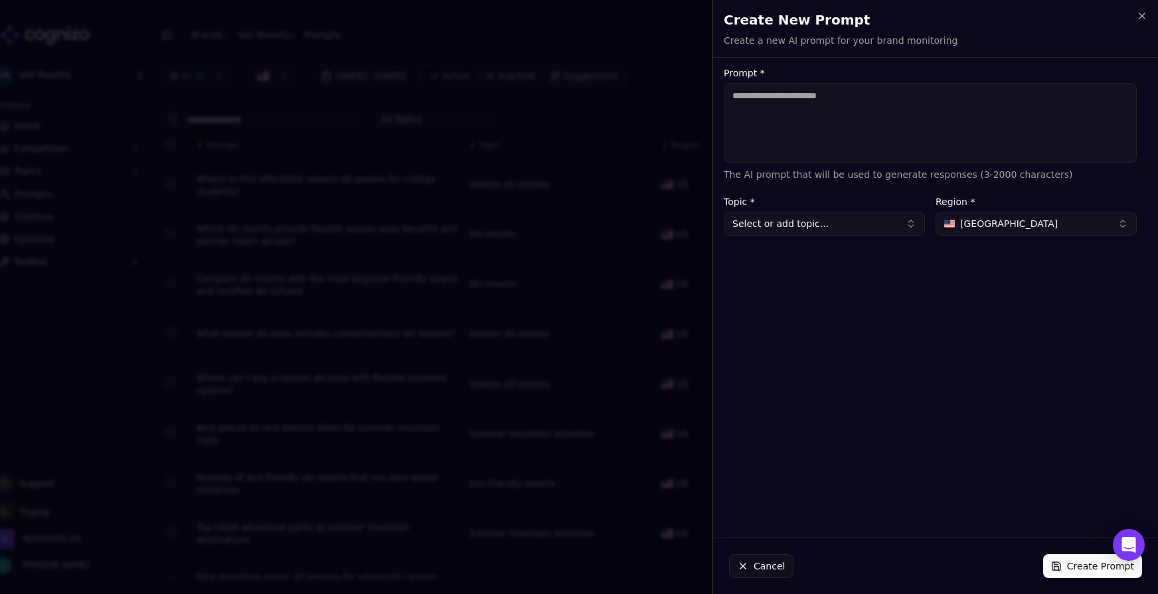
click at [836, 130] on textarea "Prompt *" at bounding box center [930, 123] width 413 height 80
paste textarea "**********"
type textarea "**********"
click at [842, 227] on button "Select or add topic..." at bounding box center [824, 224] width 201 height 24
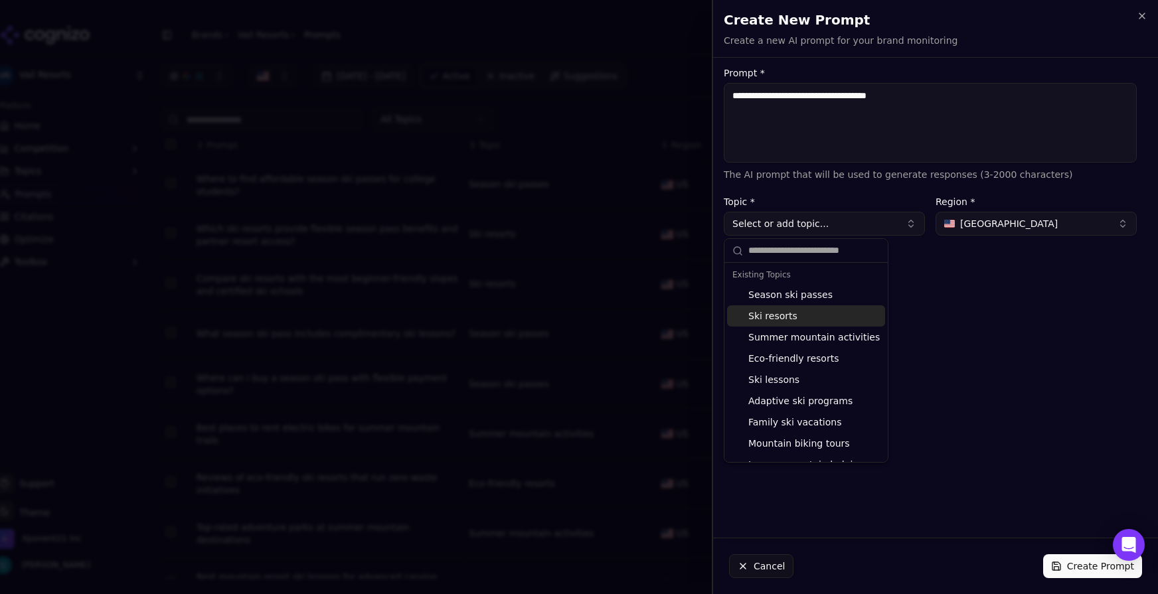
click at [809, 316] on div "Ski resorts" at bounding box center [806, 316] width 158 height 21
type input "**********"
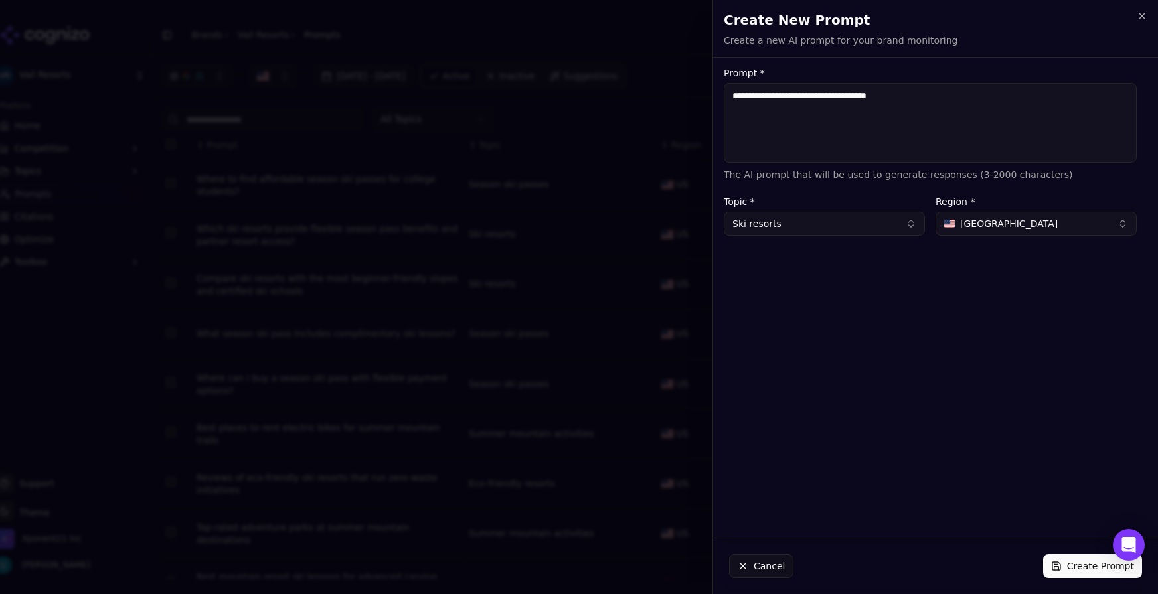
drag, startPoint x: 1084, startPoint y: 572, endPoint x: 1071, endPoint y: 568, distance: 13.2
click at [1082, 546] on button "Create Prompt" at bounding box center [1093, 567] width 99 height 24
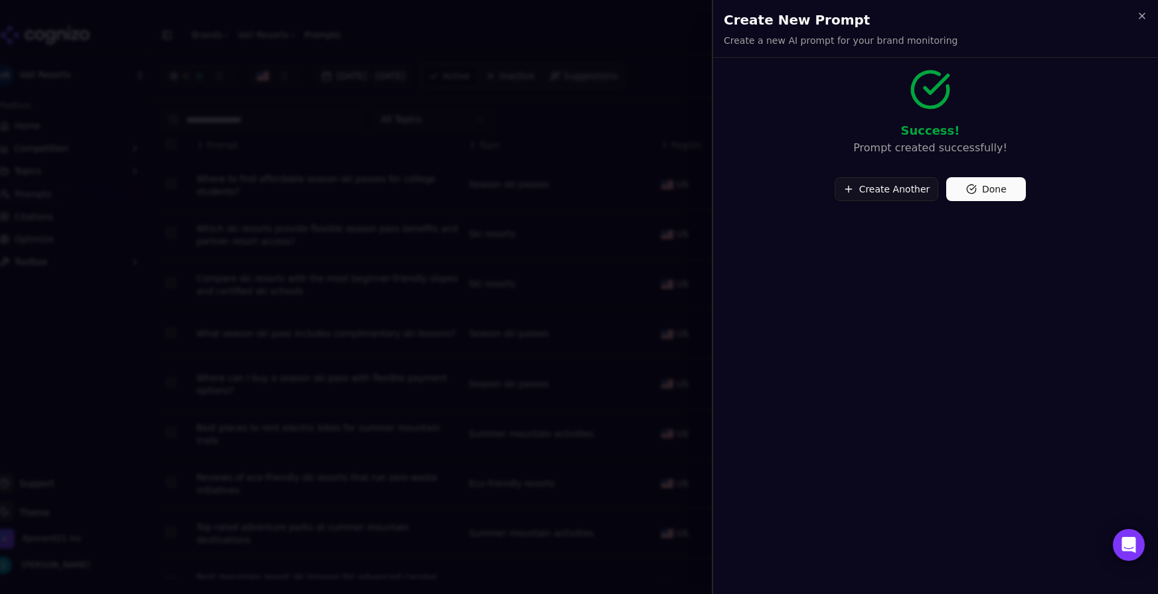
click at [925, 173] on div "Create Another Done" at bounding box center [930, 184] width 413 height 35
click at [964, 184] on button "Done" at bounding box center [987, 189] width 80 height 24
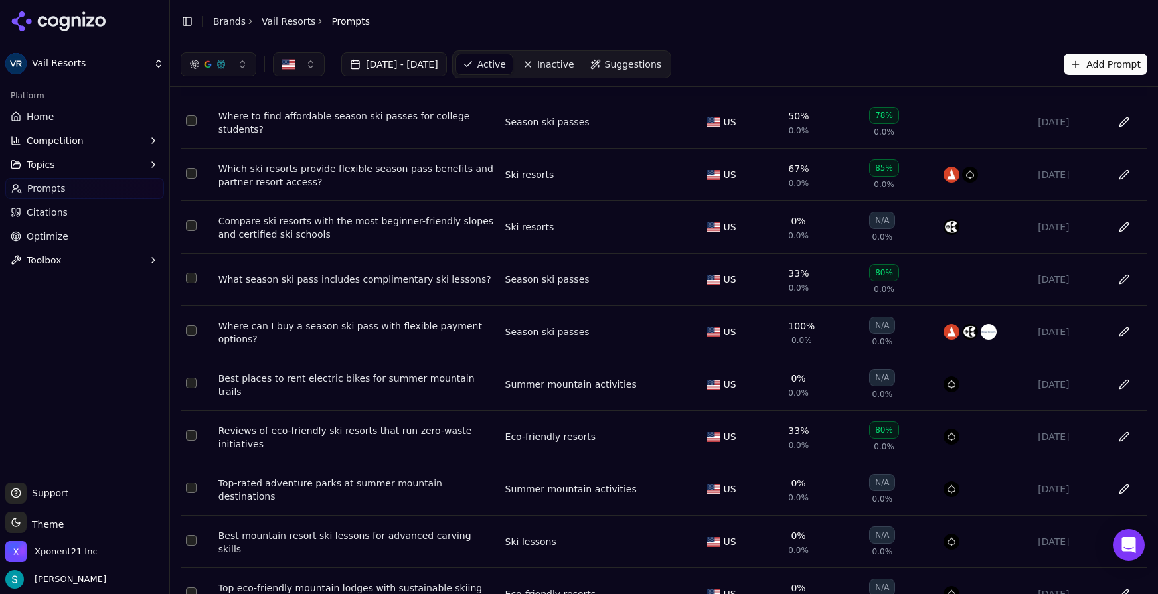
scroll to position [132, 0]
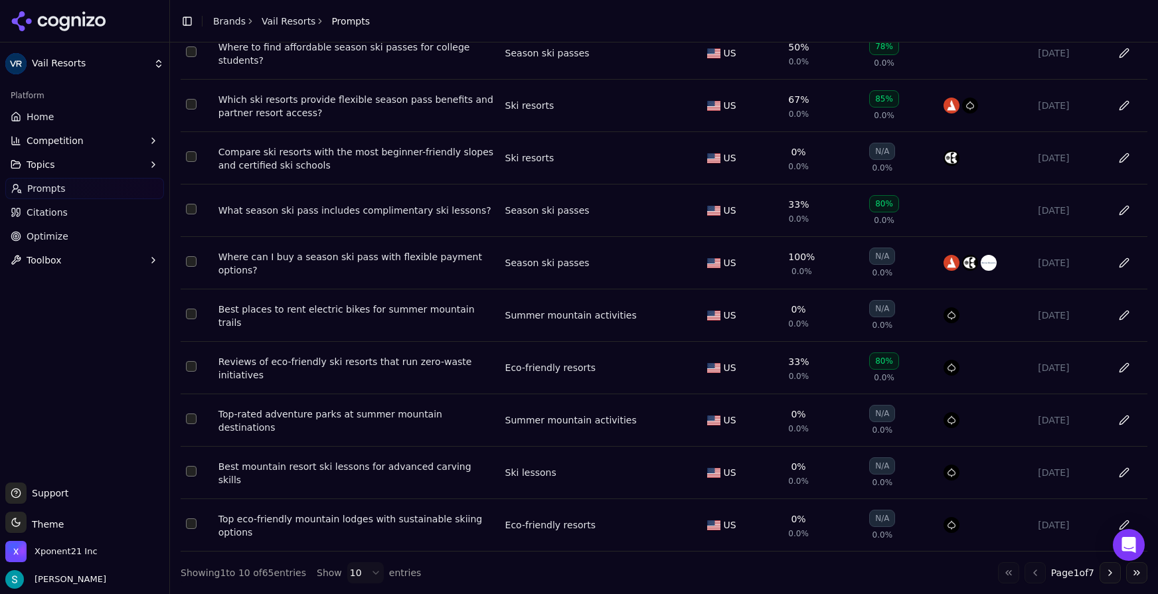
click at [365, 546] on html "Vail Resorts Platform Home Competition Topics Prompts Citations Optimize Toolbo…" at bounding box center [579, 297] width 1158 height 594
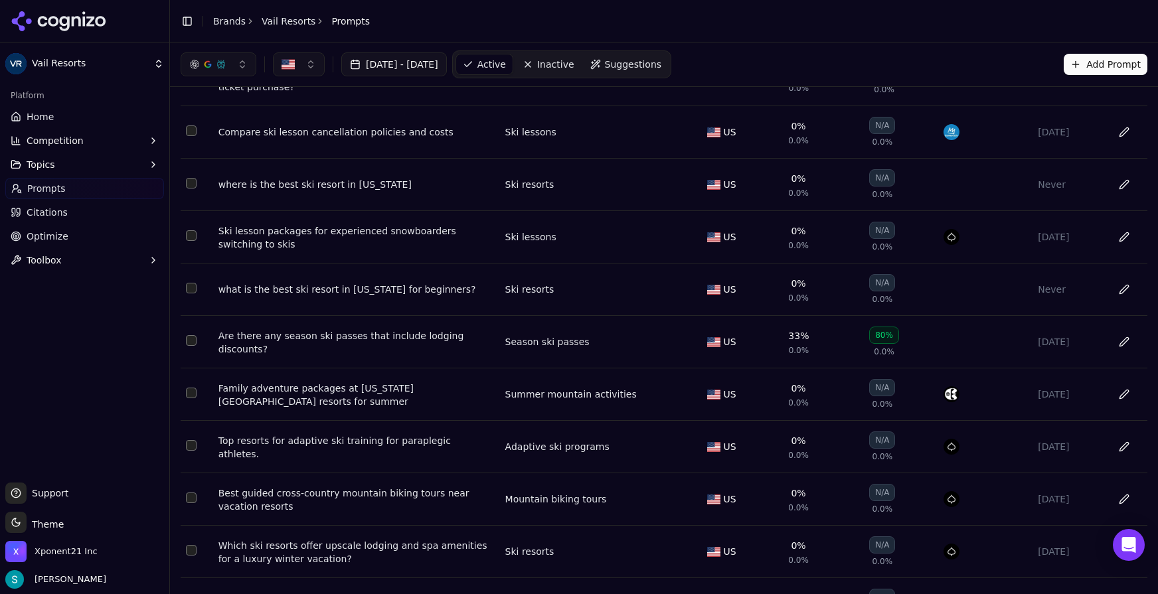
scroll to position [1821, 0]
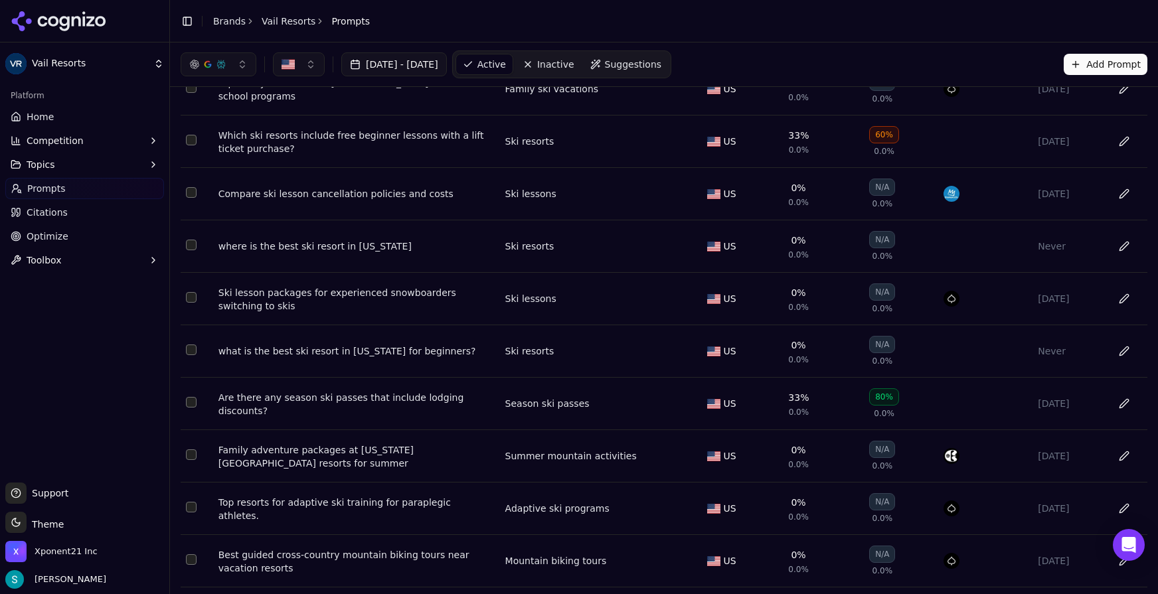
click at [1104, 72] on button "Add Prompt" at bounding box center [1106, 64] width 84 height 21
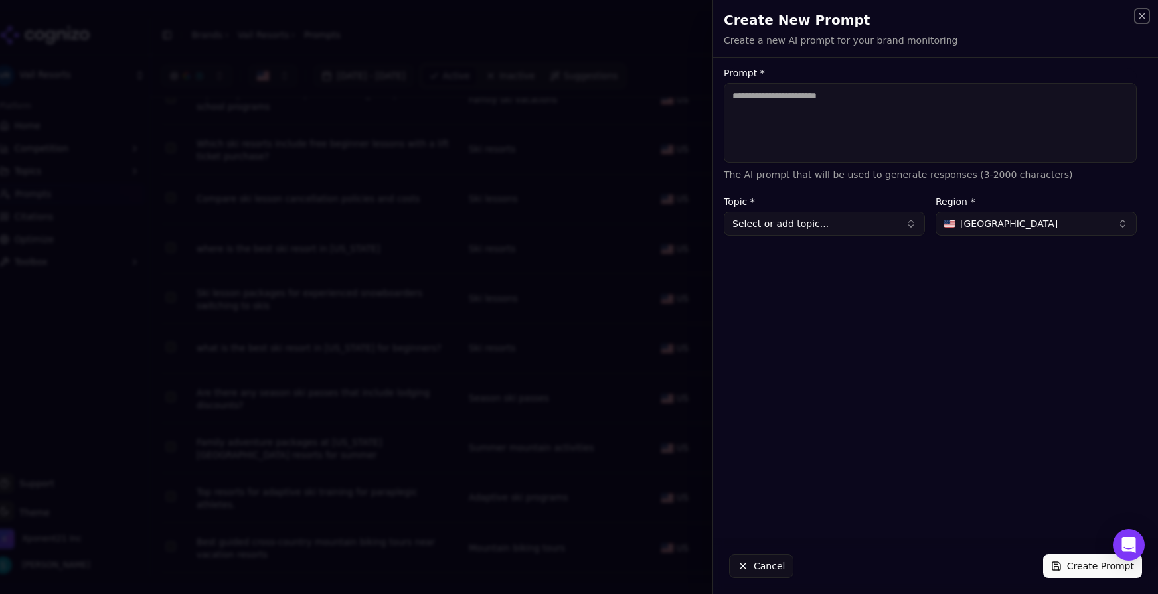
click at [1143, 19] on icon "button" at bounding box center [1142, 16] width 11 height 11
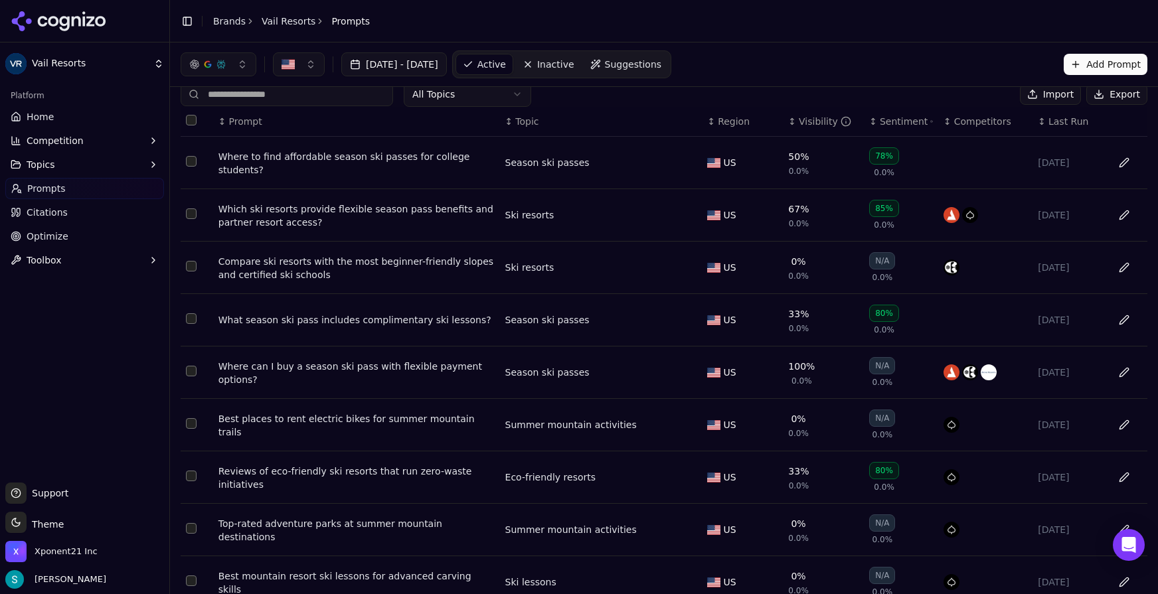
scroll to position [0, 0]
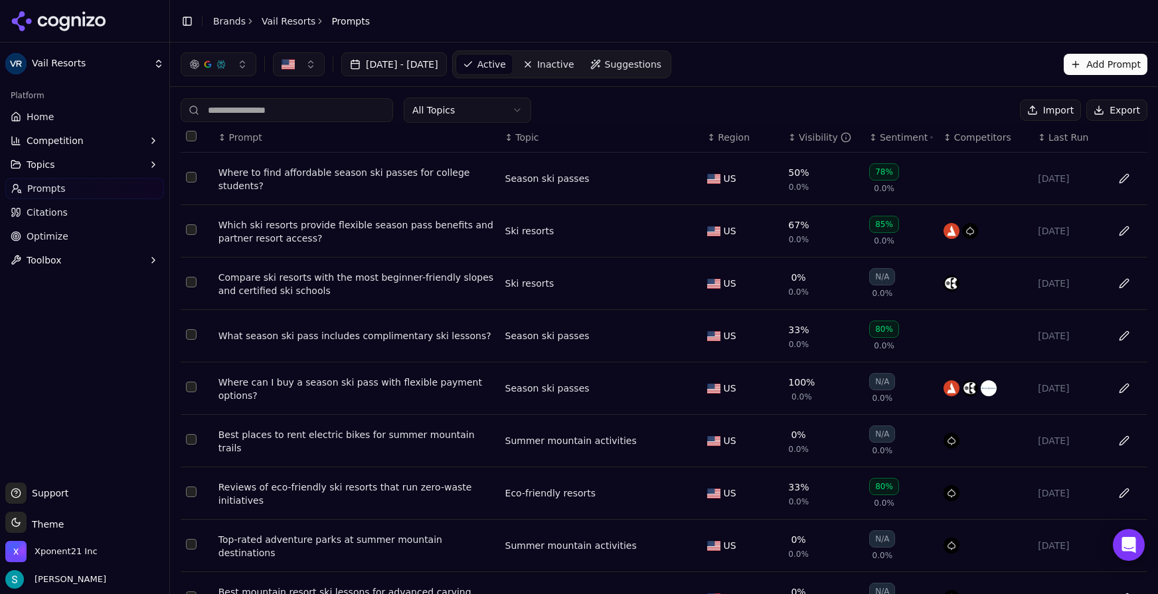
click at [308, 110] on input at bounding box center [287, 110] width 213 height 24
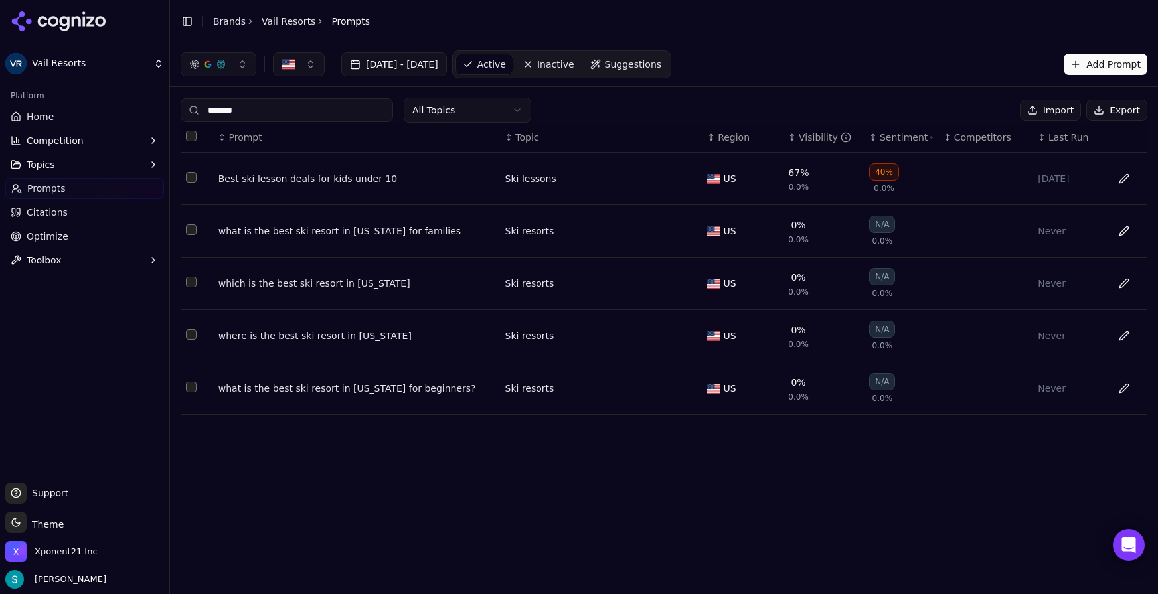
type input "*******"
click at [1088, 62] on button "Add Prompt" at bounding box center [1106, 64] width 84 height 21
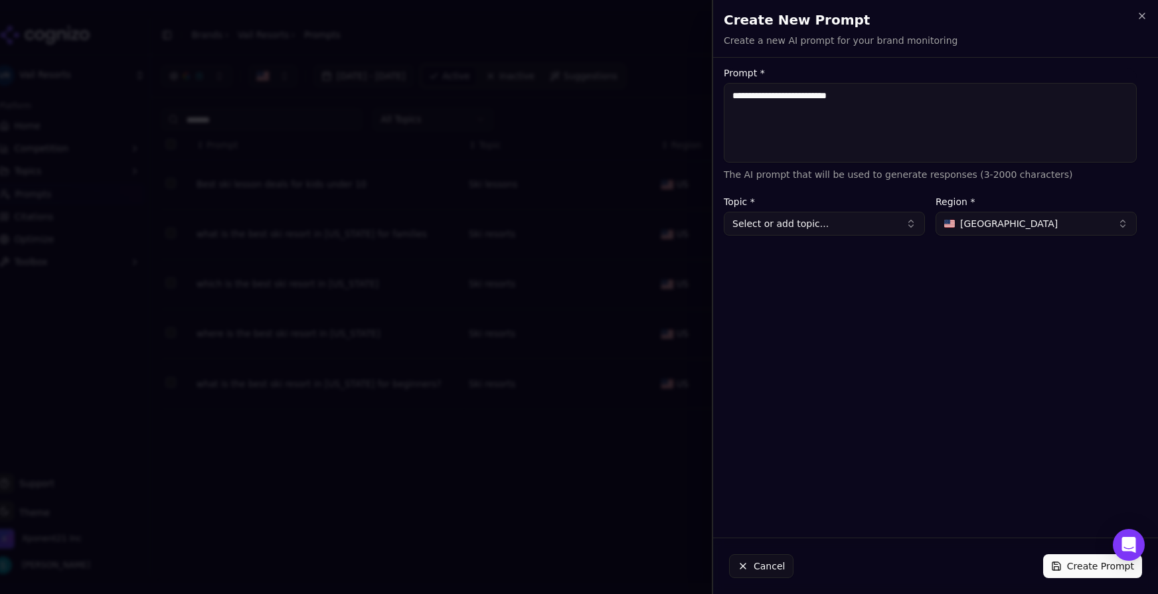
type textarea "**********"
click at [858, 221] on button "Select or add topic..." at bounding box center [824, 224] width 201 height 24
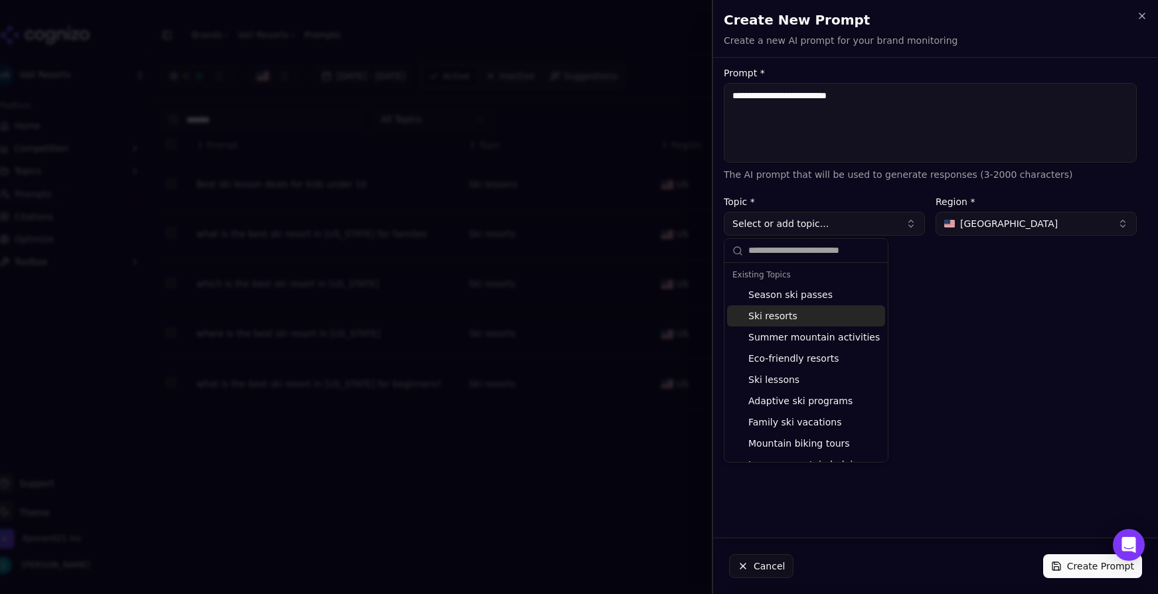
click at [800, 324] on div "Ski resorts" at bounding box center [806, 316] width 158 height 21
type input "**********"
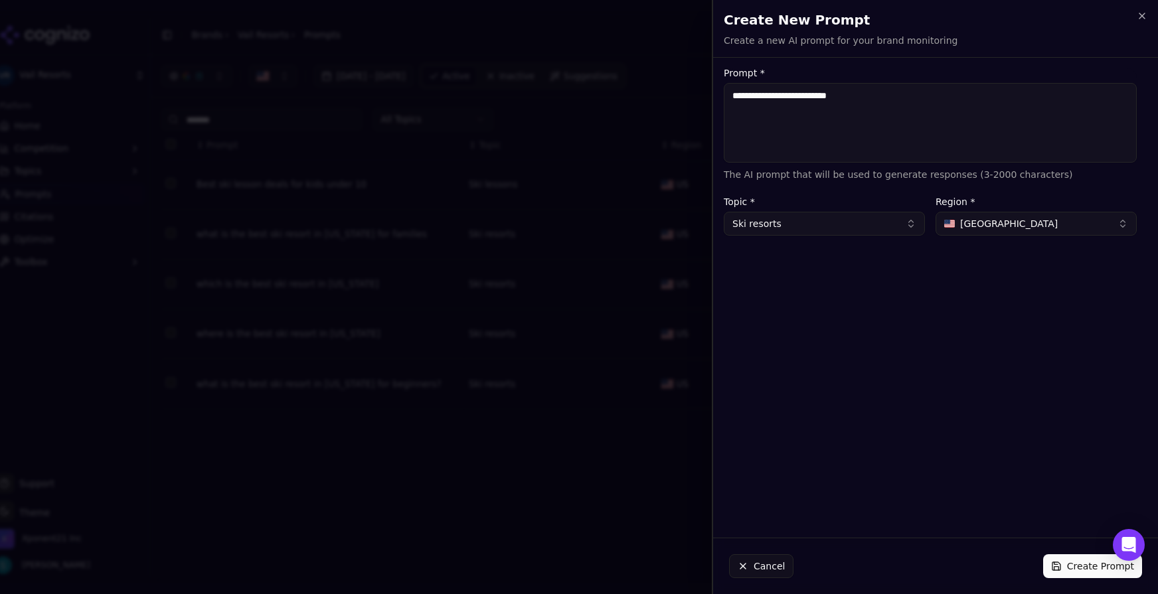
click at [1087, 546] on button "Create Prompt" at bounding box center [1093, 567] width 99 height 24
